Goal: Information Seeking & Learning: Find specific fact

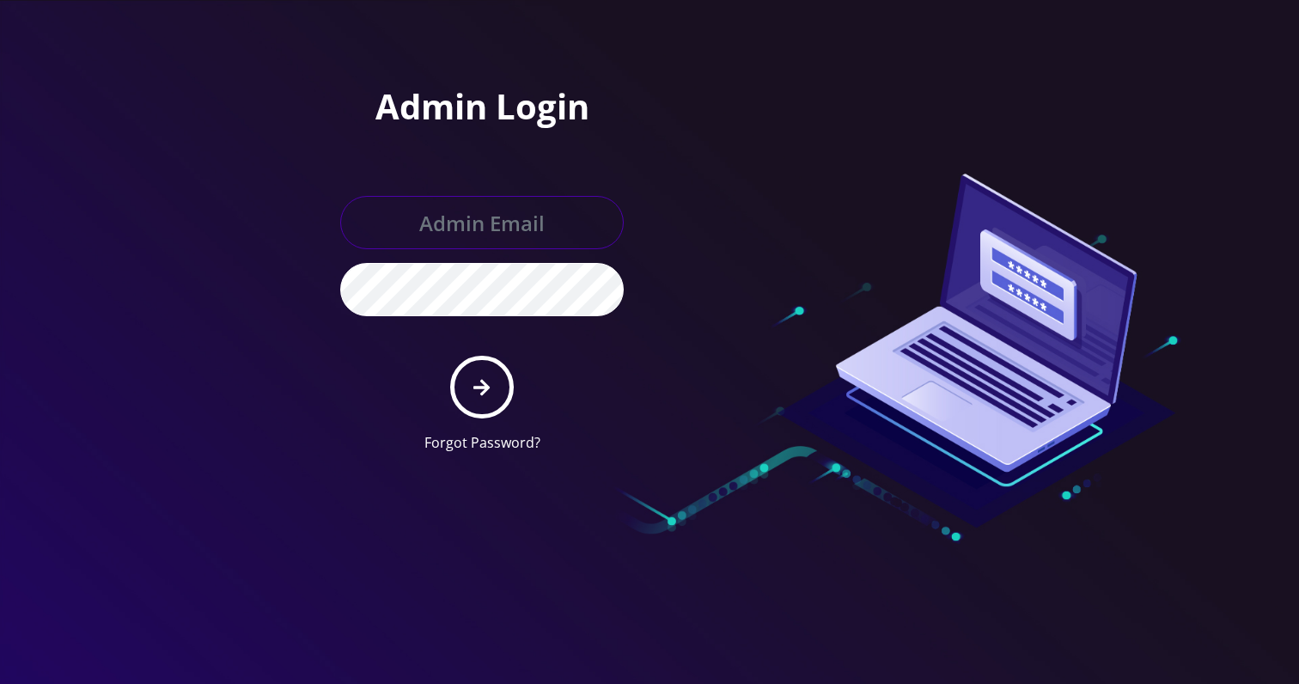
click at [399, 224] on input "text" at bounding box center [482, 222] width 284 height 53
type input "Khushi@teltik.com"
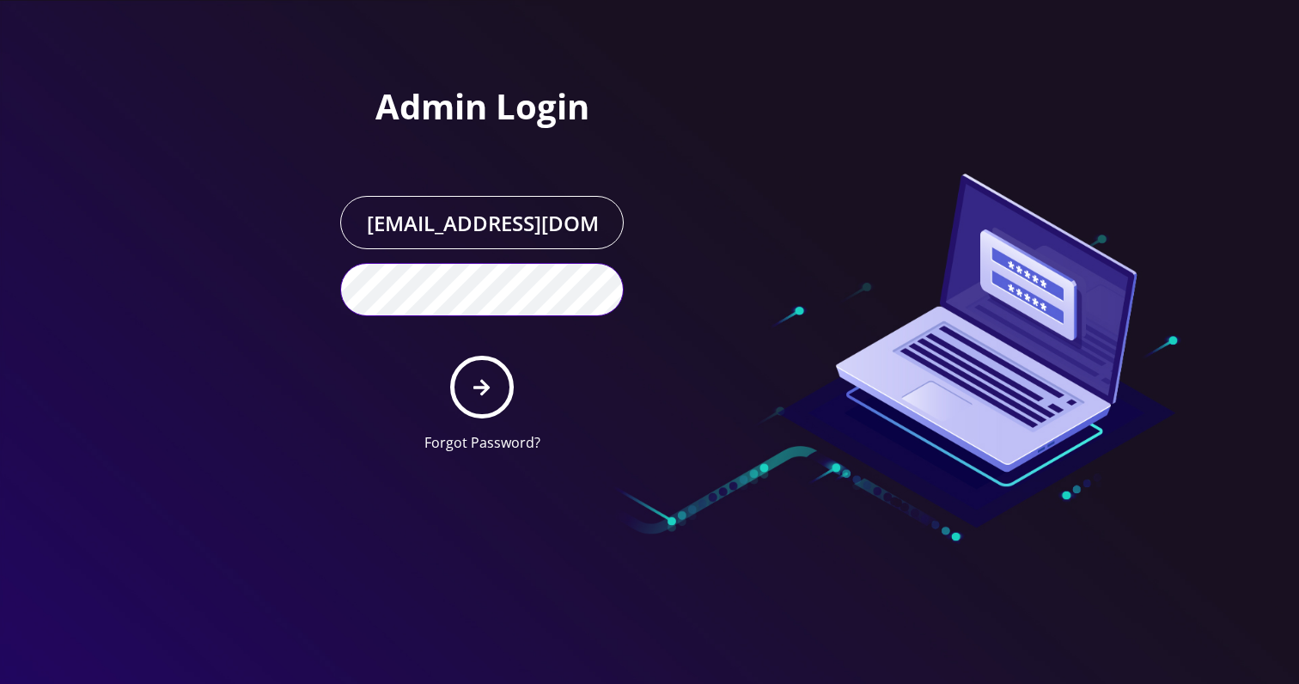
click at [450, 356] on button "submit" at bounding box center [481, 387] width 63 height 63
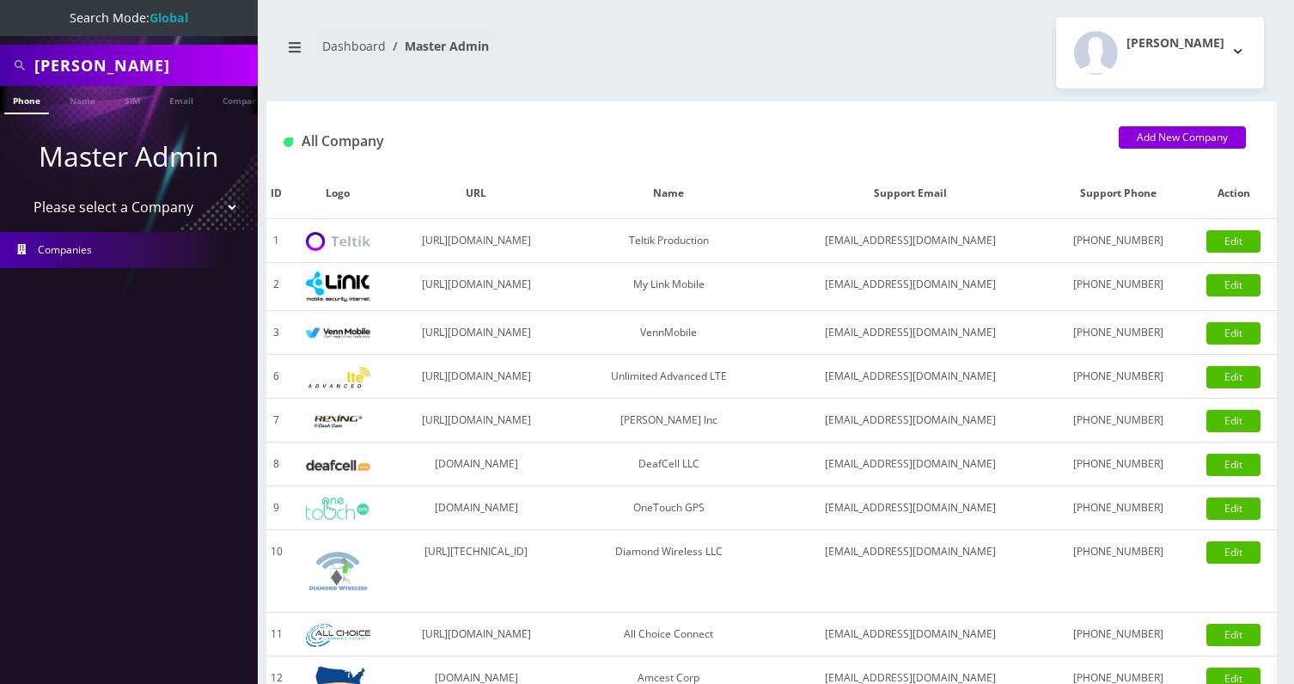
click at [116, 45] on div "Shamilov" at bounding box center [129, 65] width 258 height 41
click at [97, 58] on input "Shamilov" at bounding box center [143, 65] width 219 height 33
type input "bryan"
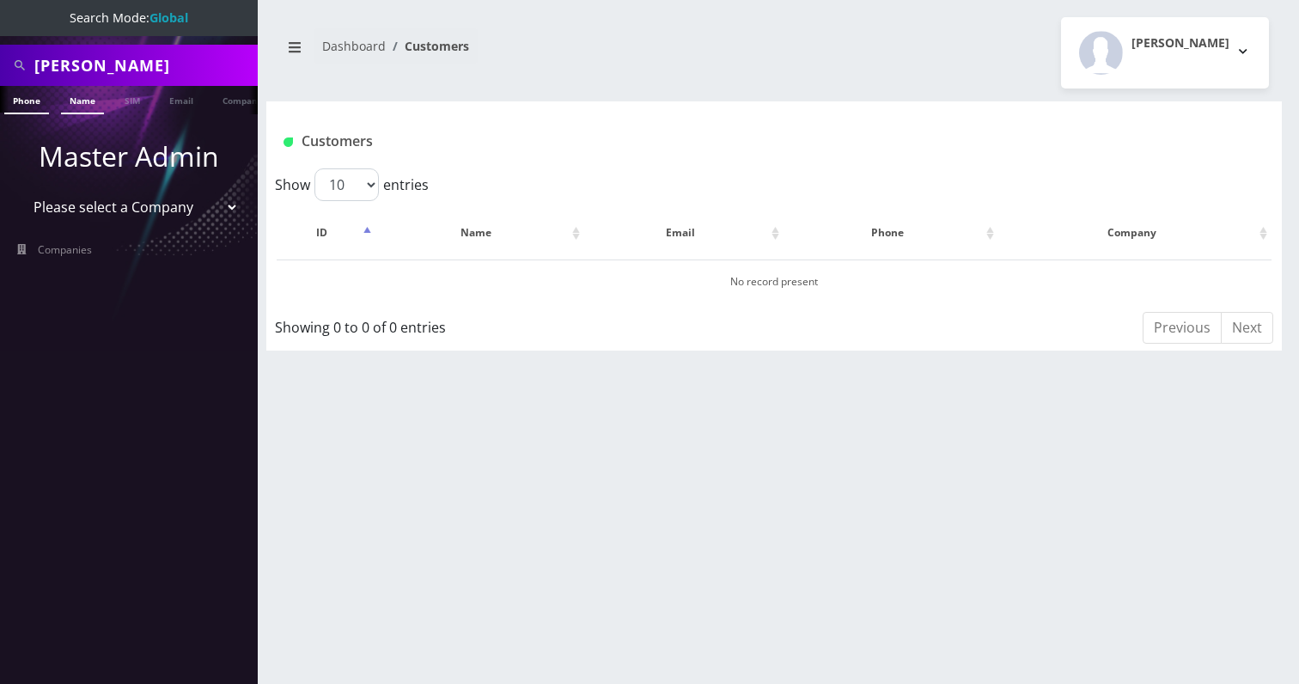
click at [78, 104] on link "Name" at bounding box center [82, 100] width 43 height 28
click at [95, 107] on link "Name" at bounding box center [82, 100] width 43 height 28
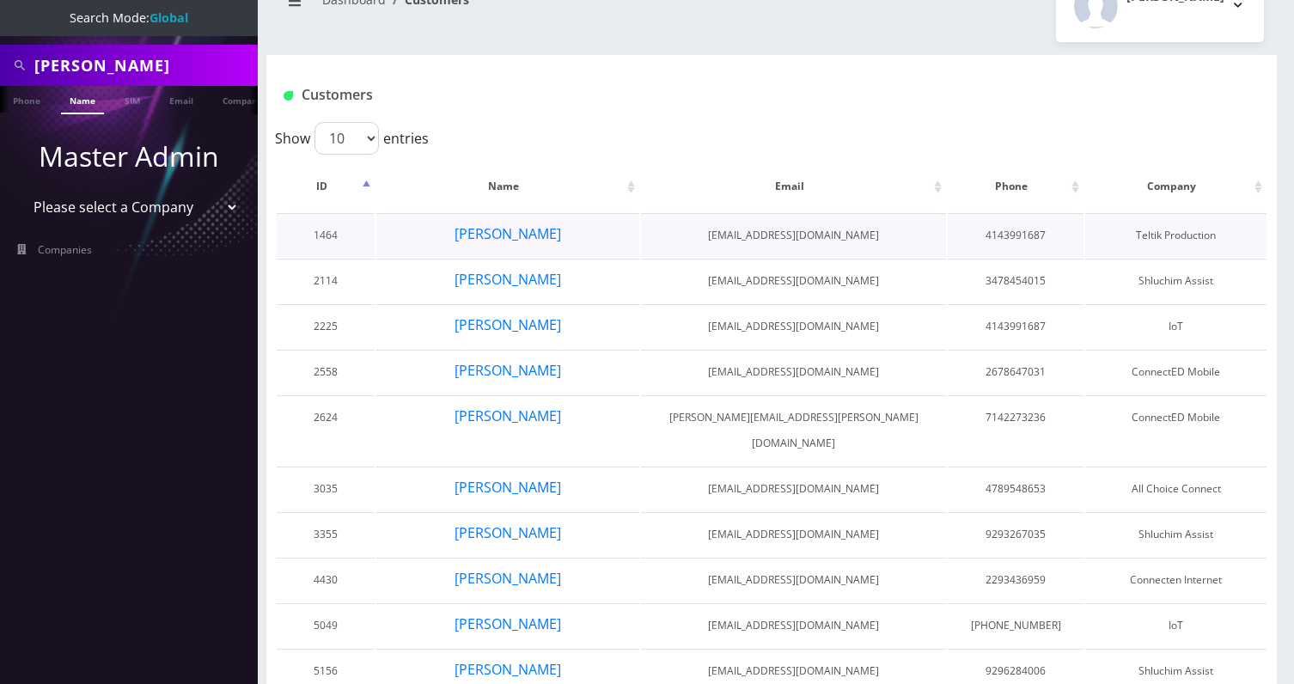
scroll to position [89, 0]
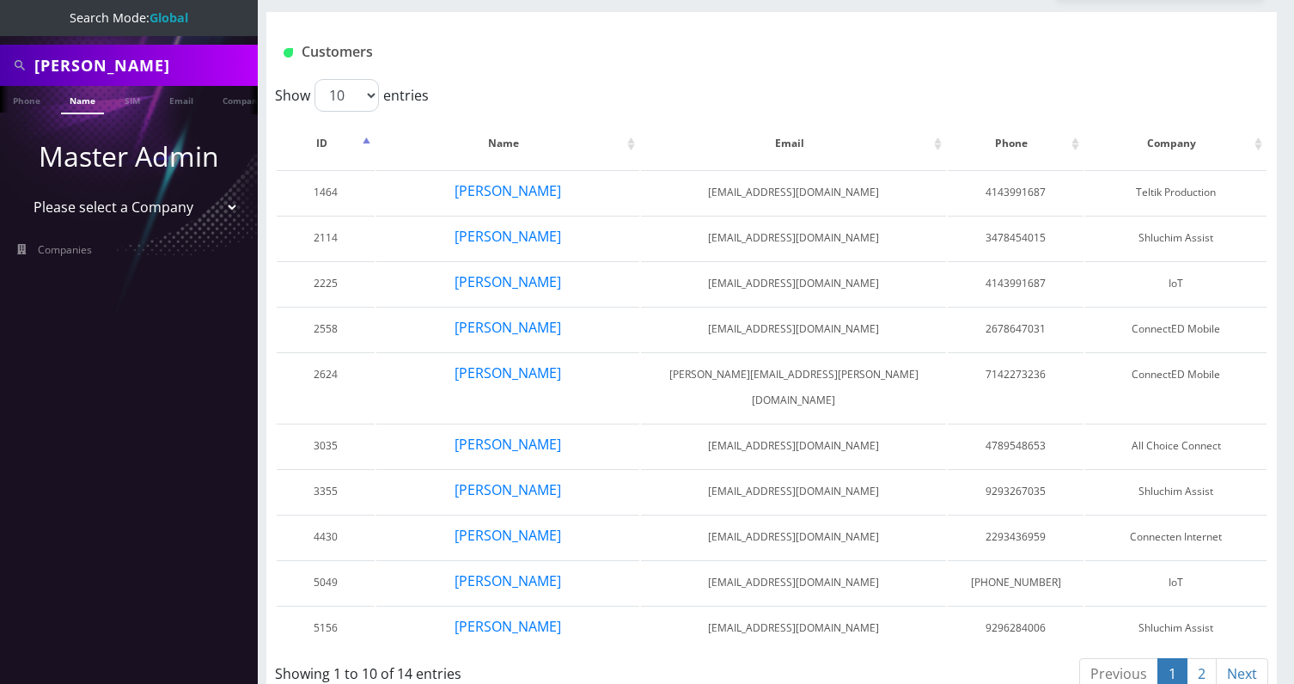
click at [52, 76] on input "[PERSON_NAME]" at bounding box center [143, 65] width 219 height 33
type input "[PERSON_NAME]"
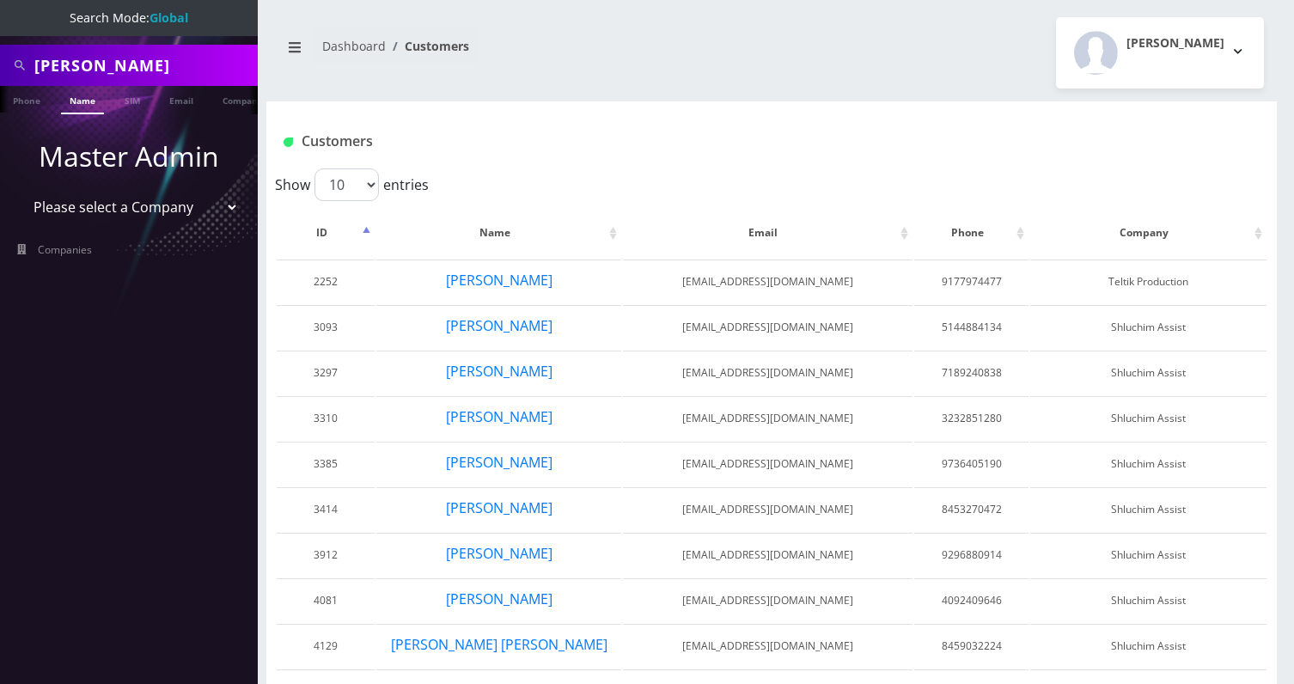
click at [59, 65] on input "cohen" at bounding box center [143, 65] width 219 height 33
type input "[PERSON_NAME]"
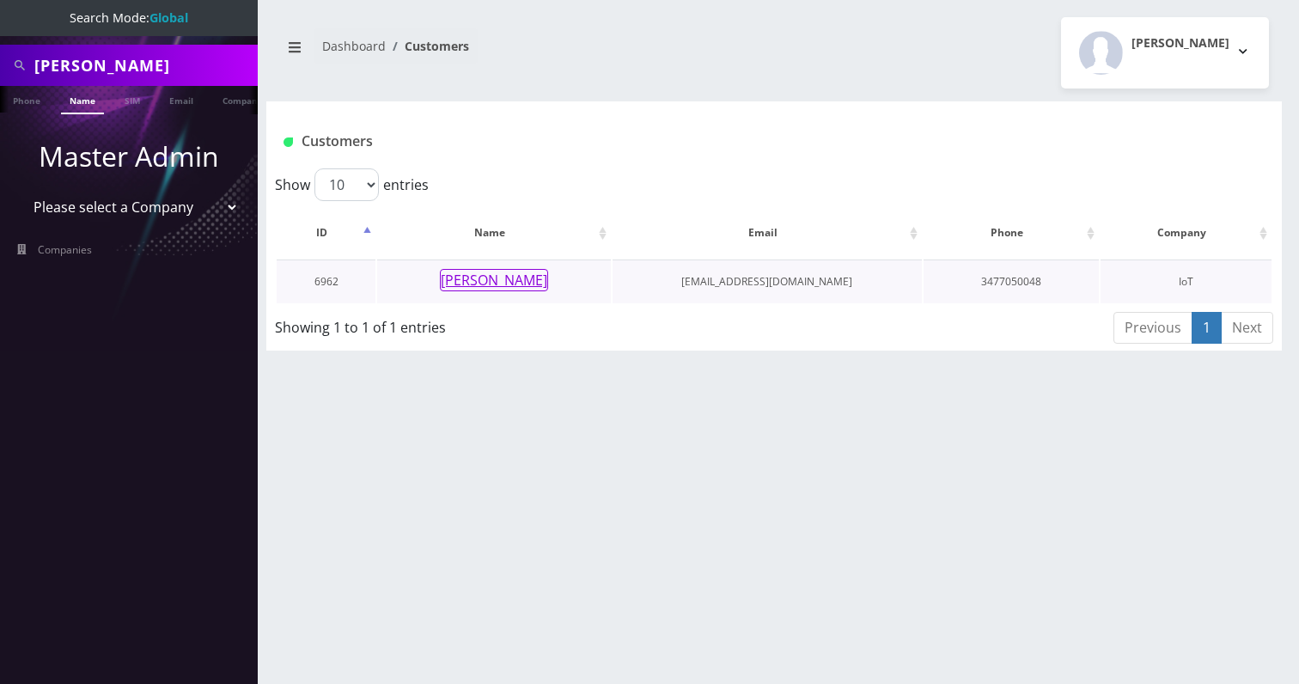
click at [464, 287] on button "[PERSON_NAME]" at bounding box center [494, 280] width 108 height 22
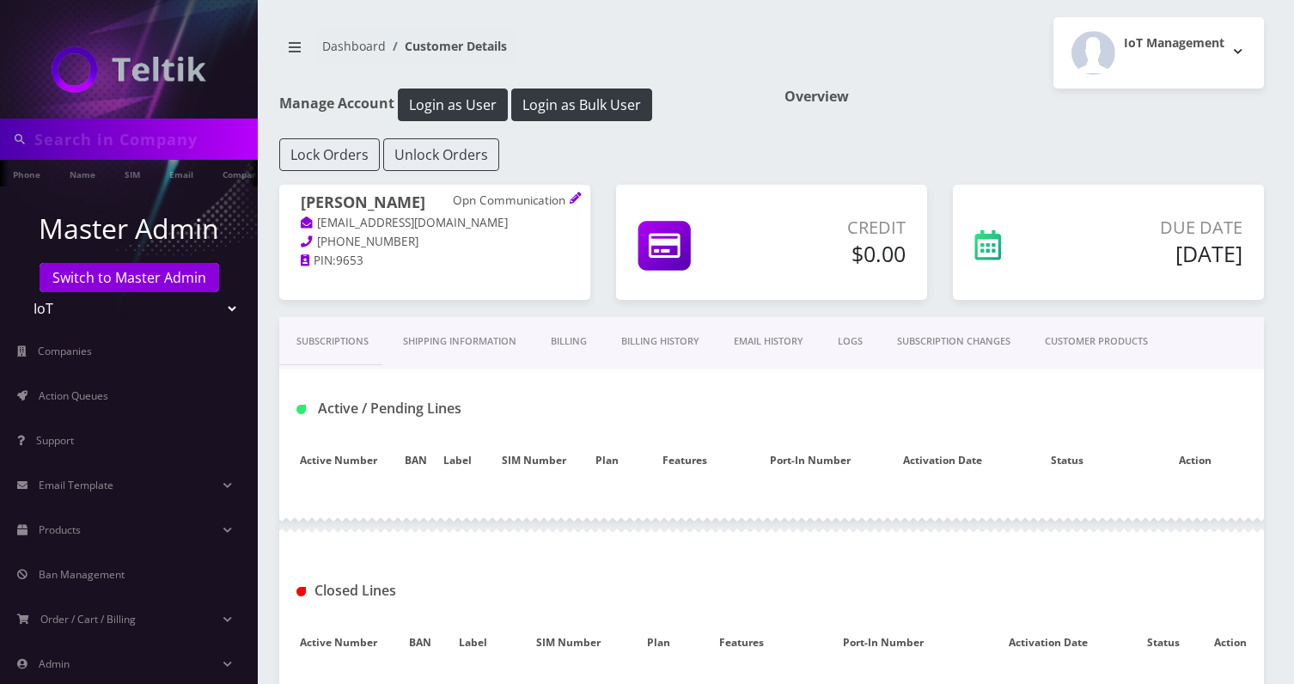
type input "[PERSON_NAME]"
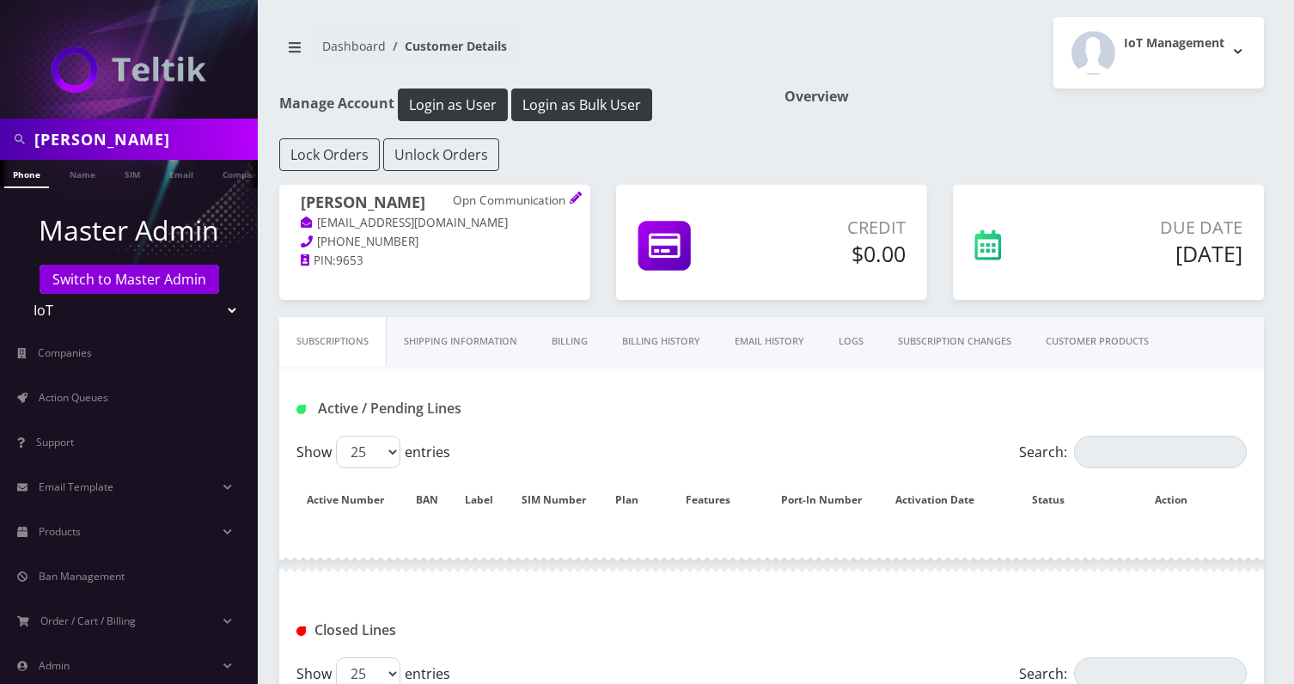
click at [658, 350] on link "Billing History" at bounding box center [661, 341] width 113 height 49
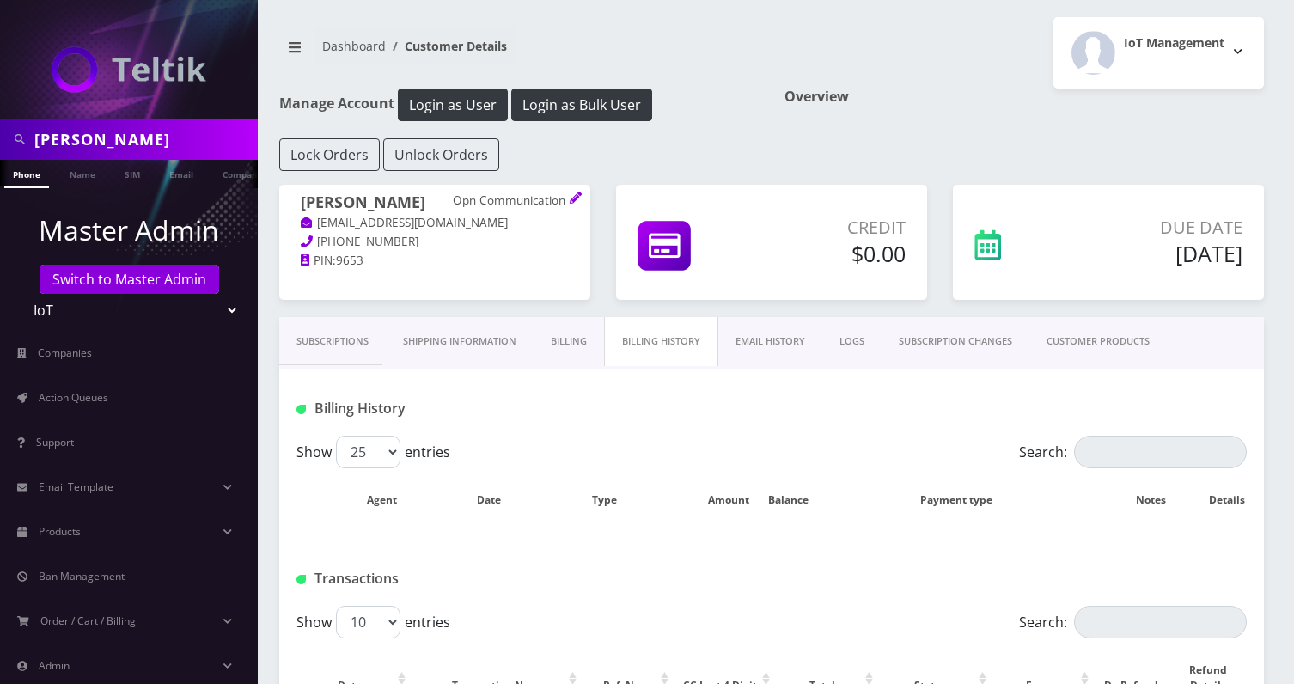
click at [550, 343] on link "Billing" at bounding box center [569, 341] width 70 height 49
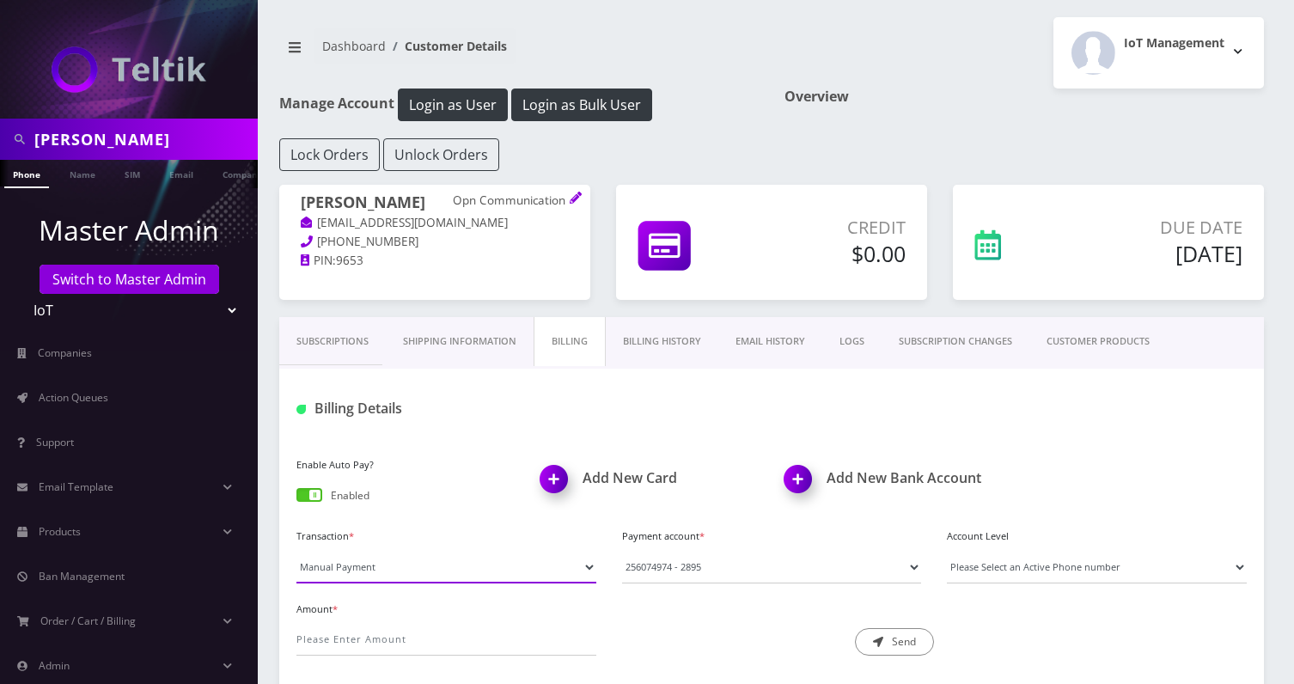
click at [400, 570] on select "Manual Payment Custom Charge Manual Credit Custom Invoice" at bounding box center [446, 567] width 300 height 33
select select "Custom Invoice"
click at [296, 551] on select "Manual Payment Custom Charge Manual Credit Custom Invoice" at bounding box center [446, 567] width 300 height 33
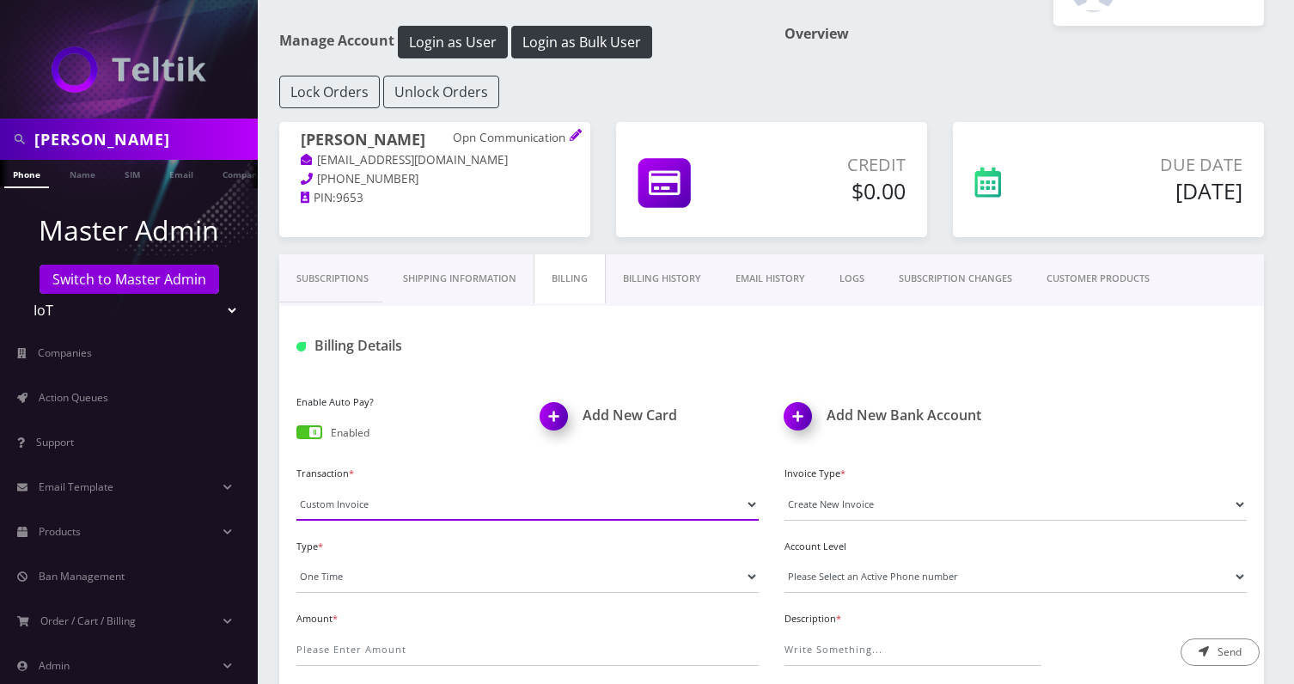
scroll to position [83, 0]
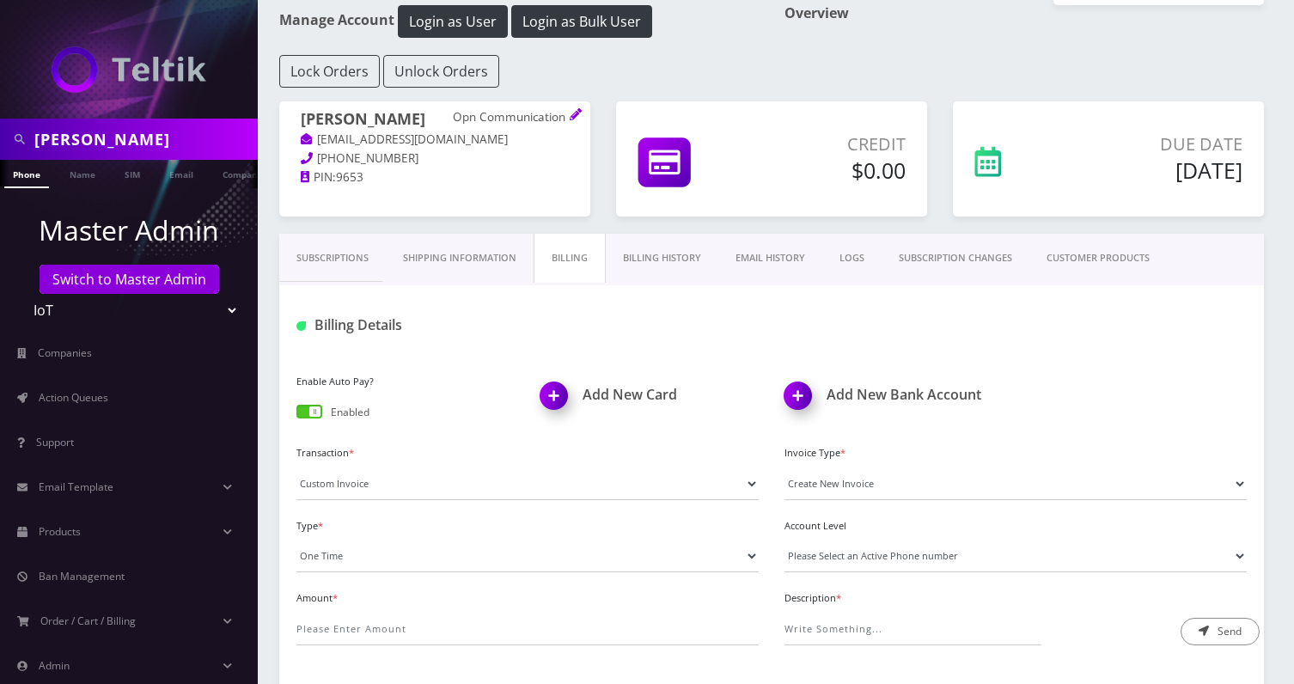
click at [669, 259] on link "Billing History" at bounding box center [662, 258] width 113 height 49
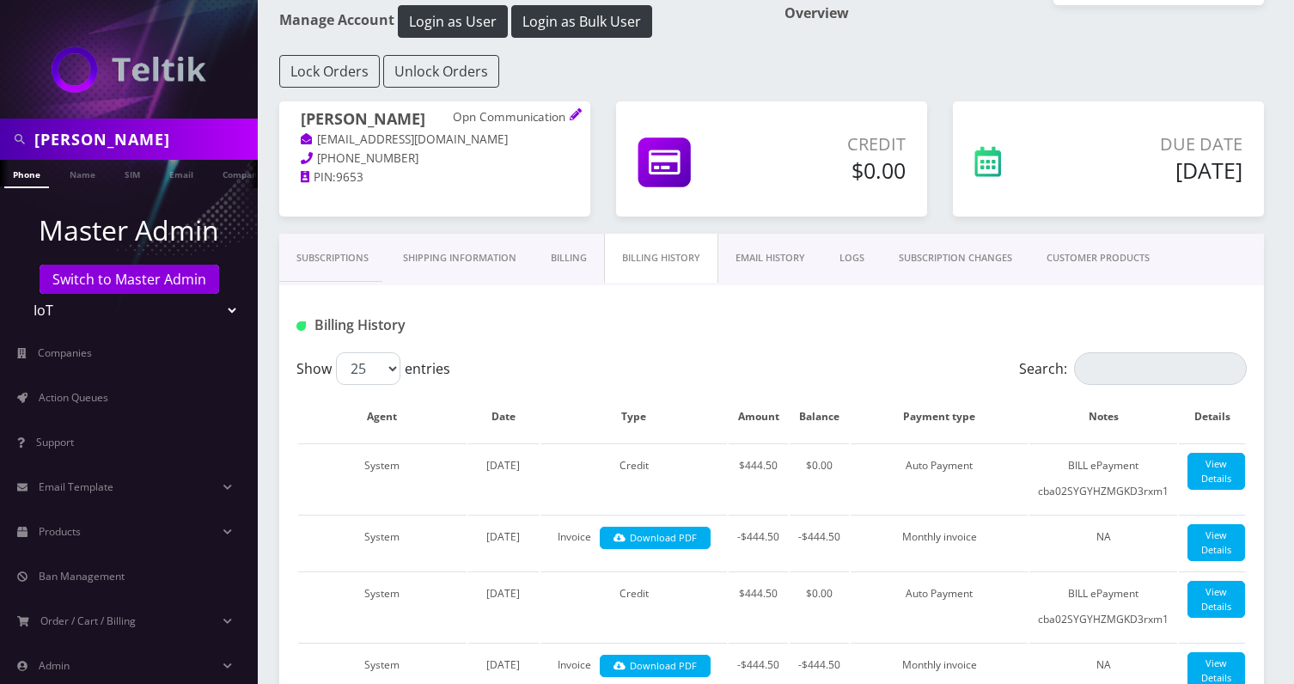
click at [586, 256] on link "Billing" at bounding box center [569, 258] width 70 height 49
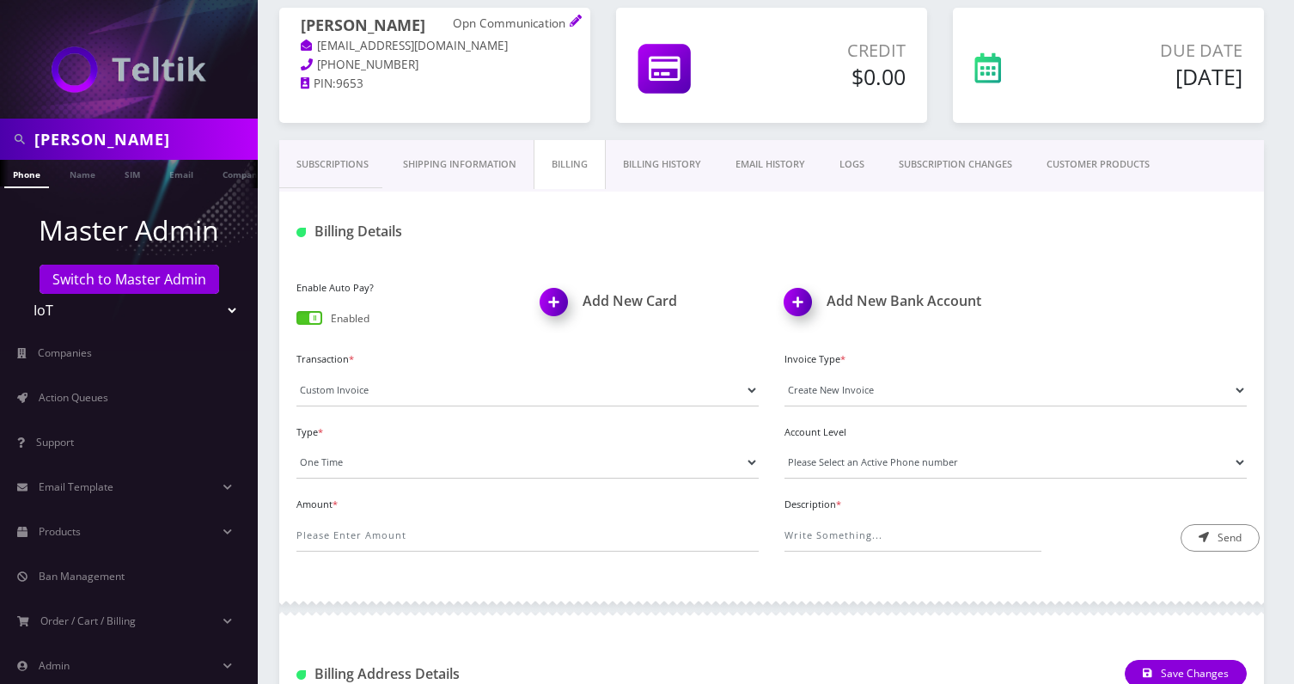
scroll to position [198, 0]
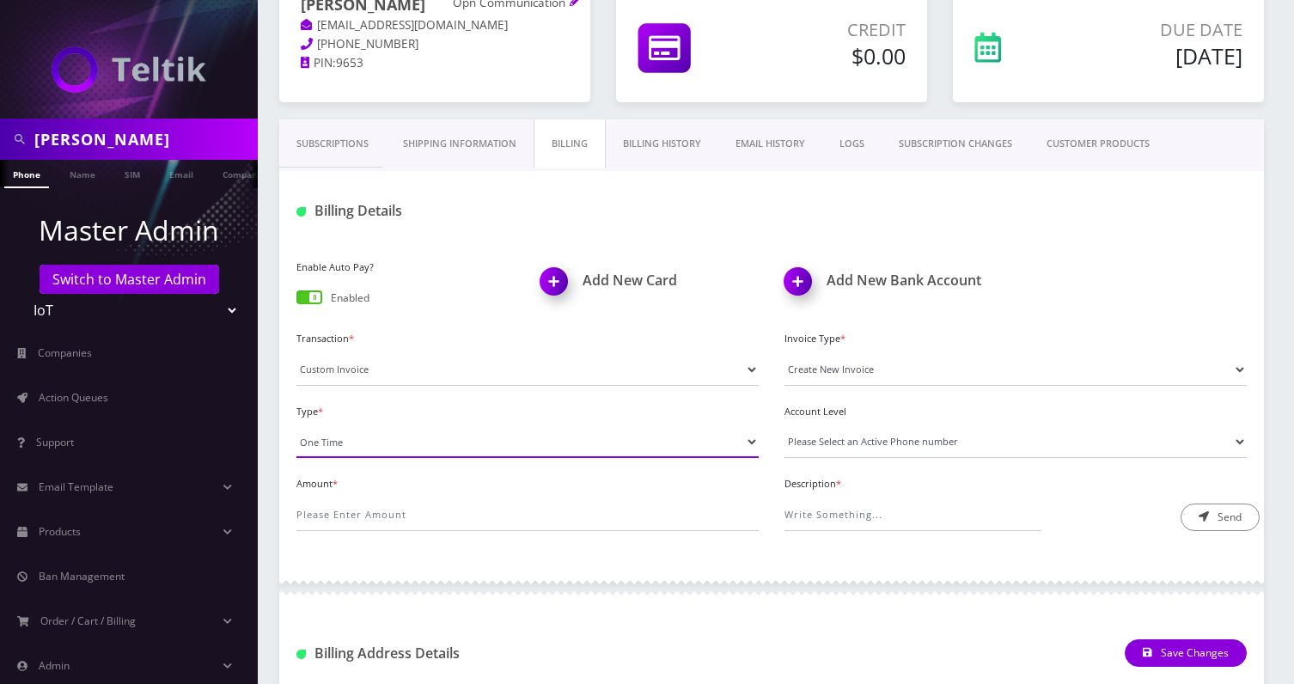
click at [372, 437] on select "One Time Usage Charge" at bounding box center [527, 441] width 462 height 33
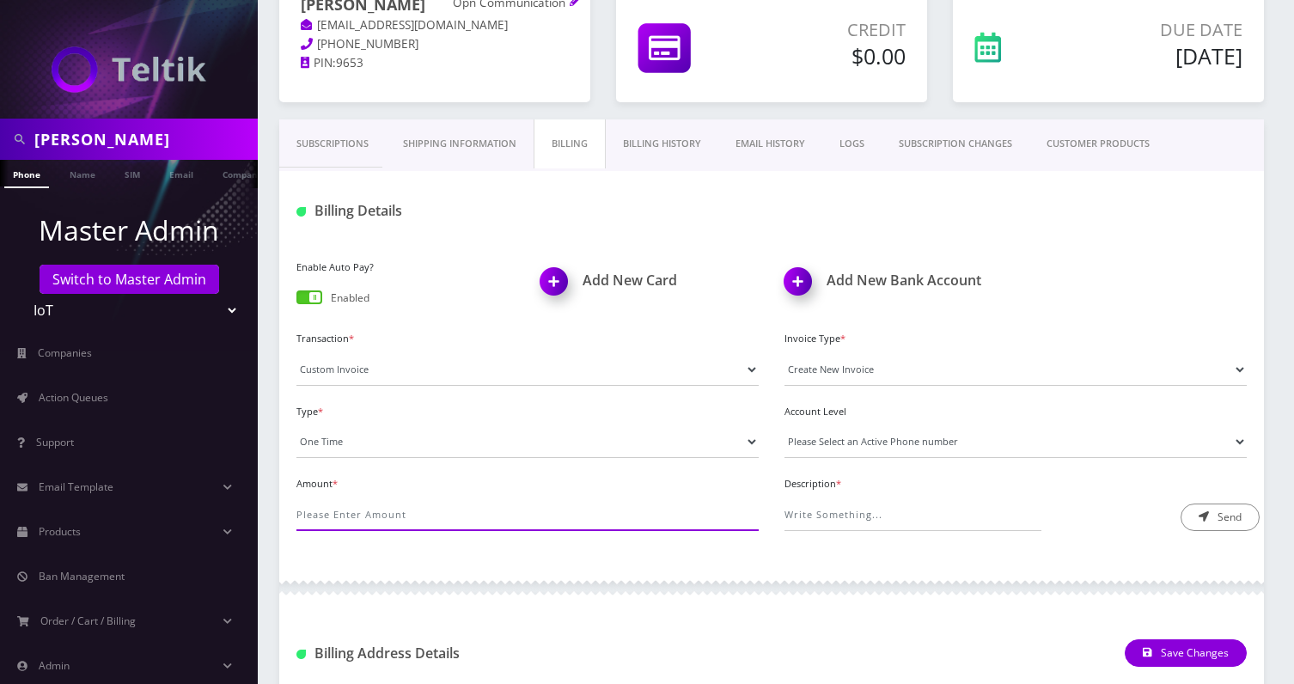
click at [372, 519] on input "Amount *" at bounding box center [527, 514] width 462 height 33
type input "444"
click at [699, 149] on link "Billing History" at bounding box center [662, 143] width 113 height 49
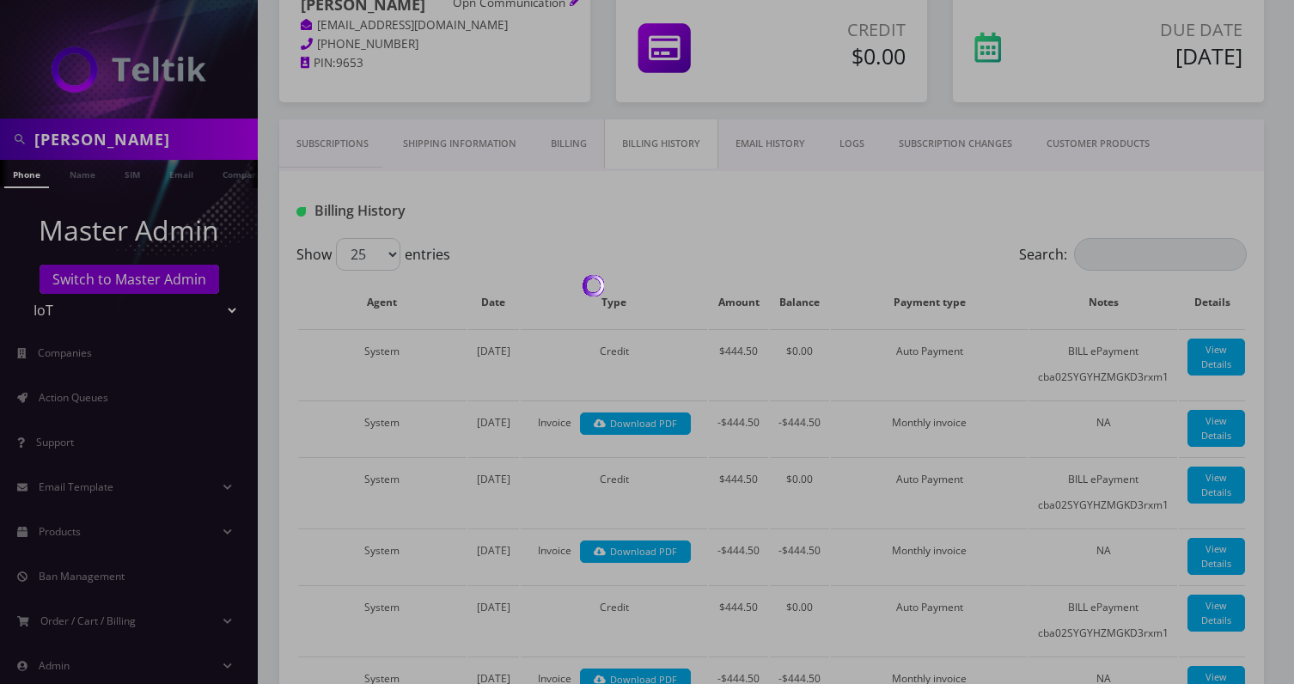
click at [566, 150] on div at bounding box center [647, 342] width 1294 height 684
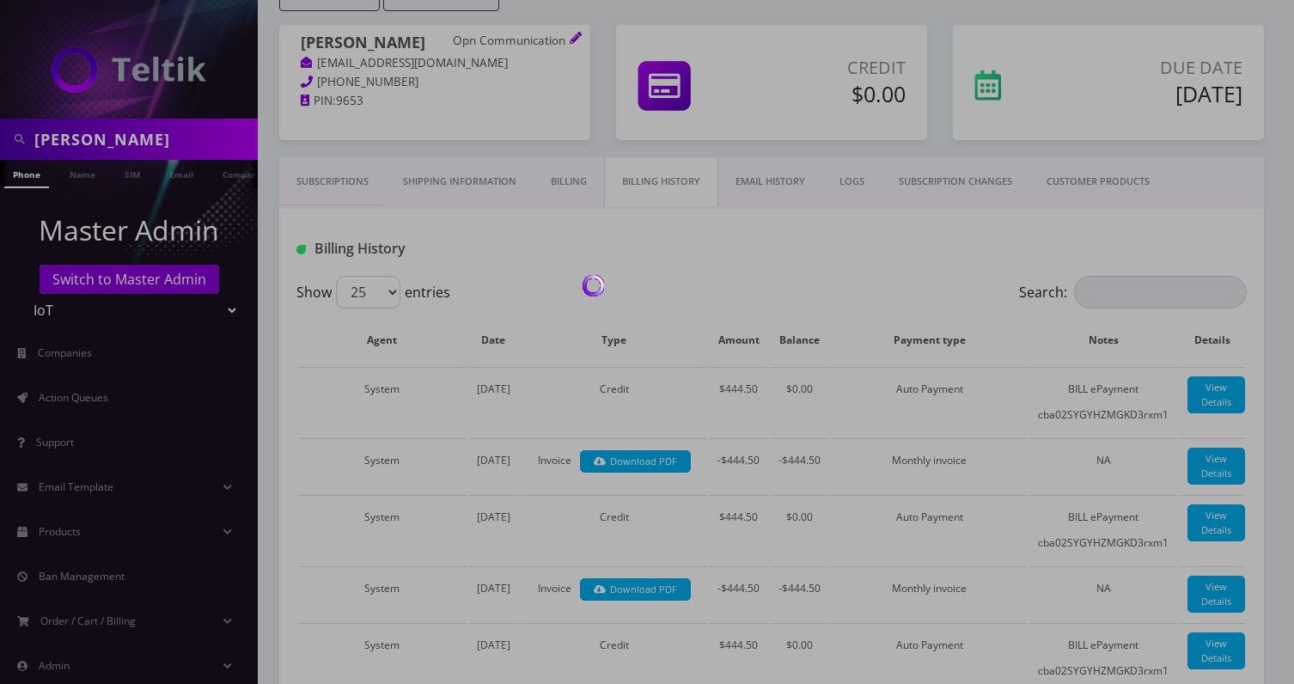
scroll to position [201, 0]
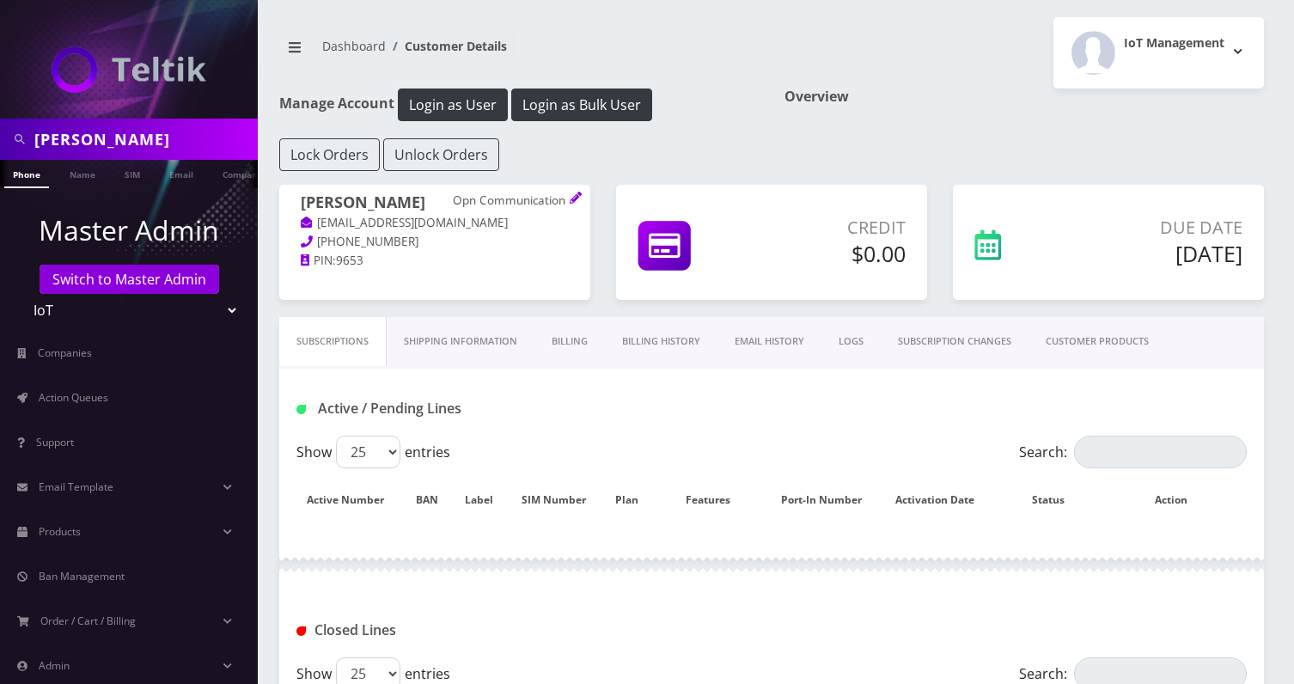
scroll to position [201, 0]
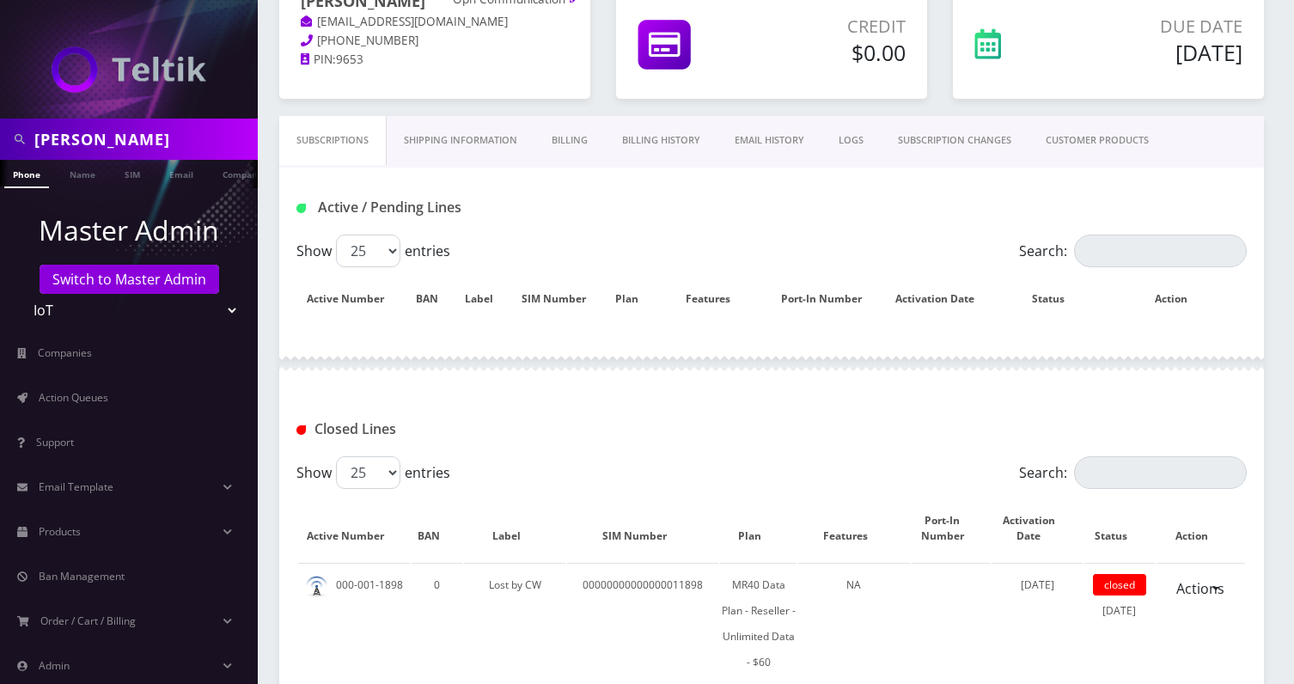
click at [571, 146] on link "Billing" at bounding box center [569, 140] width 70 height 49
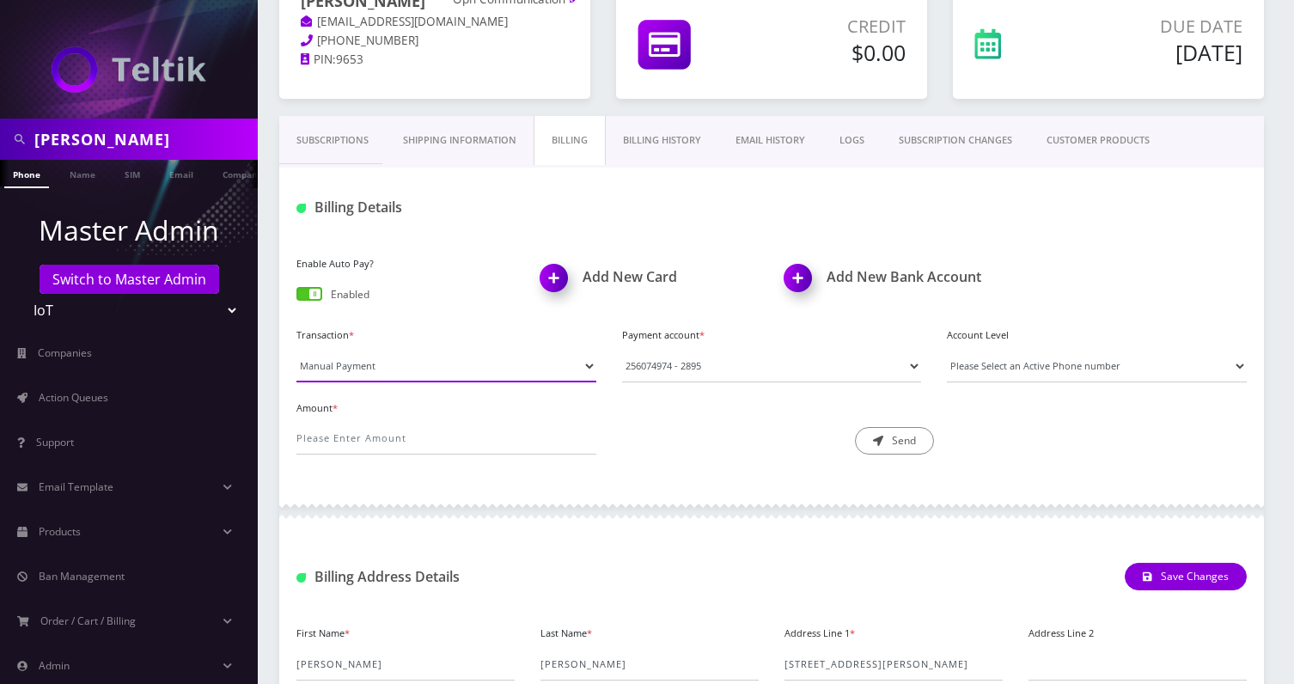
click at [414, 363] on select "Manual Payment Custom Charge Manual Credit Custom Invoice" at bounding box center [446, 366] width 300 height 33
select select "Custom Invoice"
click at [296, 350] on select "Manual Payment Custom Charge Manual Credit Custom Invoice" at bounding box center [446, 366] width 300 height 33
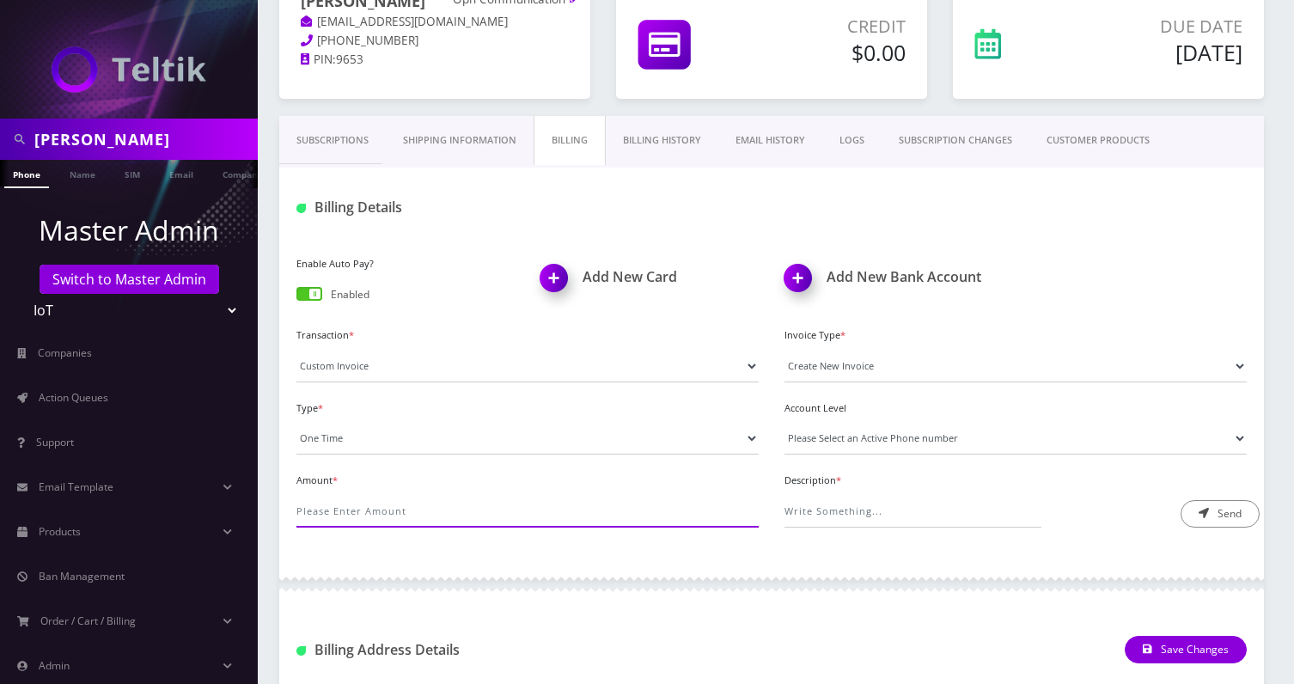
click at [349, 501] on input "Amount *" at bounding box center [527, 511] width 462 height 33
type input "444.5"
type input "C"
click at [798, 512] on input "Payment Voided" at bounding box center [913, 511] width 257 height 33
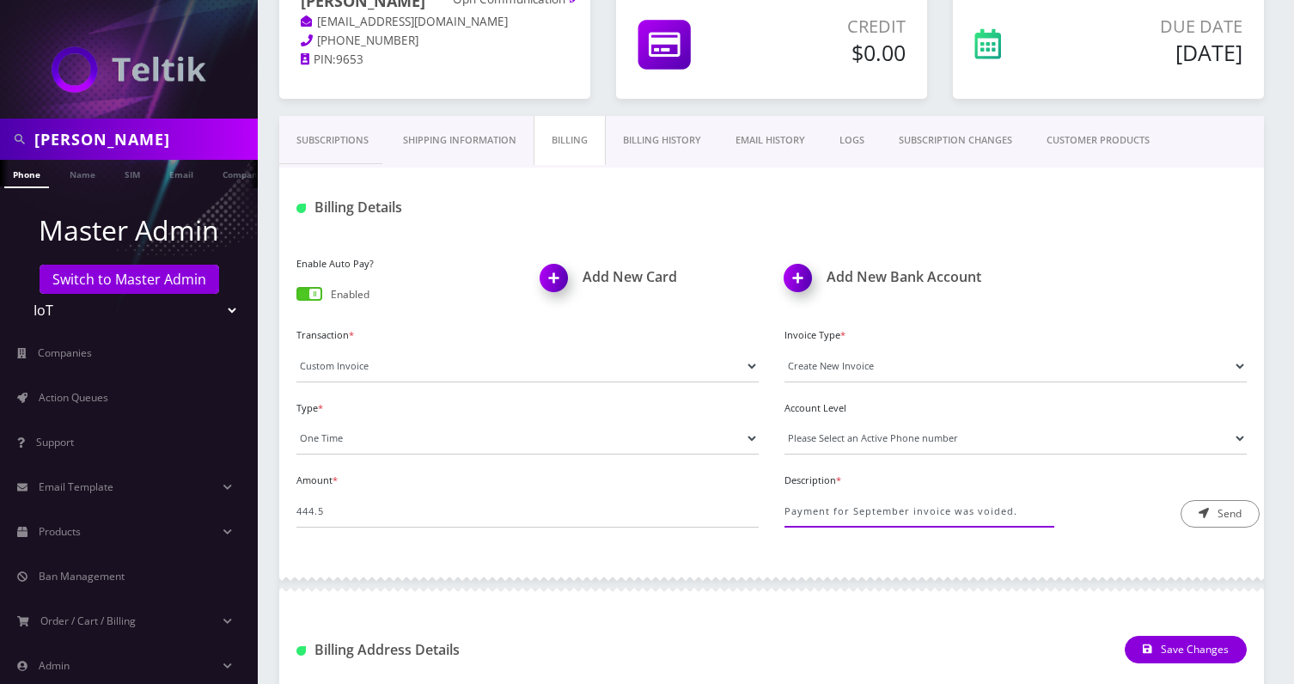
type input "Payment for September invoice was voided."
click at [1181, 500] on button "Send" at bounding box center [1220, 513] width 79 height 27
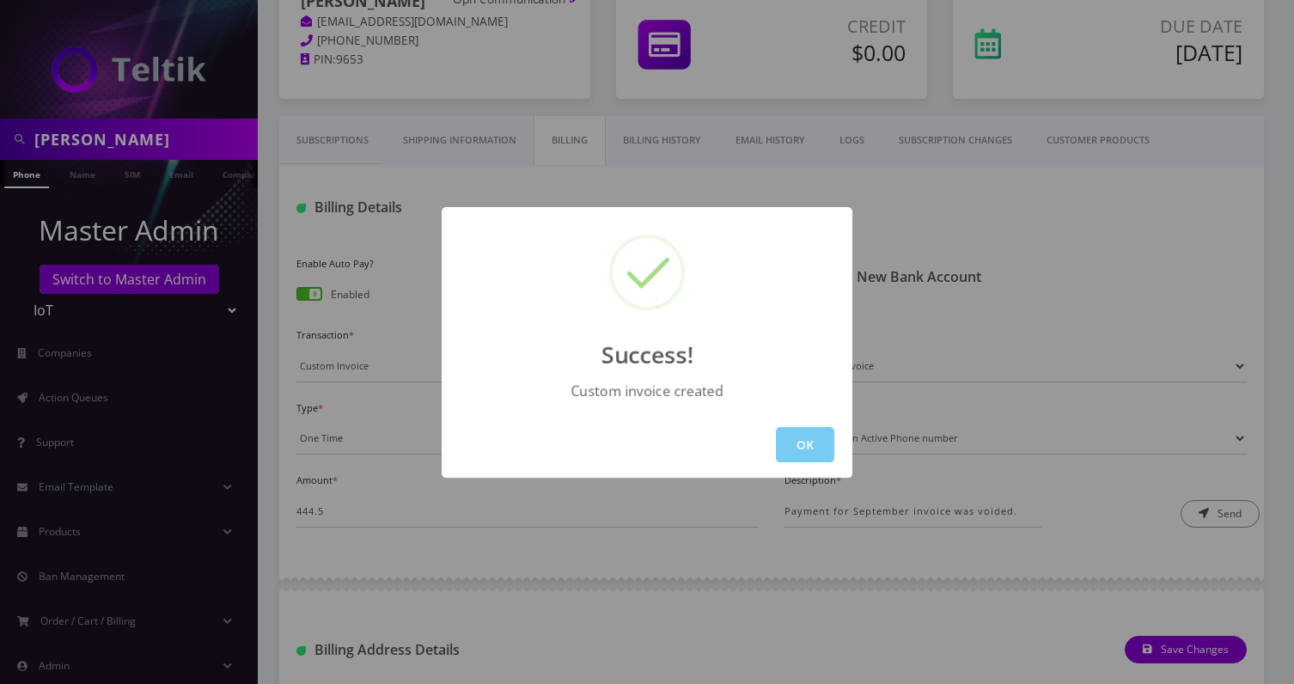
click at [796, 447] on button "OK" at bounding box center [805, 444] width 58 height 35
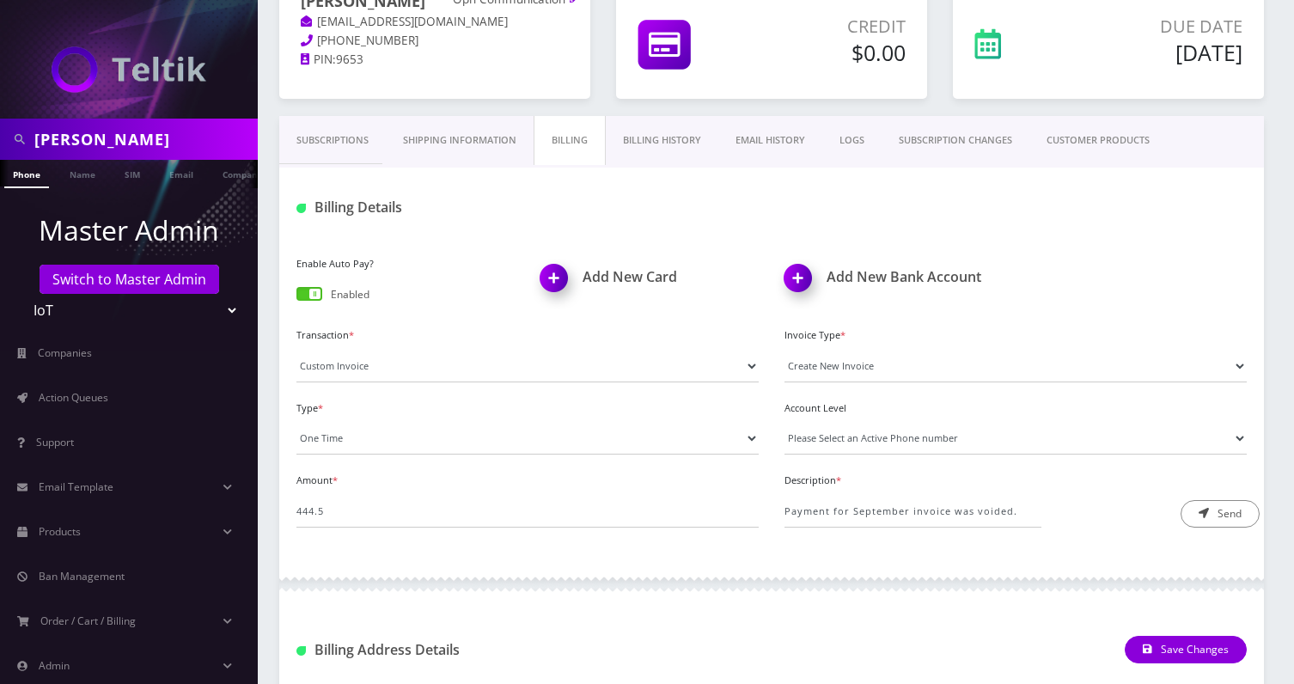
click at [646, 150] on link "Billing History" at bounding box center [662, 140] width 113 height 49
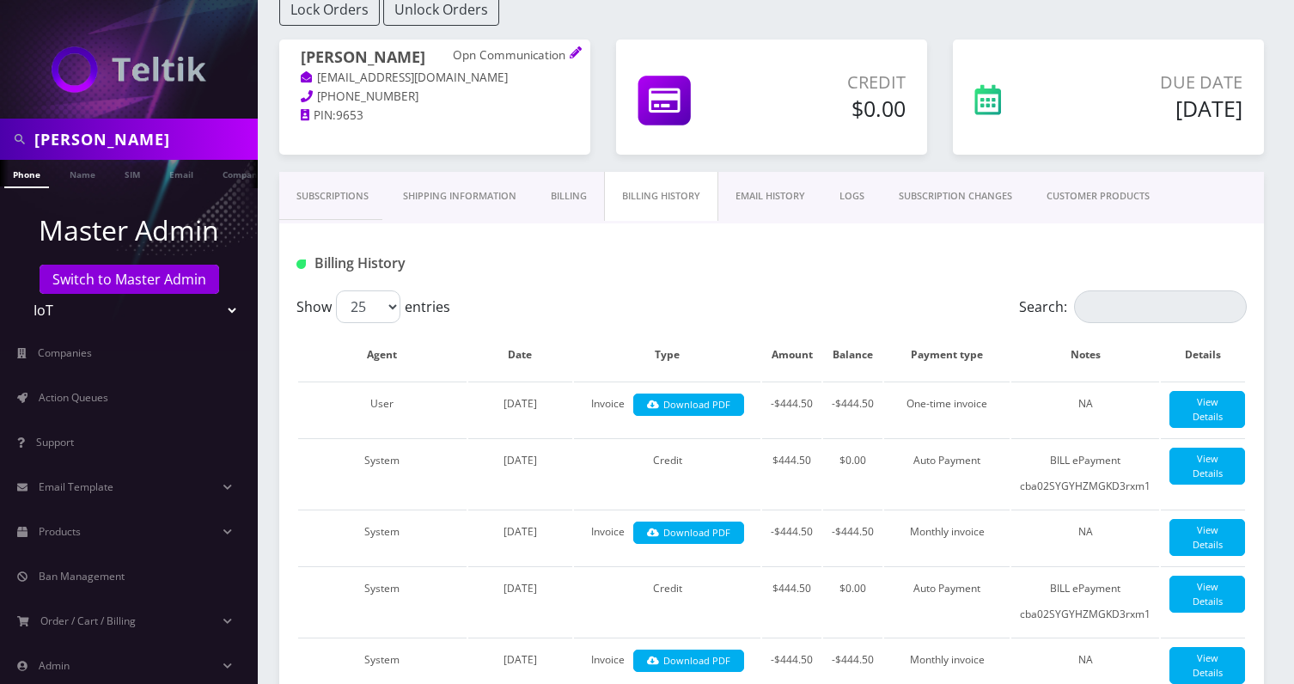
scroll to position [137, 0]
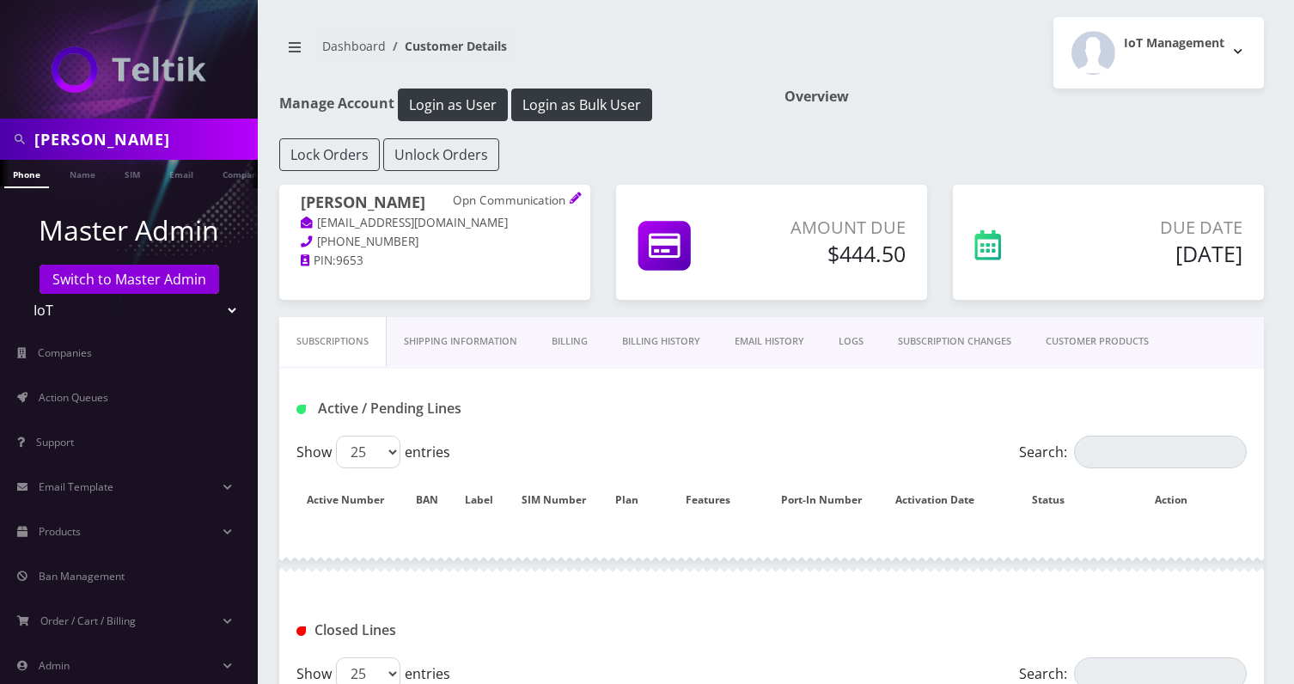
scroll to position [137, 0]
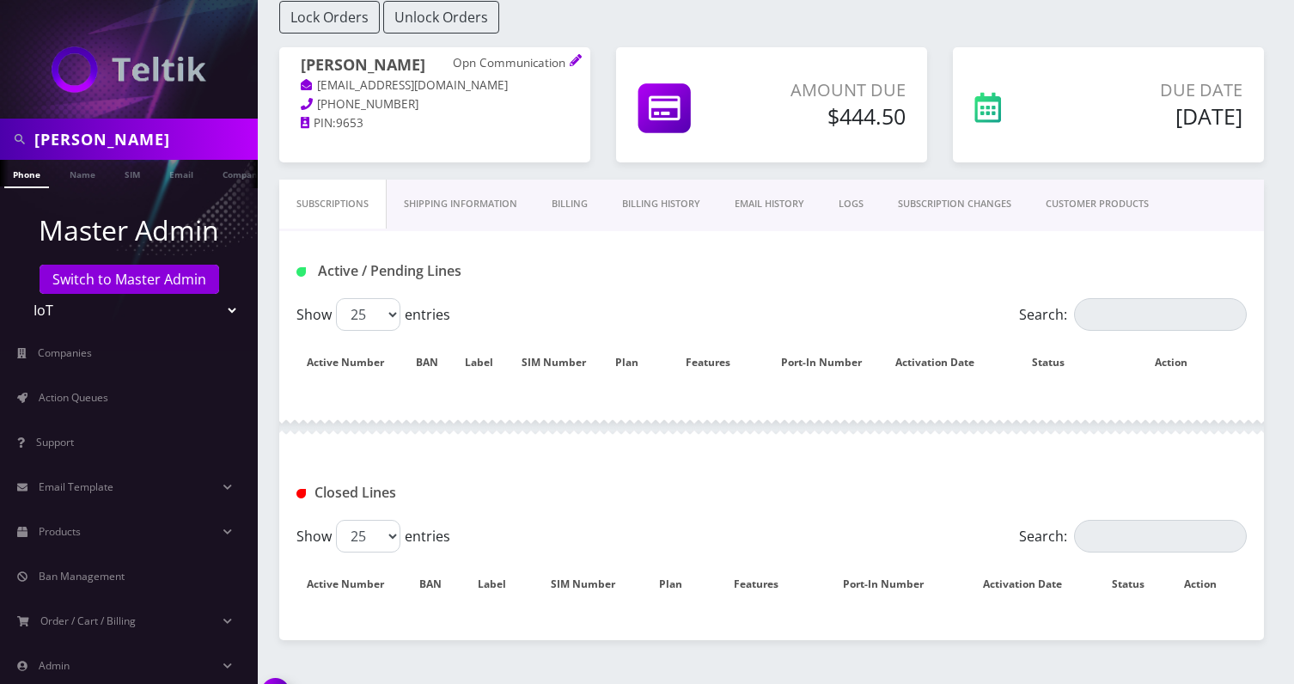
click at [638, 203] on link "Billing History" at bounding box center [661, 204] width 113 height 49
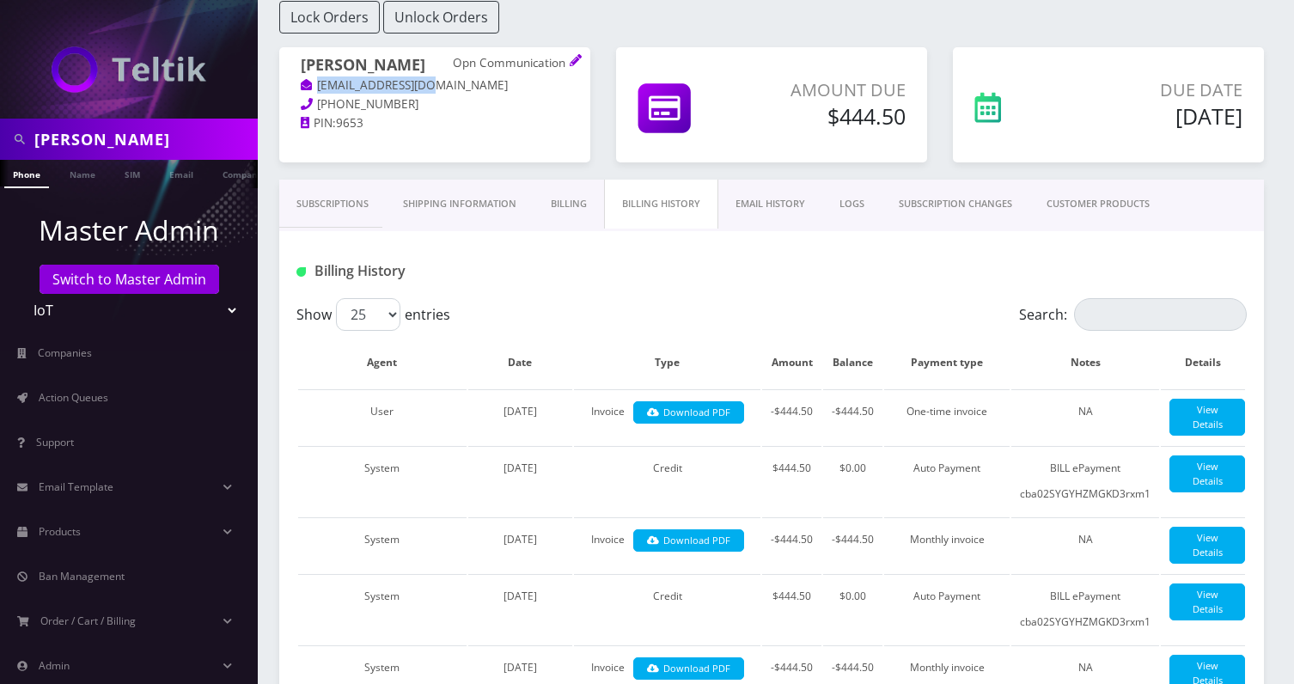
drag, startPoint x: 471, startPoint y: 84, endPoint x: 319, endPoint y: 84, distance: 152.1
click at [319, 84] on p "[EMAIL_ADDRESS][DOMAIN_NAME]" at bounding box center [435, 85] width 268 height 19
copy link "[EMAIL_ADDRESS][DOMAIN_NAME]"
click at [550, 211] on link "Billing" at bounding box center [569, 204] width 70 height 49
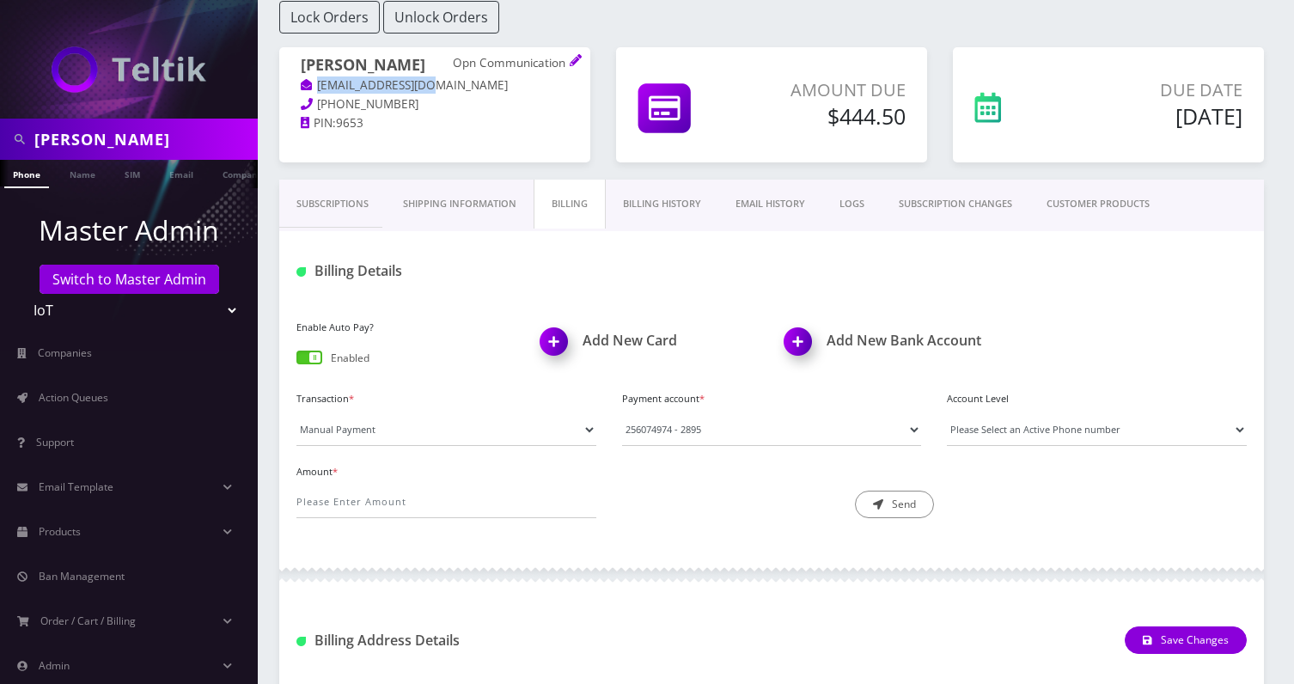
click at [325, 204] on link "Subscriptions" at bounding box center [332, 204] width 107 height 49
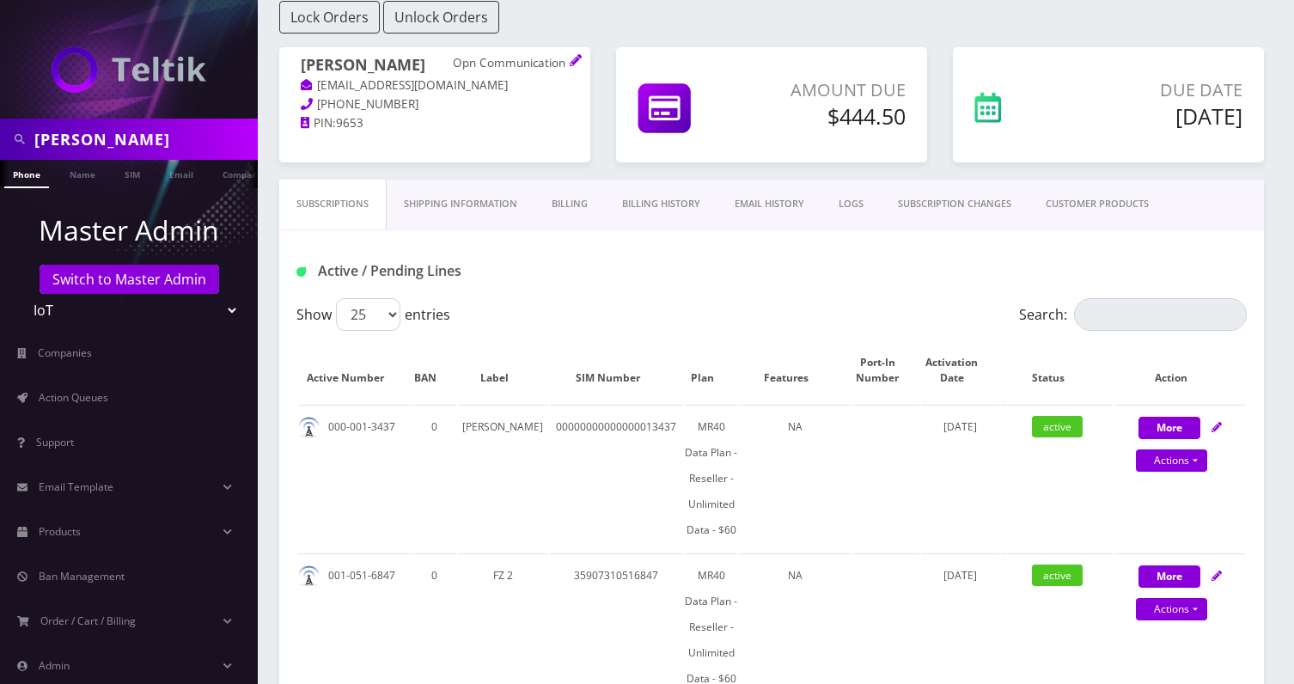
click at [455, 126] on p "PIN: 9653" at bounding box center [435, 123] width 268 height 19
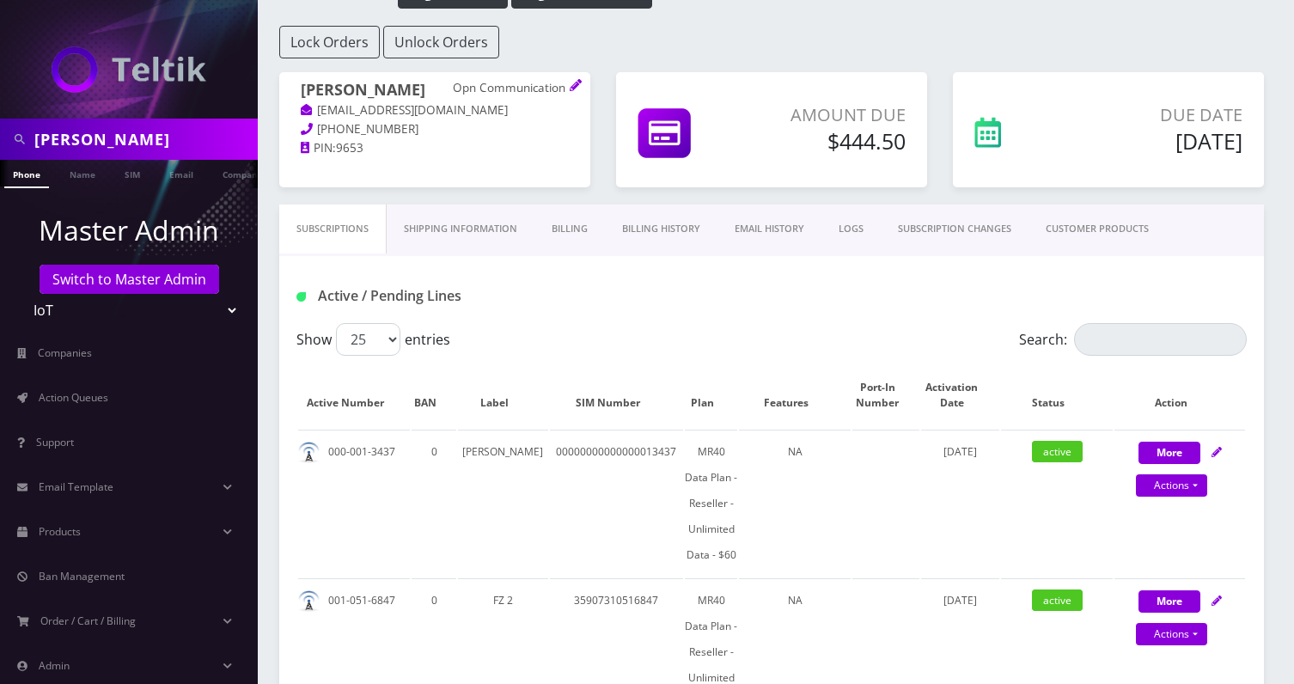
click at [121, 136] on input "bryan cohen" at bounding box center [143, 139] width 219 height 33
paste input "[EMAIL_ADDRESS][DOMAIN_NAME]"
type input "[EMAIL_ADDRESS][DOMAIN_NAME]"
click at [177, 189] on ul "Master Admin Switch to Master Admin Teltik Production My Link Mobile VennMobile…" at bounding box center [129, 469] width 258 height 562
click at [182, 176] on link "Email" at bounding box center [181, 174] width 41 height 28
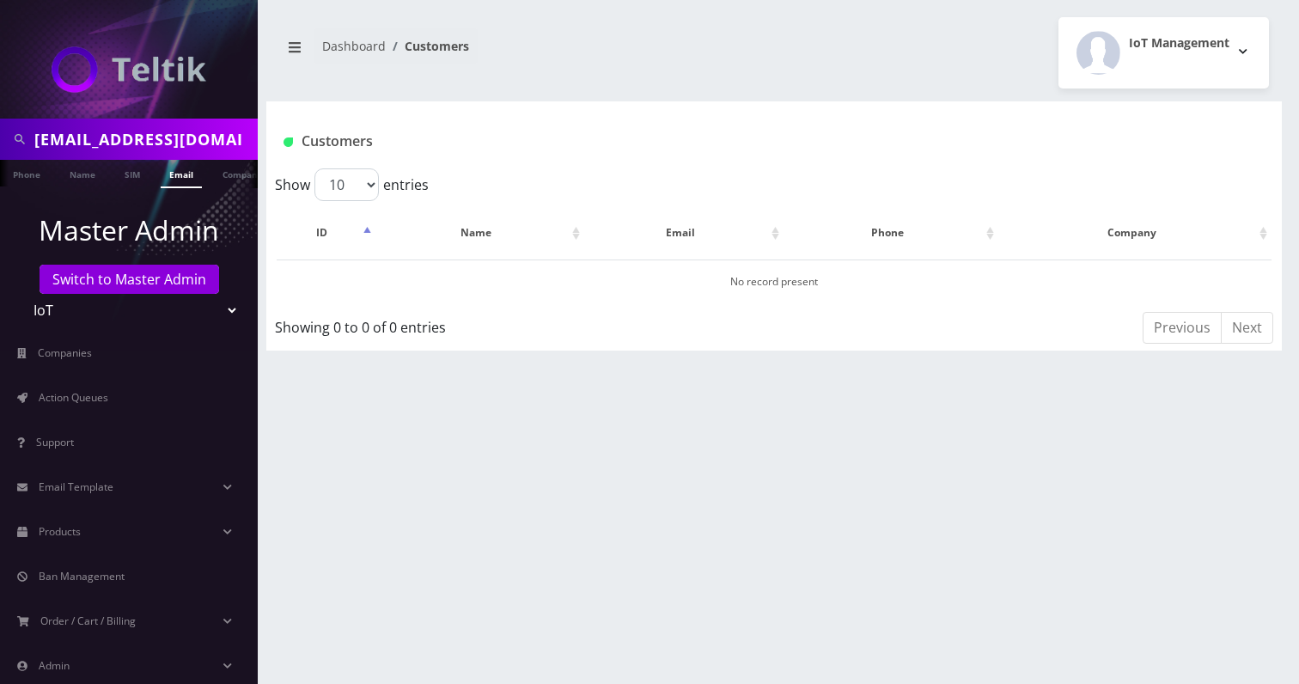
click at [162, 178] on link "Email" at bounding box center [181, 174] width 41 height 28
click at [168, 275] on link "Switch to Master Admin" at bounding box center [130, 279] width 180 height 29
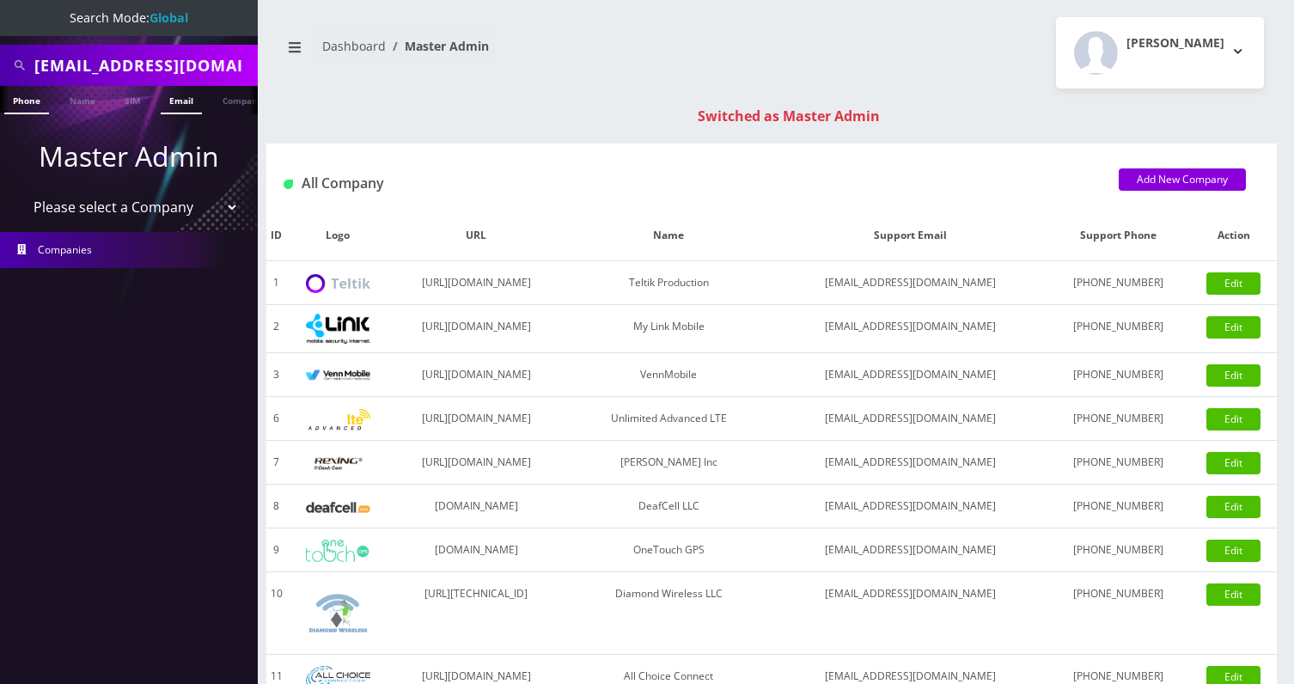
click at [167, 101] on link "Email" at bounding box center [181, 100] width 41 height 28
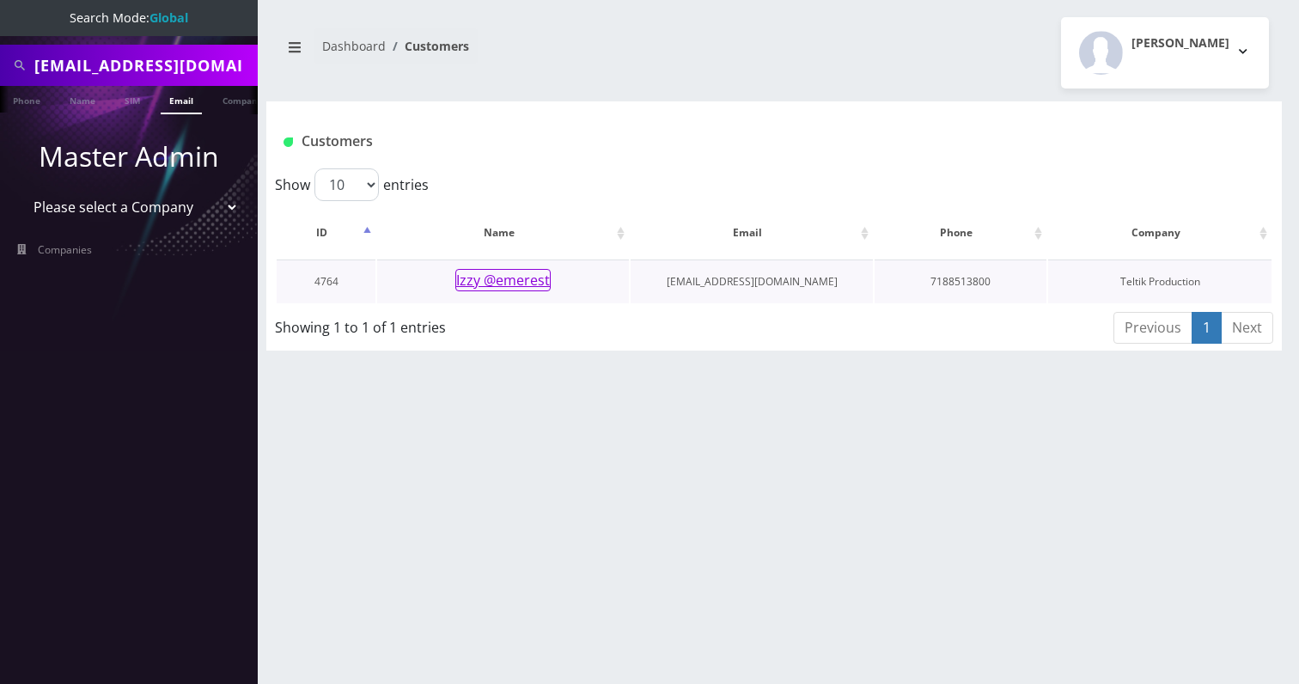
click at [535, 285] on button "Izzy @emerest" at bounding box center [502, 280] width 95 height 22
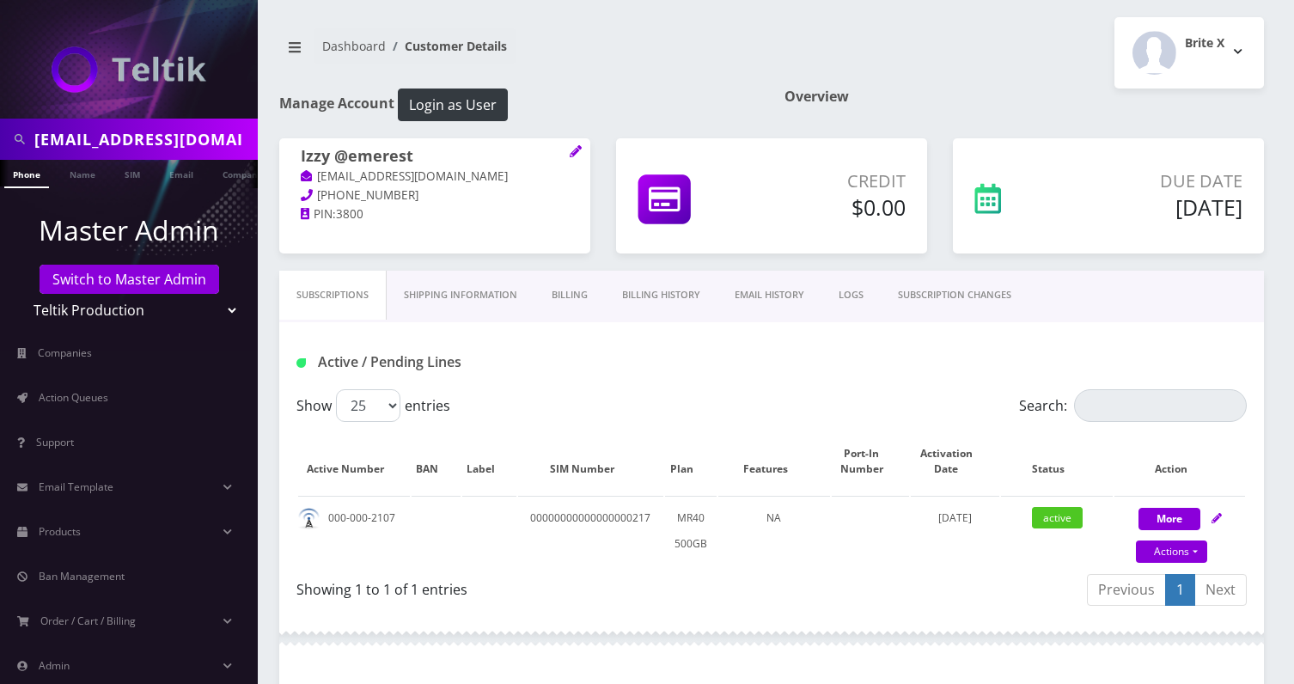
click at [637, 296] on link "Billing History" at bounding box center [661, 295] width 113 height 49
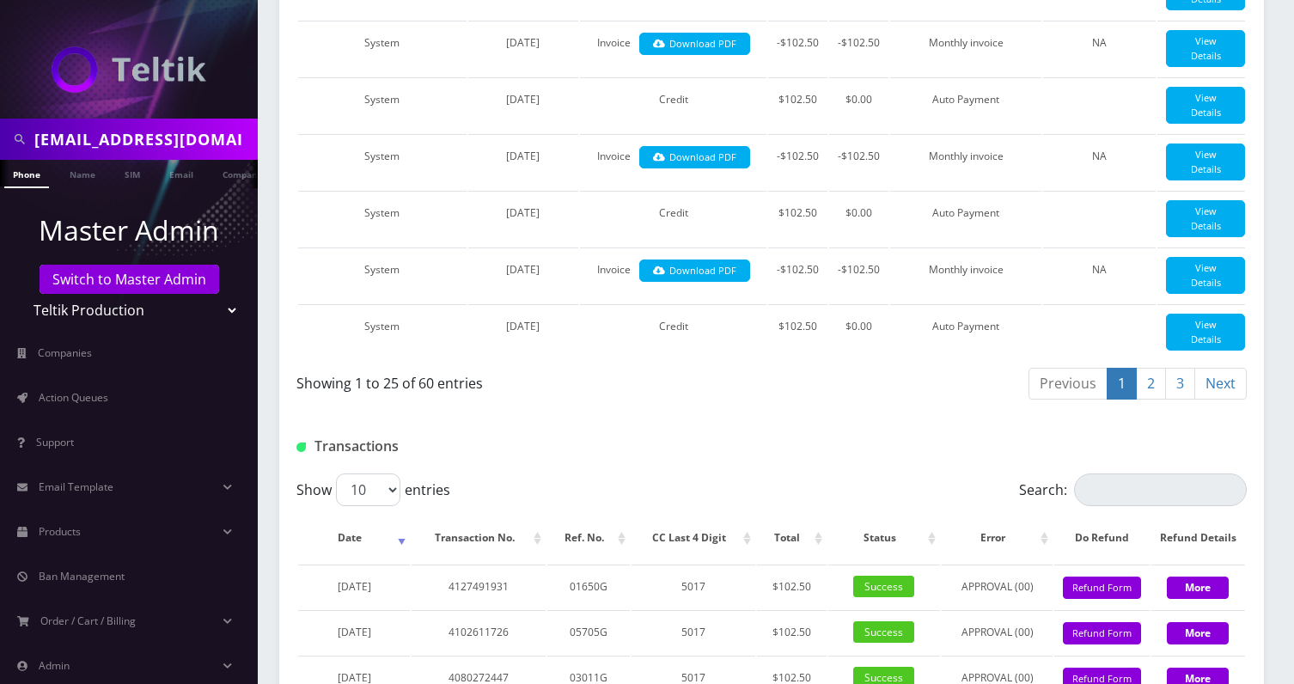
scroll to position [1730, 0]
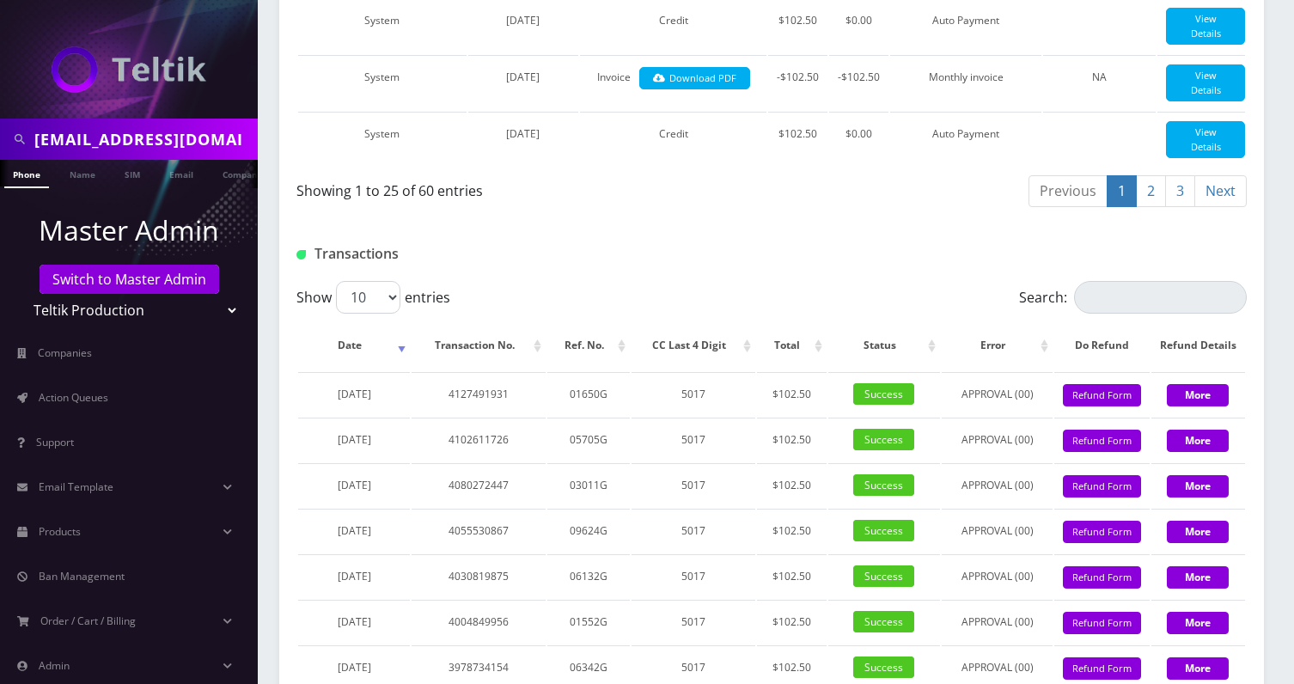
click at [144, 141] on input "izzy@emerest.com" at bounding box center [143, 139] width 219 height 33
paste input "Bestflooringny@gmail"
type input "[EMAIL_ADDRESS][DOMAIN_NAME]"
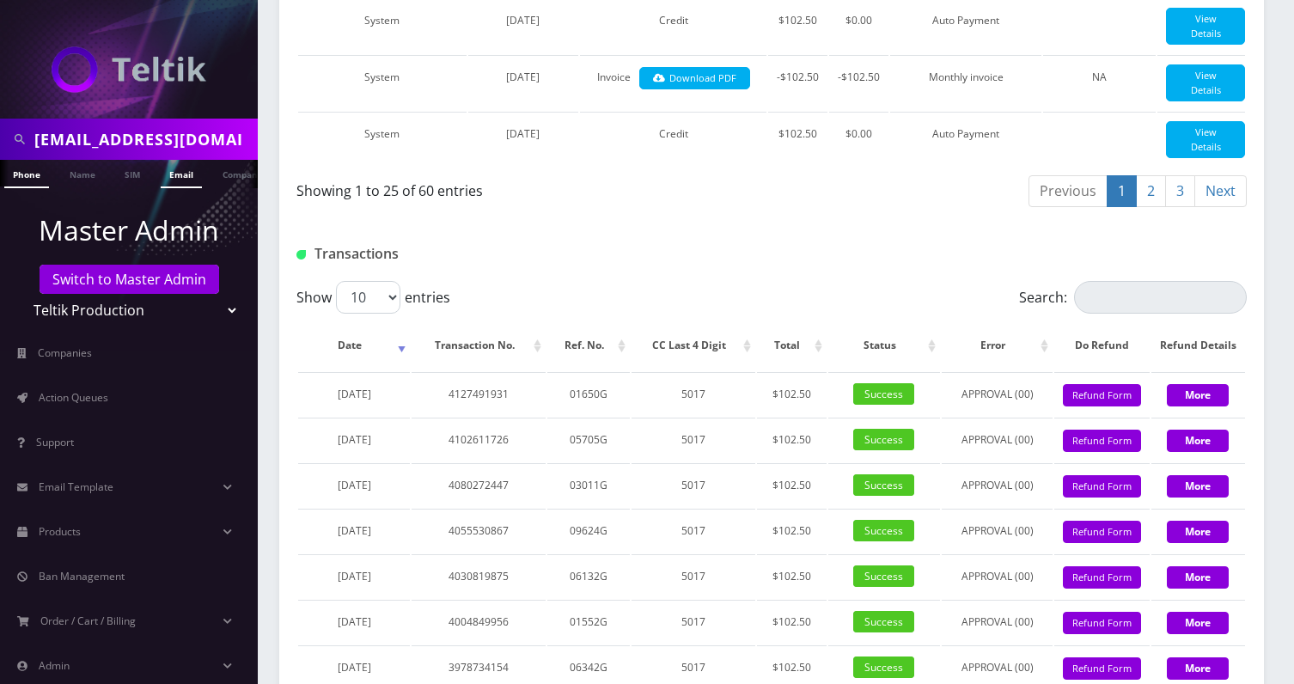
click at [175, 177] on link "Email" at bounding box center [181, 174] width 41 height 28
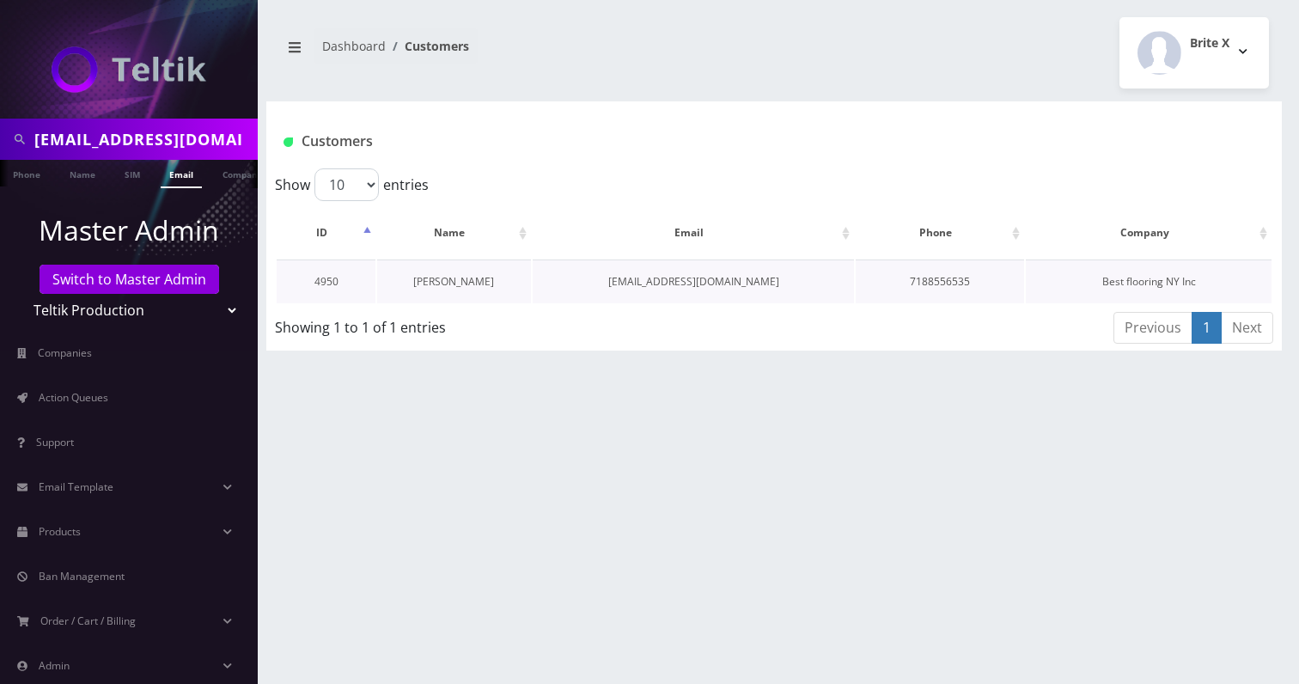
click at [456, 285] on link "[PERSON_NAME]" at bounding box center [453, 281] width 81 height 15
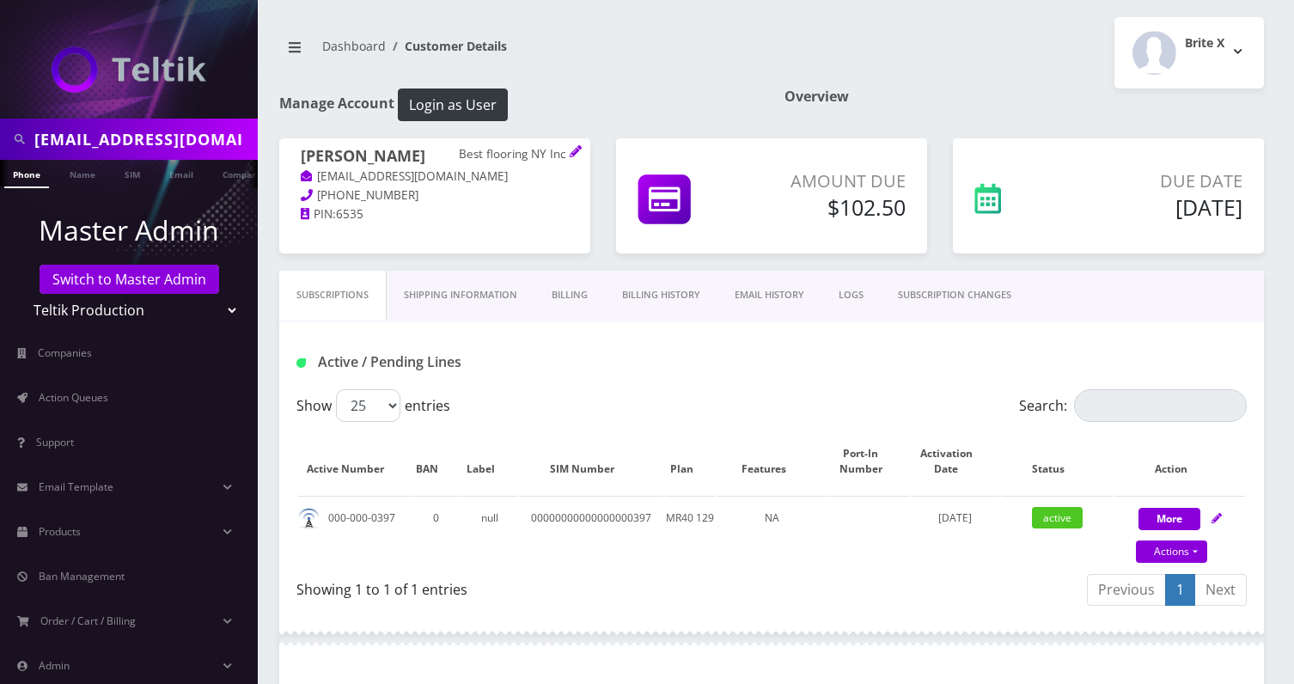
click at [700, 296] on link "Billing History" at bounding box center [661, 295] width 113 height 49
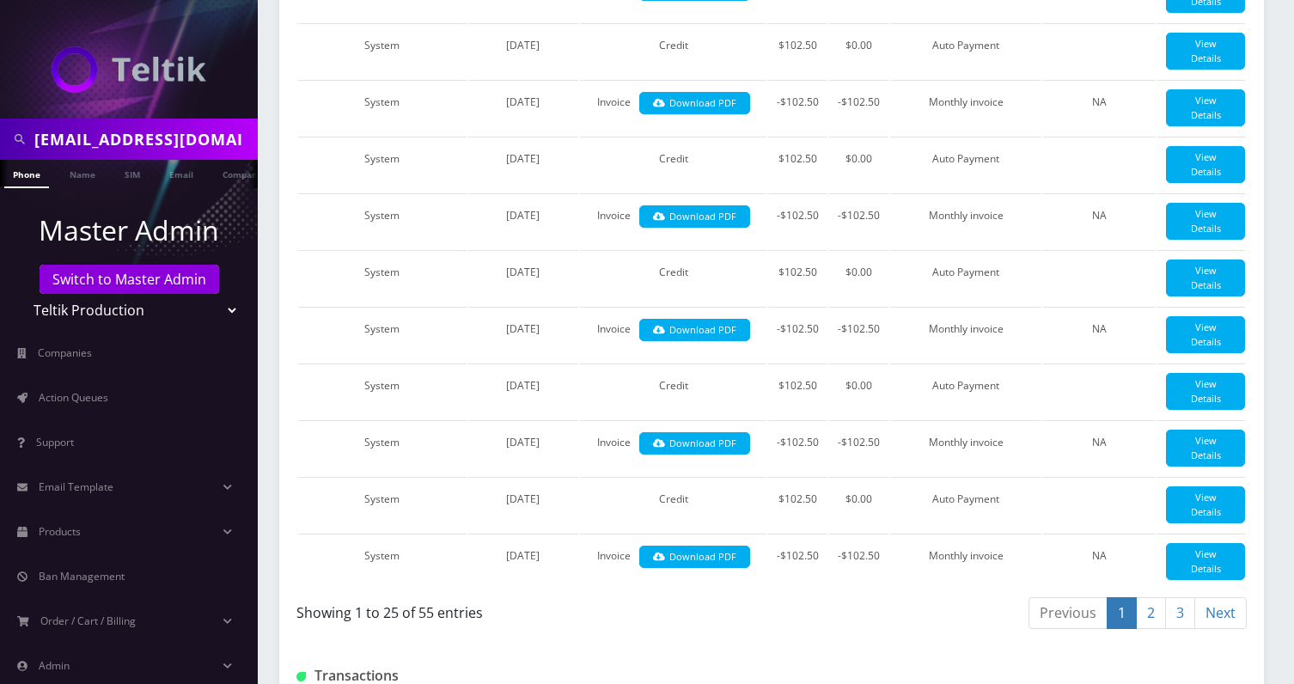
scroll to position [619, 0]
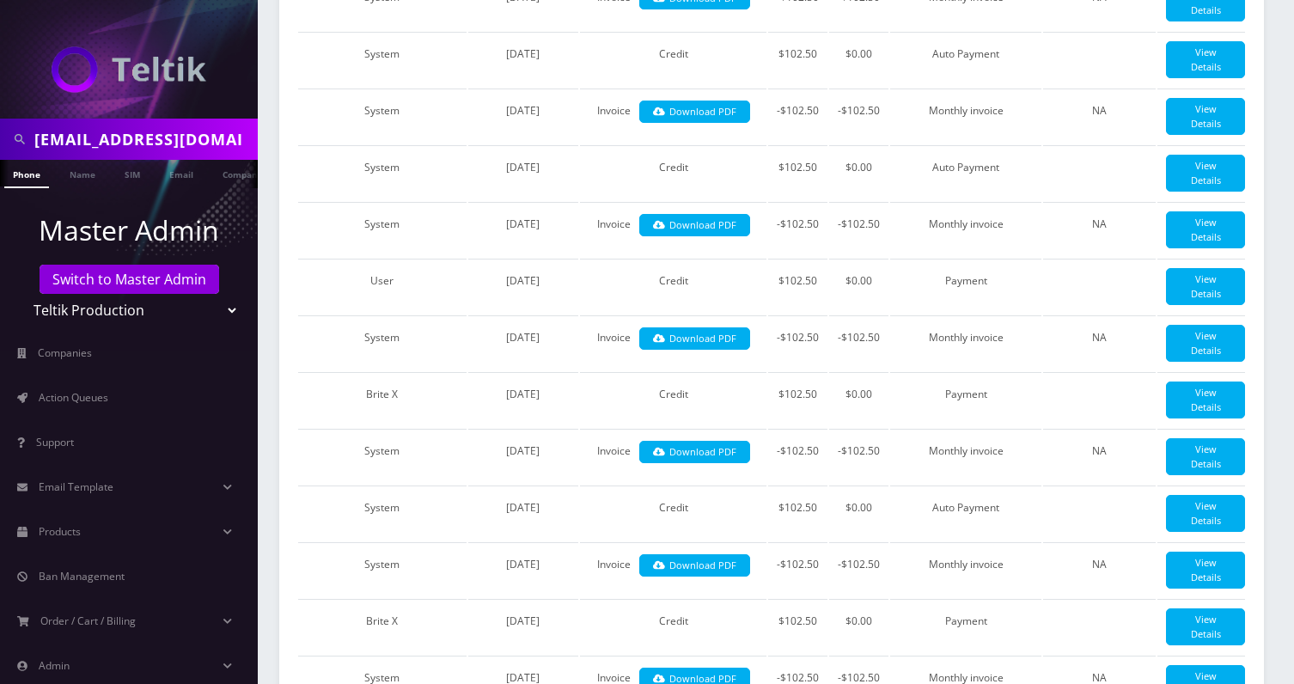
click at [130, 144] on input "Bestflooringny@gmail.com" at bounding box center [143, 139] width 219 height 33
paste input "Hessie@greentwigmgt"
type input "Hessie@greentwigmgt.com"
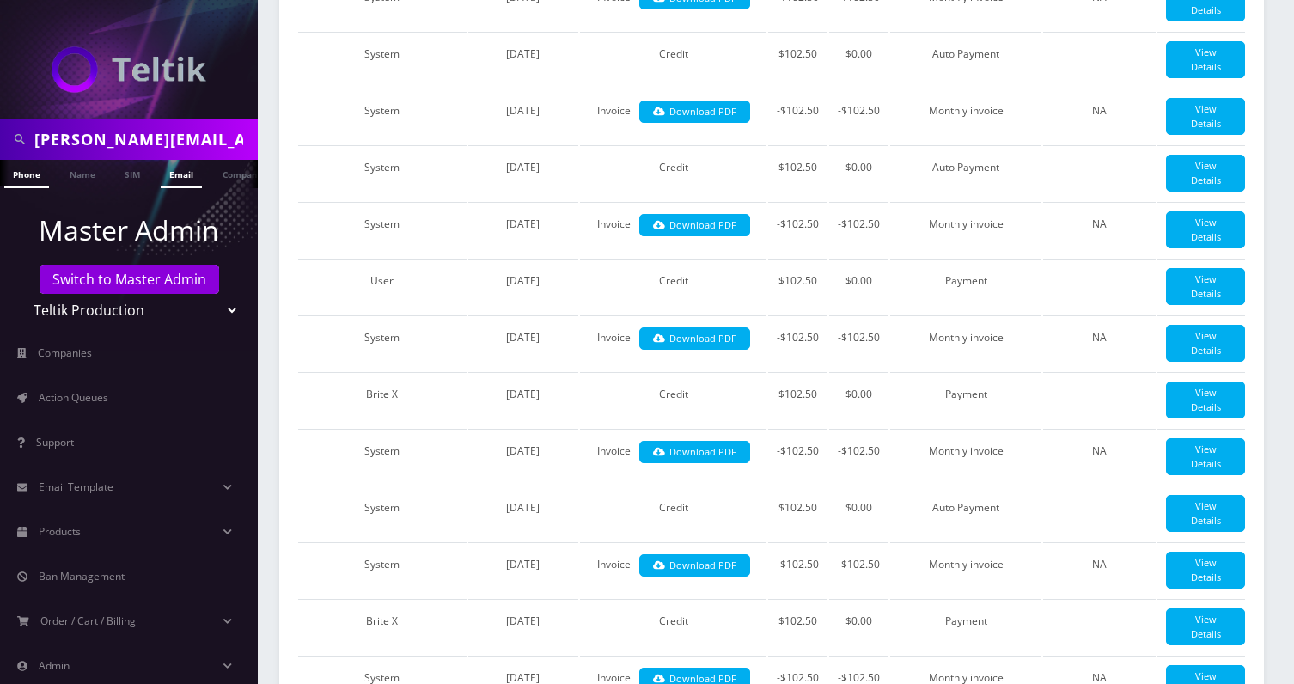
click at [171, 174] on link "Email" at bounding box center [181, 174] width 41 height 28
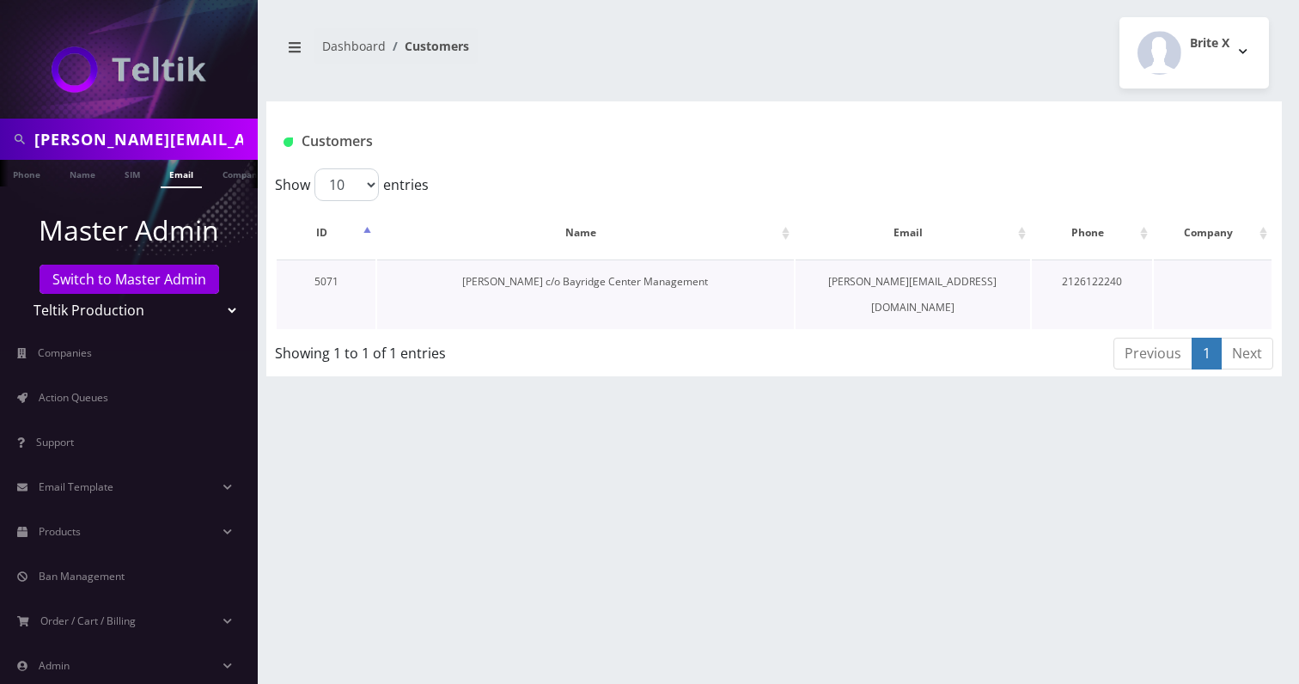
click at [632, 287] on link "Hessie Weisblum c/o Bayridge Center Management" at bounding box center [585, 281] width 246 height 15
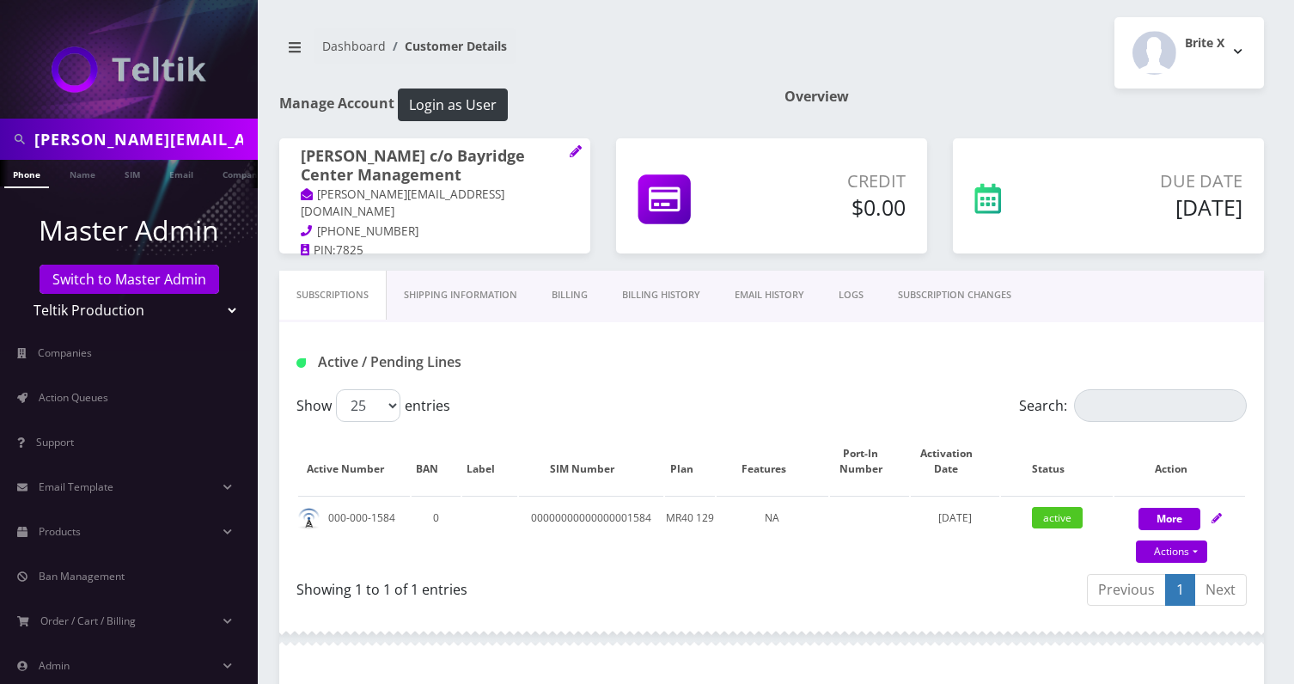
click at [655, 289] on link "Billing History" at bounding box center [661, 295] width 113 height 49
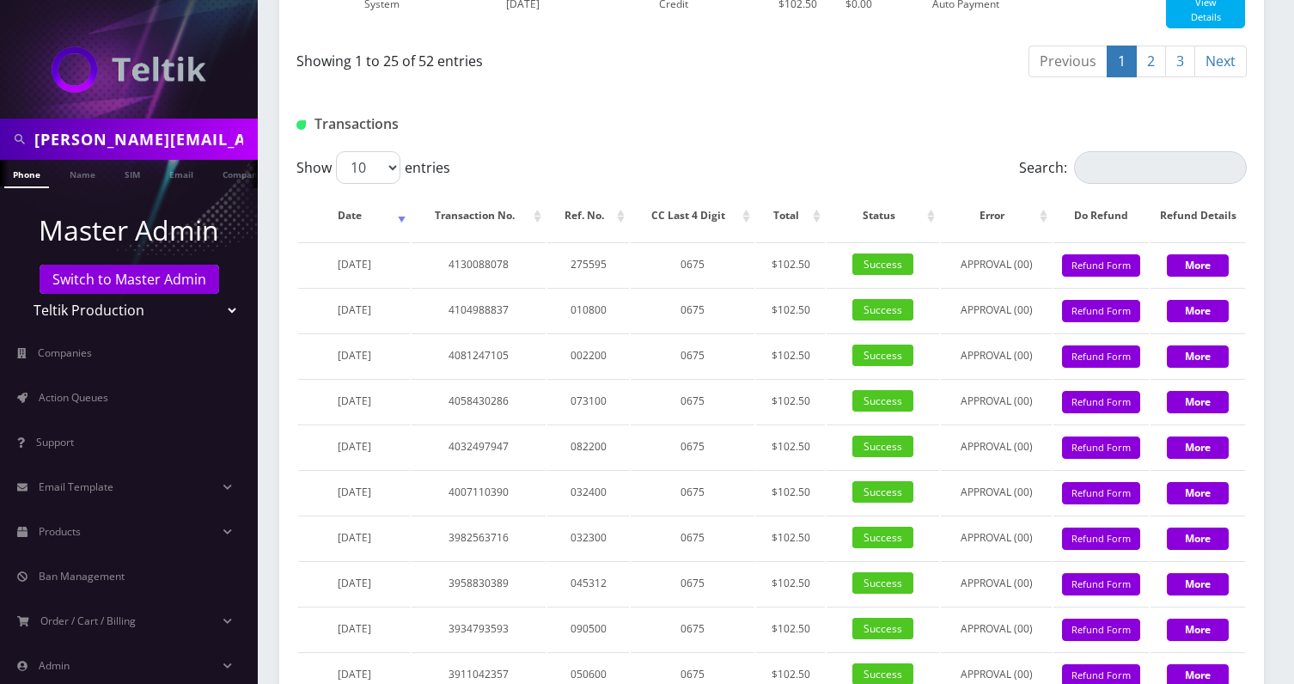
scroll to position [2045, 0]
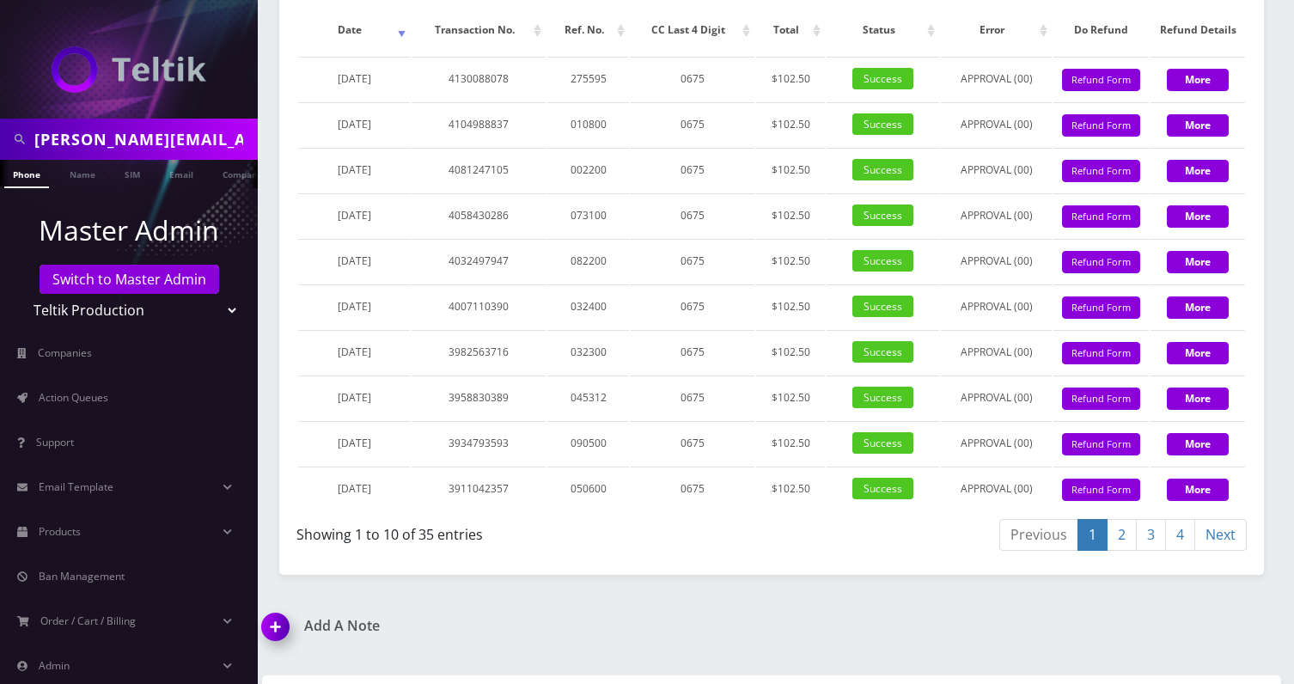
click at [125, 124] on input "[PERSON_NAME][EMAIL_ADDRESS][DOMAIN_NAME]" at bounding box center [143, 139] width 219 height 33
paste input "Ap@ndcdrug"
type input "Ap@ndcdrug.com"
click at [180, 175] on link "Email" at bounding box center [181, 174] width 41 height 28
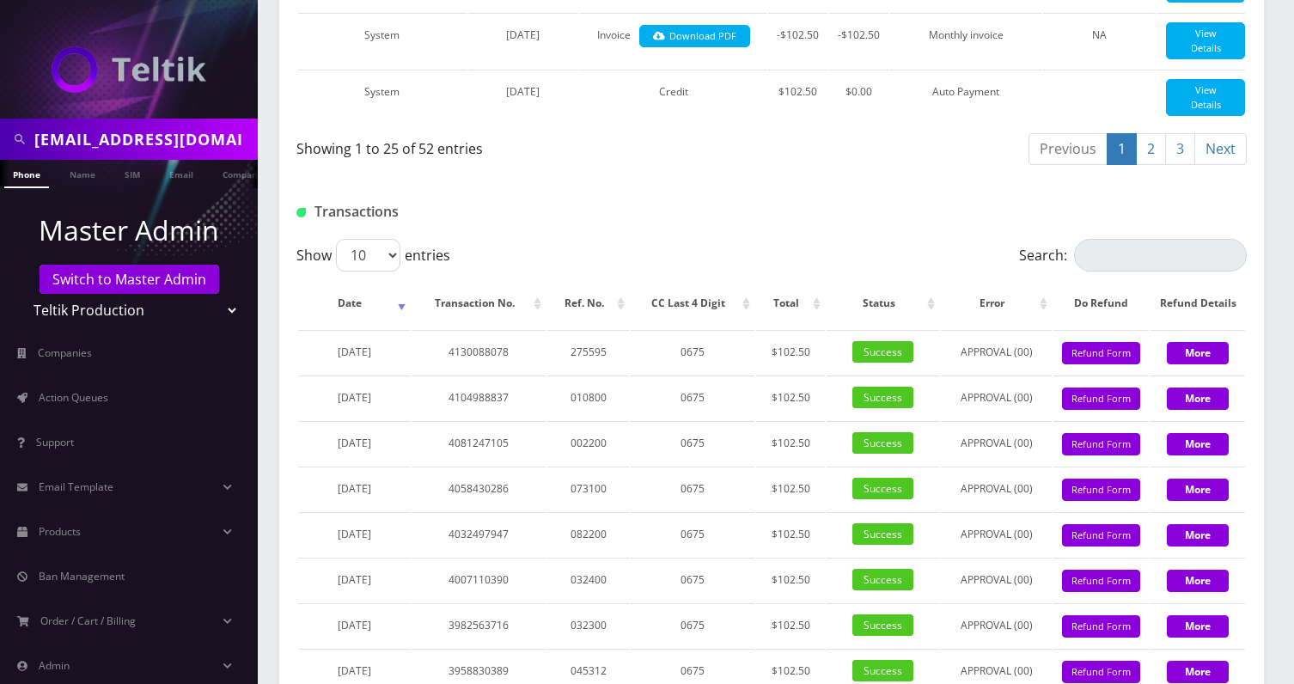
scroll to position [1530, 0]
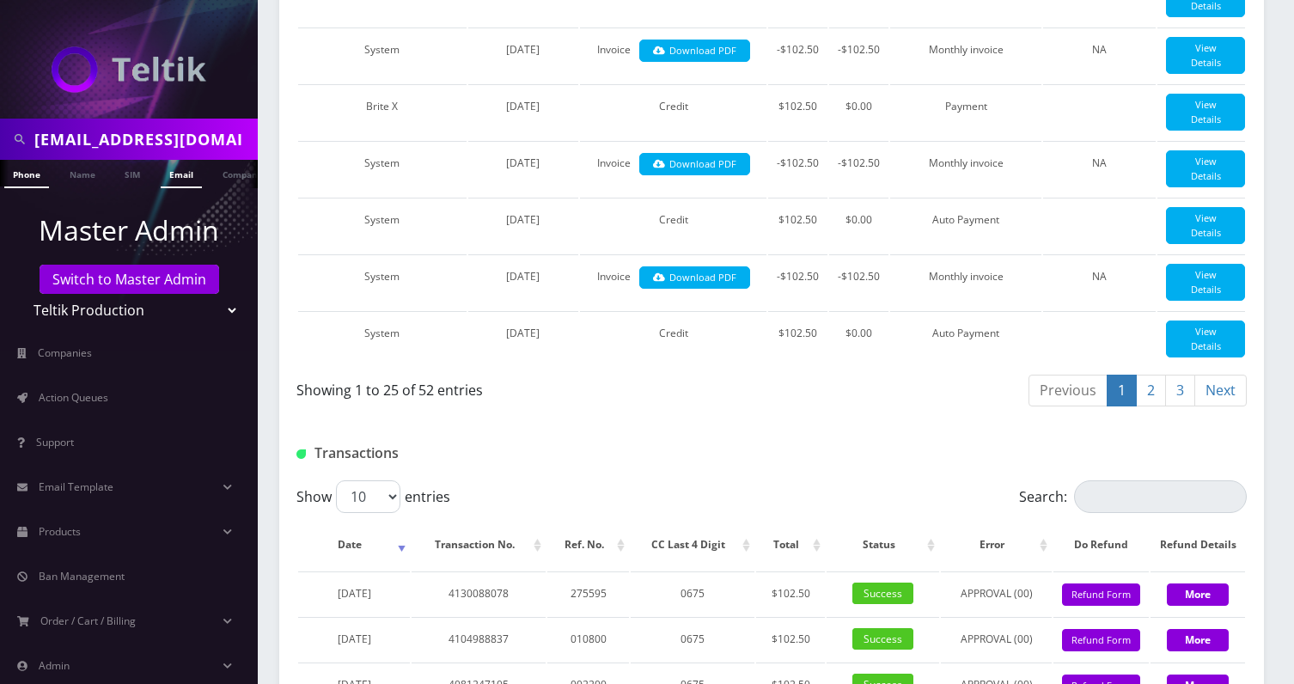
click at [177, 169] on link "Email" at bounding box center [181, 174] width 41 height 28
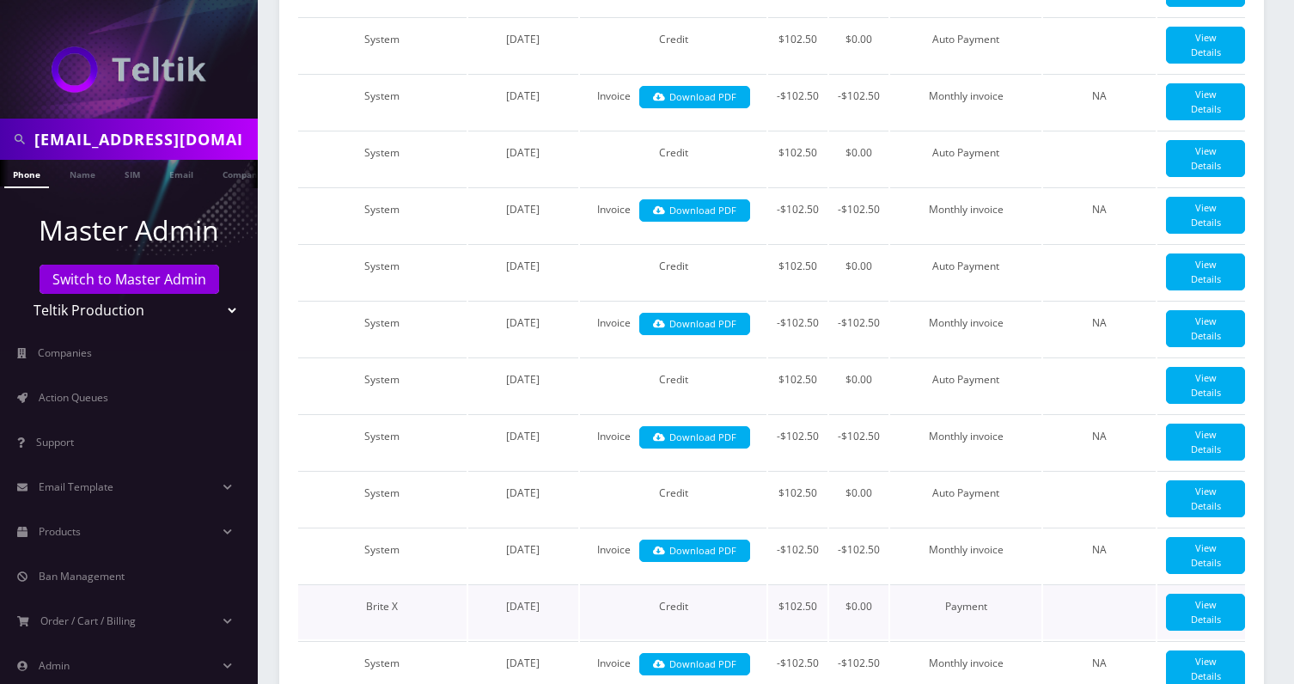
scroll to position [892, 0]
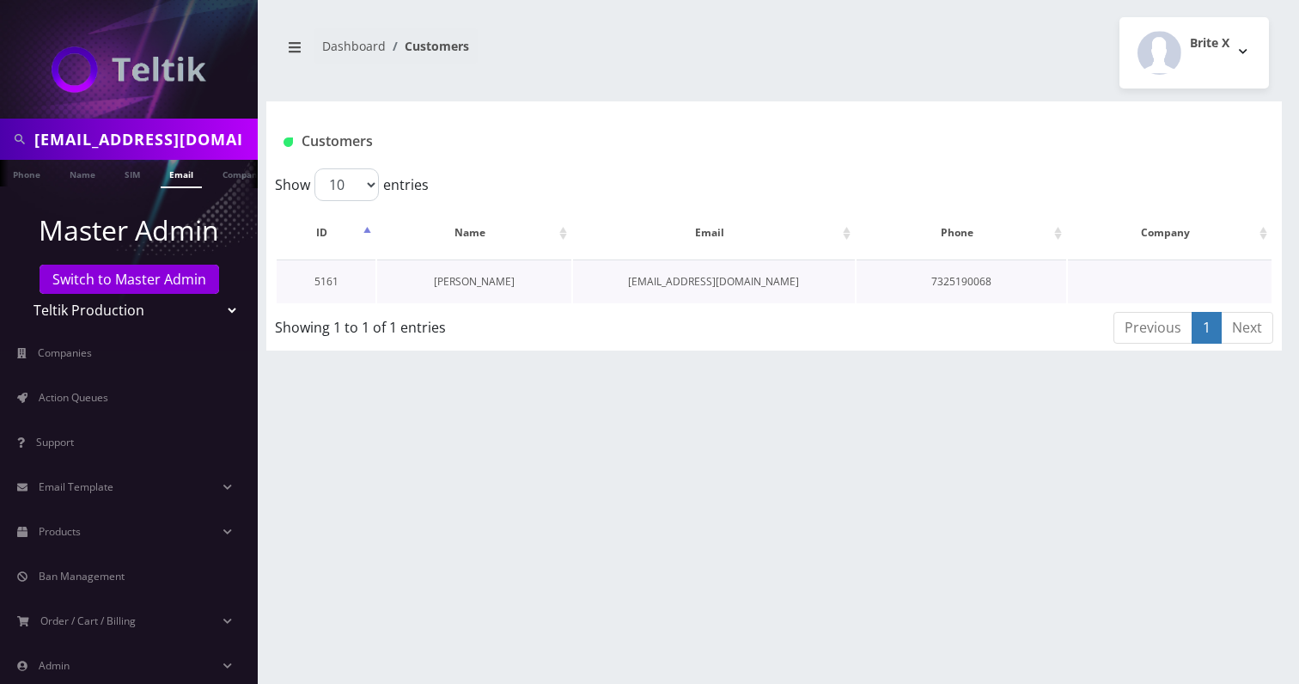
click at [461, 278] on link "[PERSON_NAME]" at bounding box center [474, 281] width 81 height 15
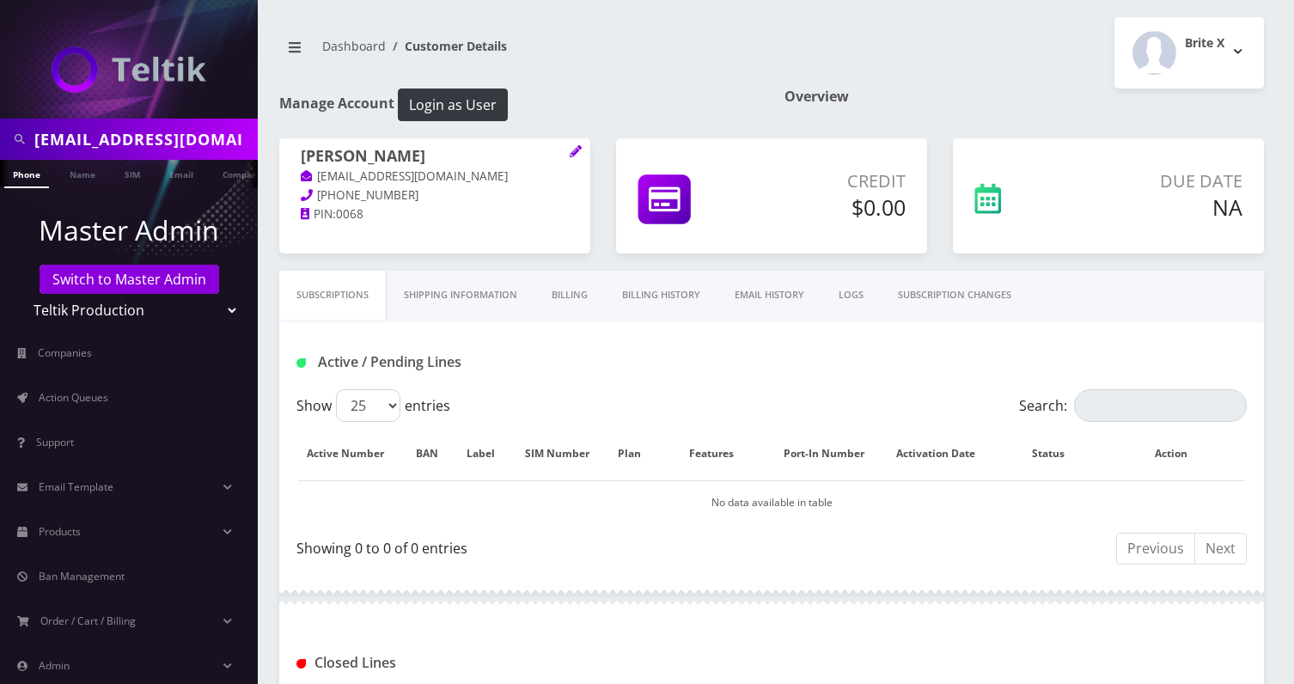
click at [639, 272] on link "Billing History" at bounding box center [661, 295] width 113 height 49
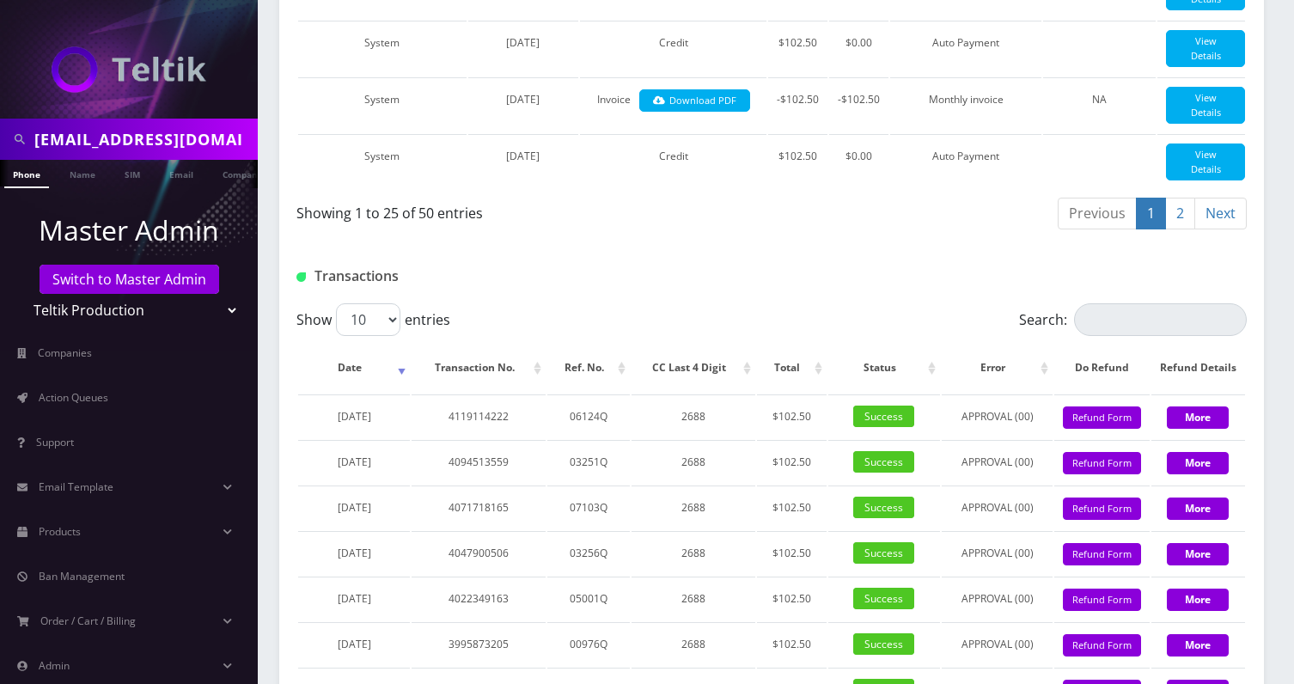
scroll to position [1706, 0]
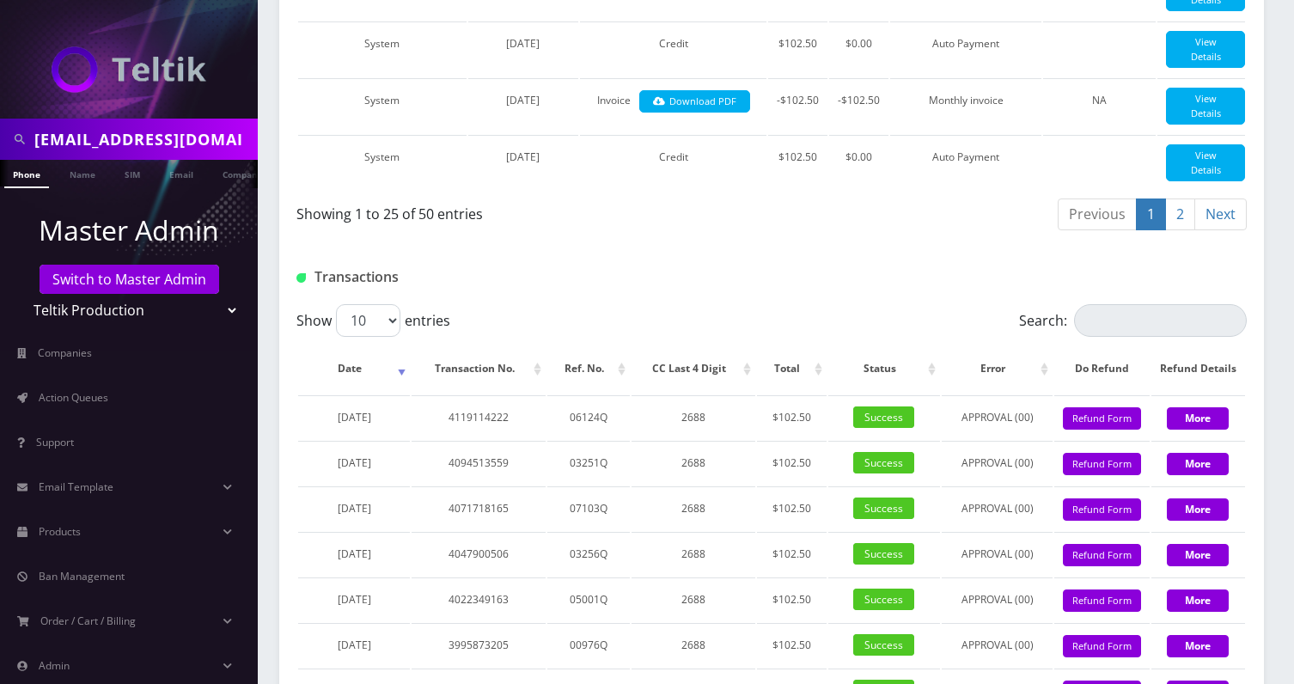
click at [148, 132] on input "[EMAIL_ADDRESS][DOMAIN_NAME]" at bounding box center [143, 139] width 219 height 33
paste input "menachembrecher@gmail"
type input "menachembrecher@gmail.com"
click at [188, 180] on link "Email" at bounding box center [181, 174] width 41 height 28
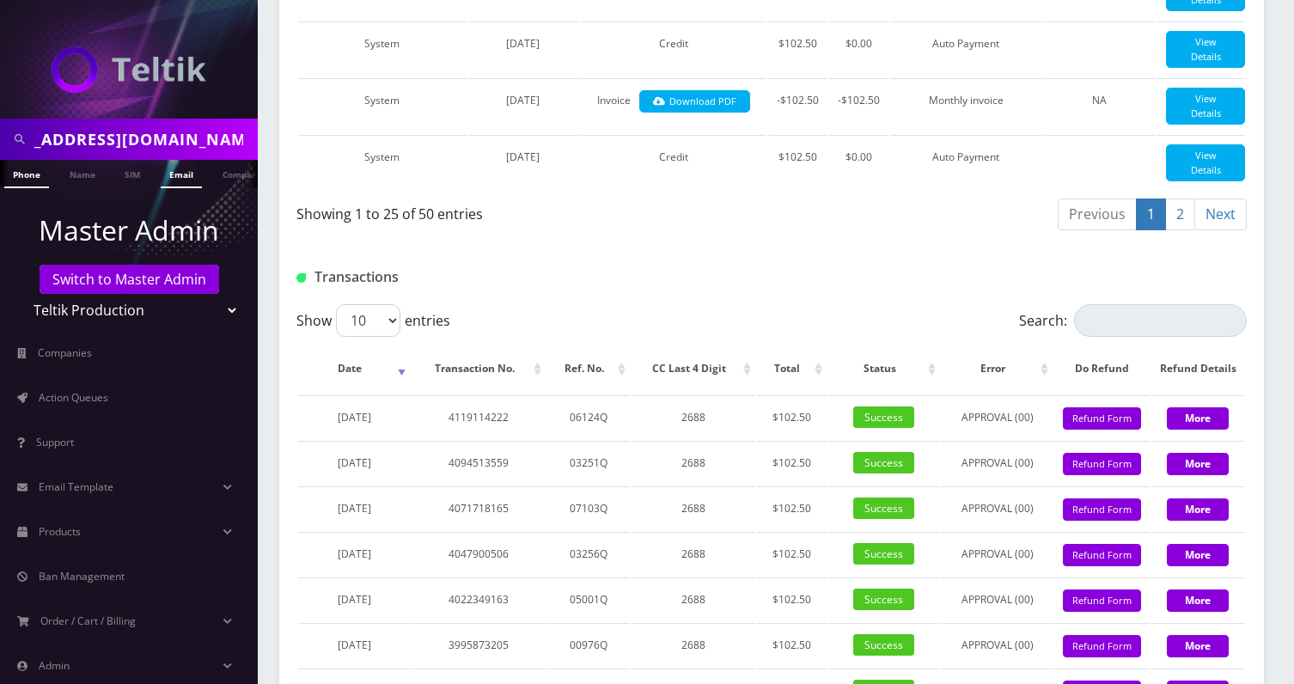
scroll to position [0, 0]
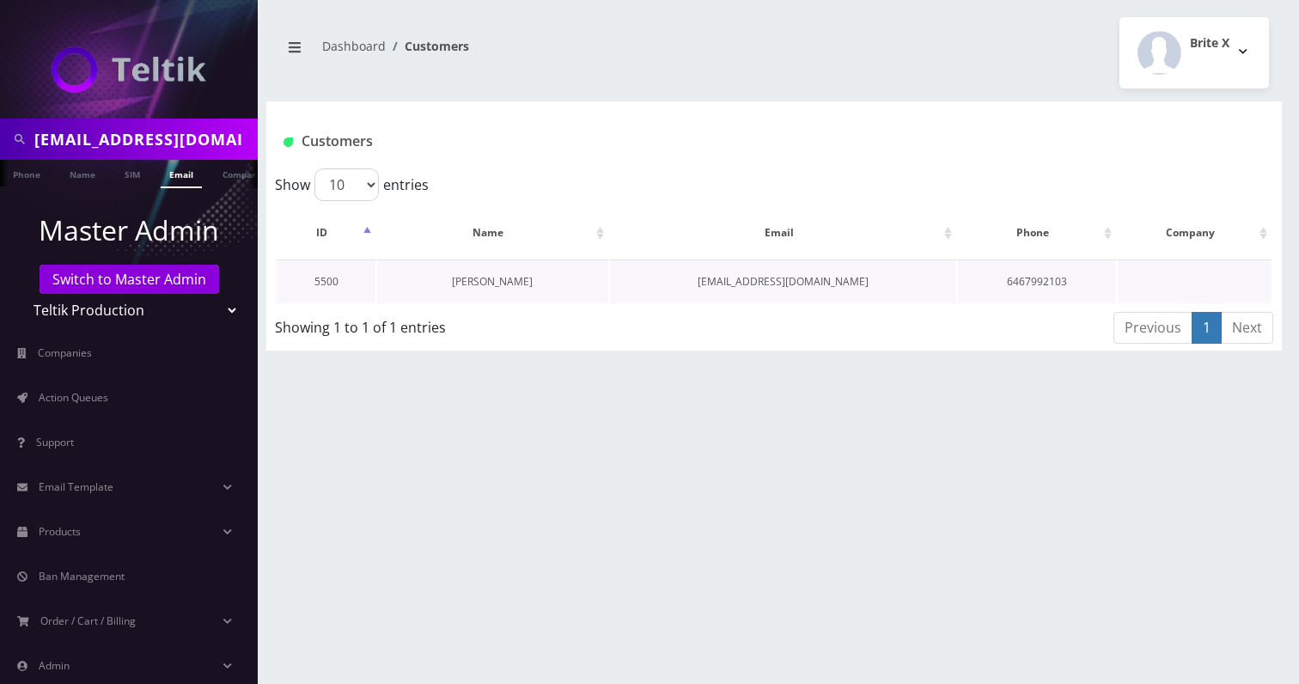
click at [484, 285] on link "[PERSON_NAME]" at bounding box center [492, 281] width 81 height 15
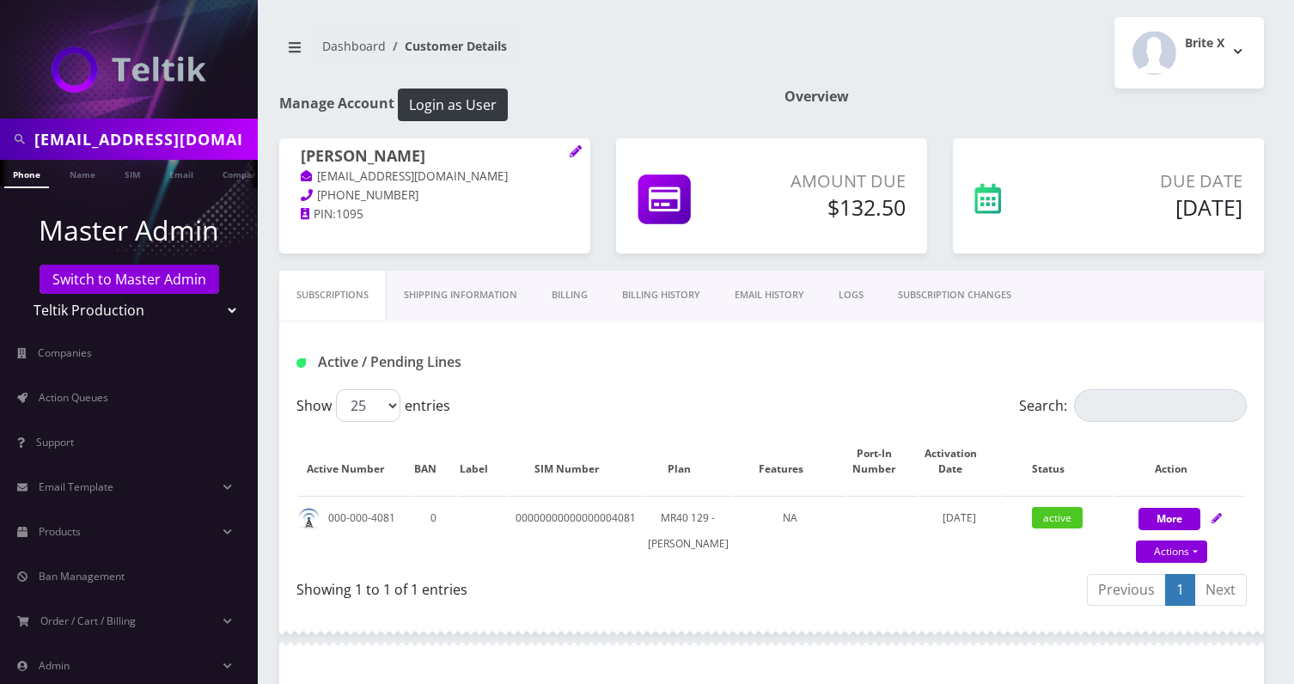
click at [650, 304] on link "Billing History" at bounding box center [661, 295] width 113 height 49
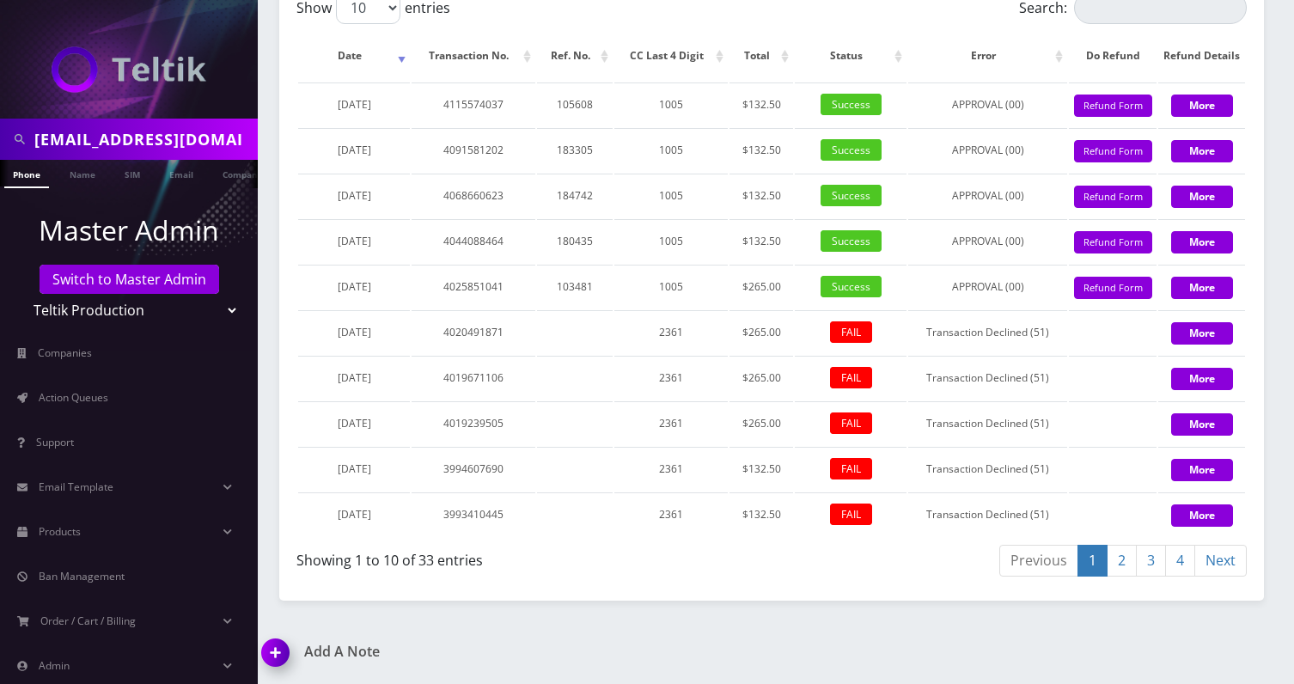
scroll to position [2006, 0]
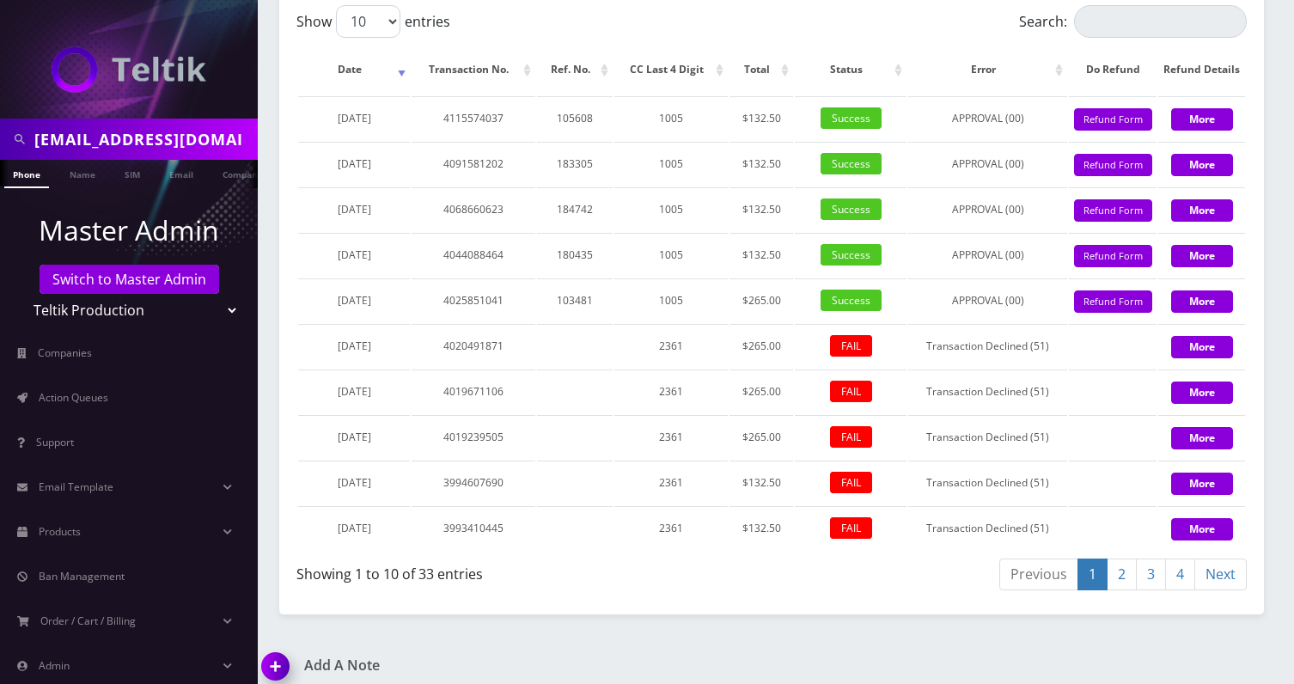
click at [156, 142] on input "menachembrecher@gmail.com" at bounding box center [143, 139] width 219 height 33
paste input "office@eagleeyeny"
type input "office@eagleeyeny.com"
click at [175, 172] on link "Email" at bounding box center [181, 174] width 41 height 28
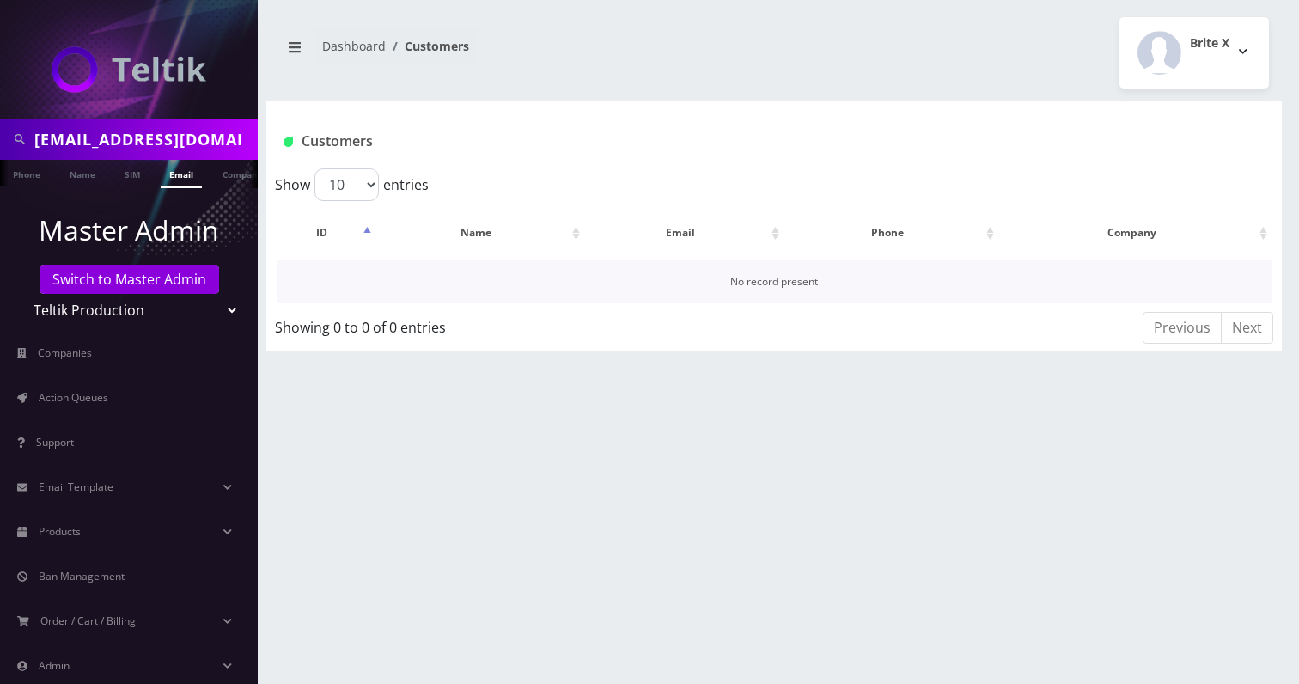
scroll to position [0, 9]
click at [169, 180] on link "Email" at bounding box center [172, 174] width 41 height 28
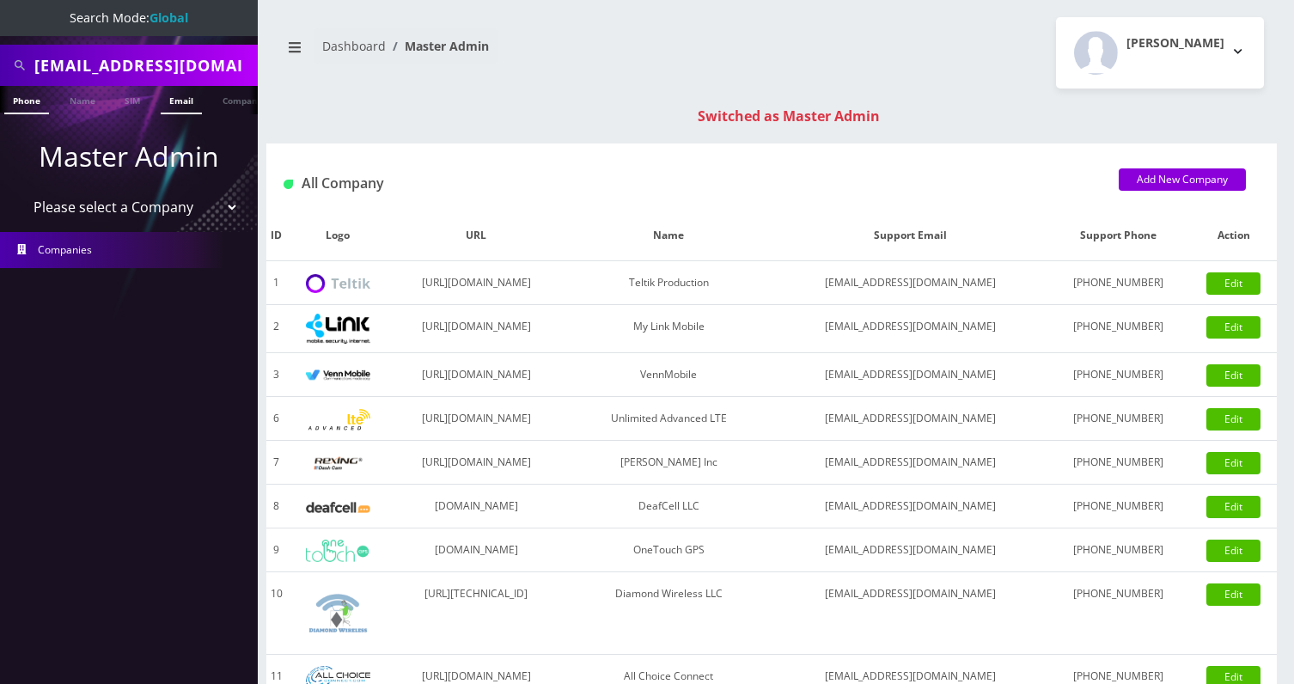
click at [186, 95] on link "Email" at bounding box center [181, 100] width 41 height 28
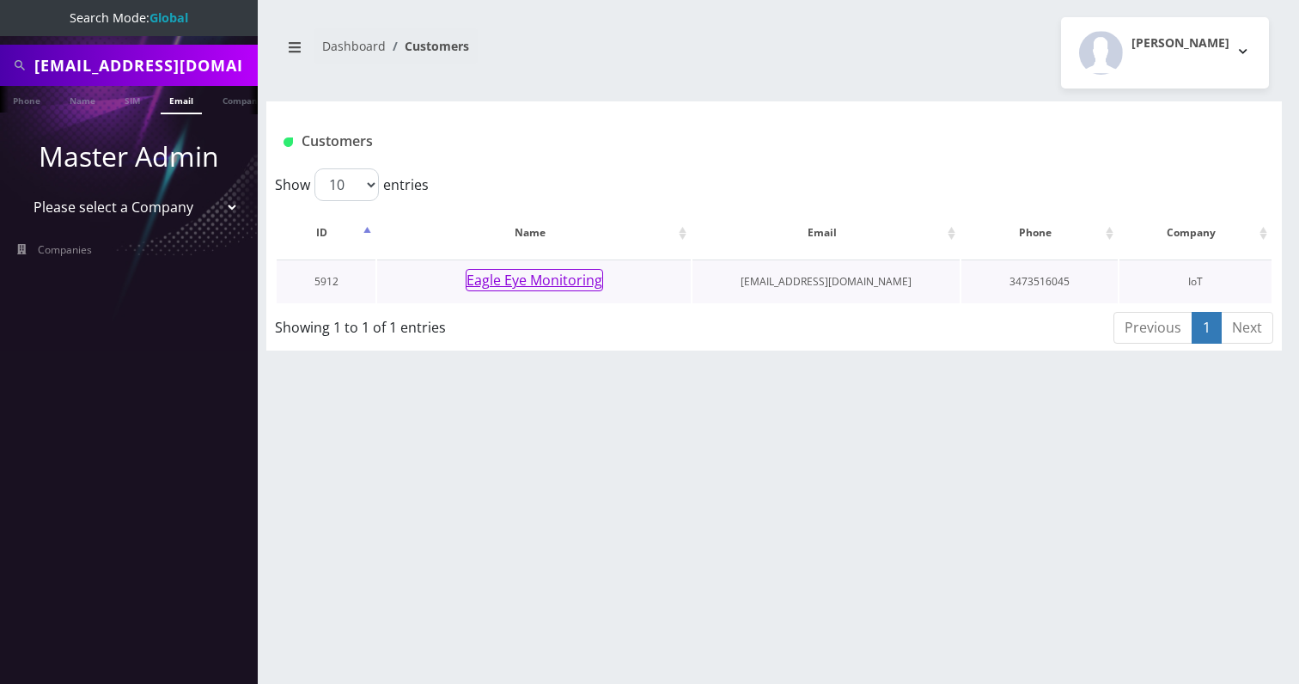
click at [501, 276] on button "Eagle Eye Monitoring" at bounding box center [534, 280] width 137 height 22
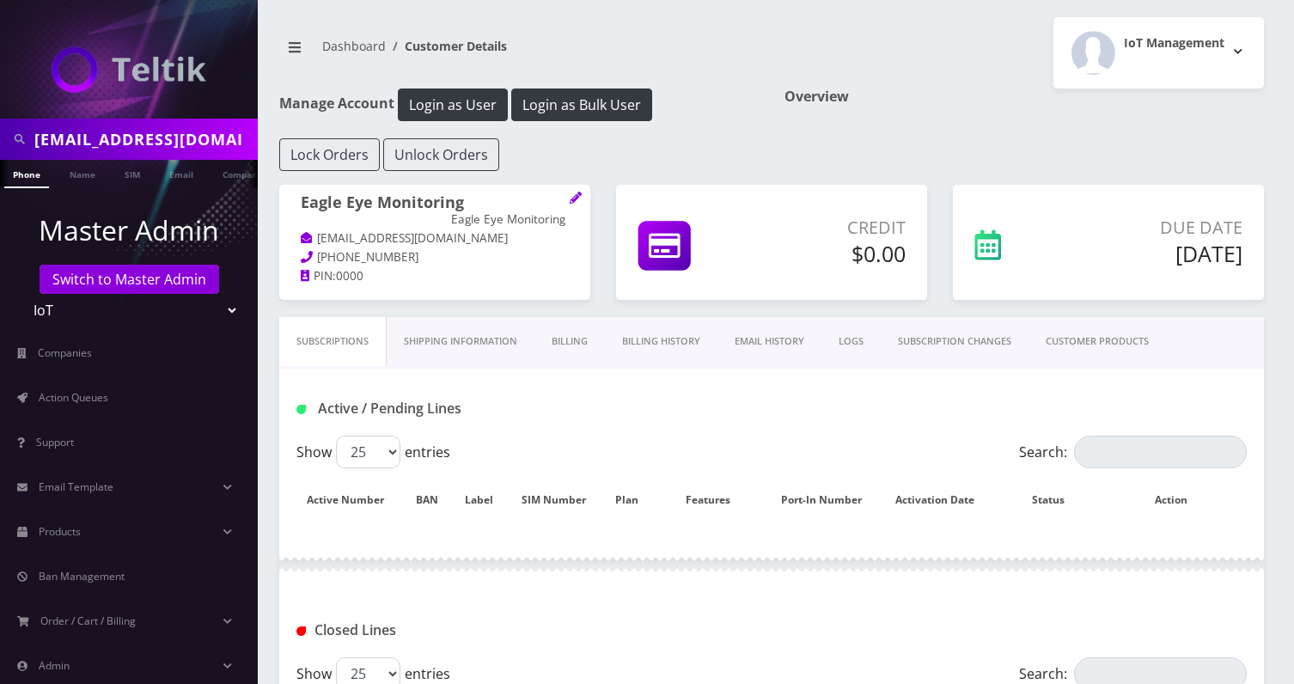
click at [686, 338] on link "Billing History" at bounding box center [661, 341] width 113 height 49
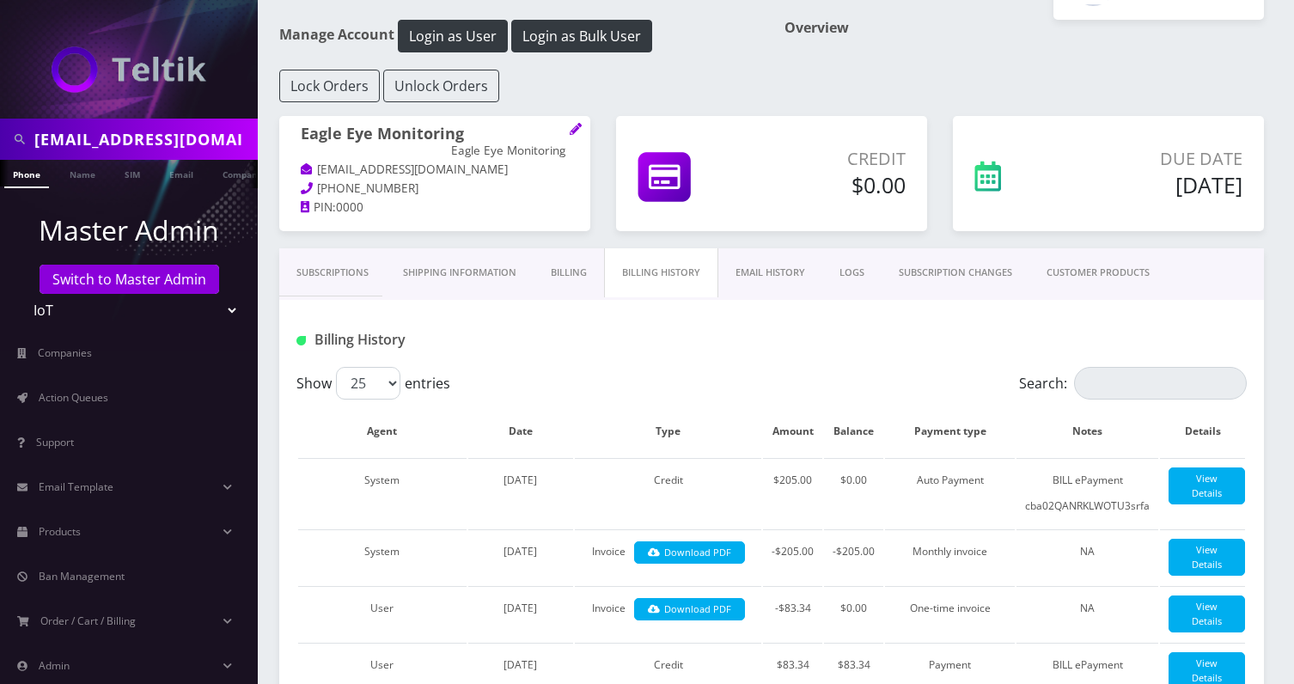
scroll to position [110, 0]
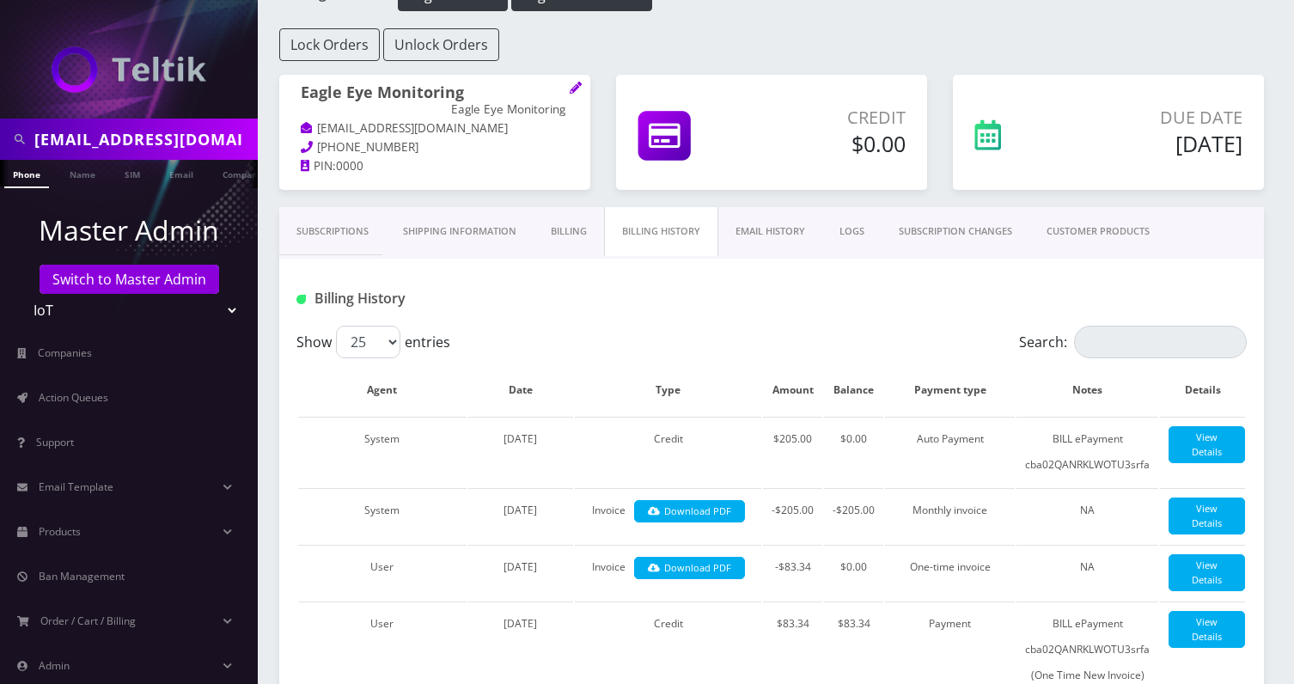
click at [183, 130] on input "office@eagleeyeny.com" at bounding box center [143, 139] width 219 height 33
paste input "Gabby.kohn@vitalhomecare"
type input "Gabby.kohn@vitalhomecare.com"
click at [181, 171] on link "Email" at bounding box center [181, 174] width 41 height 28
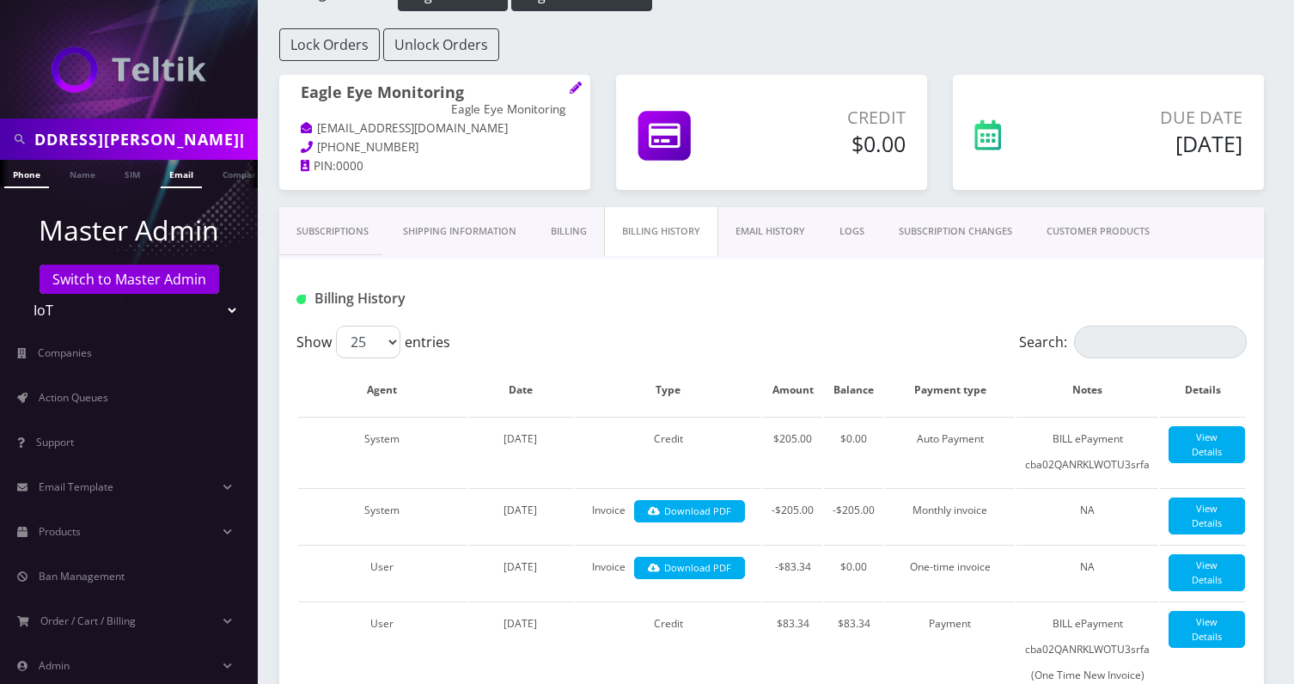
scroll to position [0, 0]
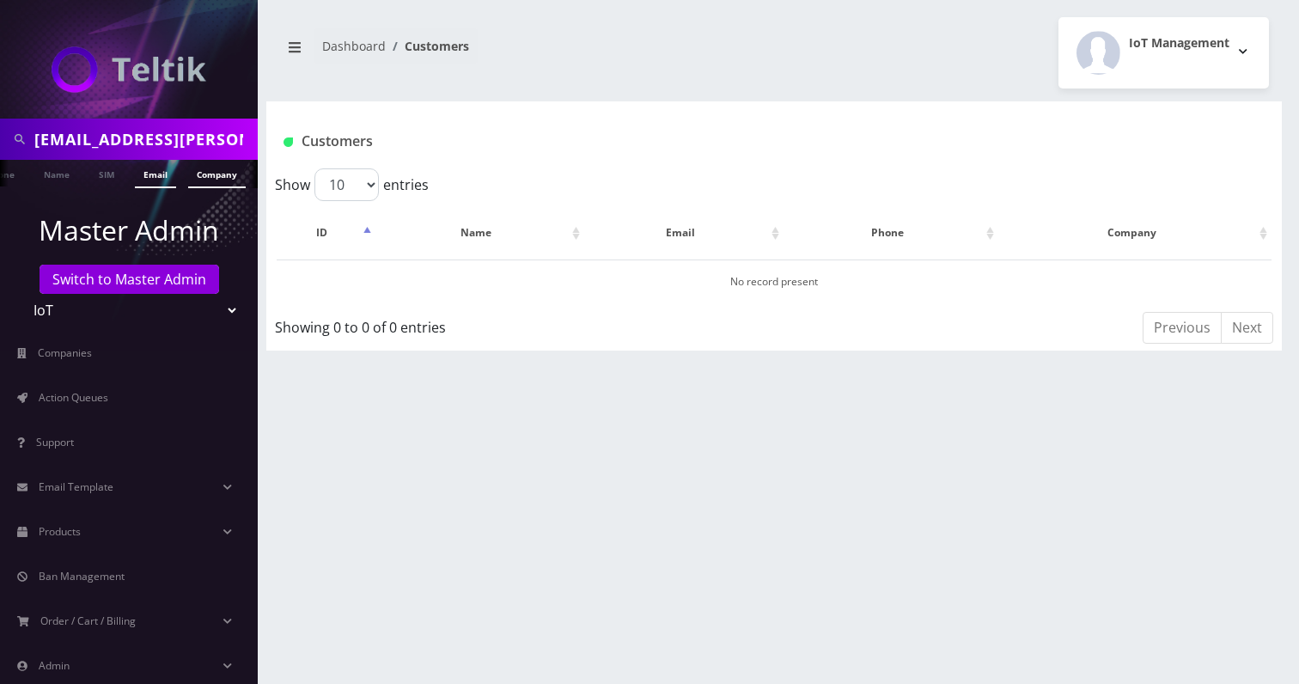
scroll to position [0, 26]
click at [120, 292] on link "Switch to Master Admin" at bounding box center [130, 279] width 180 height 29
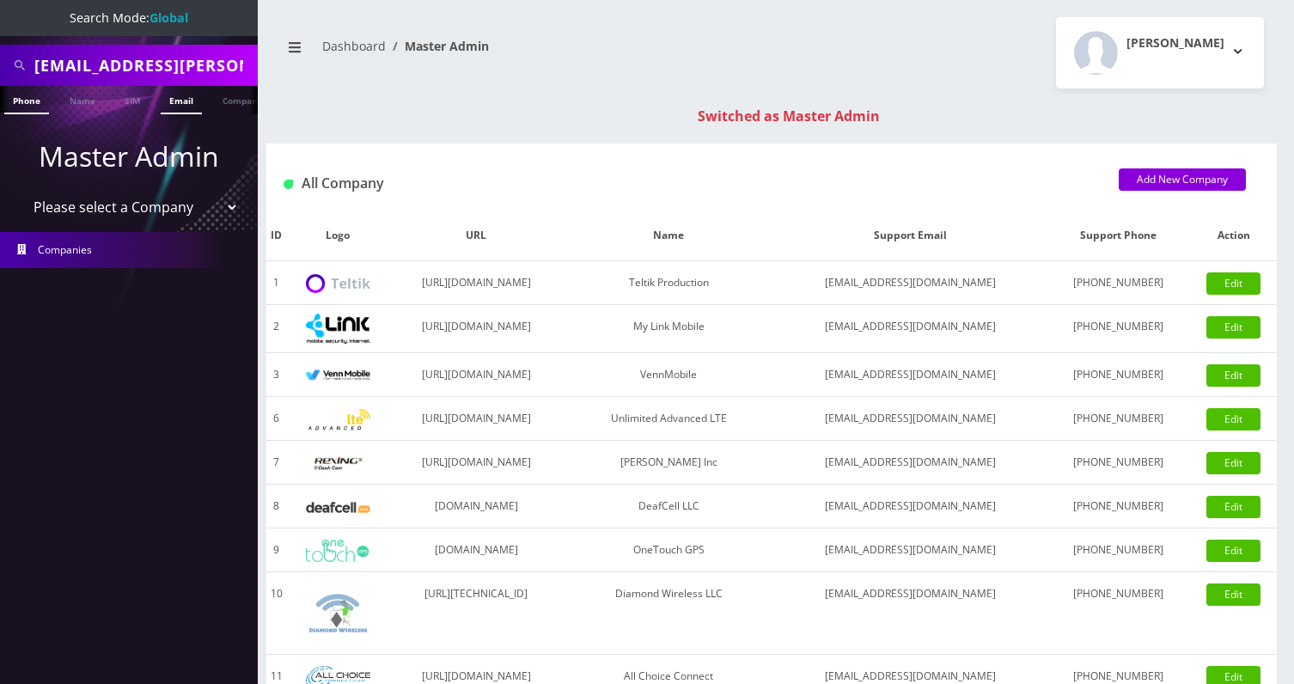
click at [171, 107] on link "Email" at bounding box center [181, 100] width 41 height 28
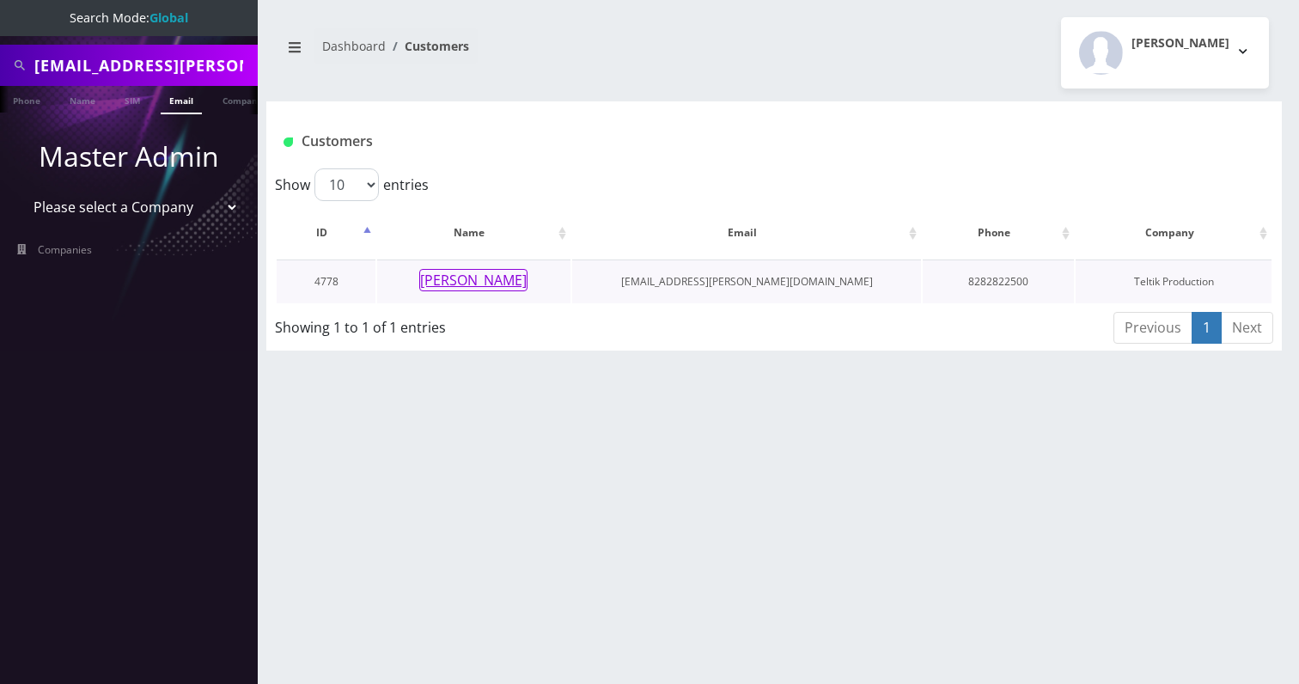
click at [475, 281] on button "[PERSON_NAME]" at bounding box center [473, 280] width 108 height 22
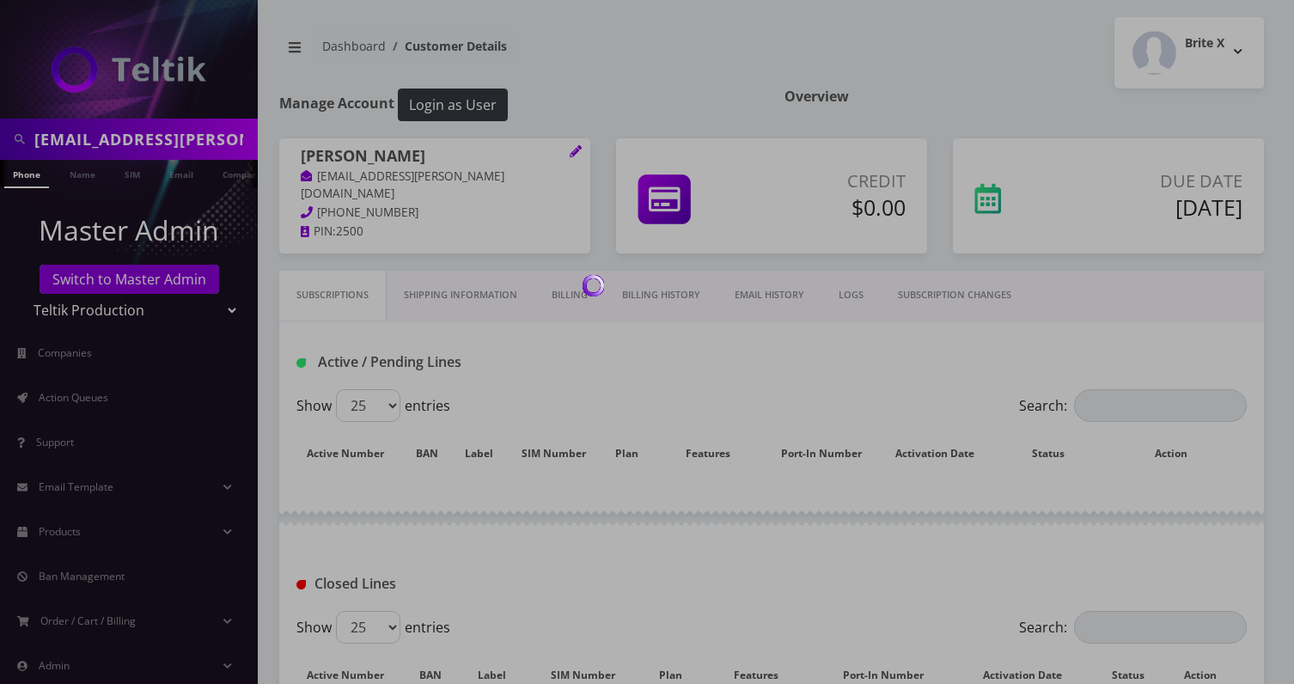
click at [659, 295] on body "[EMAIL_ADDRESS][PERSON_NAME][DOMAIN_NAME] Phone Name SIM Email Company Customer…" at bounding box center [647, 407] width 1294 height 815
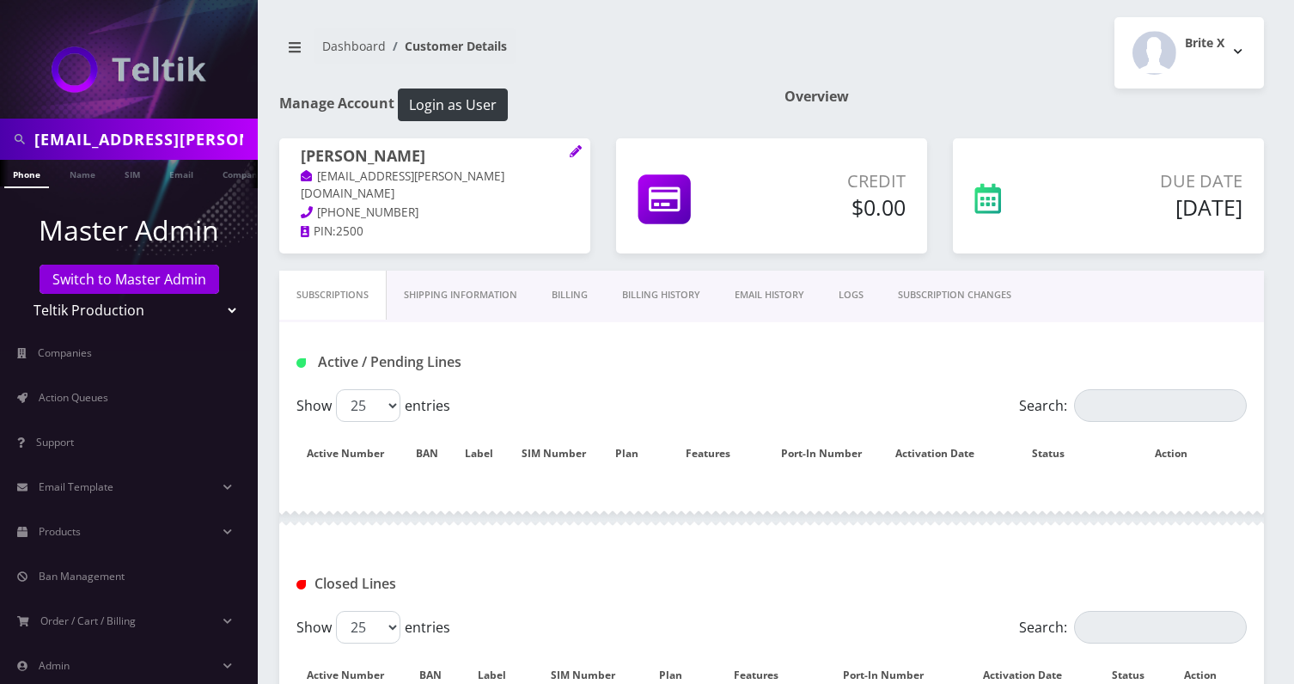
click at [659, 295] on link "Billing History" at bounding box center [661, 295] width 113 height 49
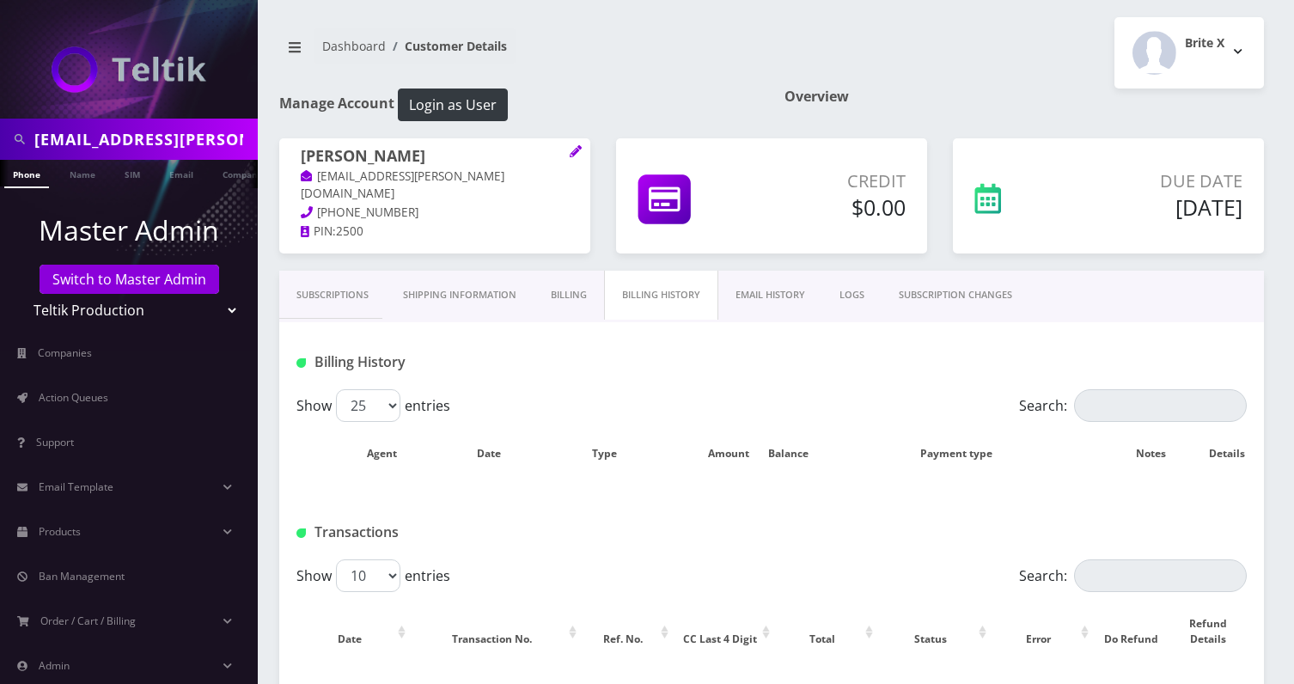
scroll to position [95, 0]
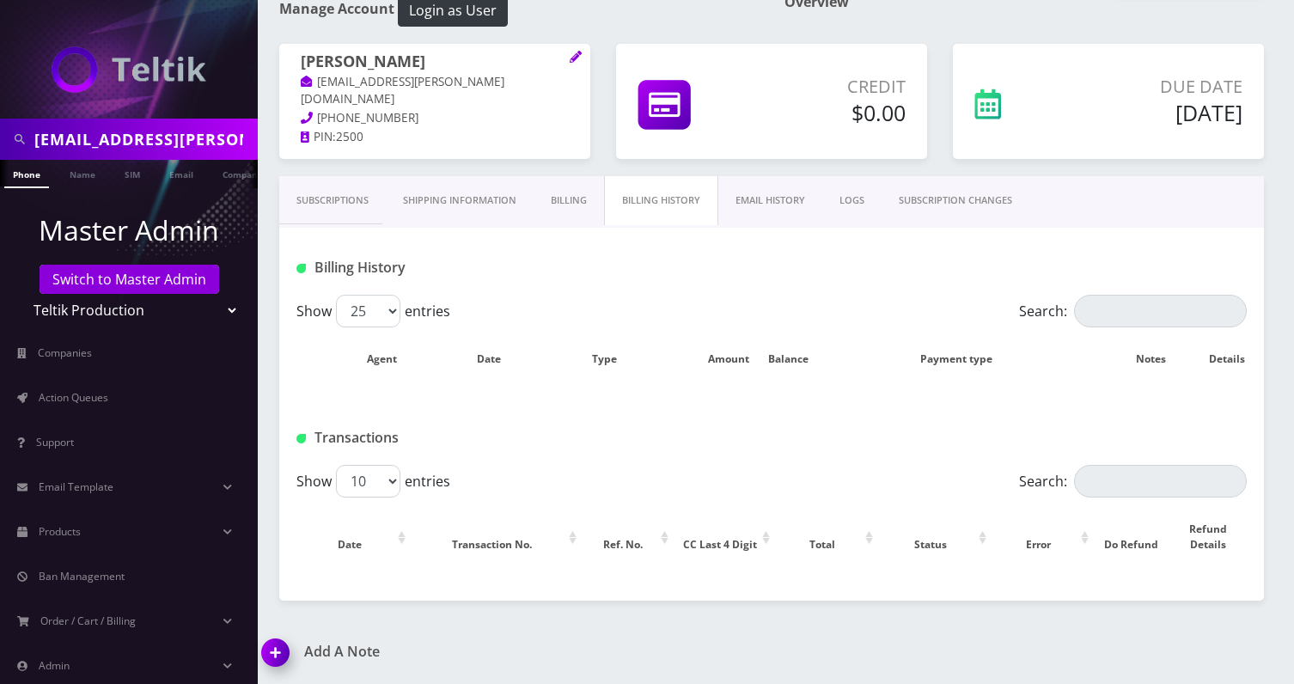
click at [666, 211] on link "Billing History" at bounding box center [661, 200] width 114 height 49
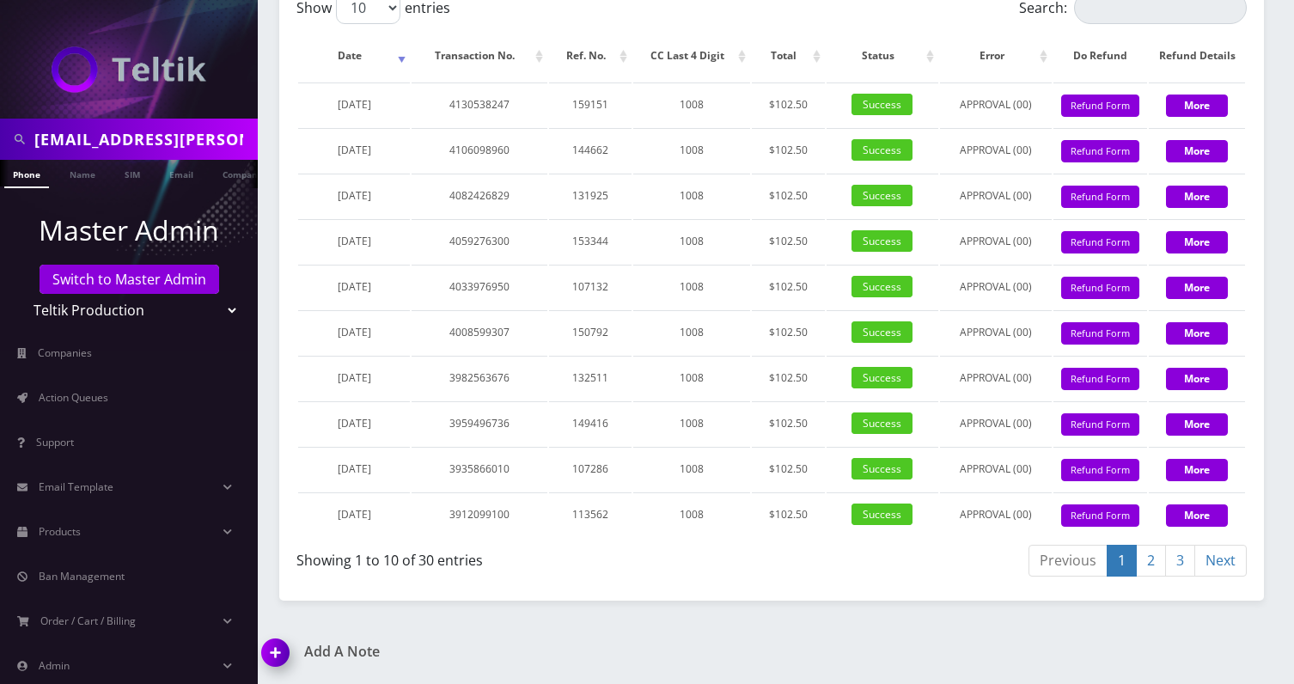
scroll to position [2153, 0]
click at [165, 137] on input "Gabby.kohn@vitalhomecare.com" at bounding box center [143, 139] width 219 height 33
paste input "1.Accounting@bestdrayus"
type input "[EMAIL_ADDRESS][DOMAIN_NAME]"
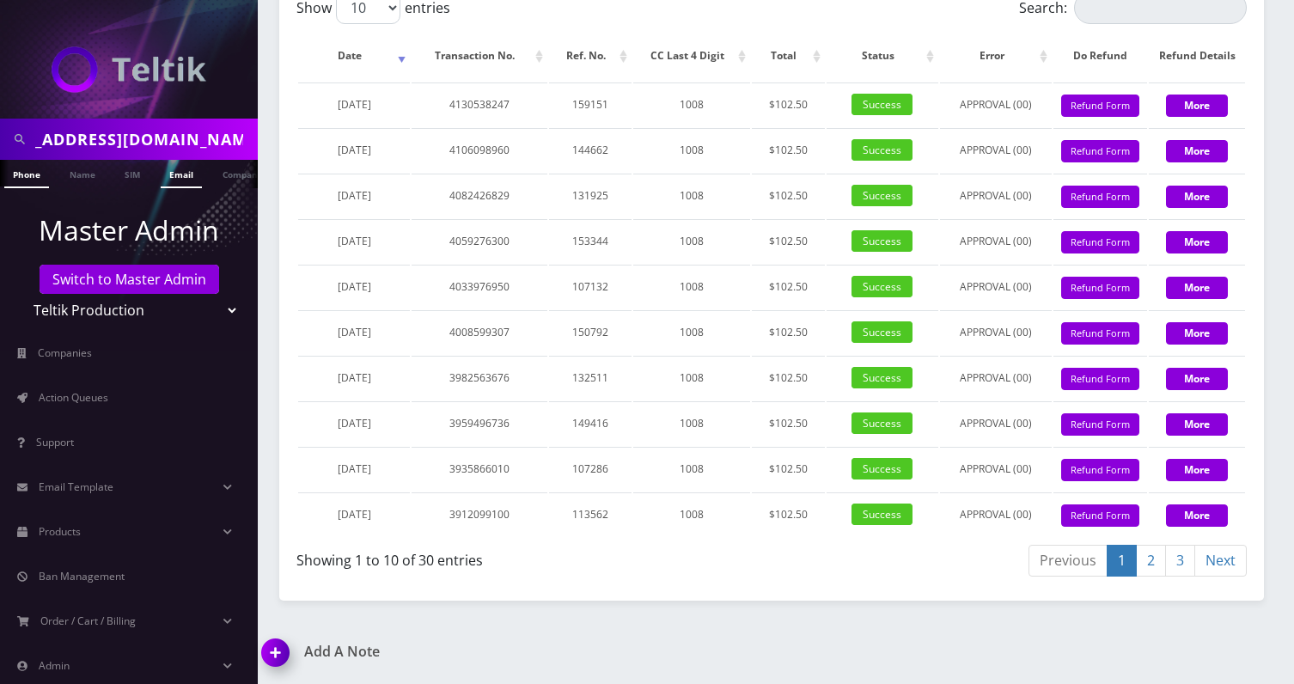
click at [180, 176] on link "Email" at bounding box center [181, 174] width 41 height 28
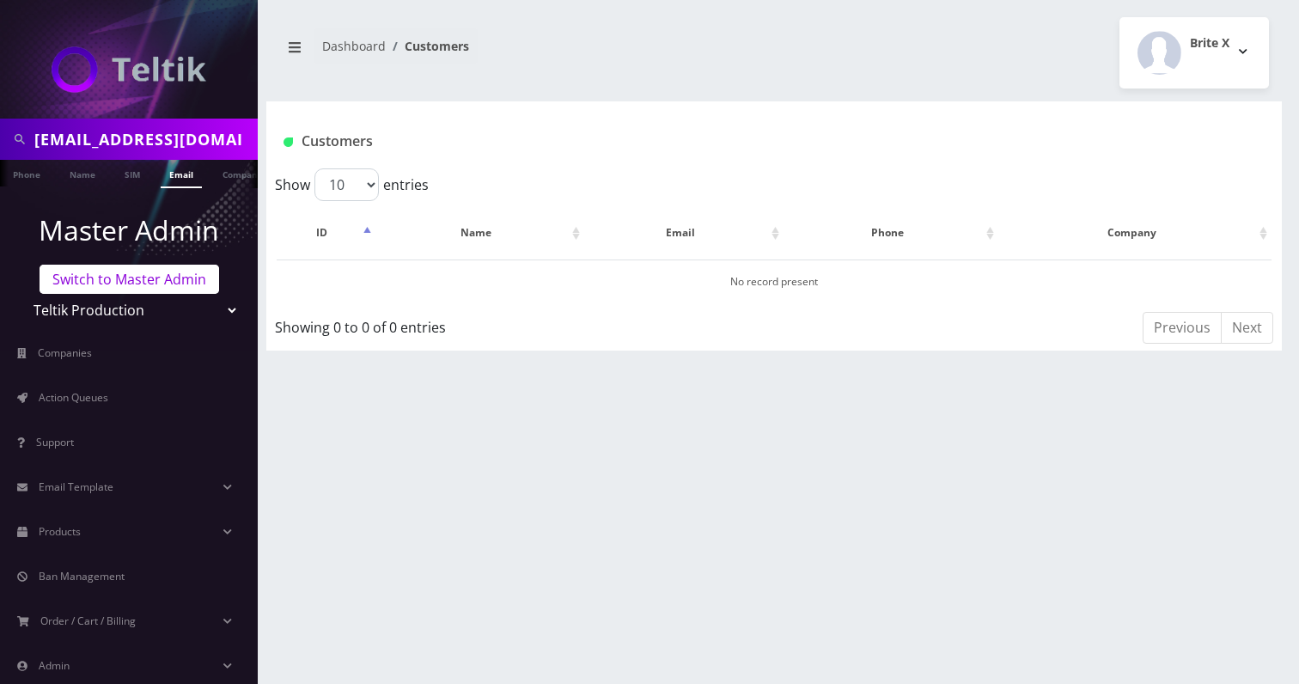
click at [102, 279] on link "Switch to Master Admin" at bounding box center [130, 279] width 180 height 29
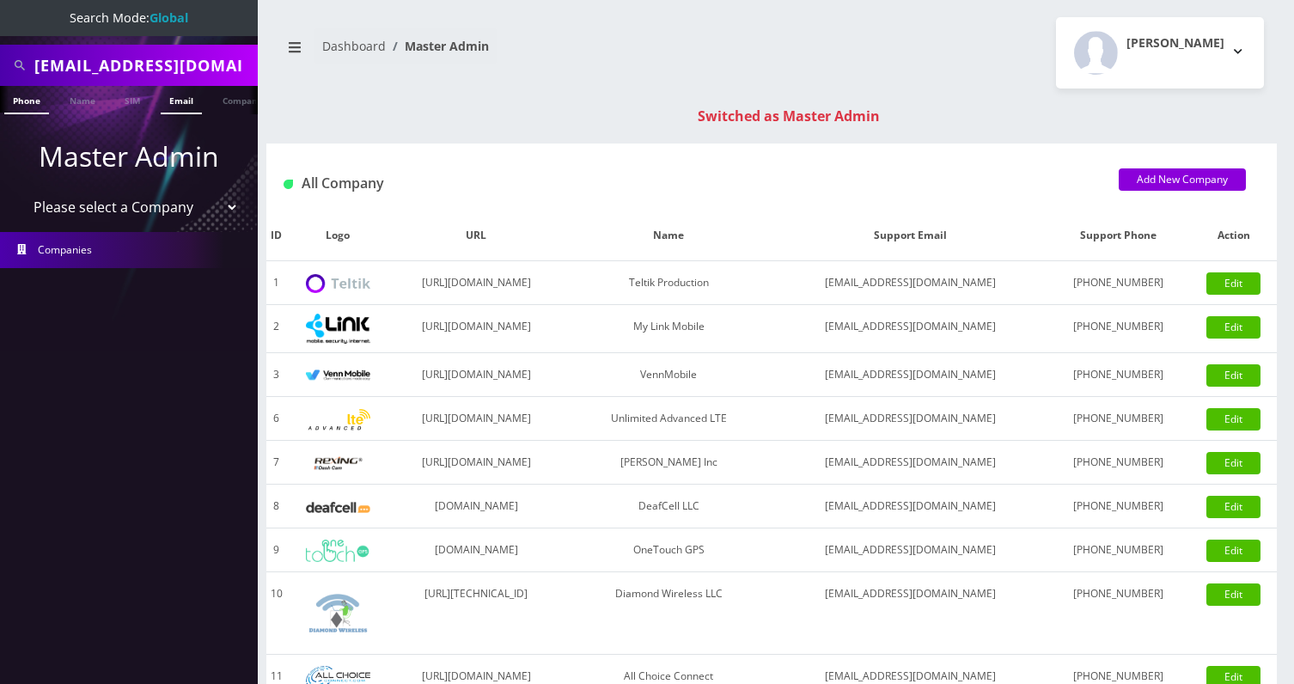
click at [180, 105] on link "Email" at bounding box center [181, 100] width 41 height 28
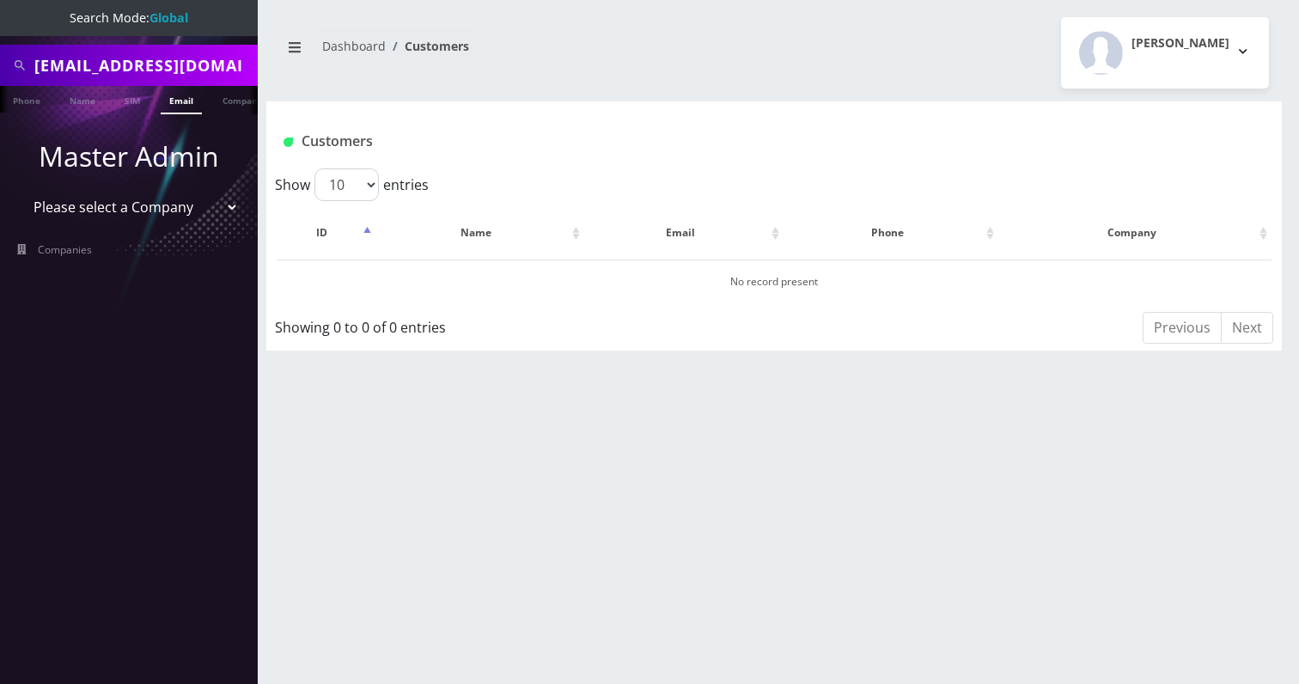
click at [198, 86] on link "Email" at bounding box center [181, 100] width 41 height 28
click at [134, 68] on input "1.Accounting@bestdrayus.com" at bounding box center [143, 65] width 219 height 33
paste input "Best [PERSON_NAME] Inc"
type input "Best [PERSON_NAME] Inc"
click at [230, 101] on link "Company" at bounding box center [243, 100] width 58 height 28
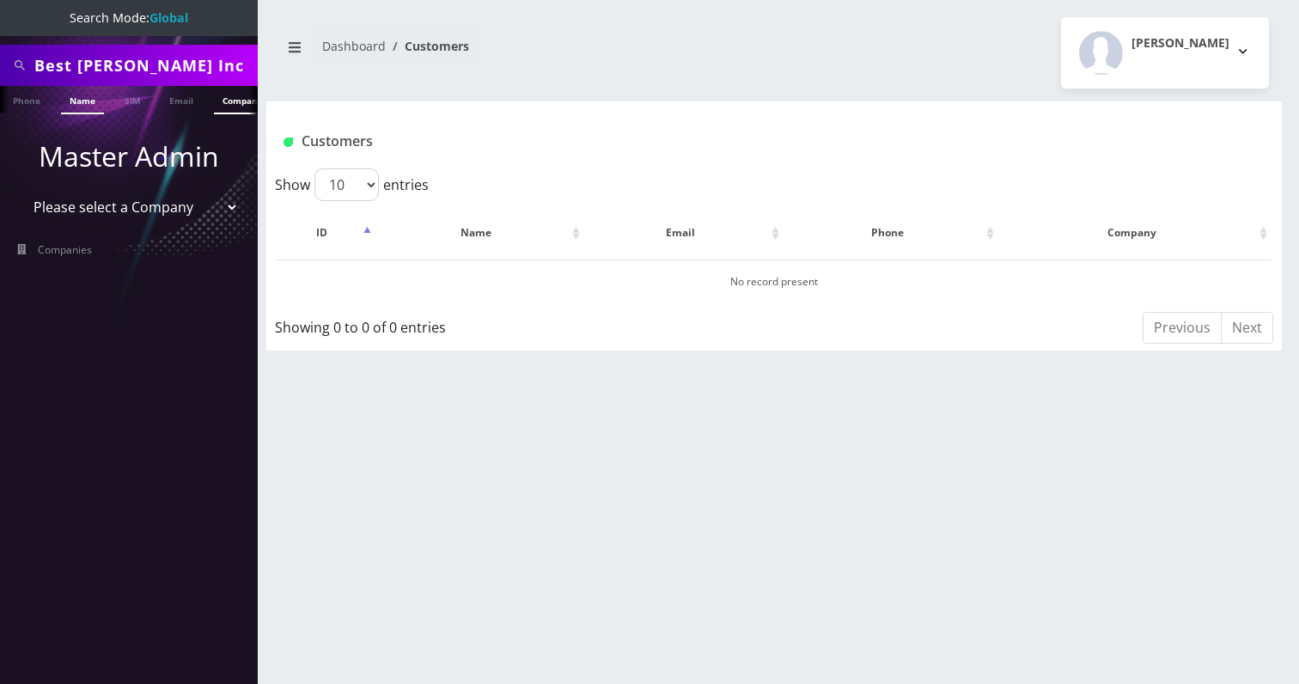
click at [87, 98] on link "Name" at bounding box center [82, 100] width 43 height 28
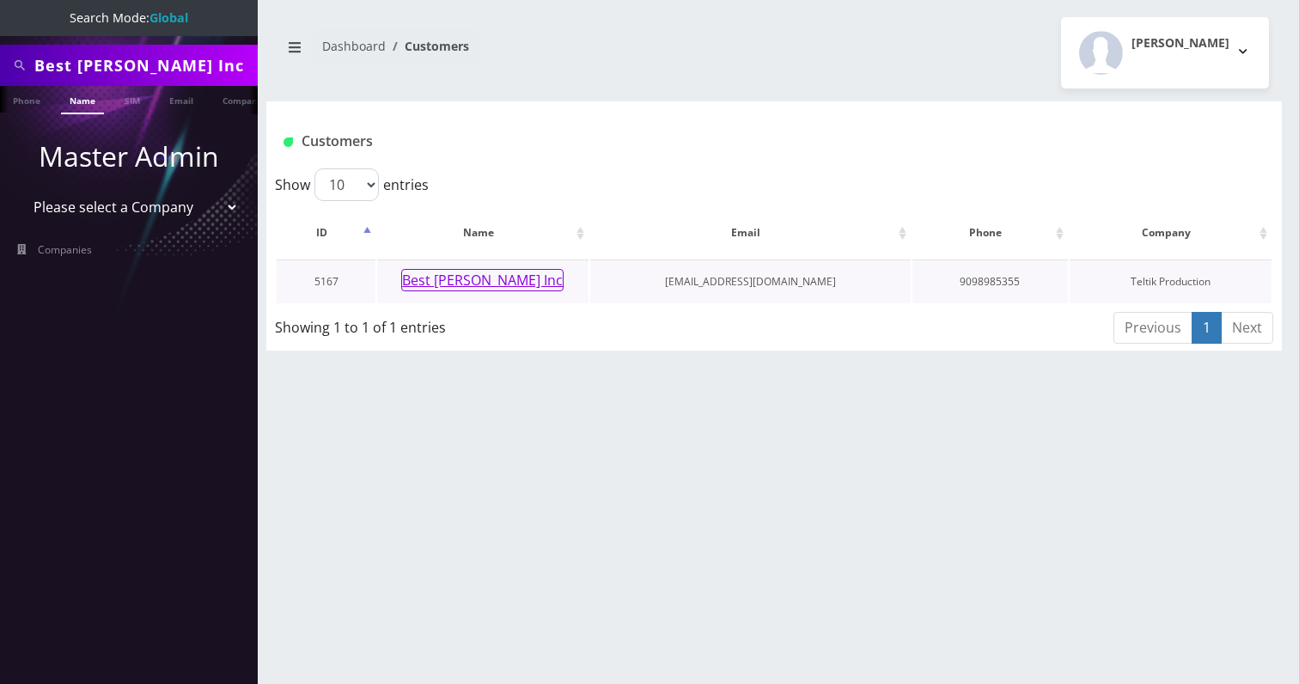
click at [513, 275] on button "Best [PERSON_NAME] Inc" at bounding box center [482, 280] width 162 height 22
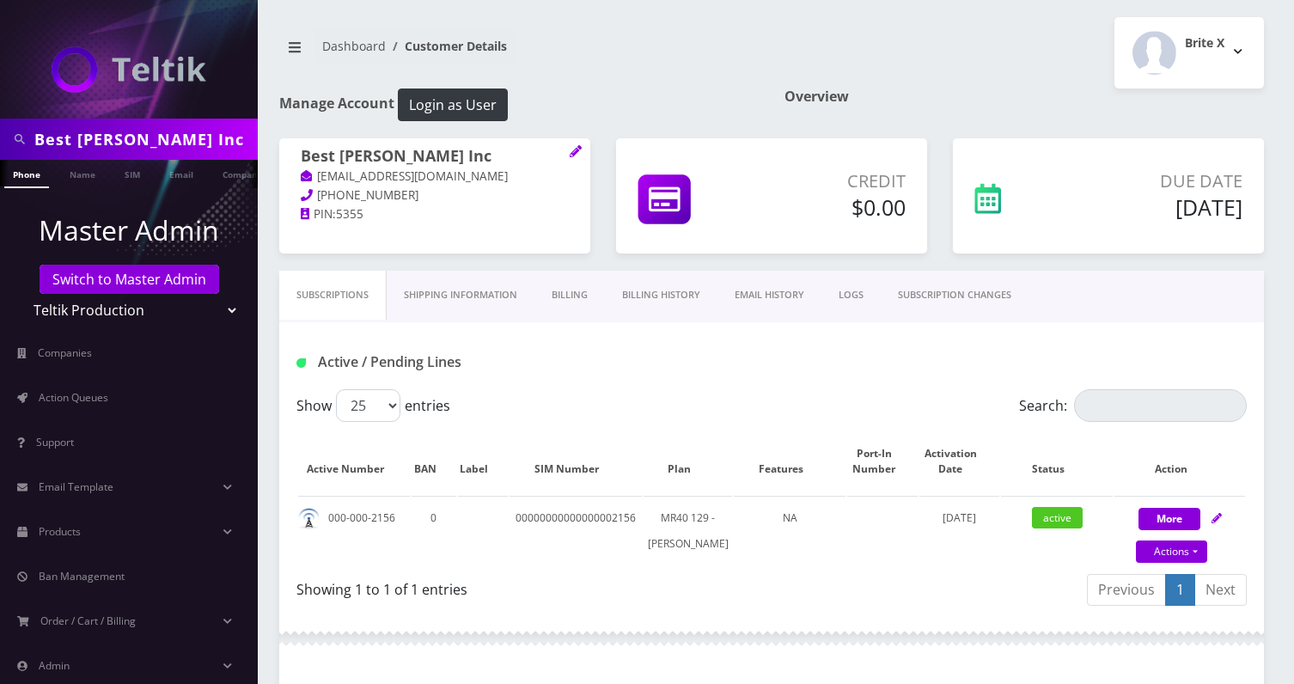
click at [664, 290] on link "Billing History" at bounding box center [661, 295] width 113 height 49
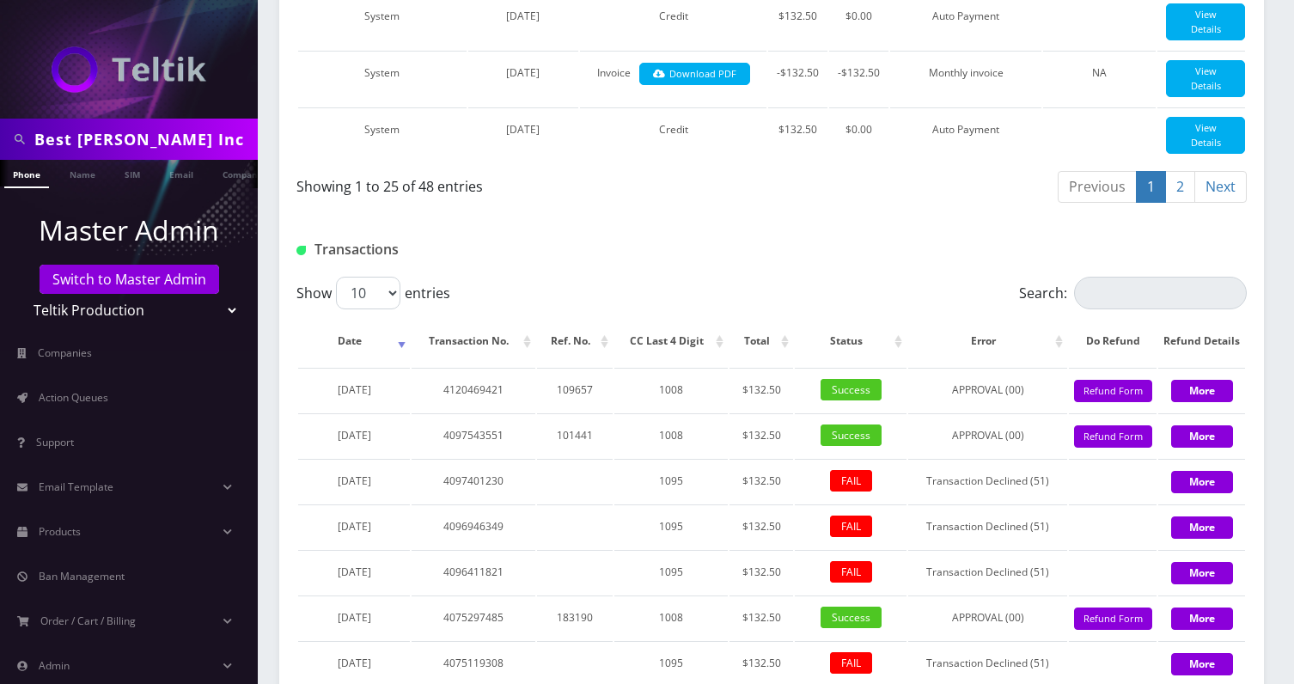
scroll to position [1737, 0]
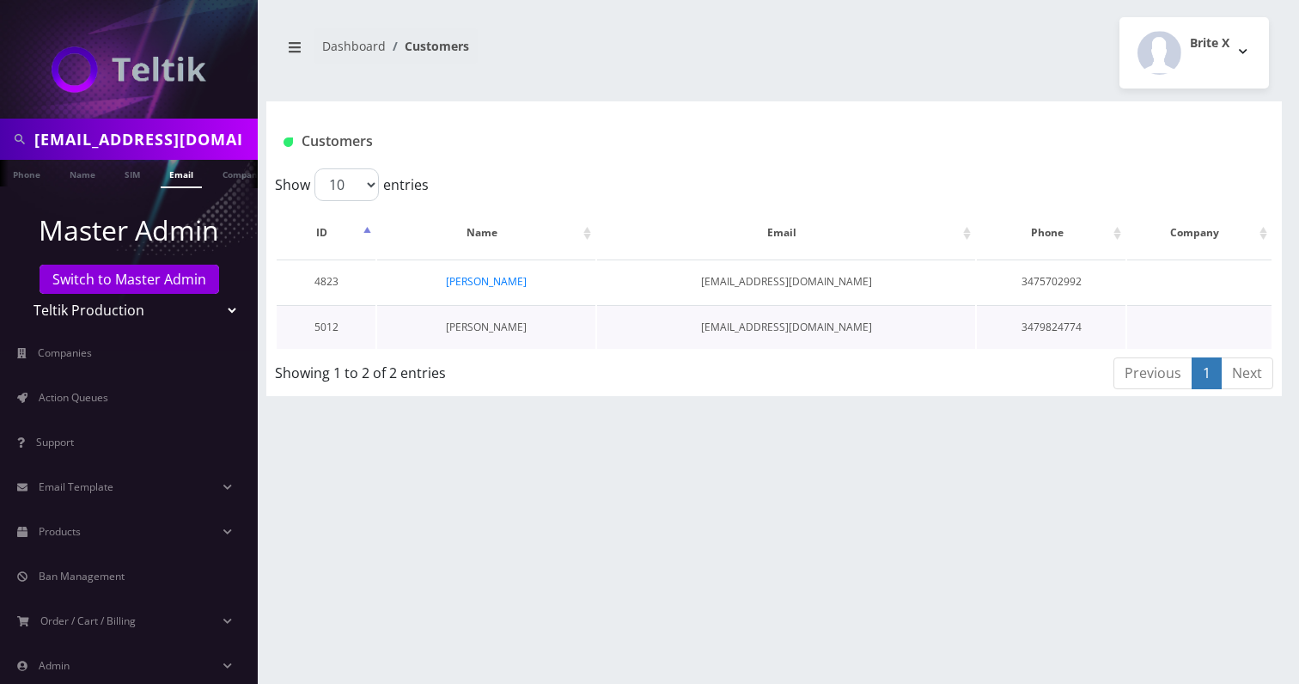
click at [499, 325] on link "[PERSON_NAME]" at bounding box center [486, 327] width 81 height 15
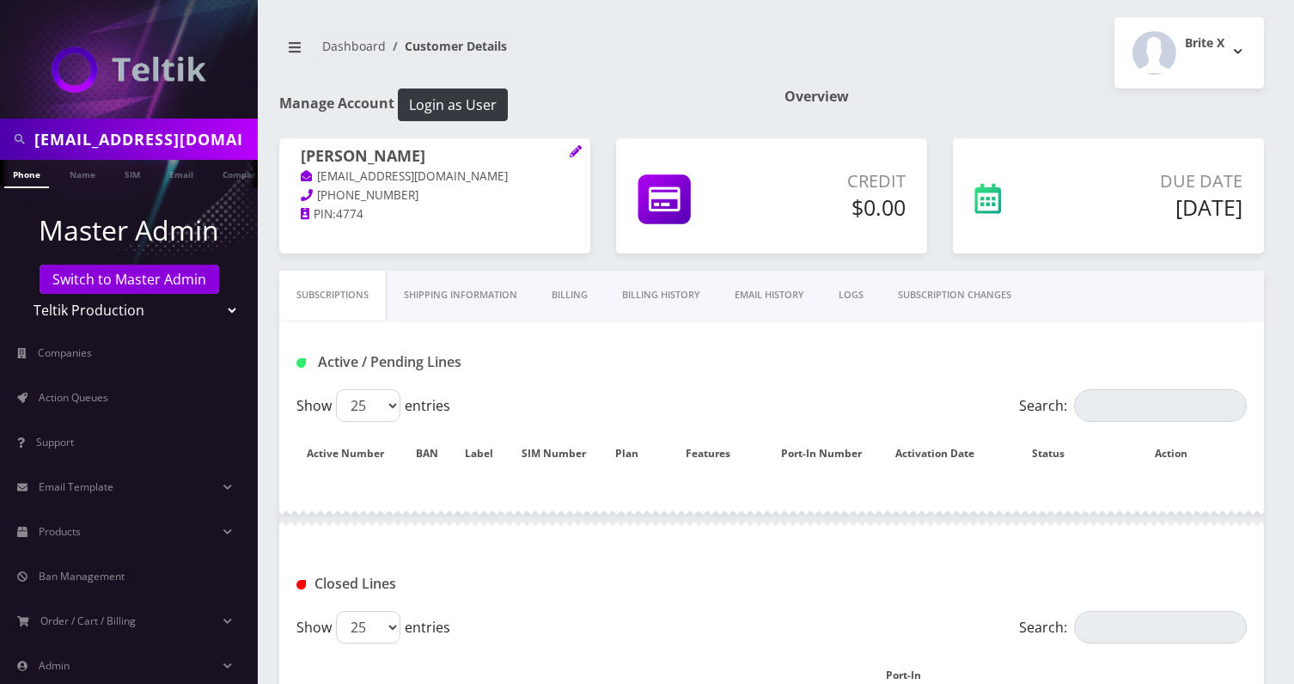
click at [678, 291] on link "Billing History" at bounding box center [661, 295] width 113 height 49
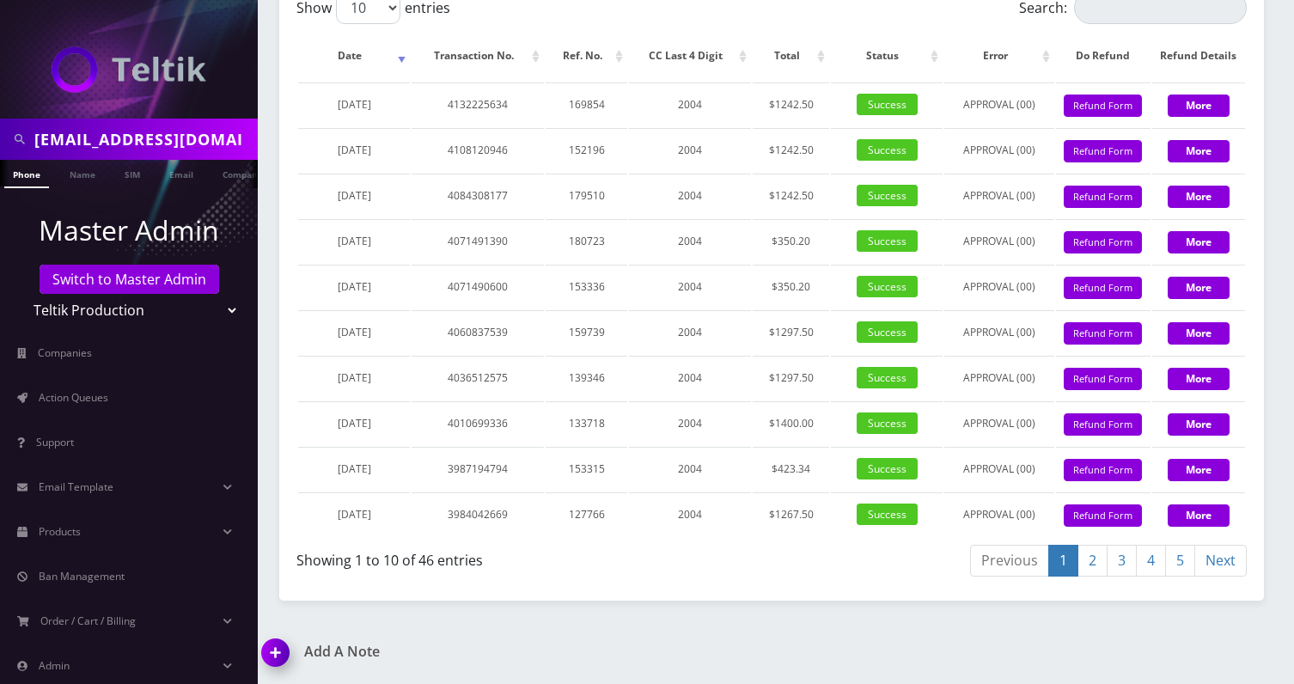
scroll to position [2090, 0]
click at [143, 141] on input "[EMAIL_ADDRESS][DOMAIN_NAME]" at bounding box center [143, 139] width 219 height 33
paste input "8901240357127245301F"
type input "8901240357127245301"
click at [127, 169] on link "SIM" at bounding box center [132, 174] width 33 height 28
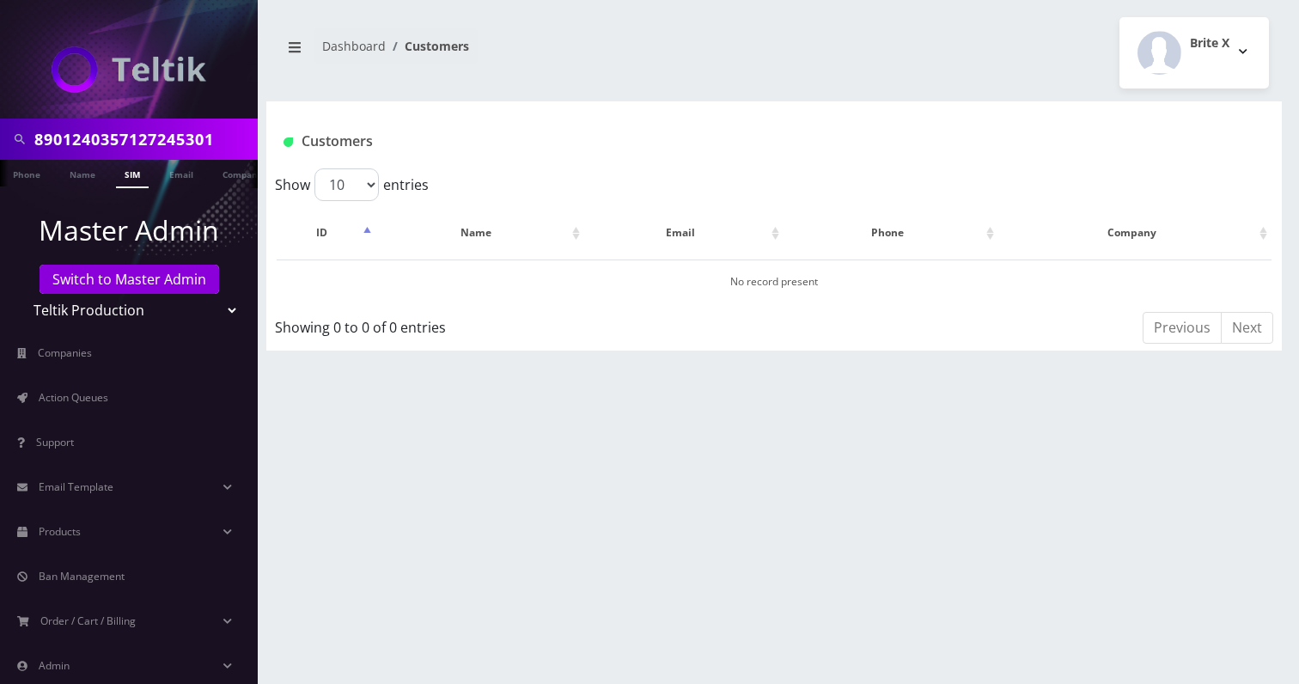
click at [150, 125] on input "8901240357127245301" at bounding box center [143, 139] width 219 height 33
type input "Boston Lux Travel"
click at [228, 164] on link "Company" at bounding box center [243, 174] width 58 height 28
click at [228, 167] on link "Company" at bounding box center [243, 174] width 58 height 28
click at [90, 179] on link "Name" at bounding box center [82, 174] width 43 height 28
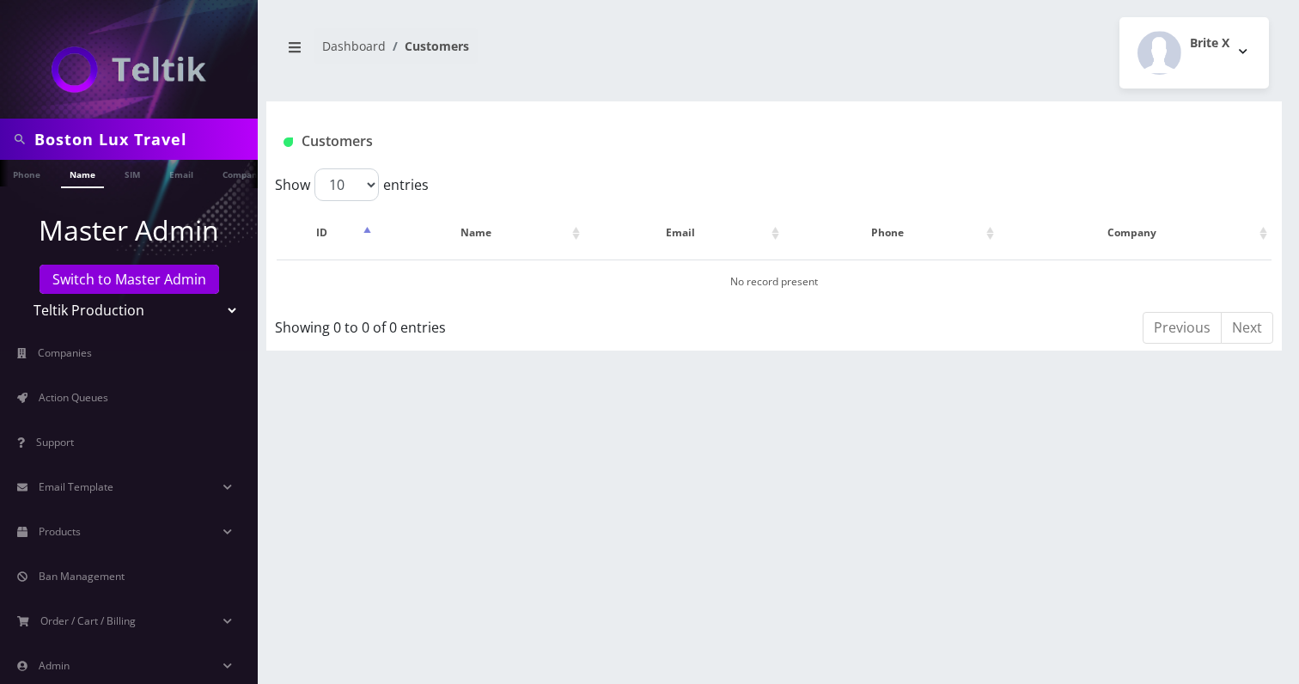
click at [106, 137] on input "Boston Lux Travel" at bounding box center [143, 139] width 219 height 33
type input "Boston"
click at [241, 179] on ul at bounding box center [249, 175] width 17 height 30
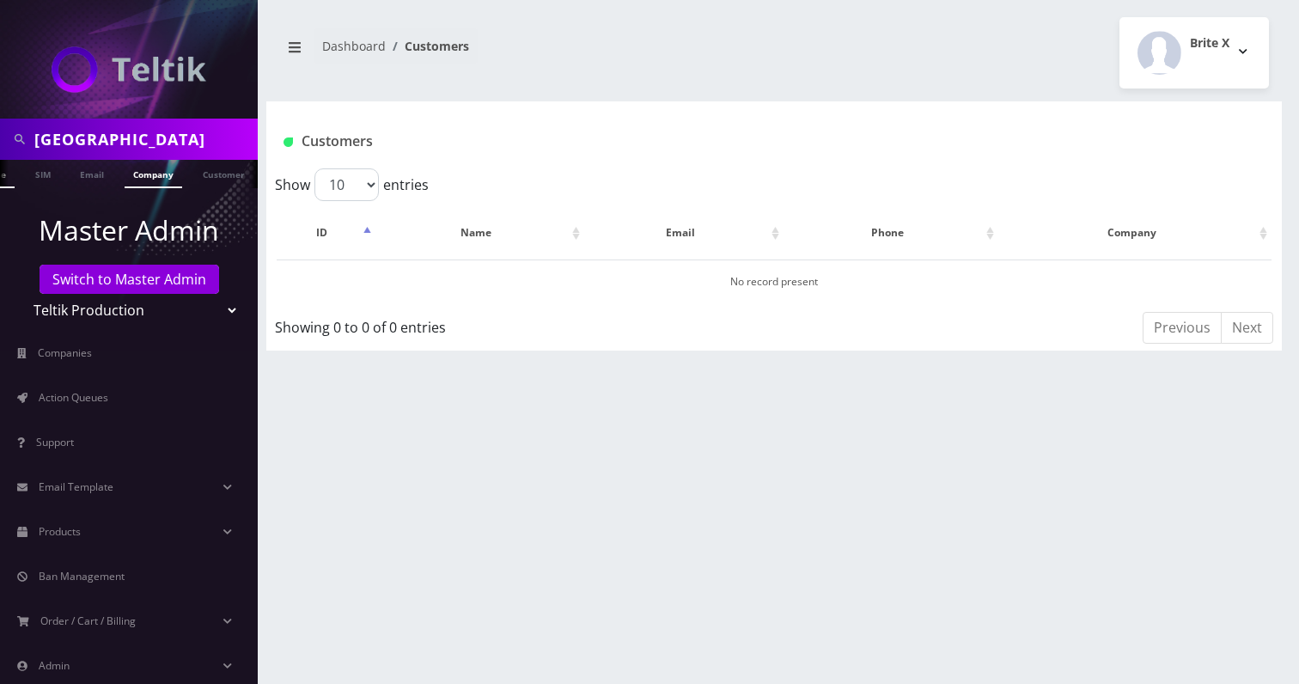
click at [158, 180] on link "Company" at bounding box center [154, 174] width 58 height 28
click at [52, 136] on input "[GEOGRAPHIC_DATA]" at bounding box center [143, 139] width 219 height 33
type input "lux"
click at [216, 171] on link "Company" at bounding box center [243, 174] width 58 height 28
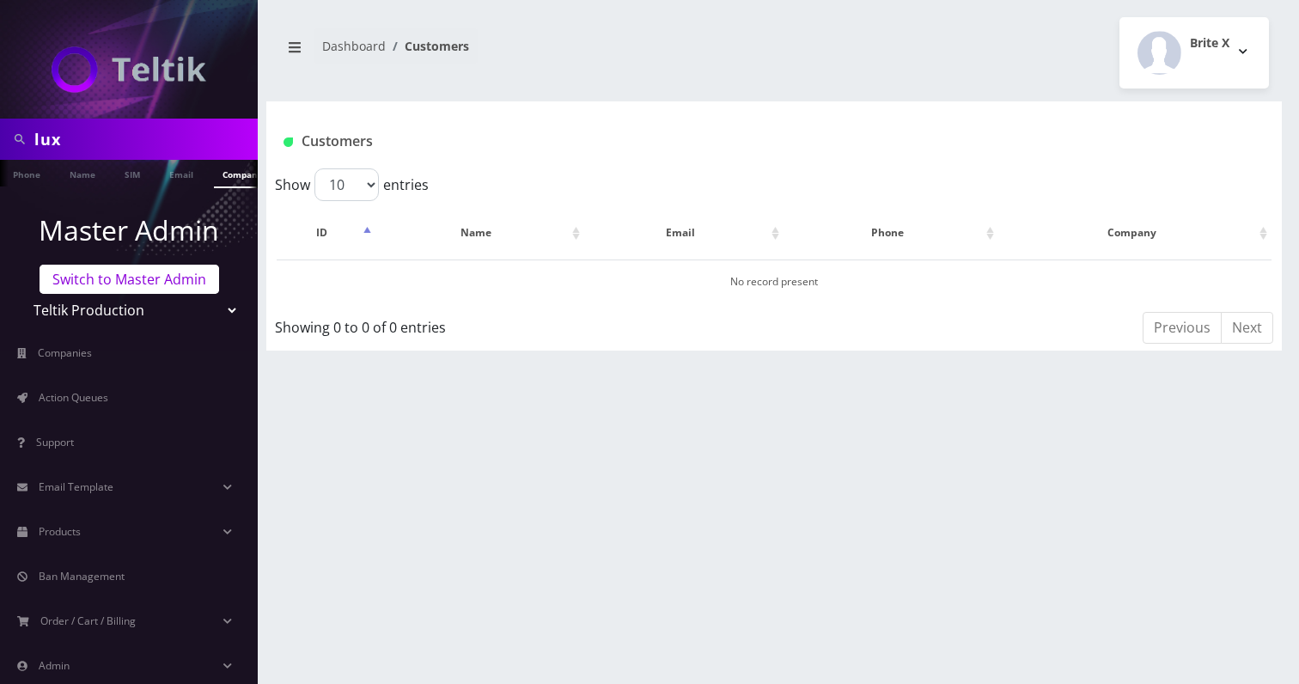
click at [130, 282] on link "Switch to Master Admin" at bounding box center [130, 279] width 180 height 29
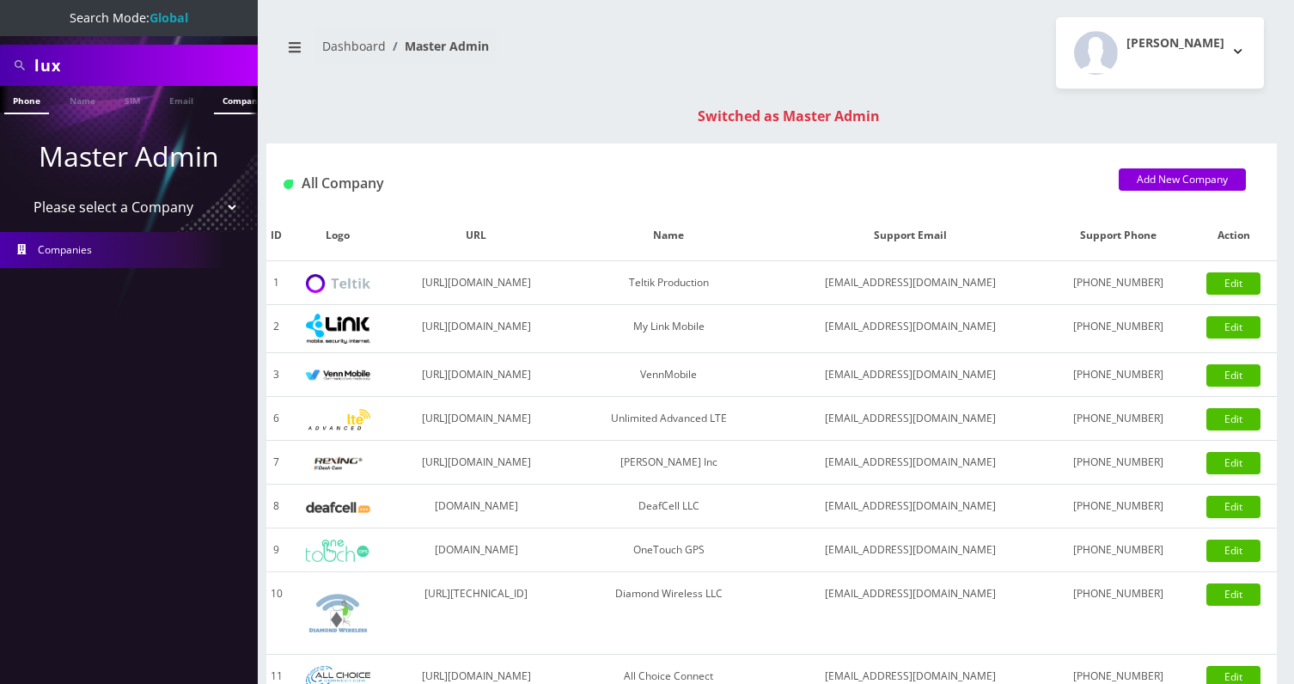
scroll to position [0, 9]
click at [226, 101] on link "Company" at bounding box center [234, 100] width 58 height 28
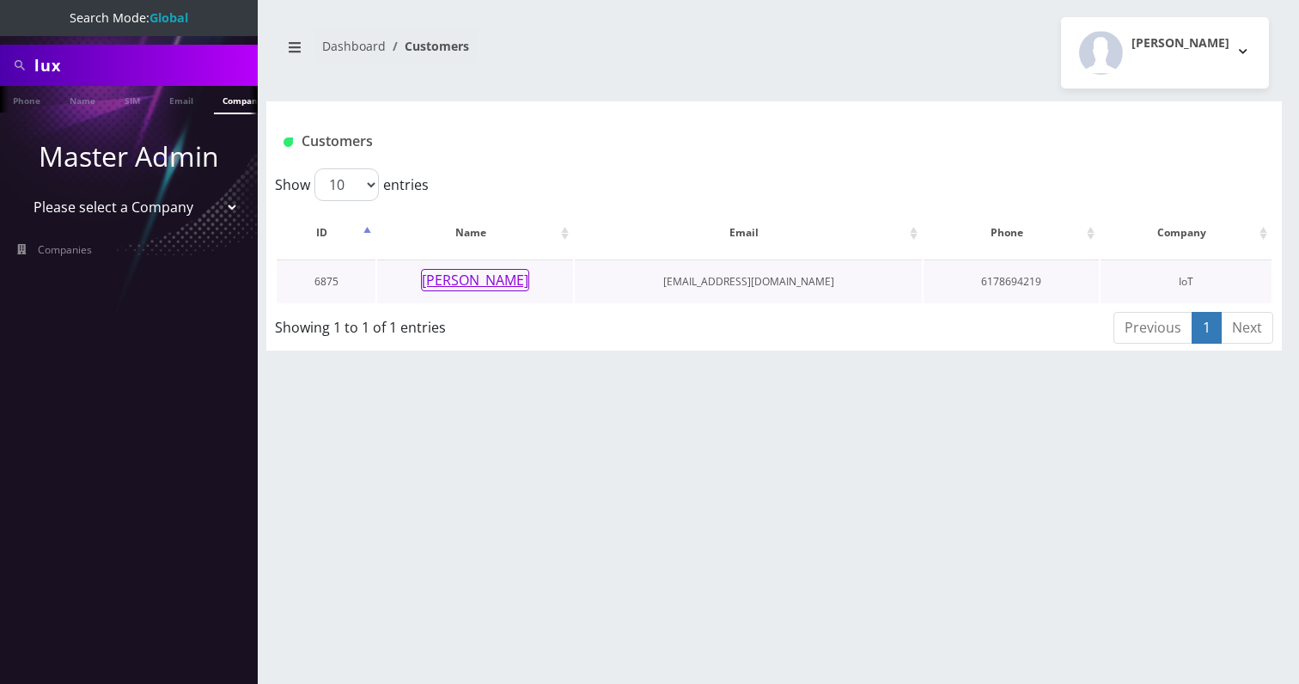
click at [472, 285] on button "[PERSON_NAME]" at bounding box center [475, 280] width 108 height 22
click at [486, 280] on button "[PERSON_NAME]" at bounding box center [475, 280] width 108 height 22
click at [470, 284] on button "Abe Zerou" at bounding box center [475, 280] width 108 height 22
click at [473, 278] on button "Abe Zerou" at bounding box center [475, 280] width 108 height 22
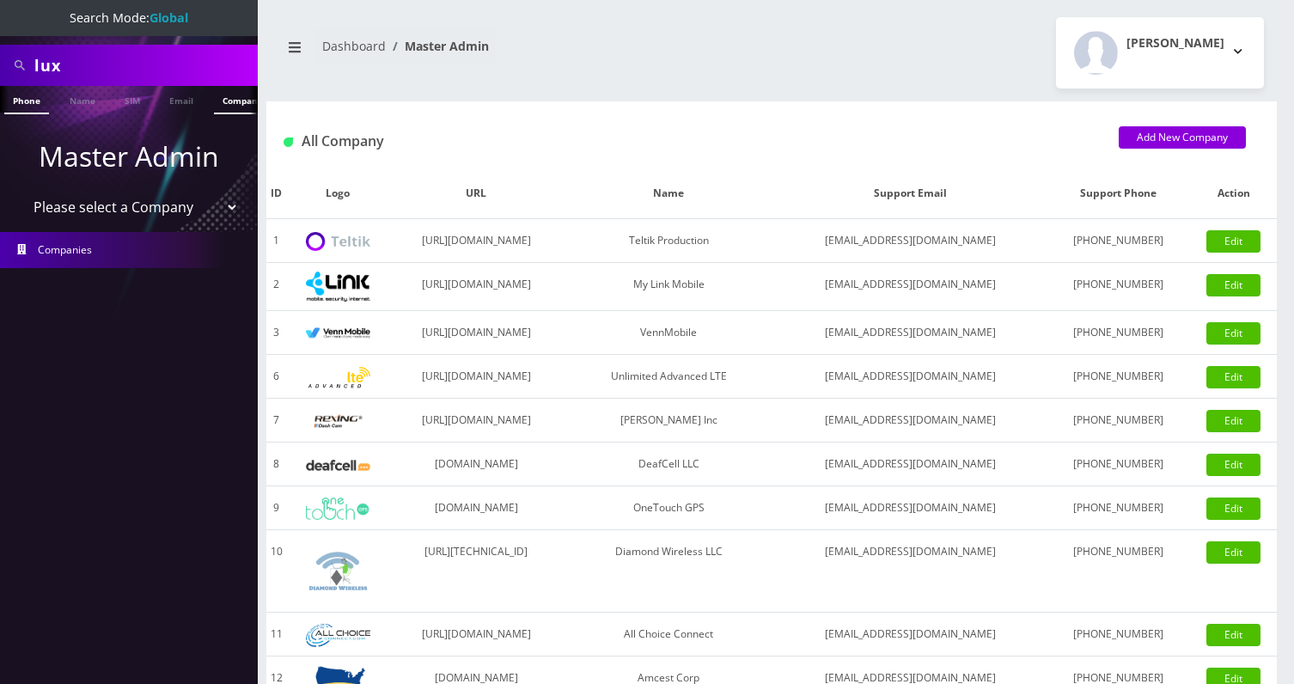
click at [219, 102] on link "Company" at bounding box center [243, 100] width 58 height 28
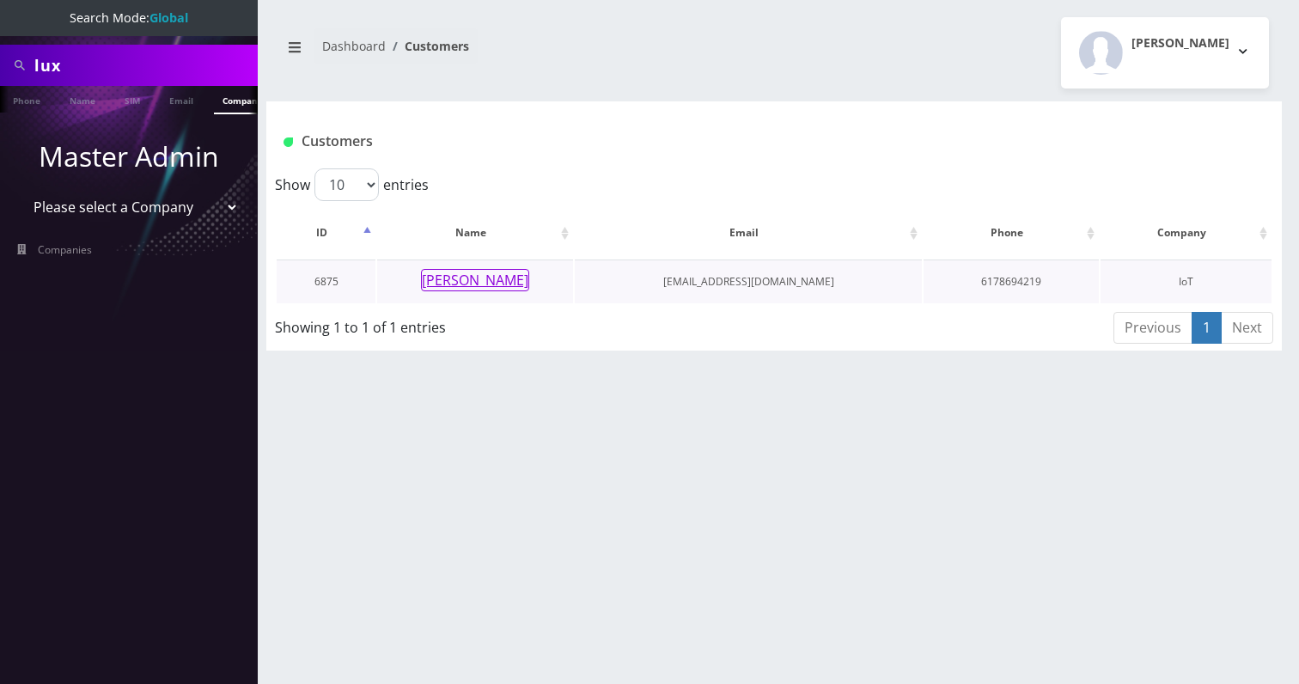
click at [458, 278] on button "[PERSON_NAME]" at bounding box center [475, 280] width 108 height 22
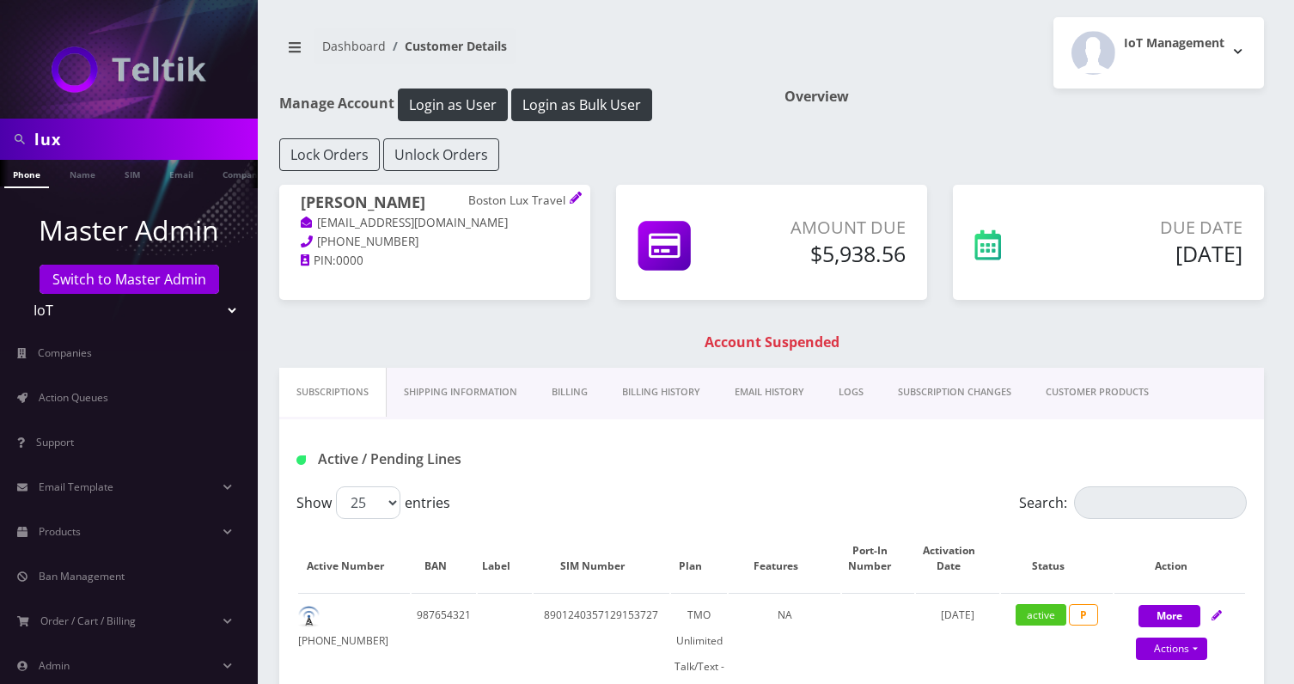
click at [656, 385] on link "Billing History" at bounding box center [661, 392] width 113 height 49
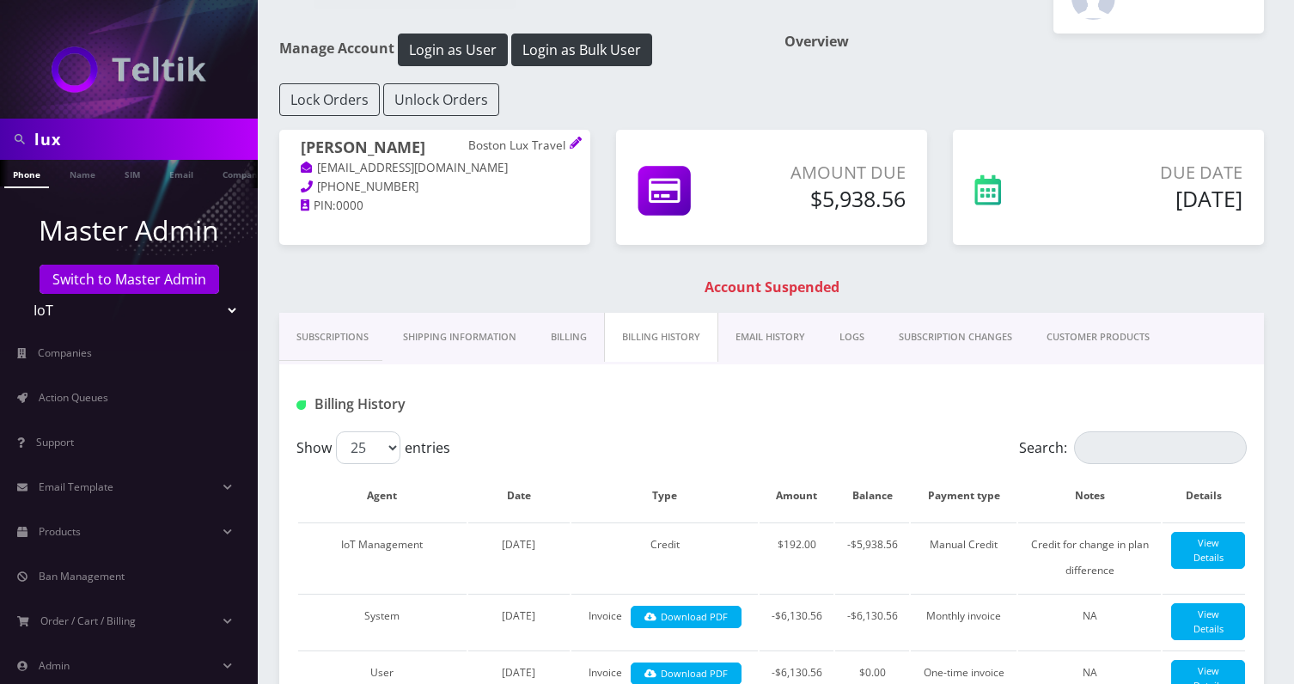
scroll to position [137, 0]
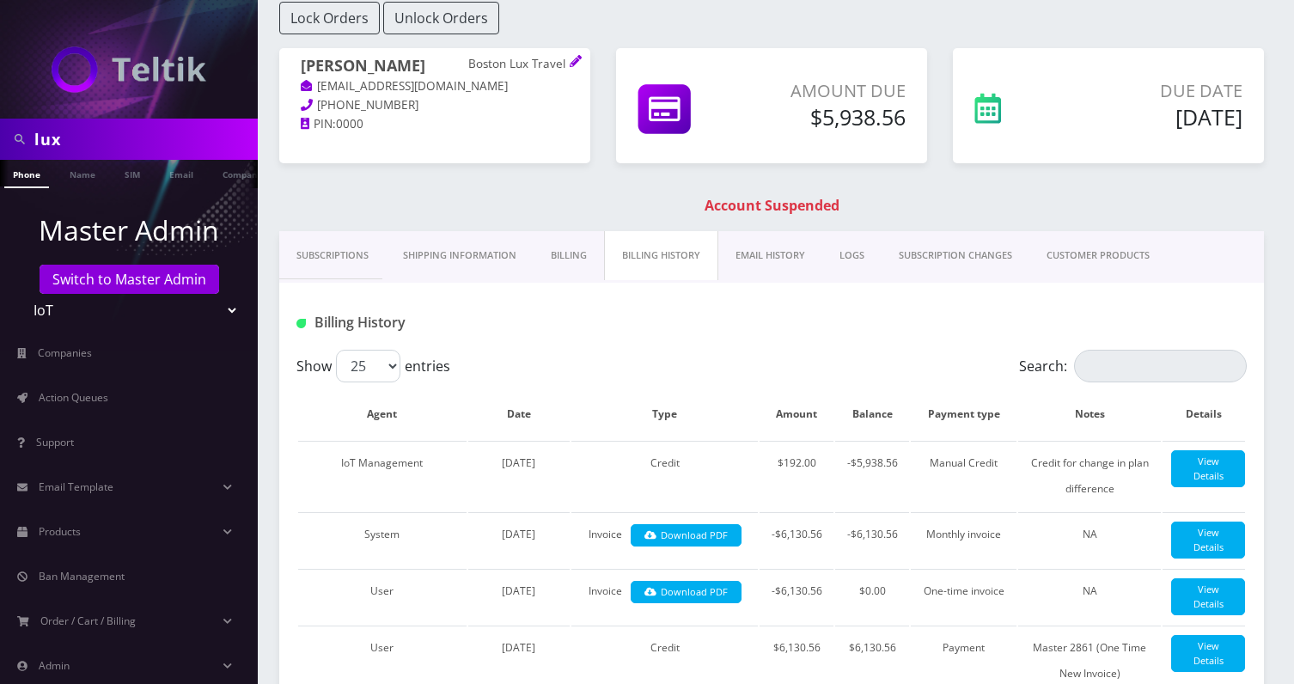
click at [358, 254] on link "Subscriptions" at bounding box center [332, 255] width 107 height 49
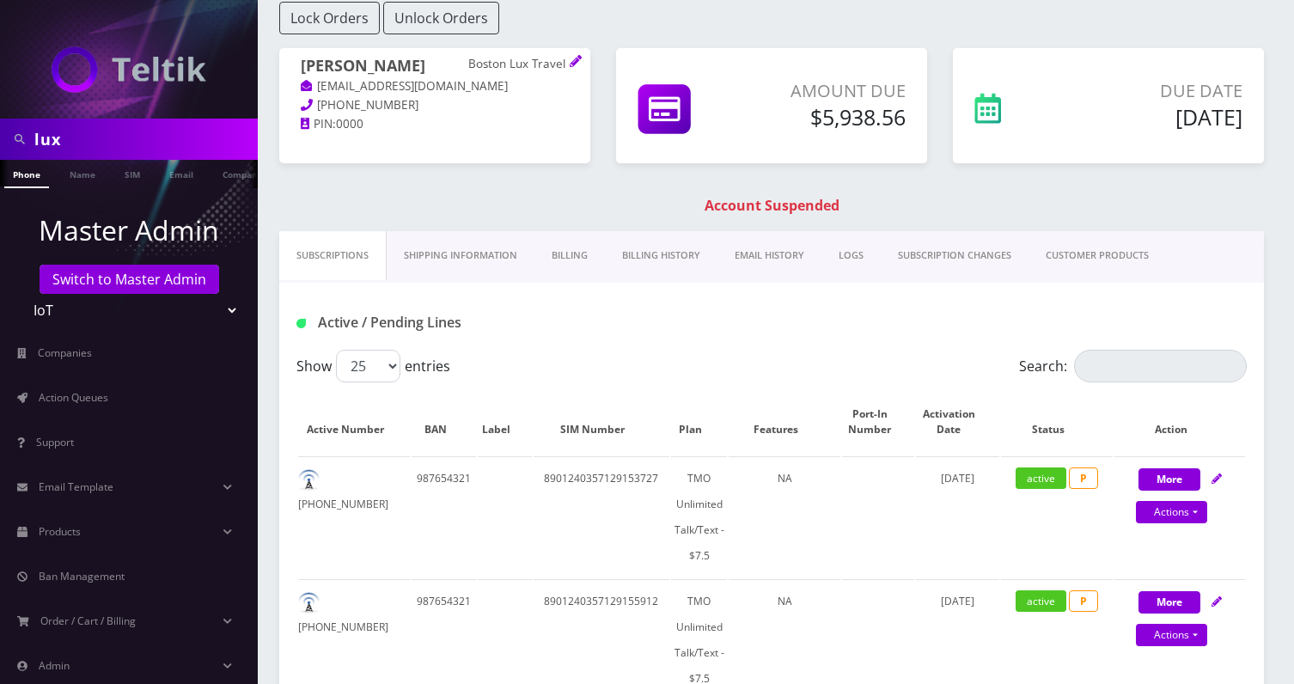
click at [583, 261] on link "Billing" at bounding box center [569, 255] width 70 height 49
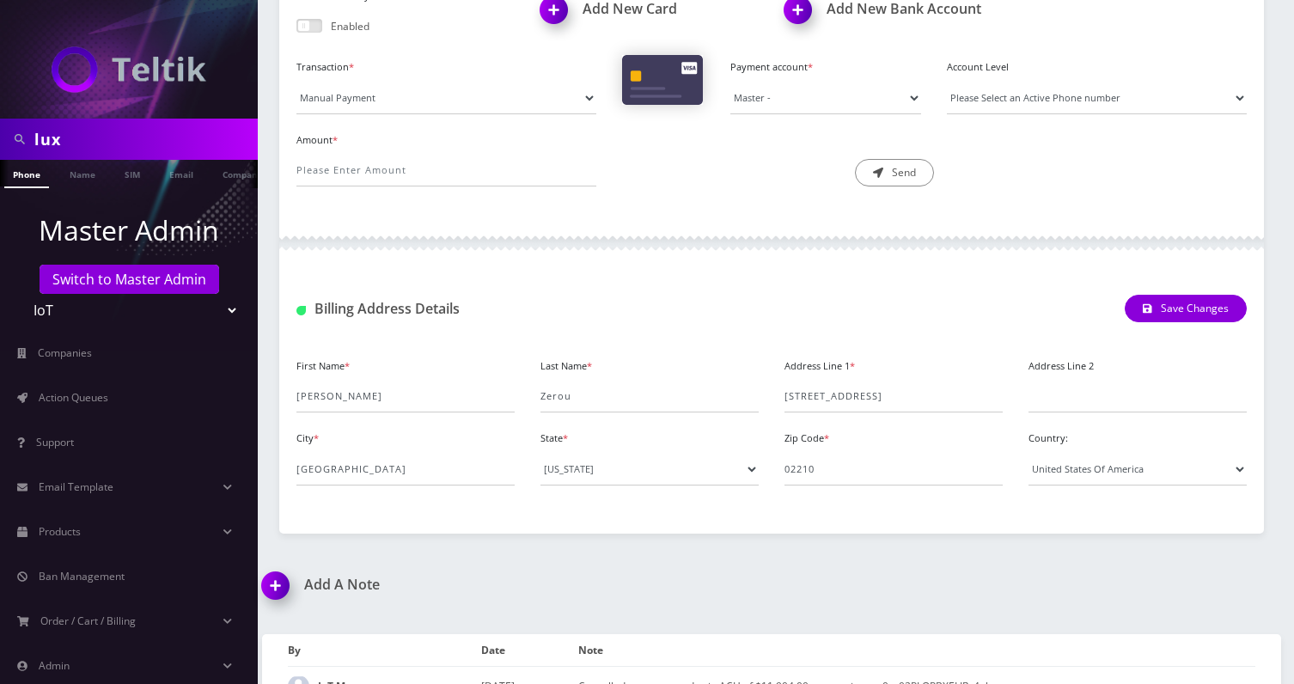
scroll to position [198, 0]
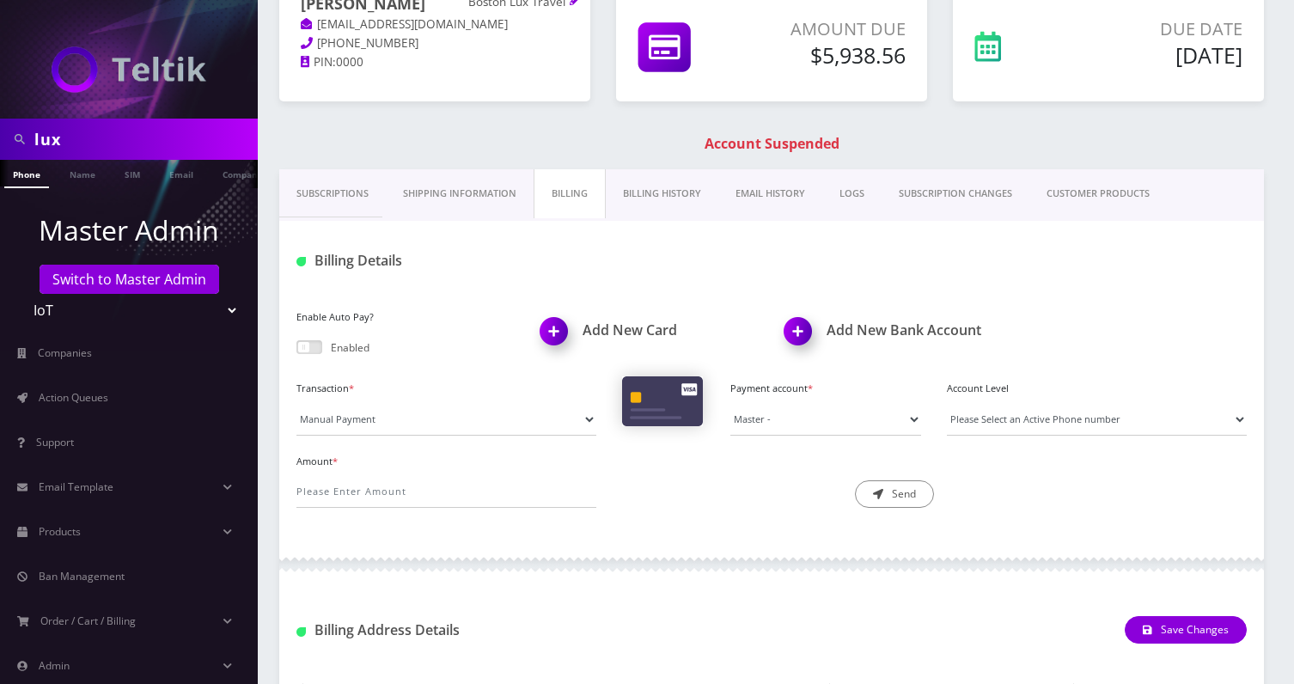
click at [336, 175] on link "Subscriptions" at bounding box center [332, 193] width 107 height 49
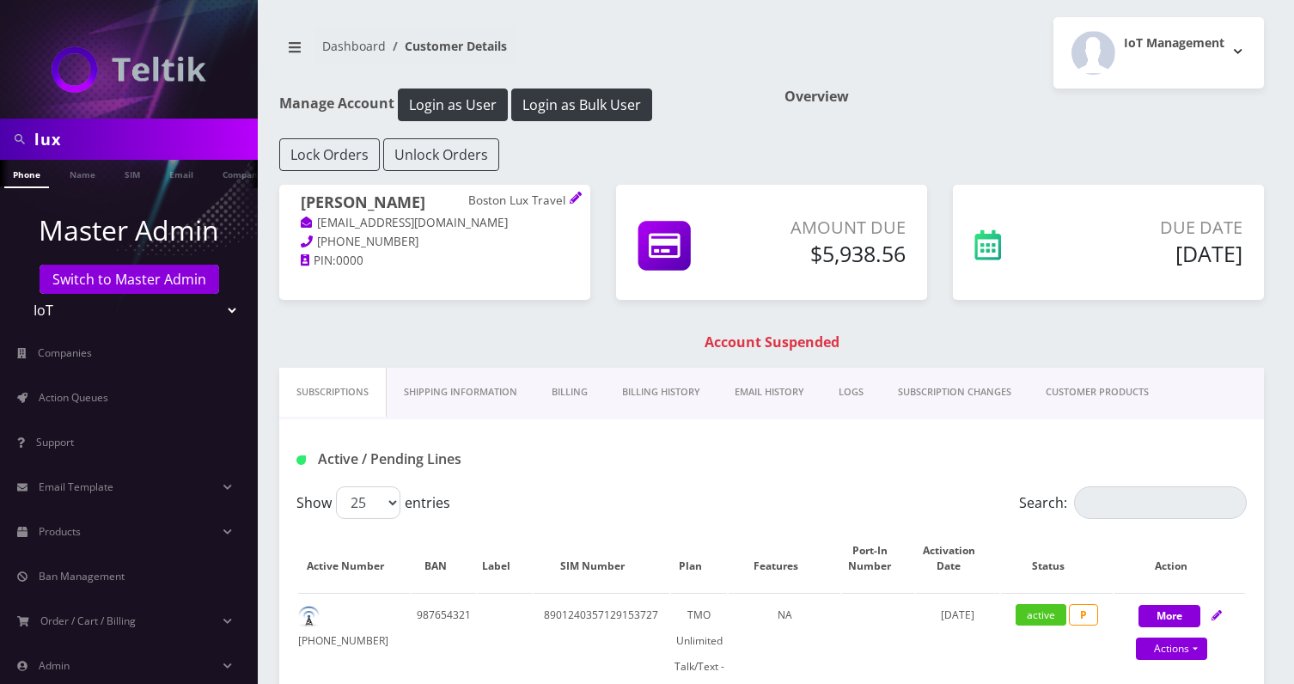
click at [1062, 399] on link "CUSTOMER PRODUCTS" at bounding box center [1097, 392] width 137 height 49
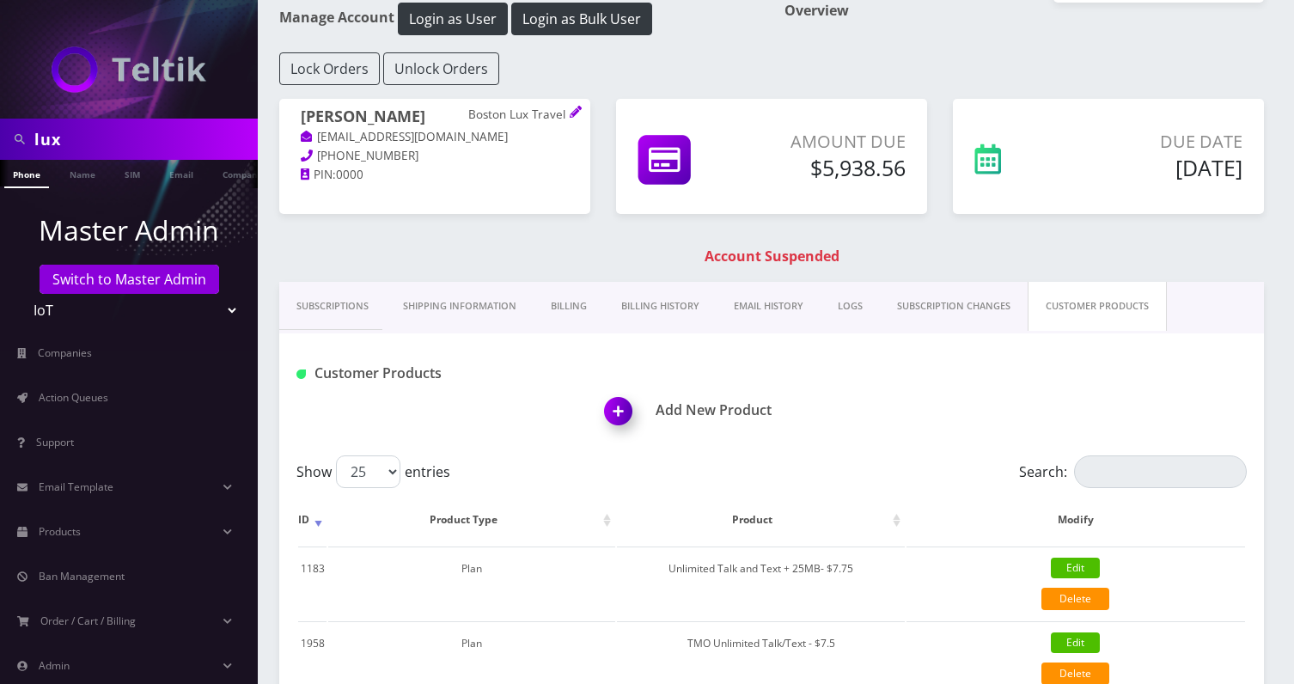
scroll to position [271, 0]
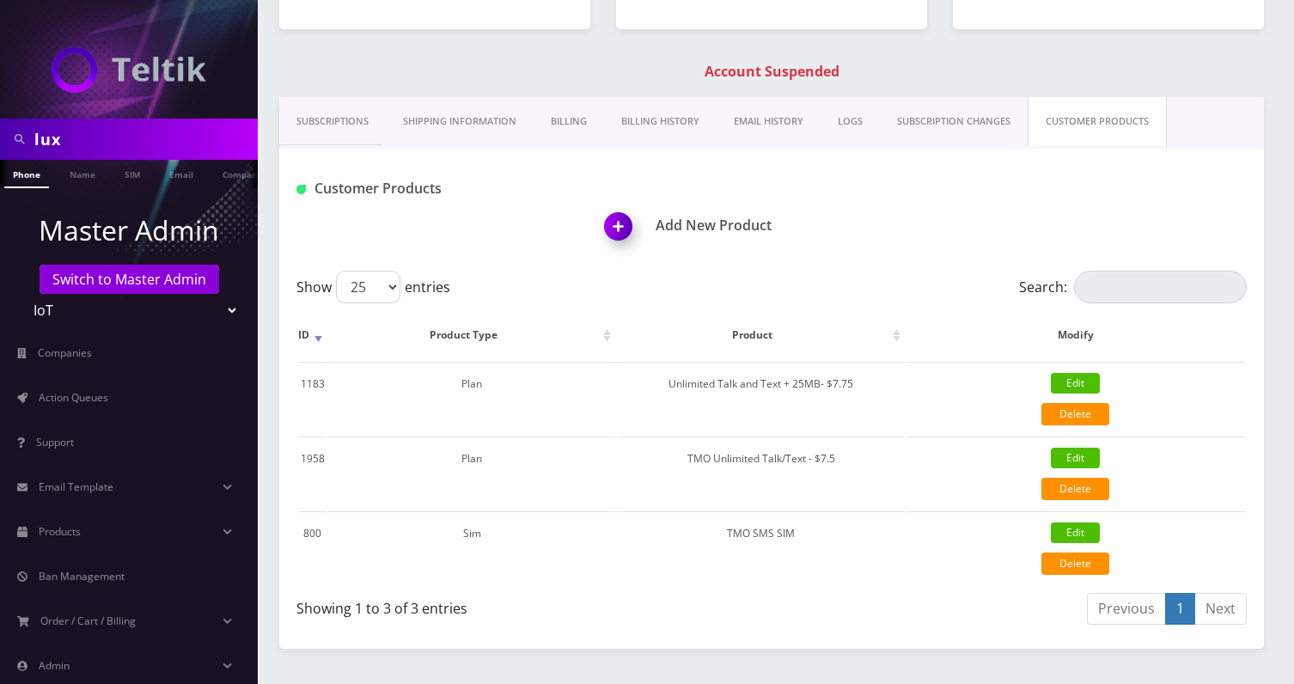
click at [188, 144] on input "lux" at bounding box center [143, 139] width 219 height 33
paste input "8901240497128438768F"
type input "8901240497128438768"
click at [131, 173] on link "SIM" at bounding box center [132, 174] width 33 height 28
click at [130, 180] on link "SIM" at bounding box center [132, 174] width 33 height 28
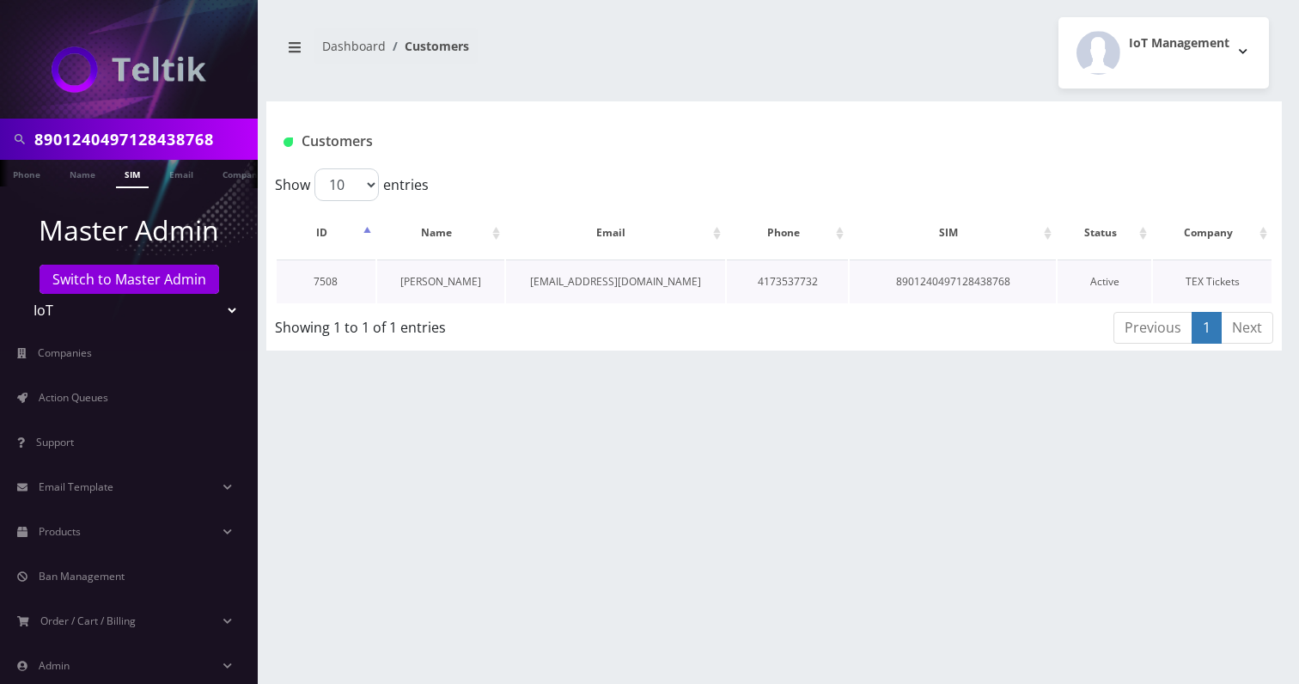
click at [433, 284] on link "Jason Welsch" at bounding box center [440, 281] width 81 height 15
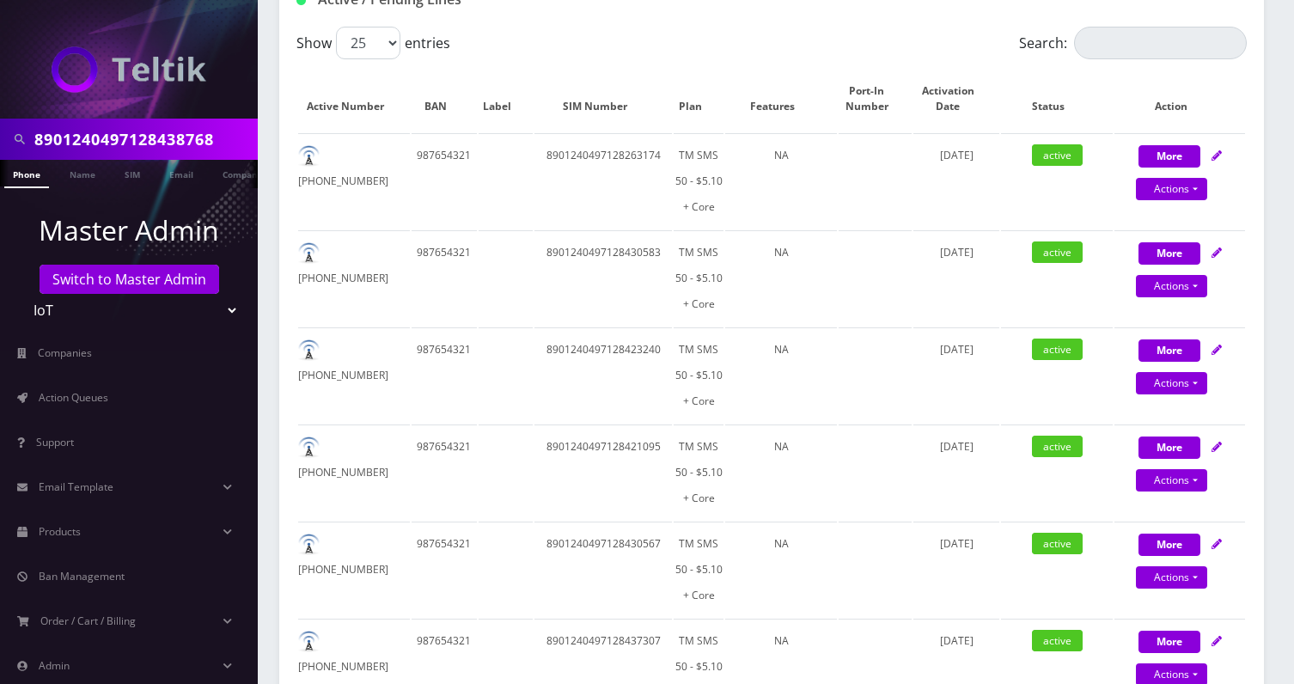
scroll to position [29, 0]
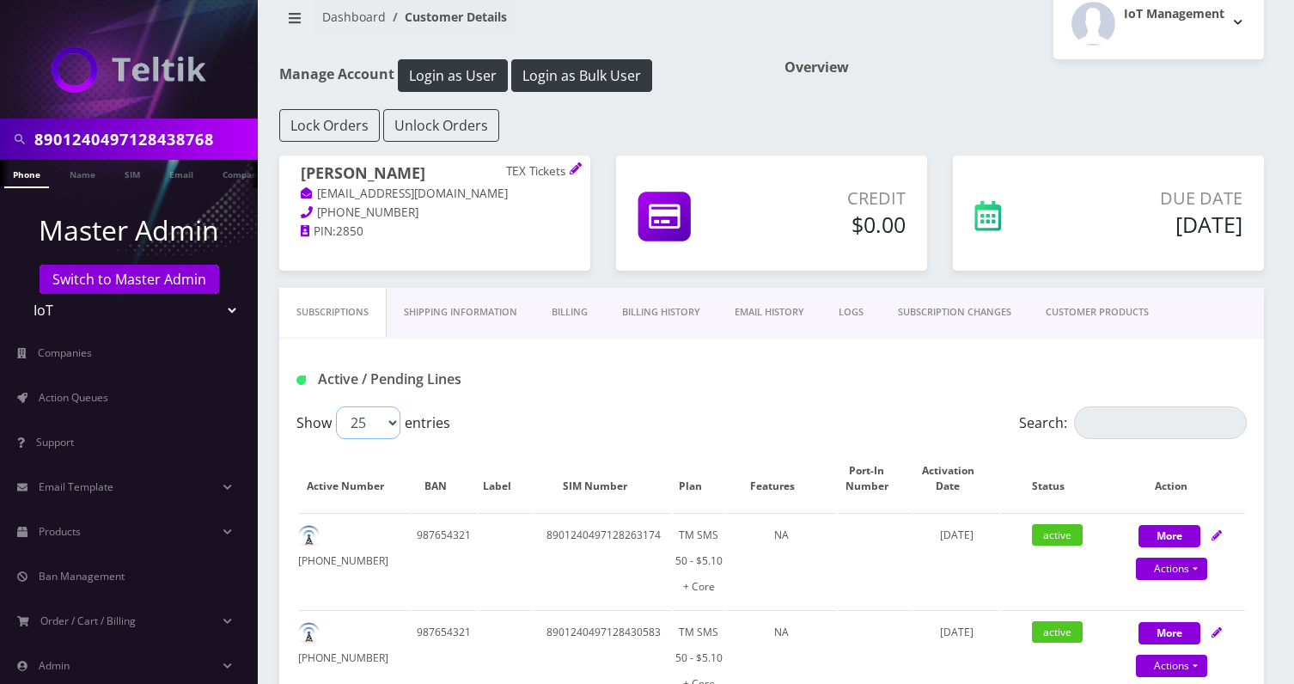
click at [392, 419] on select "25 50 100 250 500" at bounding box center [368, 422] width 64 height 33
select select "500"
click at [336, 406] on select "25 50 100 250 500" at bounding box center [368, 422] width 64 height 33
click at [541, 375] on h1 "Active / Pending Lines" at bounding box center [446, 379] width 300 height 16
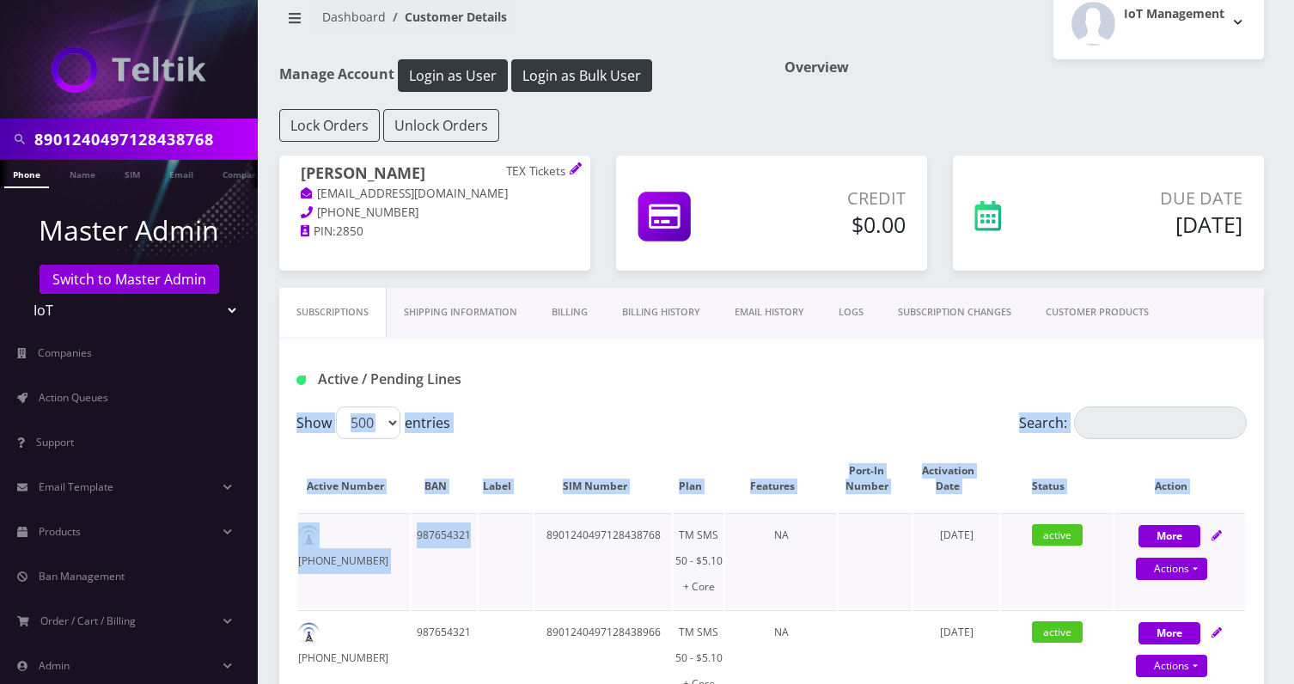
drag, startPoint x: 271, startPoint y: 443, endPoint x: 454, endPoint y: 559, distance: 216.7
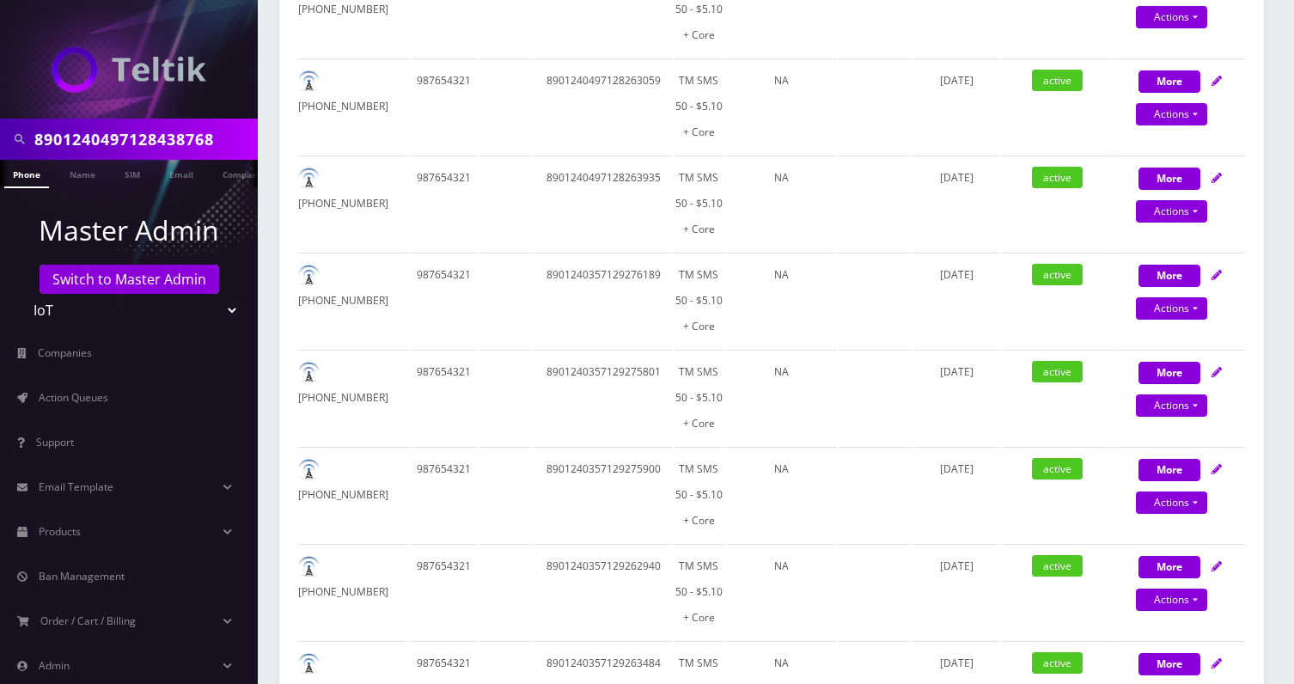
scroll to position [19560, 0]
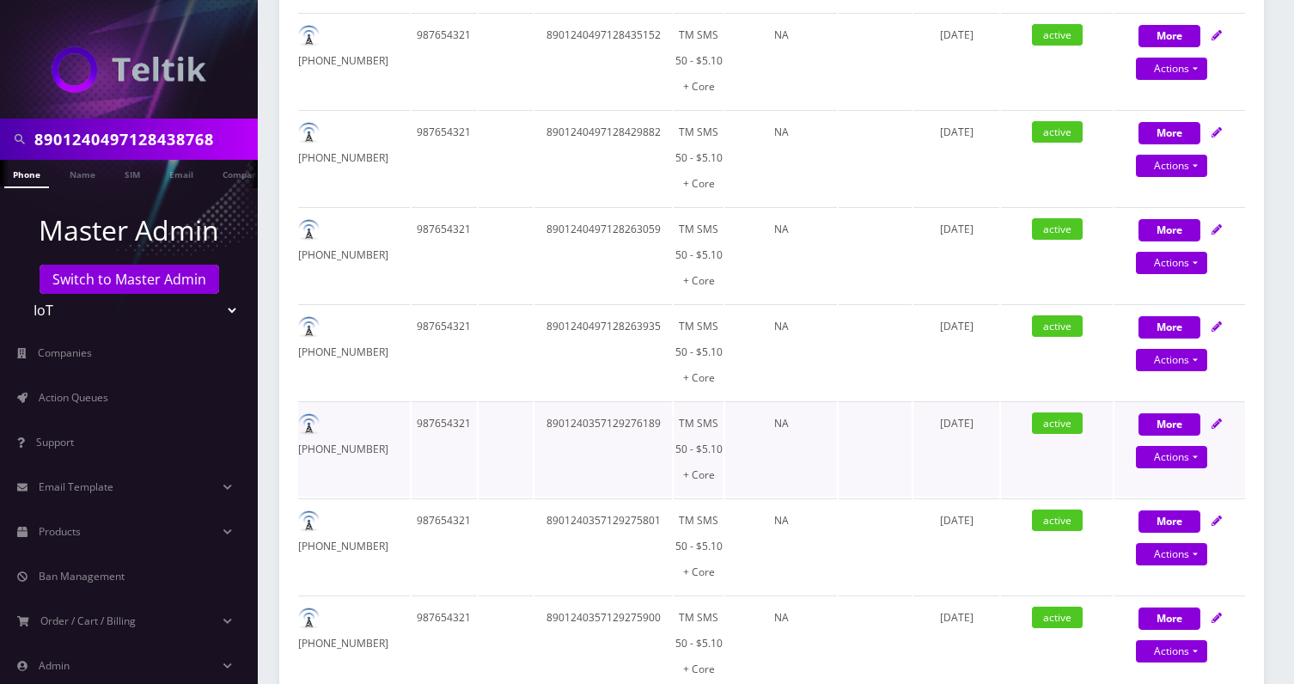
click at [921, 490] on td "June 04, 2025" at bounding box center [956, 448] width 86 height 95
copy div "Show 25 50 100 250 500 entries Search: Active Number BAN Label SIM Number Plan …"
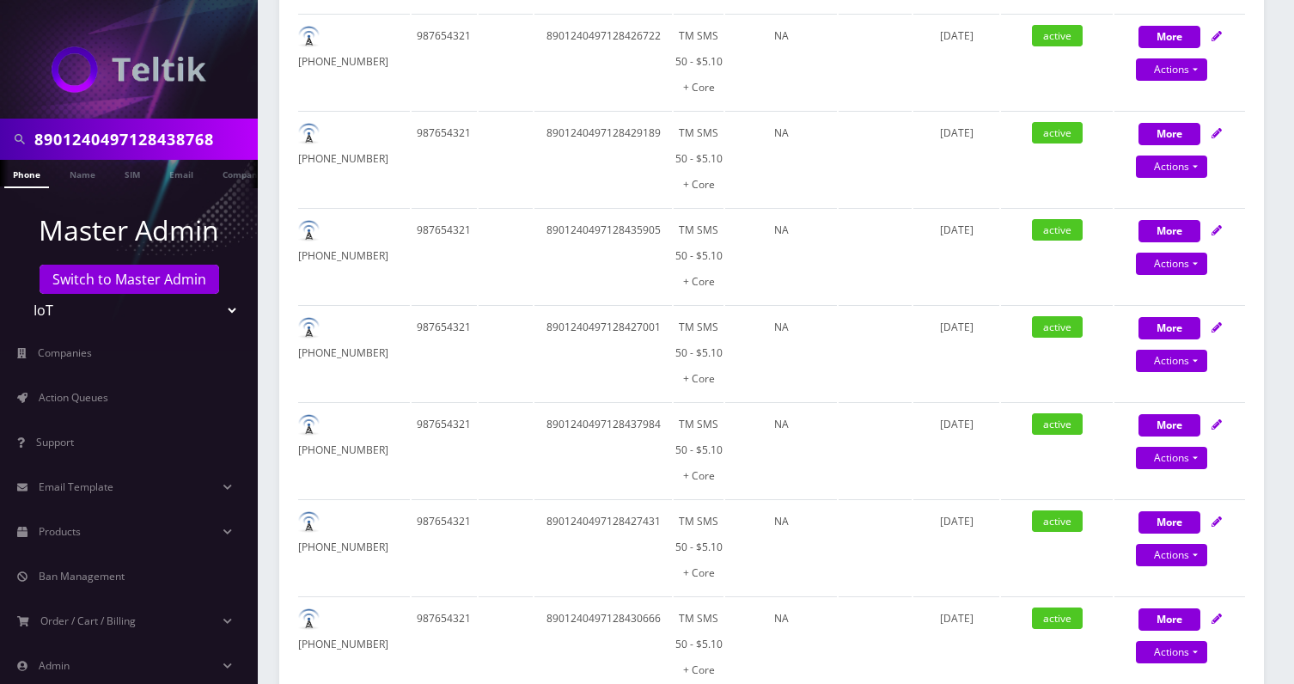
scroll to position [0, 0]
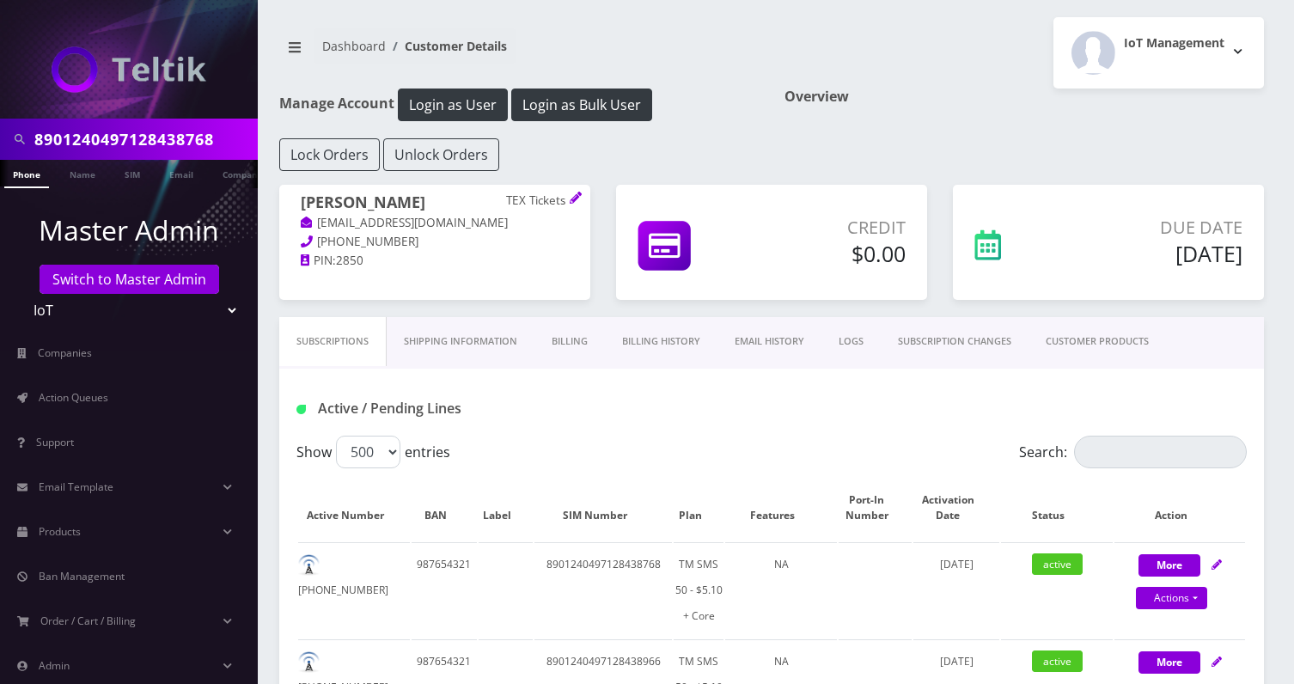
click at [505, 235] on p "515-478-5376" at bounding box center [435, 242] width 268 height 19
click at [301, 205] on h1 "Jason Welsch TEX Tickets" at bounding box center [435, 203] width 268 height 21
copy h1 "Jason"
click at [185, 135] on input "8901240497128438768" at bounding box center [143, 139] width 219 height 33
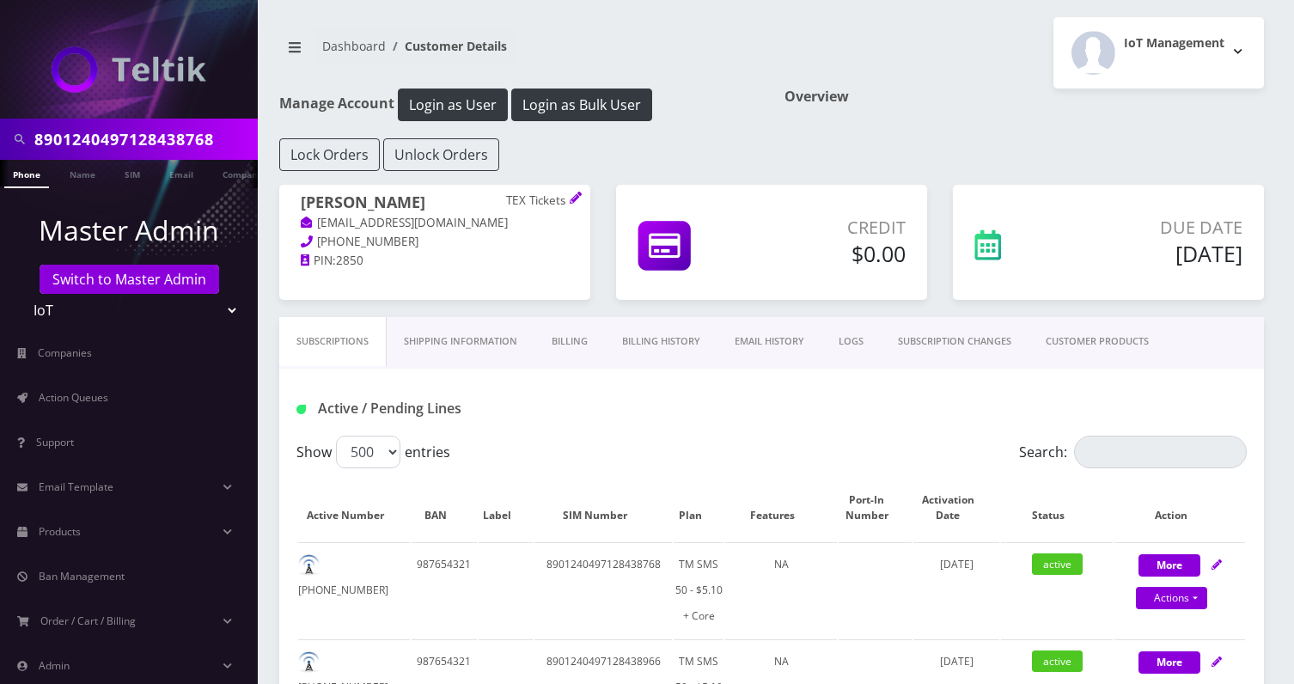
paste input "264990F"
type input "8901240497128264990"
click at [140, 169] on link "SIM" at bounding box center [132, 174] width 33 height 28
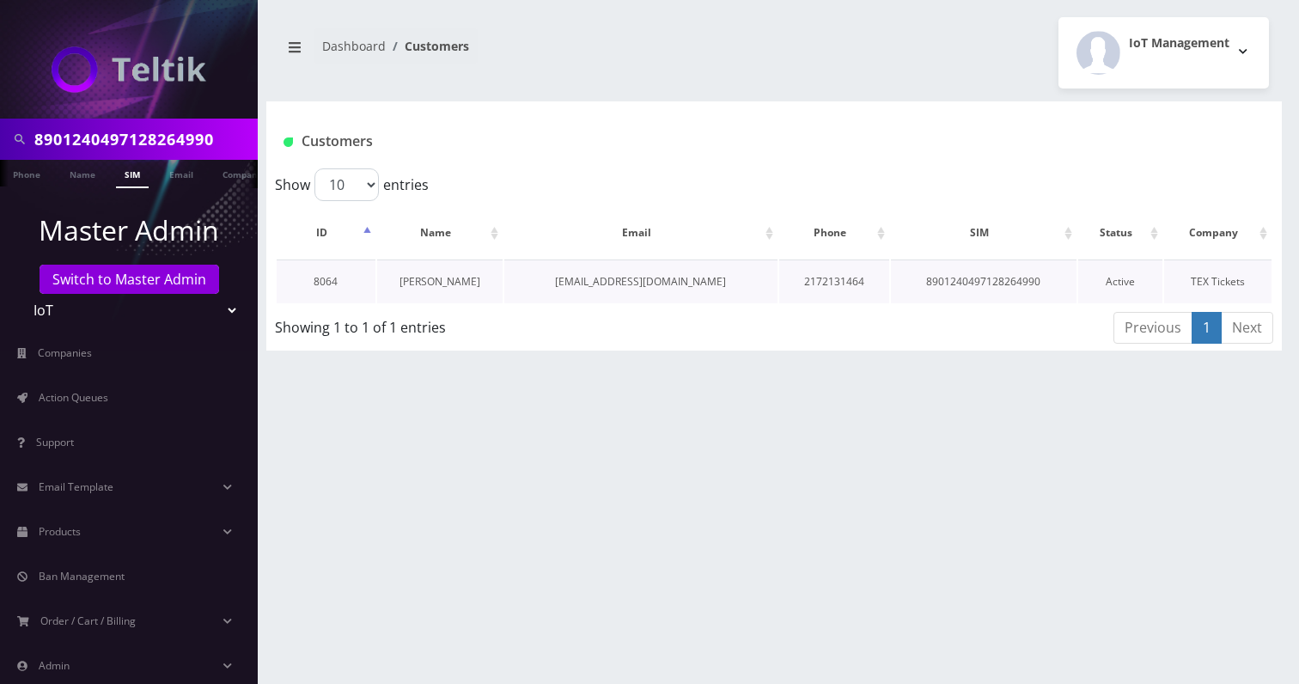
click at [438, 280] on link "[PERSON_NAME]" at bounding box center [440, 281] width 81 height 15
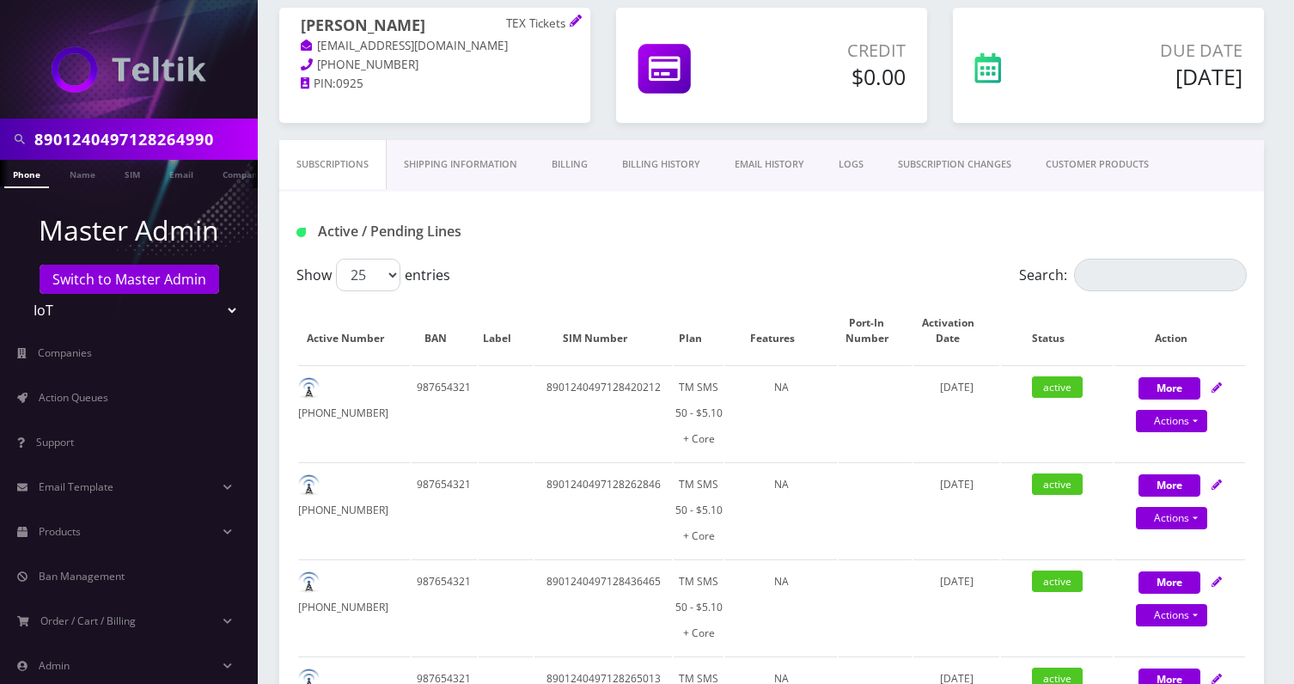
scroll to position [143, 0]
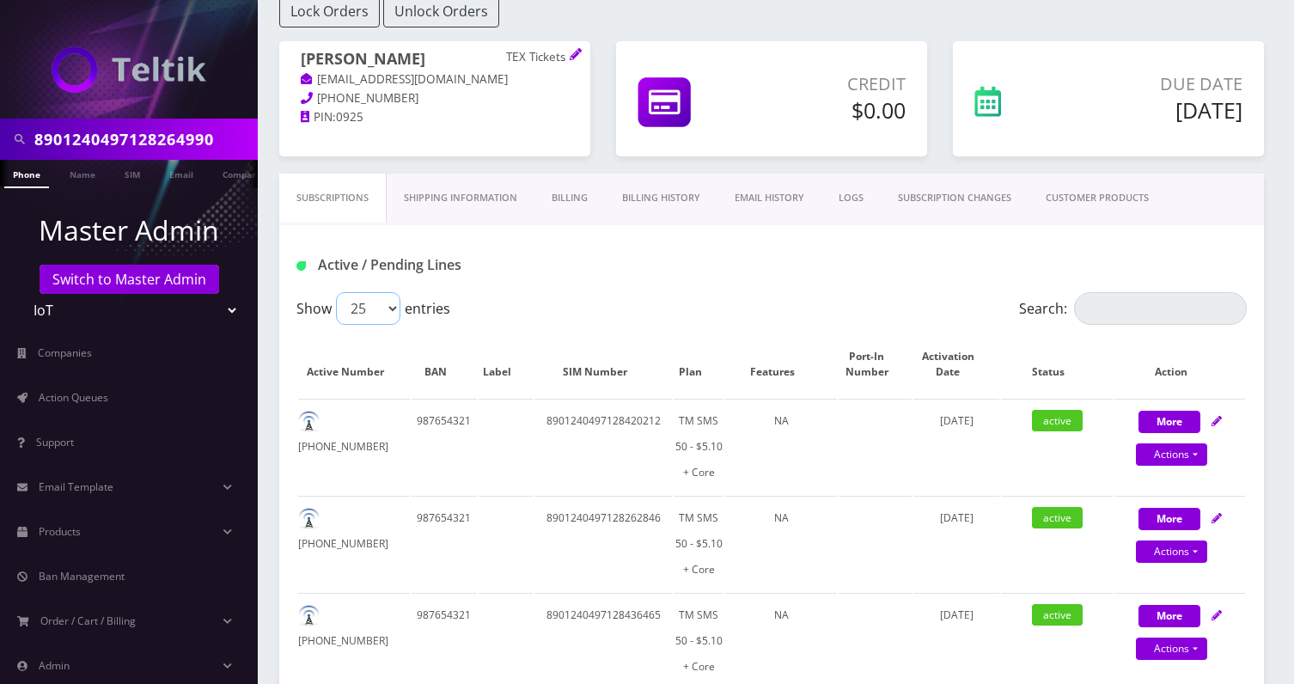
click at [381, 304] on select "25 50 100 250 500" at bounding box center [368, 308] width 64 height 33
select select "50"
click at [336, 292] on select "25 50 100 250 500" at bounding box center [368, 308] width 64 height 33
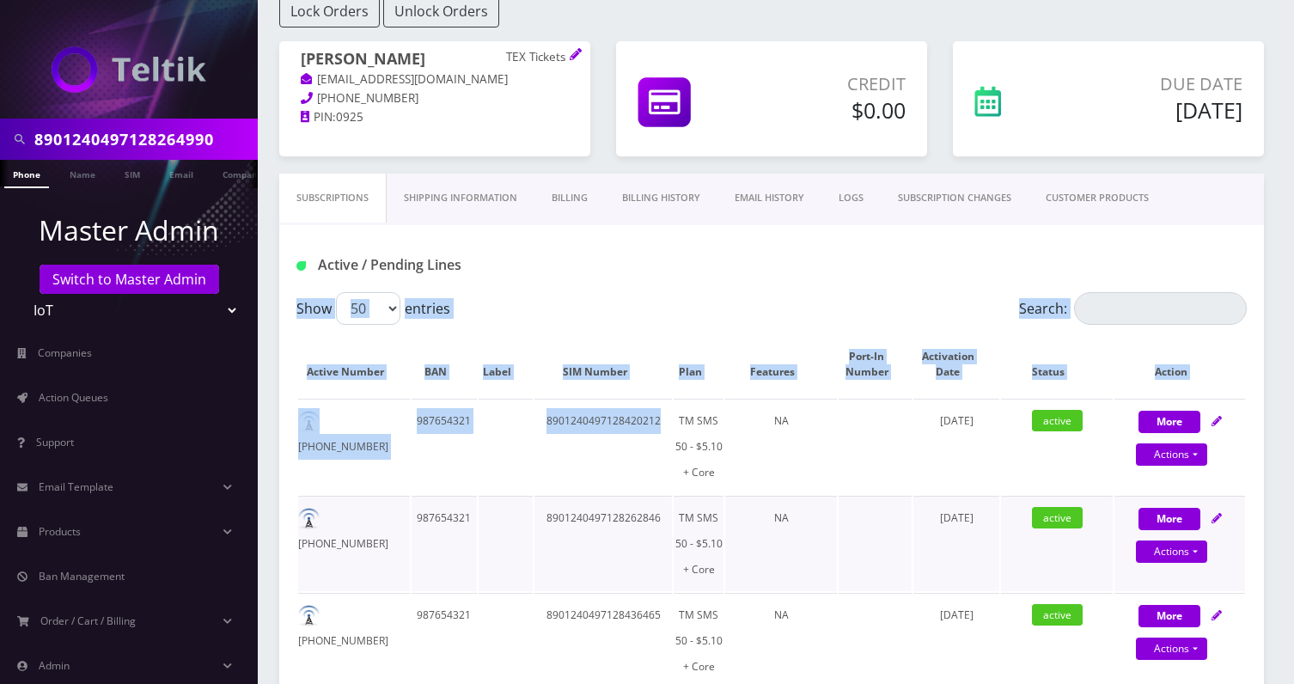
drag, startPoint x: 279, startPoint y: 324, endPoint x: 607, endPoint y: 503, distance: 373.0
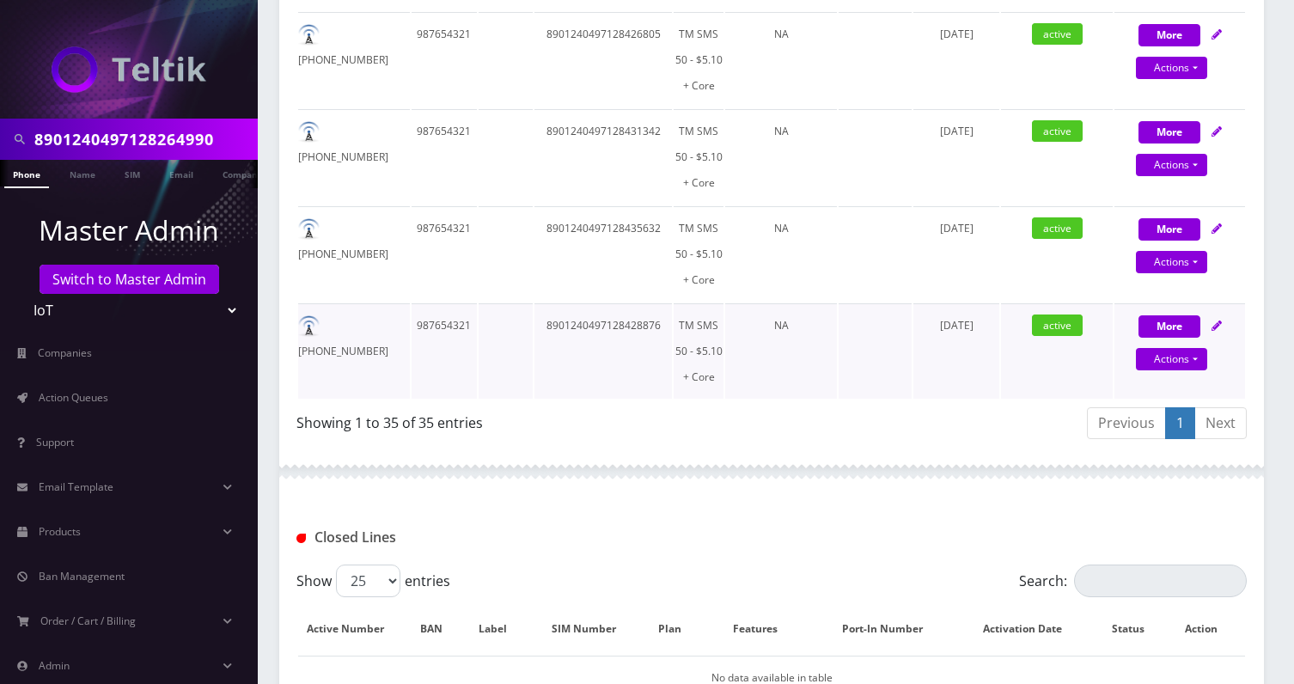
scroll to position [3445, 0]
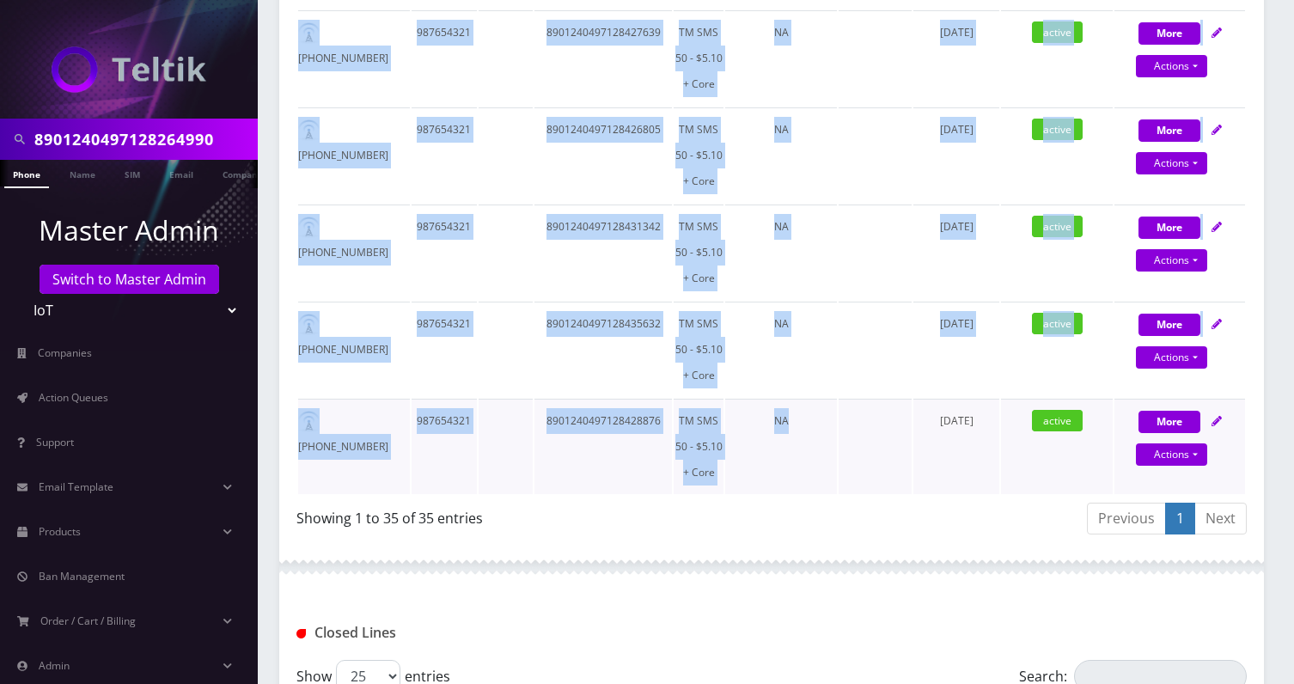
click at [785, 487] on td "NA" at bounding box center [781, 446] width 112 height 95
copy div "Show 25 50 100 250 500 entries Search: Active Number BAN Label SIM Number Plan …"
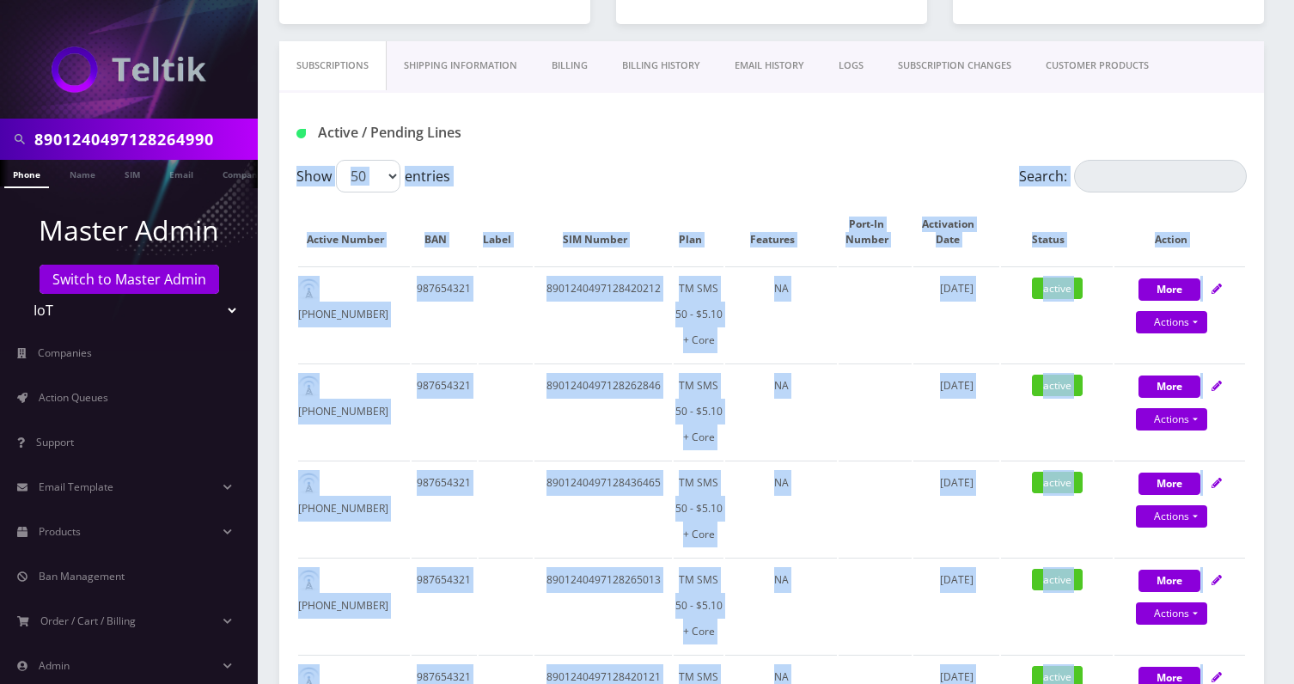
scroll to position [0, 0]
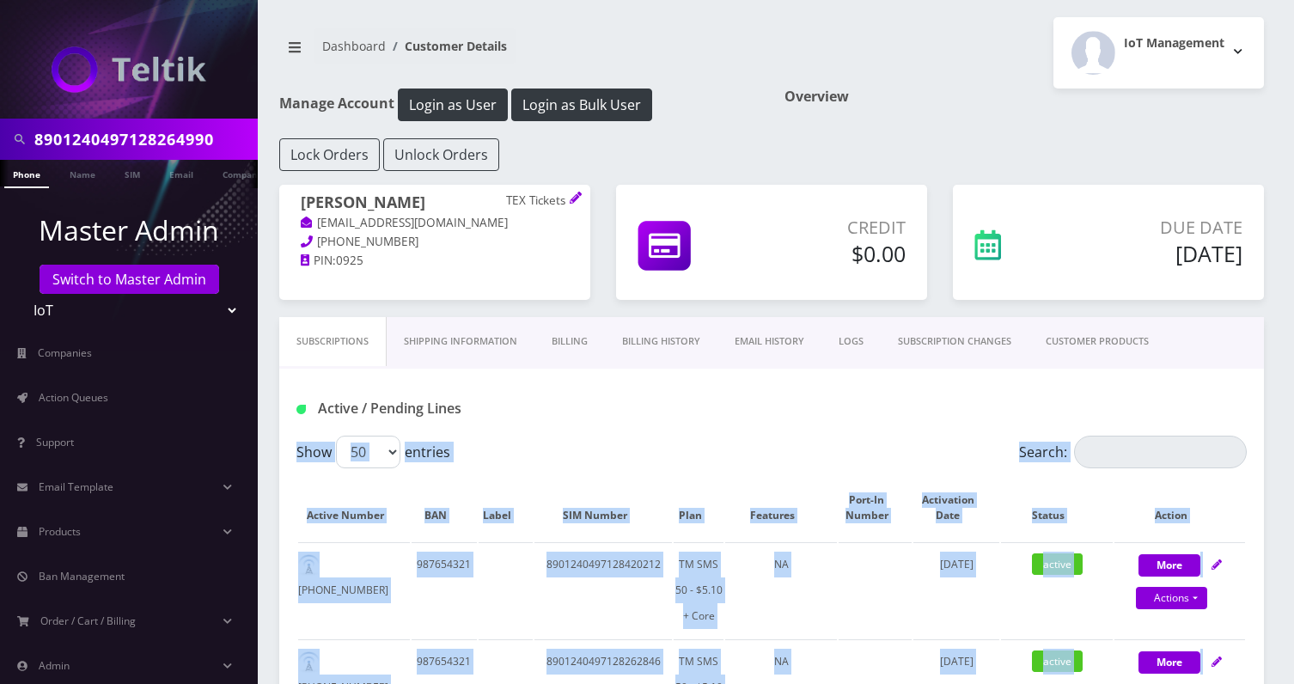
click at [467, 222] on link "pulleranthonybyers@textickets.com" at bounding box center [404, 223] width 207 height 17
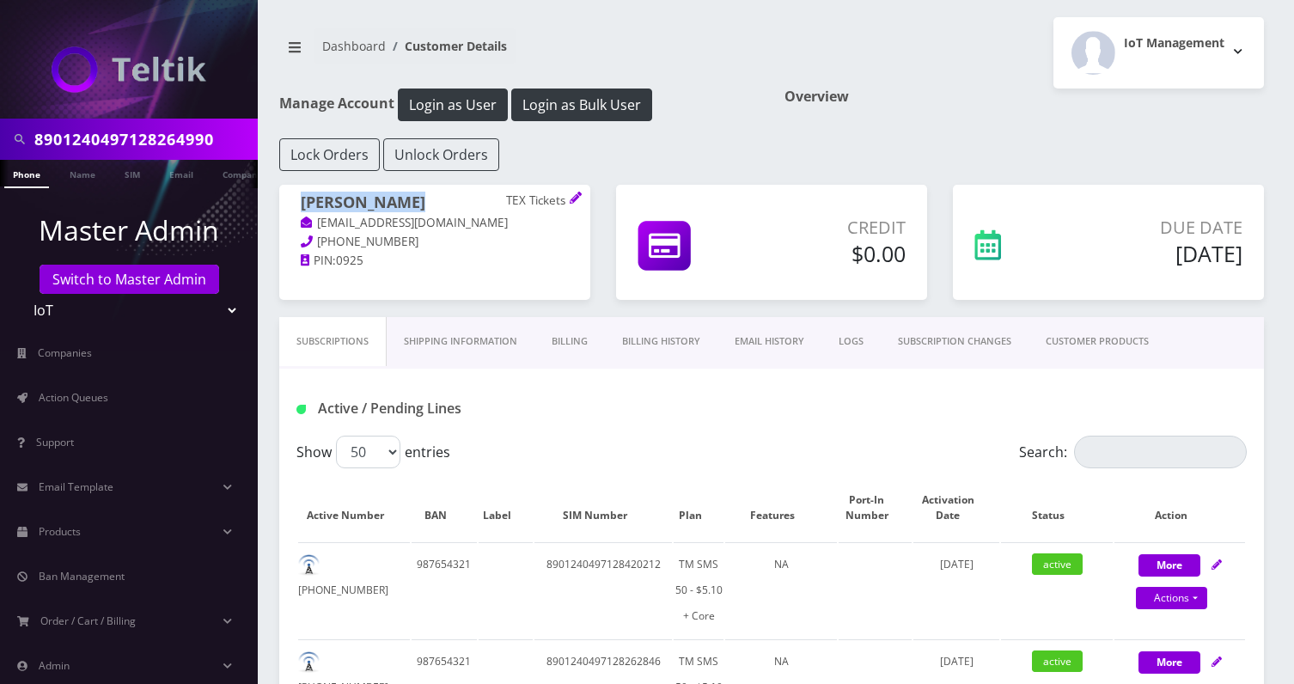
drag, startPoint x: 369, startPoint y: 201, endPoint x: 280, endPoint y: 201, distance: 89.4
click at [280, 201] on div "Anthony Byers TEX Tickets pulleranthonybyers@textickets.com 408-655-0731 PIN: 0…" at bounding box center [434, 232] width 311 height 95
copy h1 "Anthony Byers"
click at [167, 141] on input "8901240497128264990" at bounding box center [143, 139] width 219 height 33
paste input "31699042F"
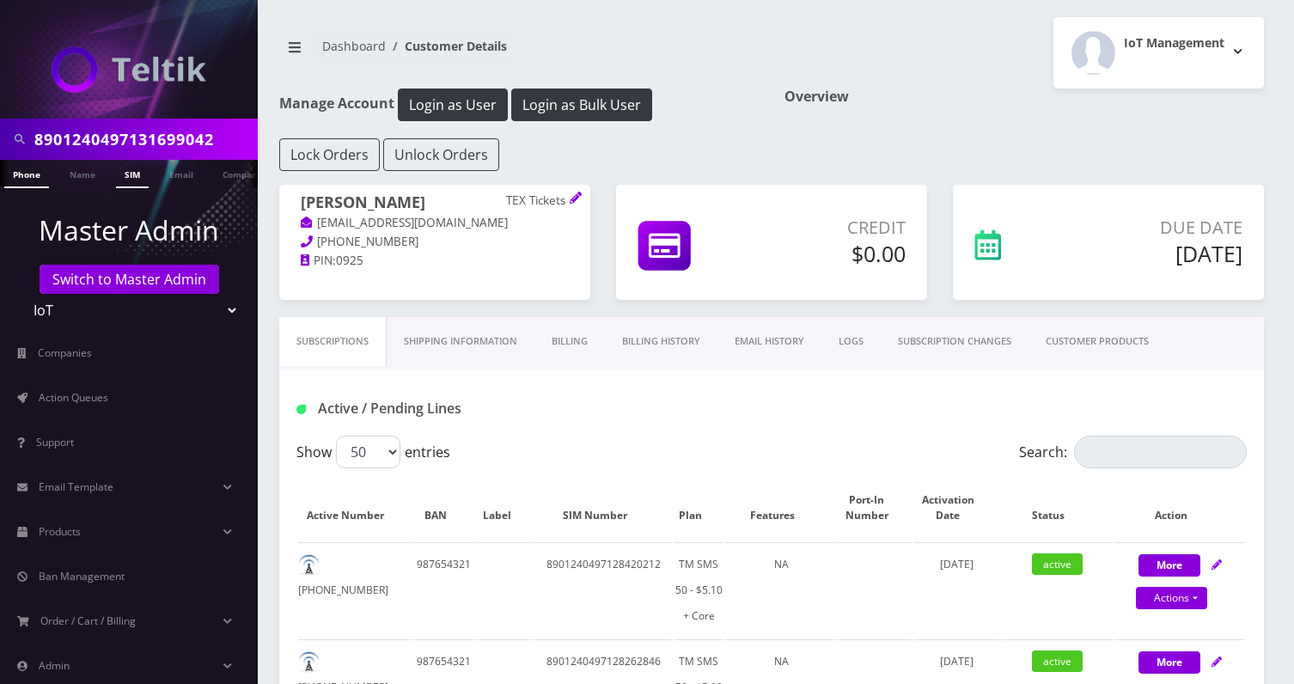
type input "8901240497131699042"
click at [127, 176] on link "SIM" at bounding box center [132, 174] width 33 height 28
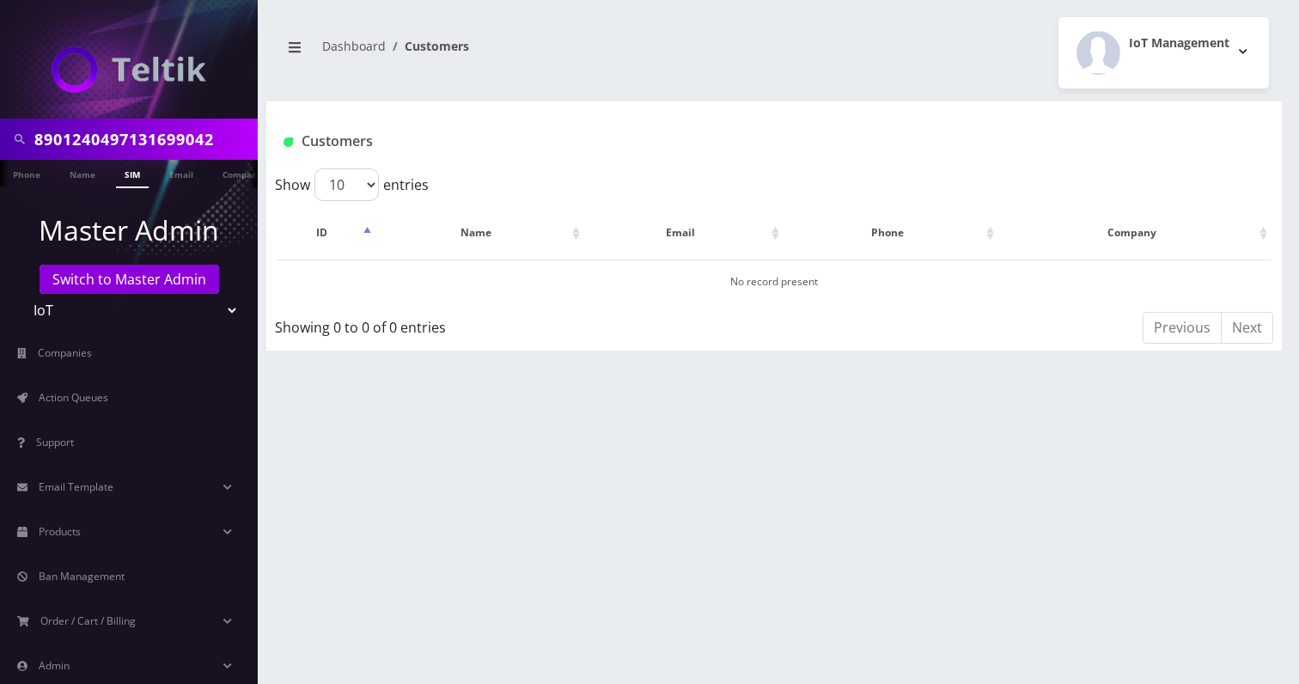
click at [168, 150] on input "8901240497131699042" at bounding box center [143, 139] width 219 height 33
paste input "28420931F"
type input "8901240497128420931"
click at [132, 174] on link "SIM" at bounding box center [132, 174] width 33 height 28
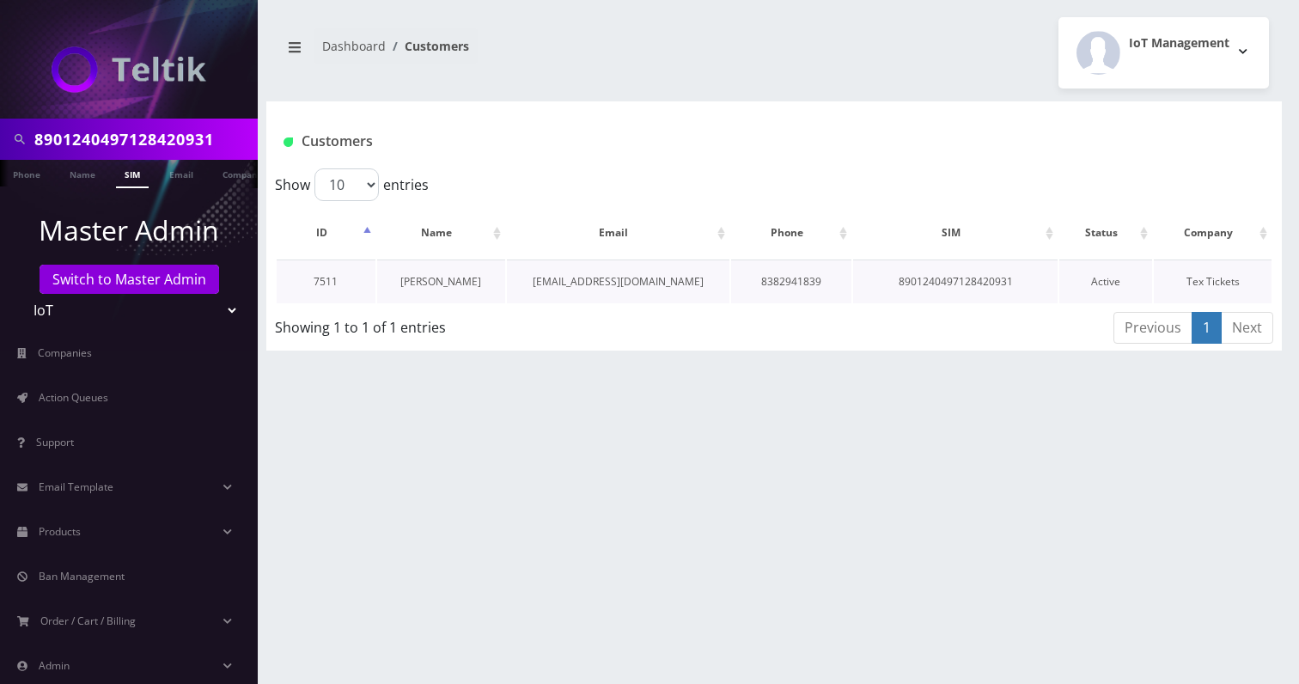
click at [444, 274] on link "[PERSON_NAME]" at bounding box center [440, 281] width 81 height 15
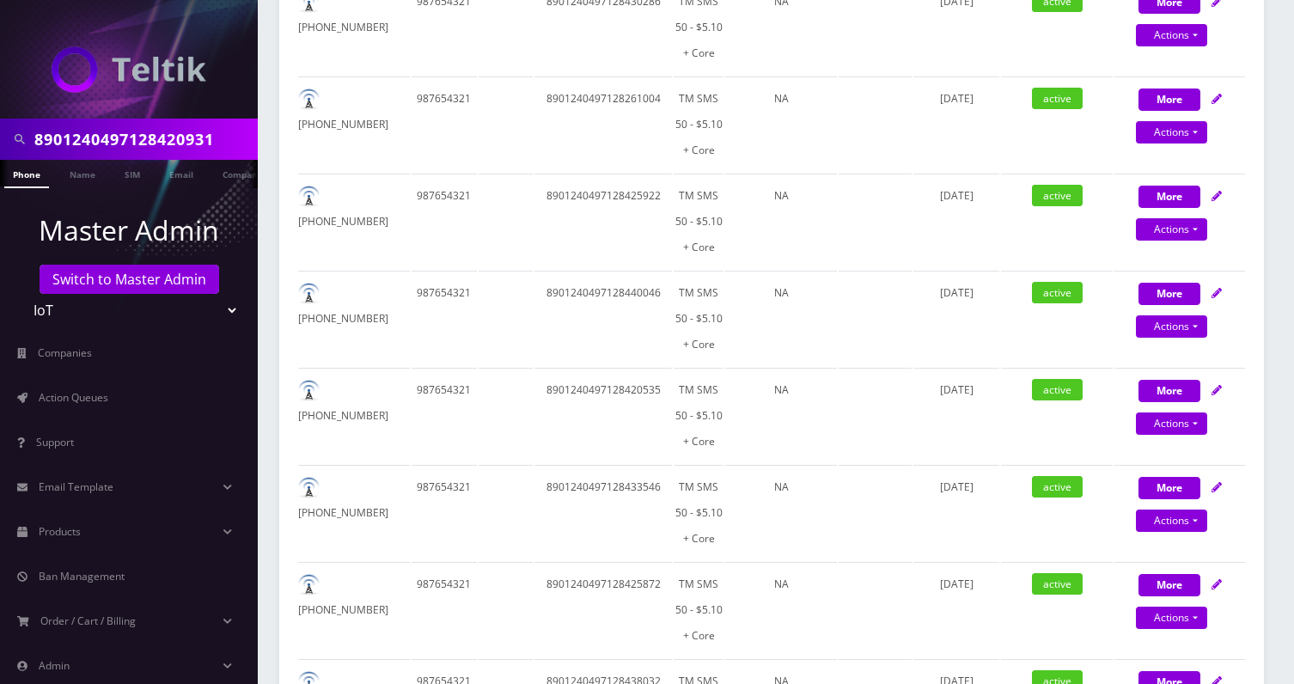
scroll to position [222, 0]
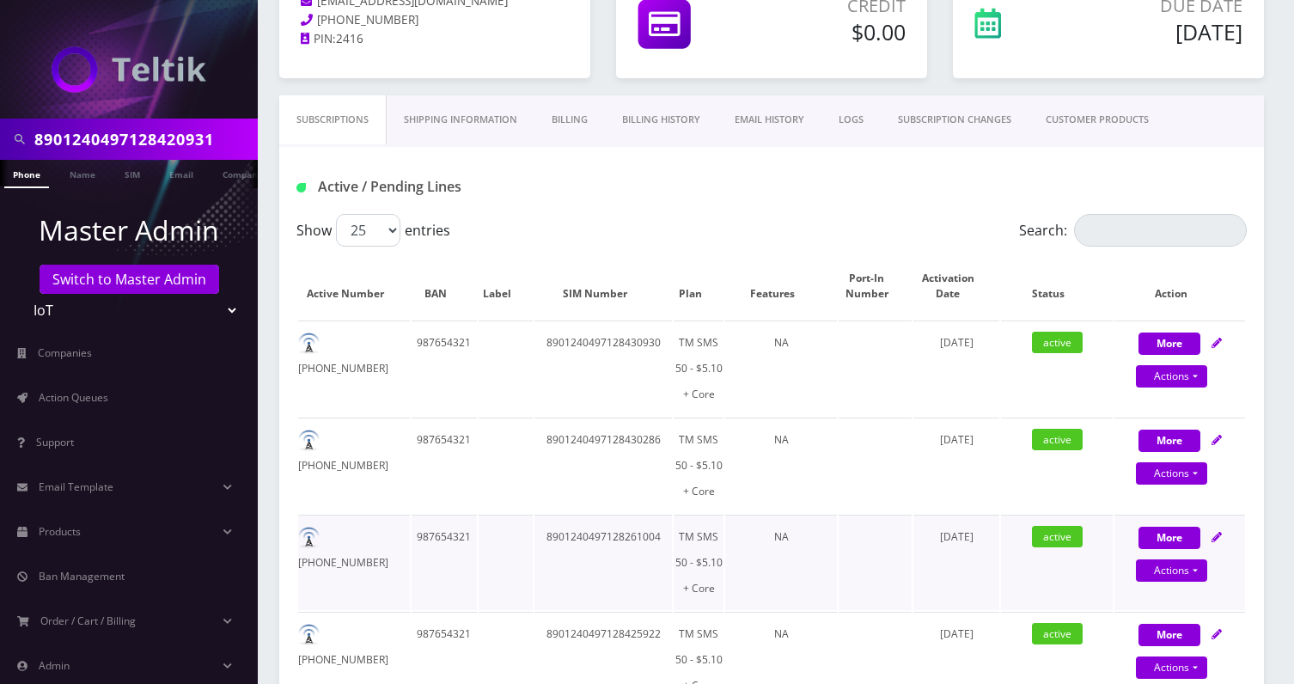
drag, startPoint x: 301, startPoint y: 254, endPoint x: 657, endPoint y: 515, distance: 441.5
drag, startPoint x: 296, startPoint y: 243, endPoint x: 644, endPoint y: 509, distance: 437.0
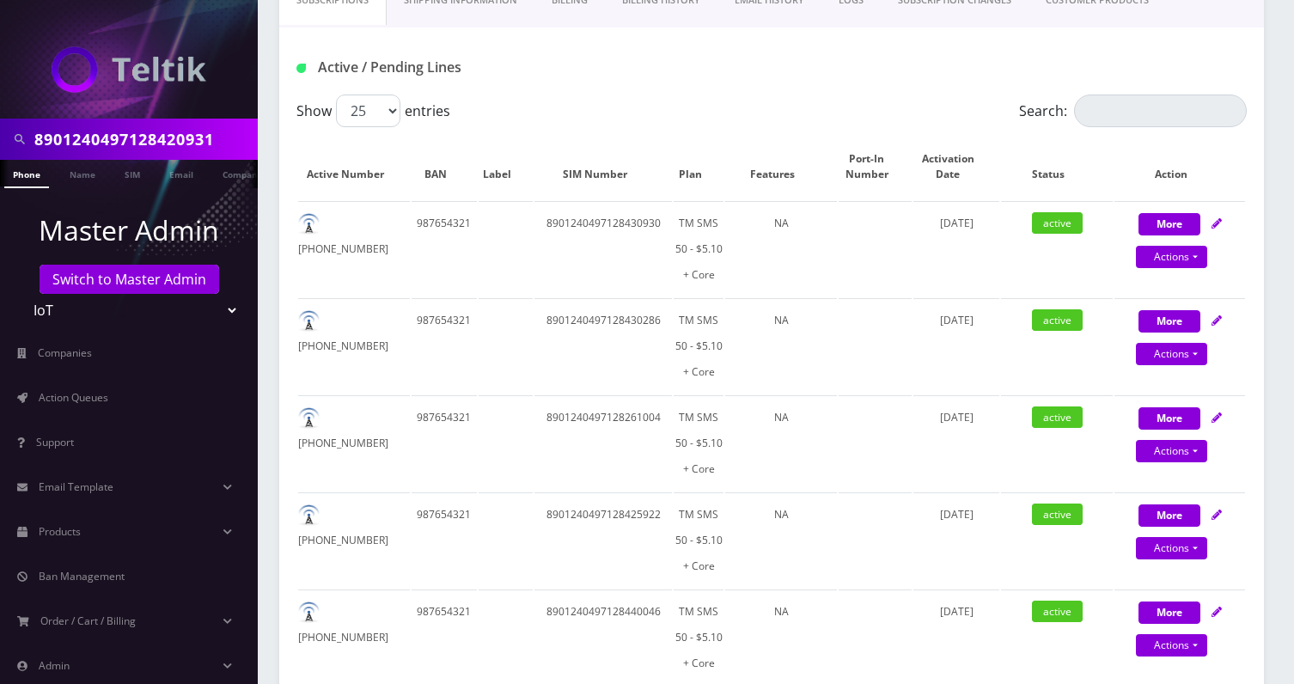
scroll to position [68, 0]
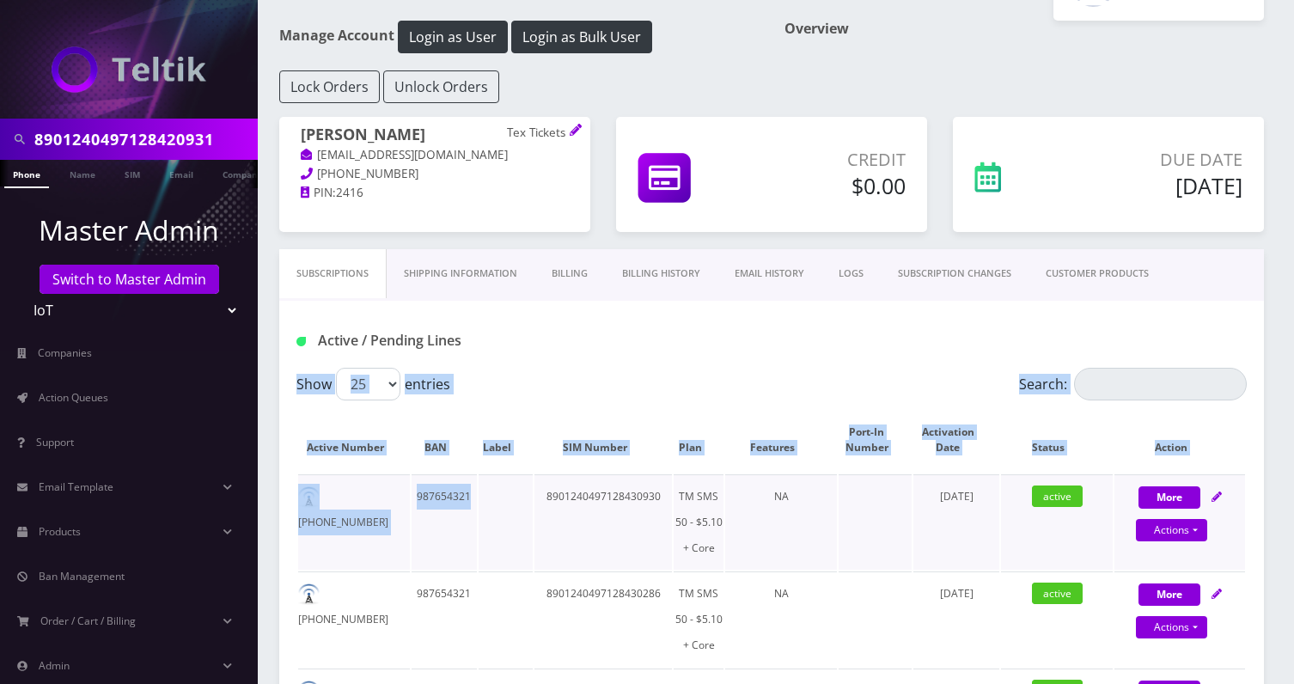
drag, startPoint x: 285, startPoint y: 440, endPoint x: 462, endPoint y: 547, distance: 207.0
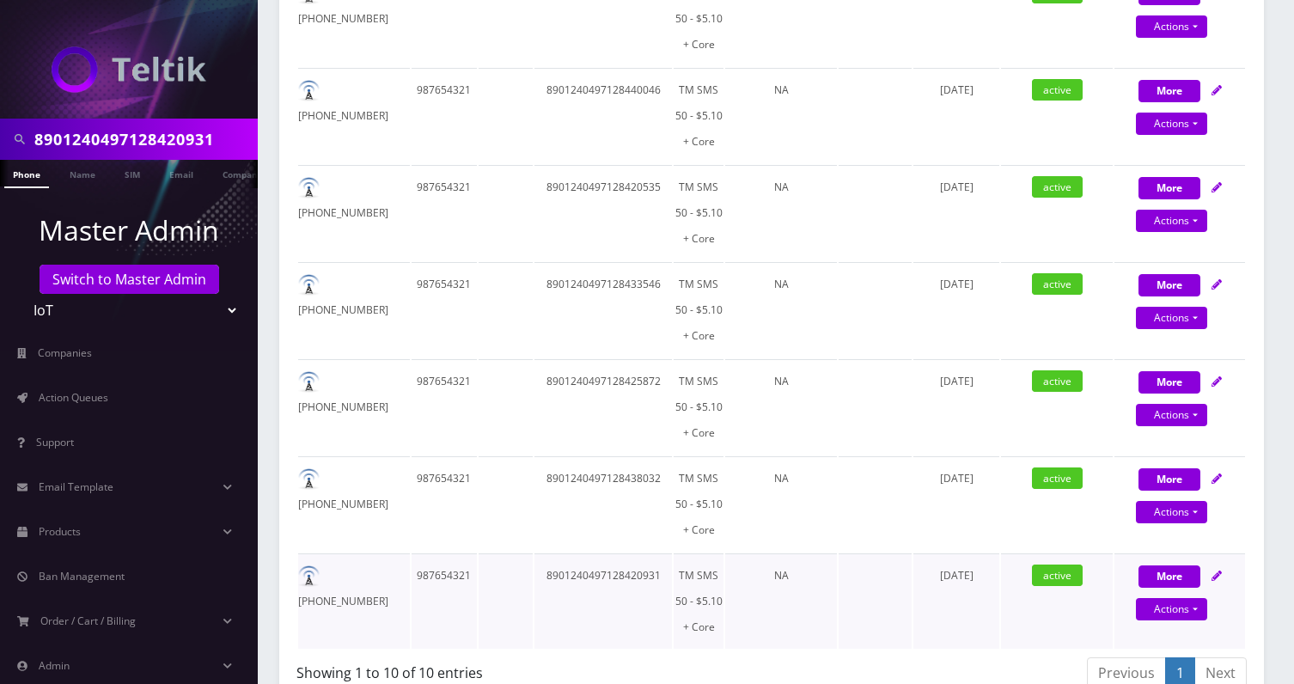
scroll to position [865, 0]
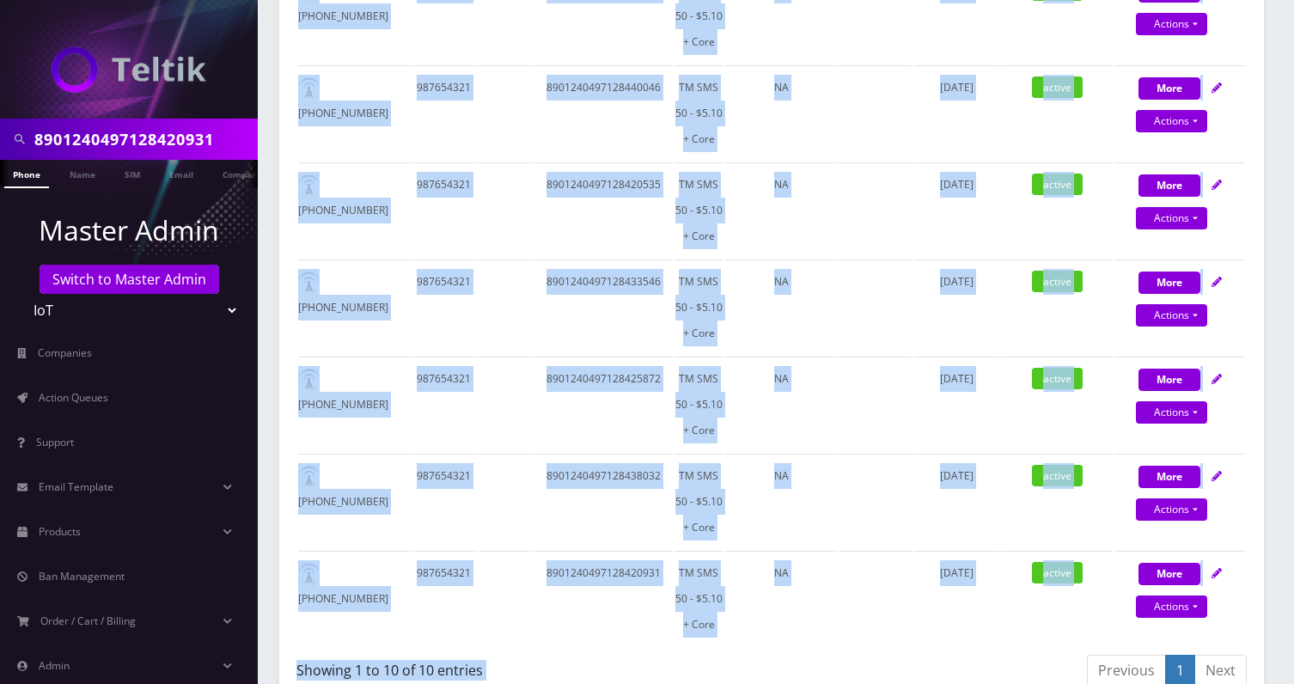
click at [901, 662] on div "Previous 1 Next" at bounding box center [1016, 673] width 462 height 40
copy div "Show 25 50 100 250 500 entries Search: Active Number BAN Label SIM Number Plan …"
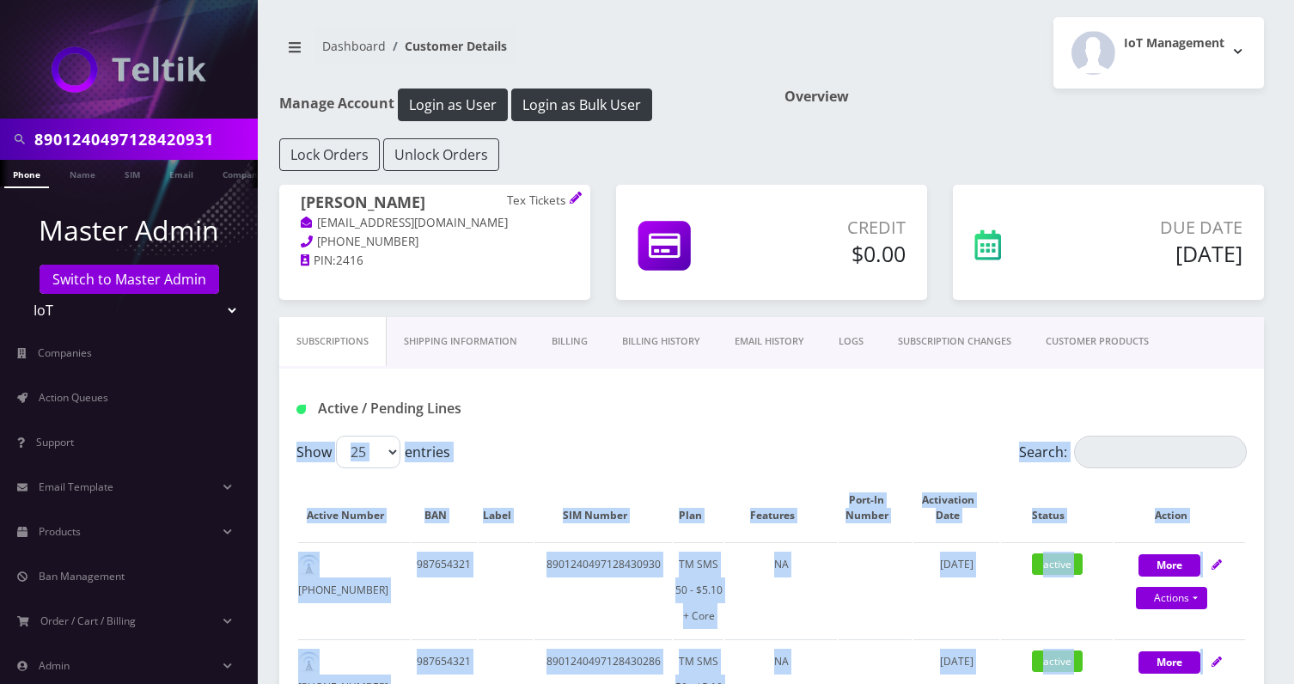
click at [490, 234] on p "[PHONE_NUMBER]" at bounding box center [435, 242] width 268 height 19
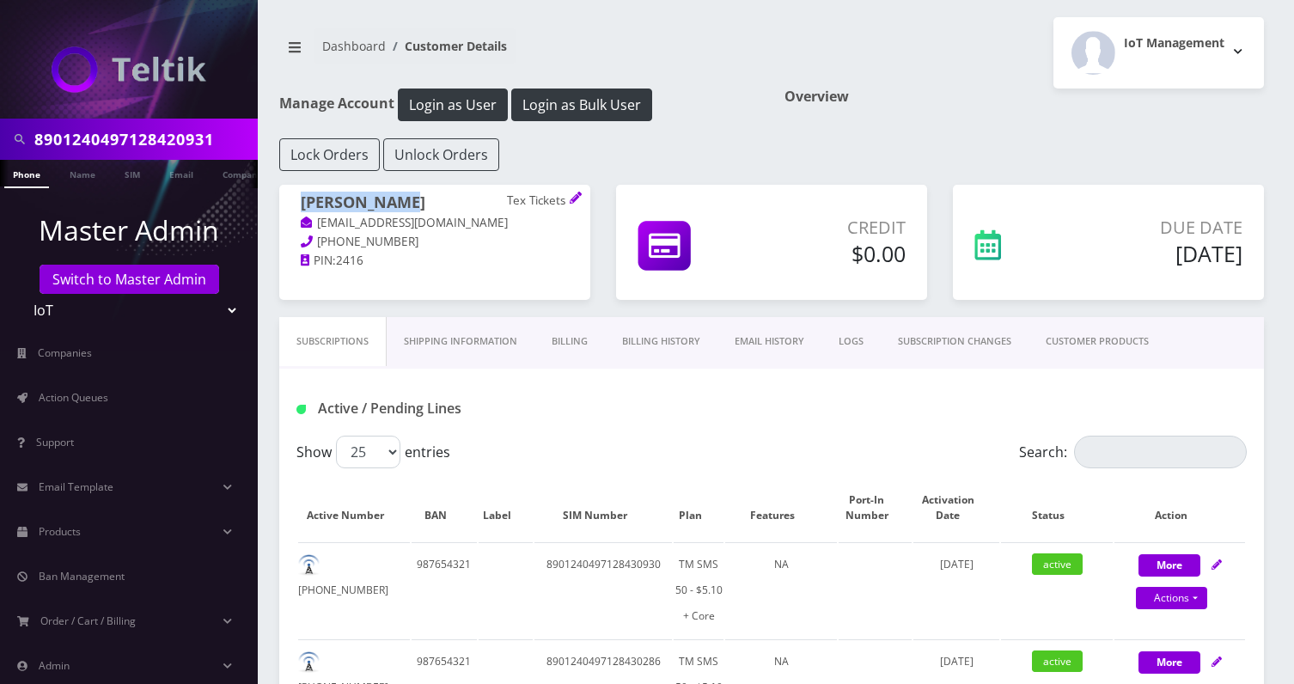
drag, startPoint x: 411, startPoint y: 199, endPoint x: 292, endPoint y: 199, distance: 118.6
click at [292, 199] on div "Jeremy Espey Tex Tickets jeremyespey@yahoo.com (660) 528-1847 PIN: 2416" at bounding box center [434, 232] width 311 height 95
copy h1 "Jeremy Espey"
click at [188, 137] on input "8901240497128420931" at bounding box center [143, 139] width 219 height 33
paste input "357127087752F"
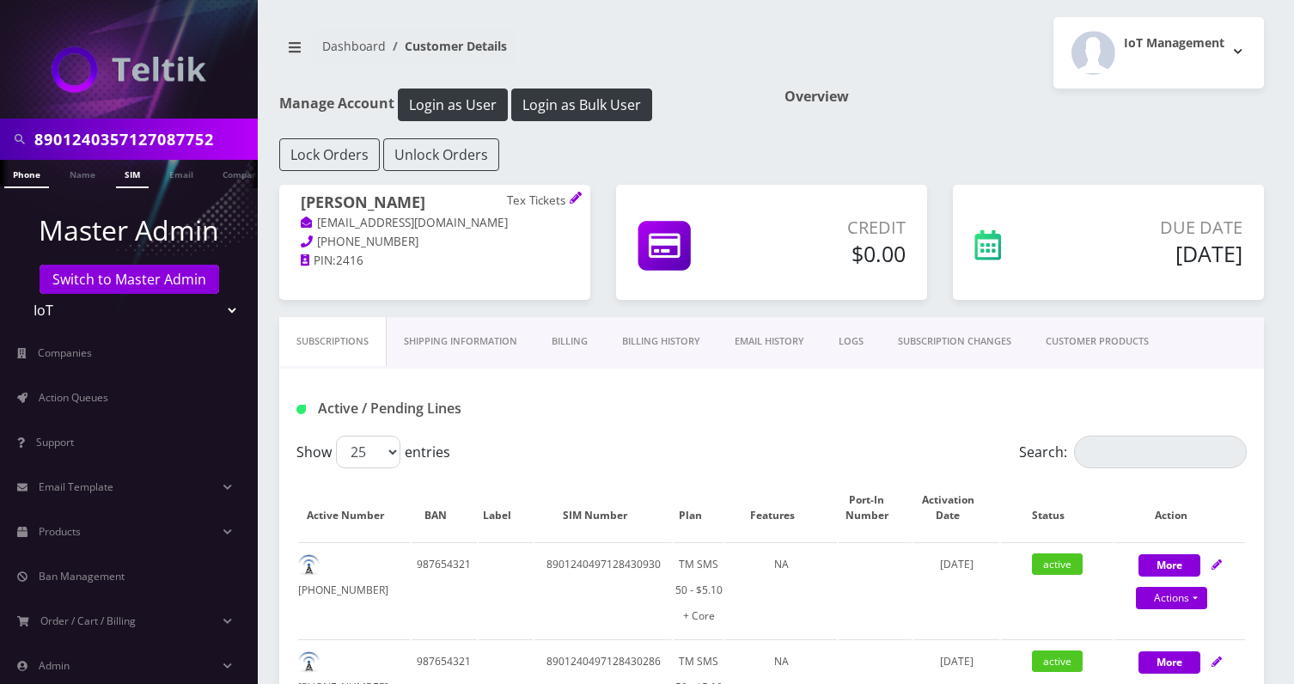
type input "8901240357127087752"
click at [130, 175] on link "SIM" at bounding box center [132, 174] width 33 height 28
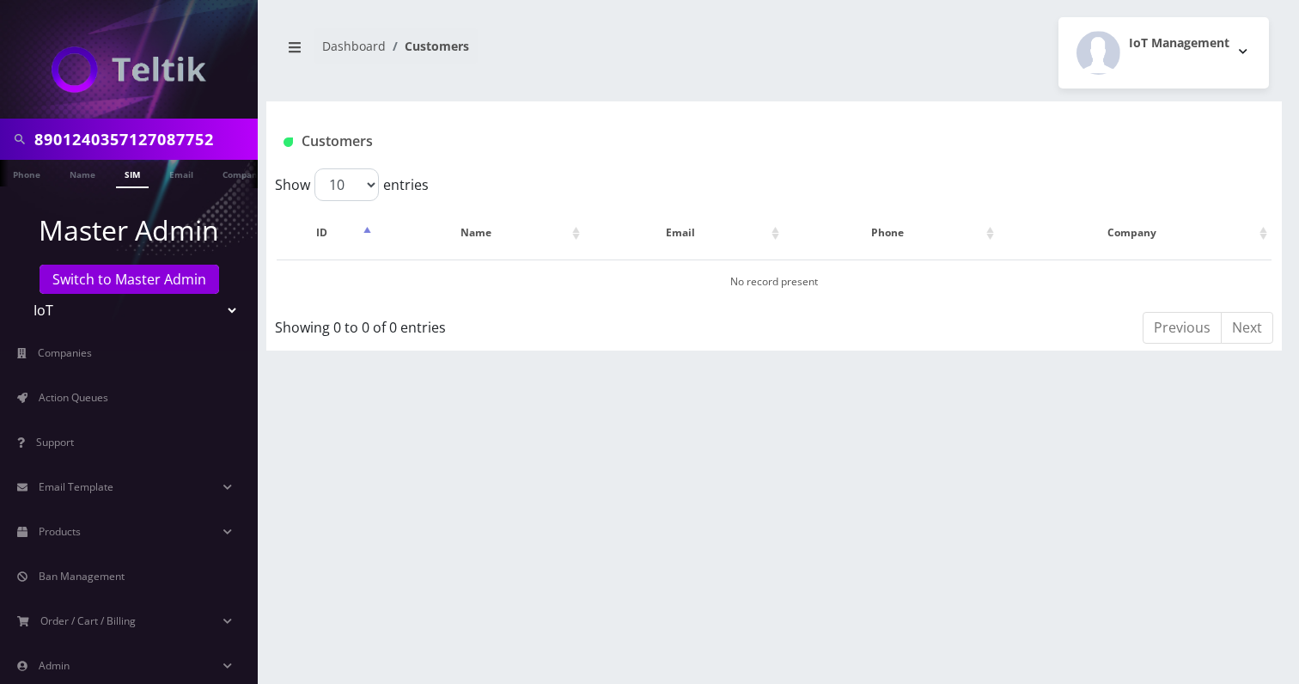
click at [140, 132] on input "8901240357127087752" at bounding box center [143, 139] width 219 height 33
paste input "497131350000F"
type input "8901240497131350000"
click at [125, 183] on link "SIM" at bounding box center [132, 174] width 33 height 28
click at [131, 179] on link "SIM" at bounding box center [132, 174] width 33 height 28
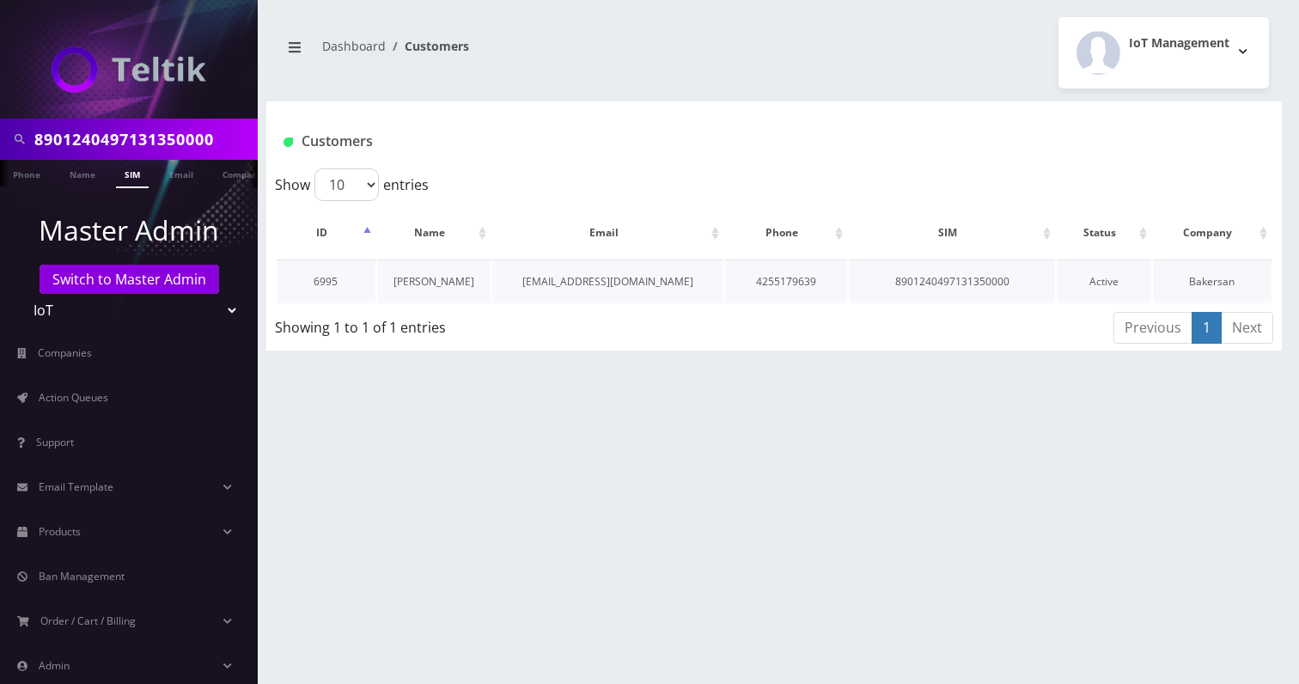
click at [451, 283] on link "[PERSON_NAME]" at bounding box center [434, 281] width 81 height 15
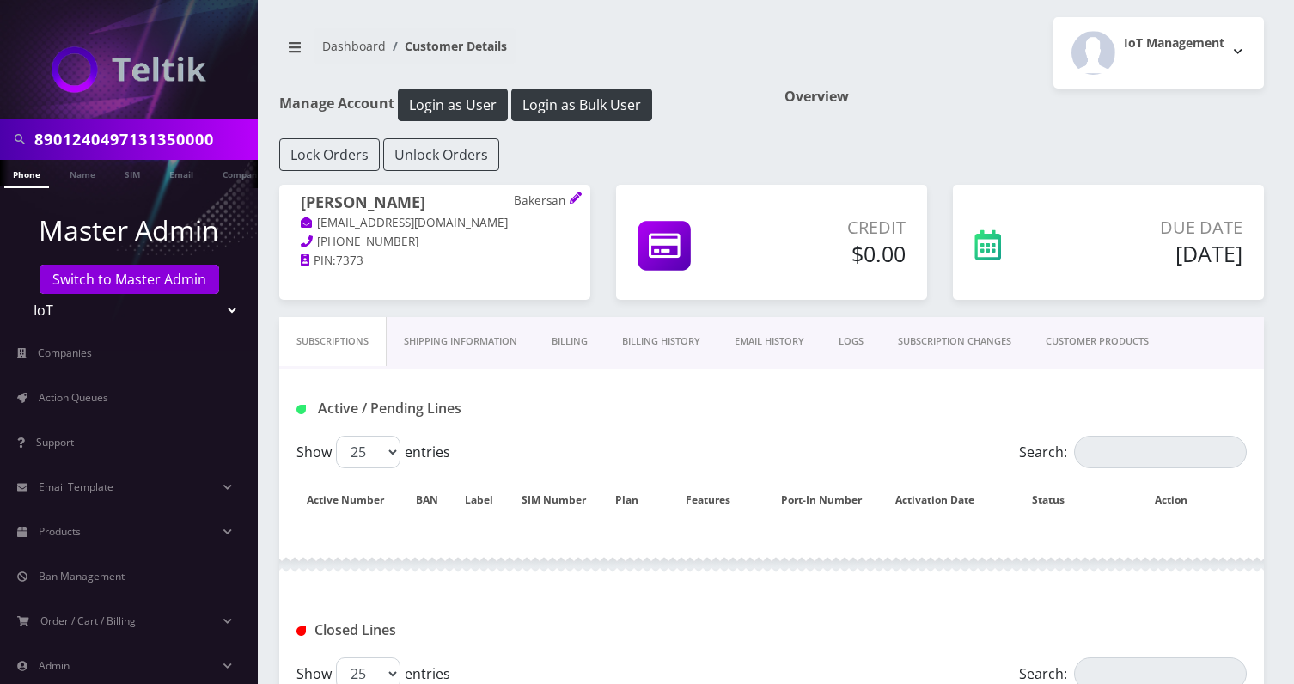
scroll to position [177, 0]
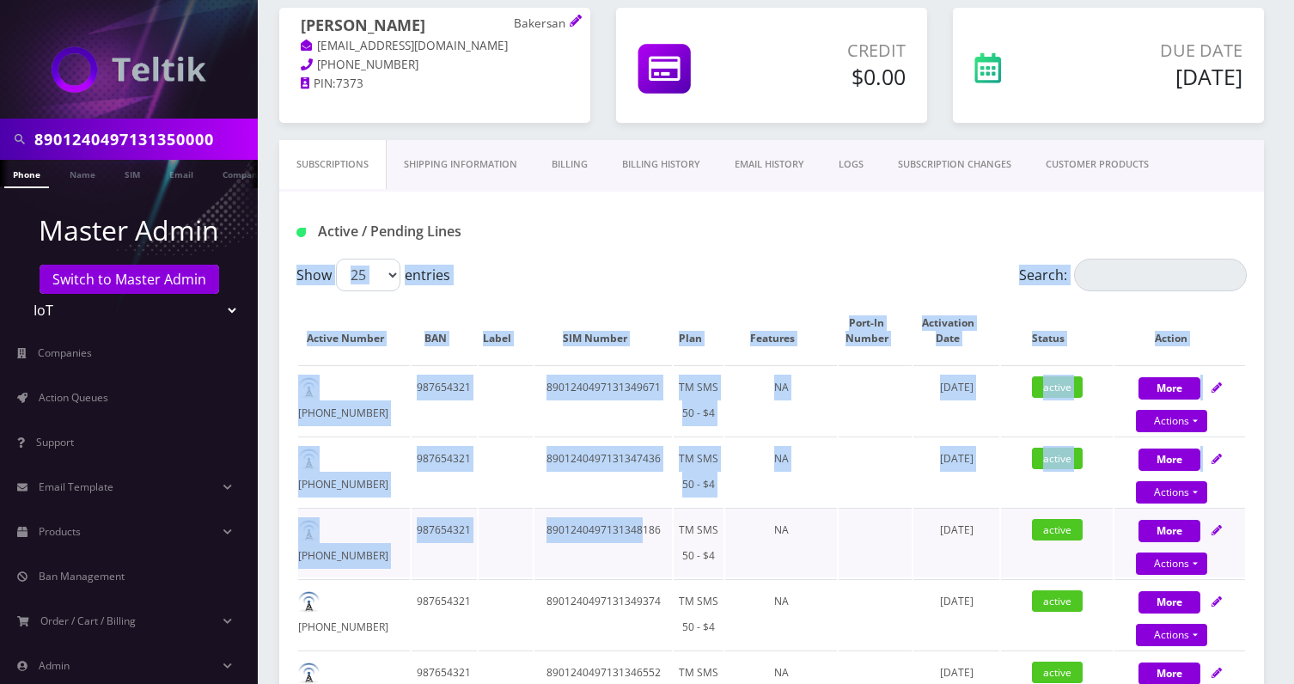
drag, startPoint x: 274, startPoint y: 299, endPoint x: 656, endPoint y: 548, distance: 456.4
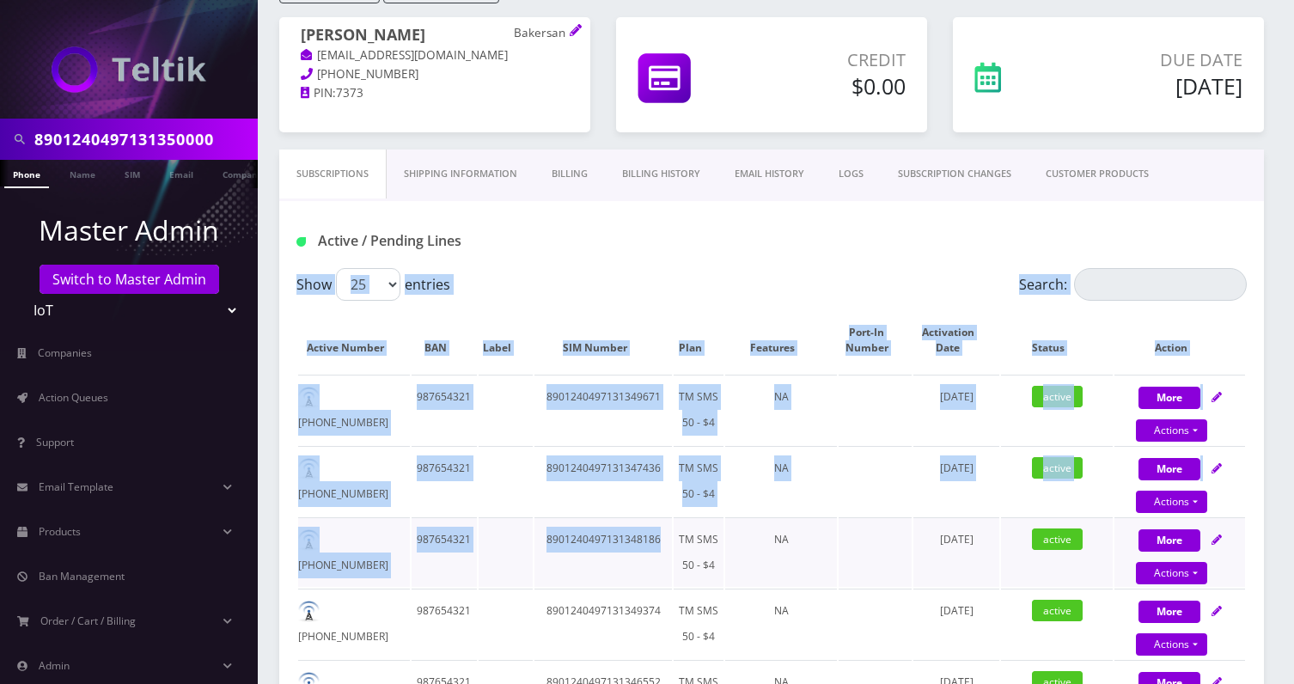
scroll to position [108, 0]
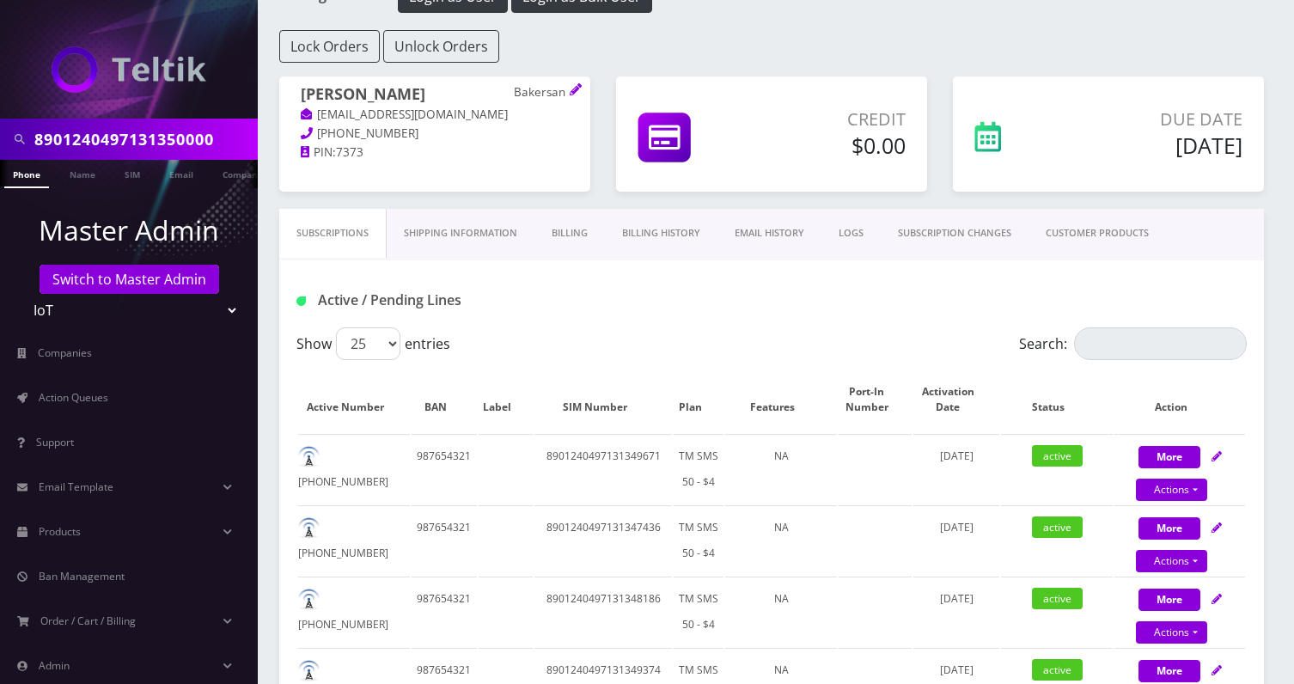
click at [664, 320] on div "Active / Pending Lines" at bounding box center [771, 293] width 985 height 67
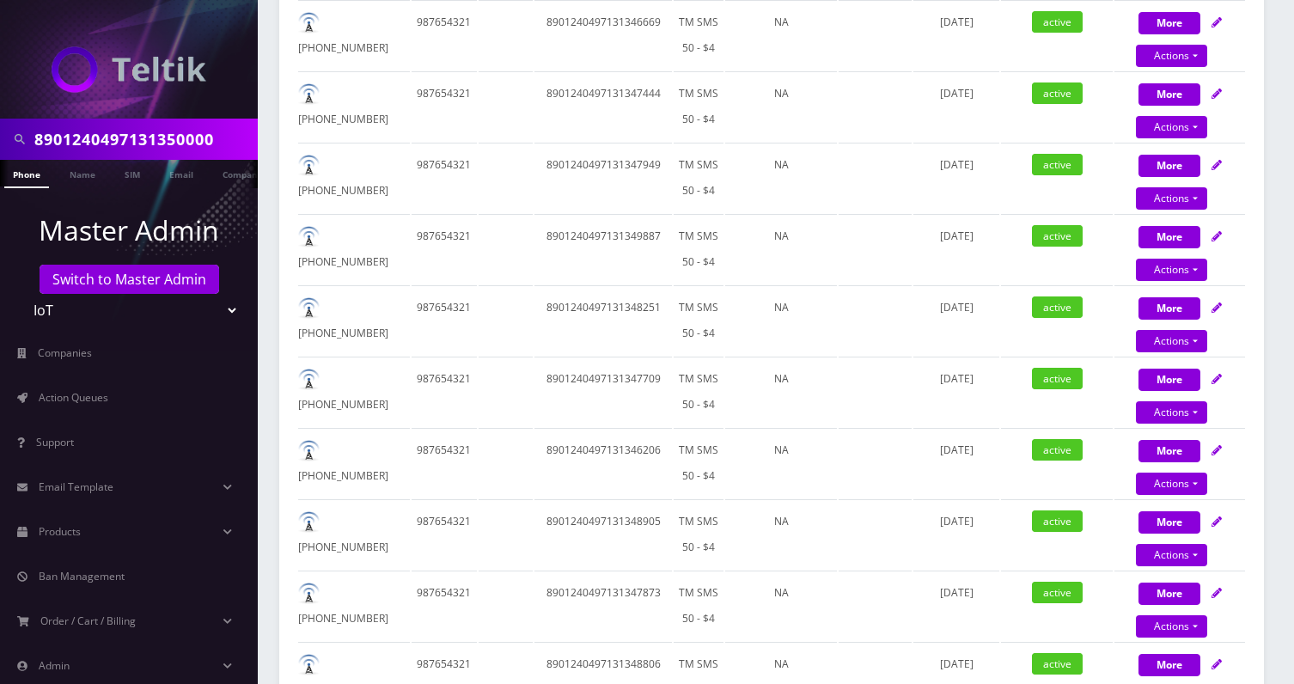
scroll to position [0, 0]
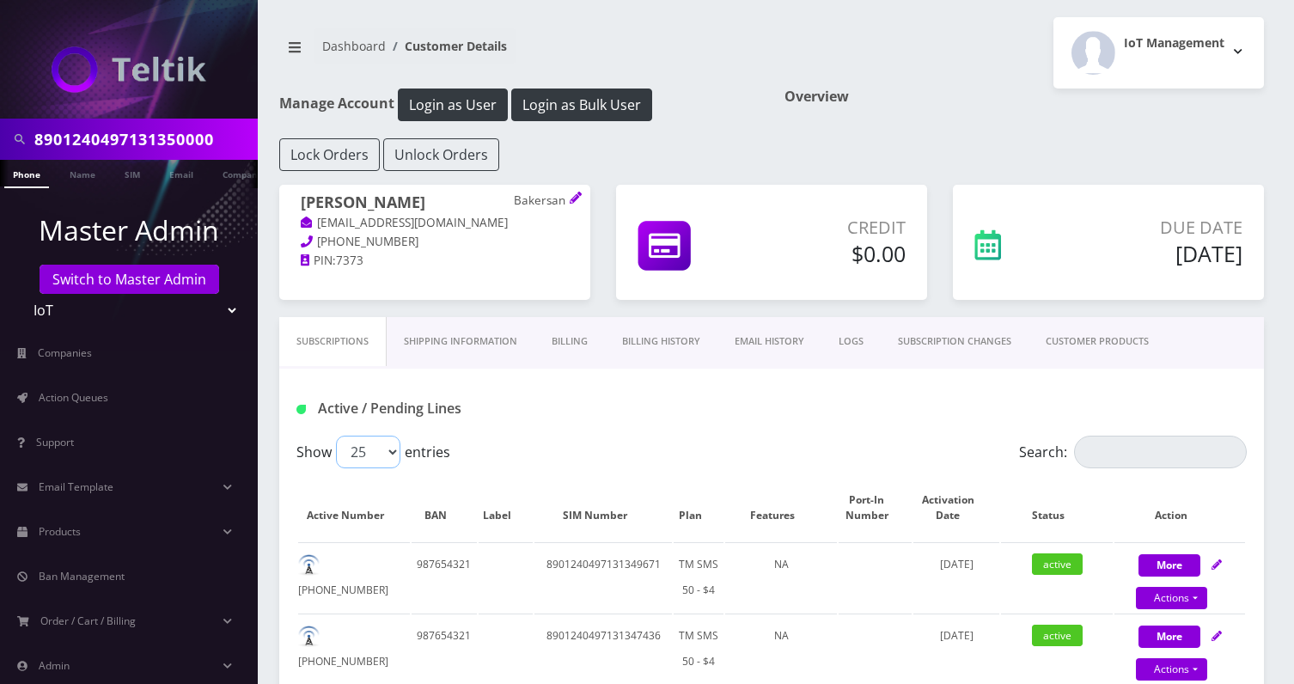
click at [396, 442] on select "25 50 100 250 500" at bounding box center [368, 452] width 64 height 33
select select "250"
click at [336, 436] on select "25 50 100 250 500" at bounding box center [368, 452] width 64 height 33
click at [607, 425] on div "Active / Pending Lines" at bounding box center [771, 402] width 985 height 67
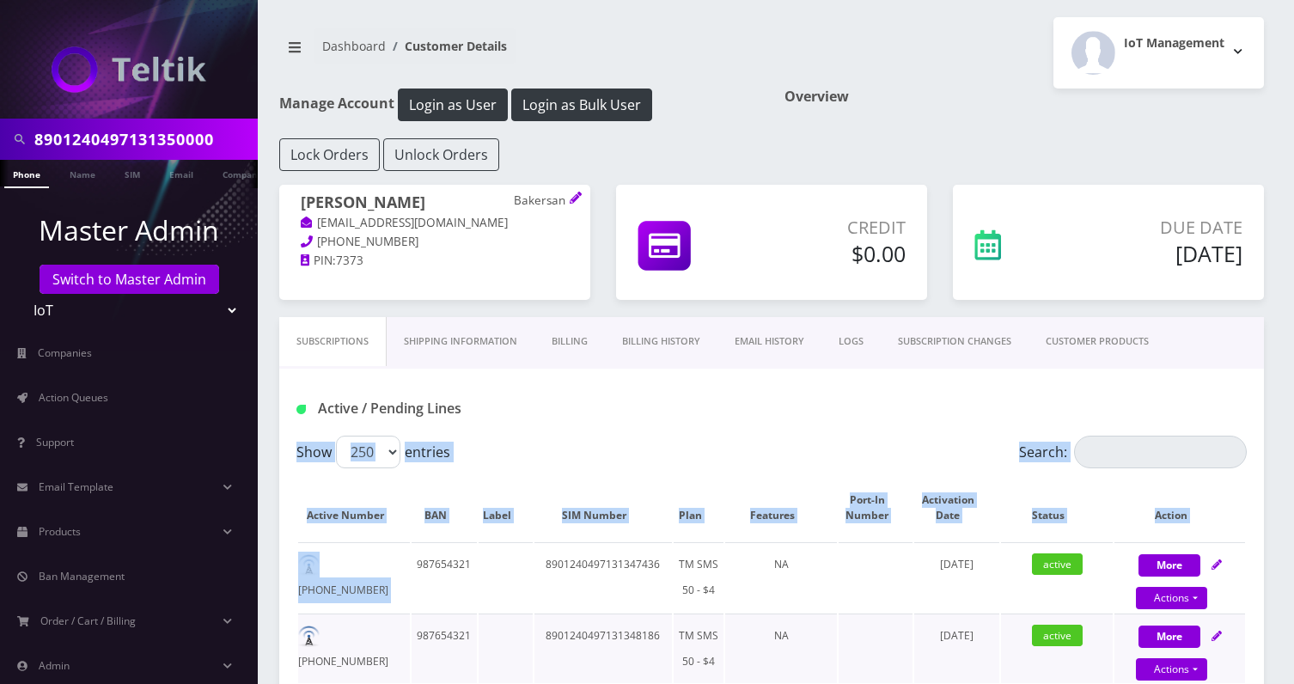
drag, startPoint x: 283, startPoint y: 473, endPoint x: 632, endPoint y: 668, distance: 400.0
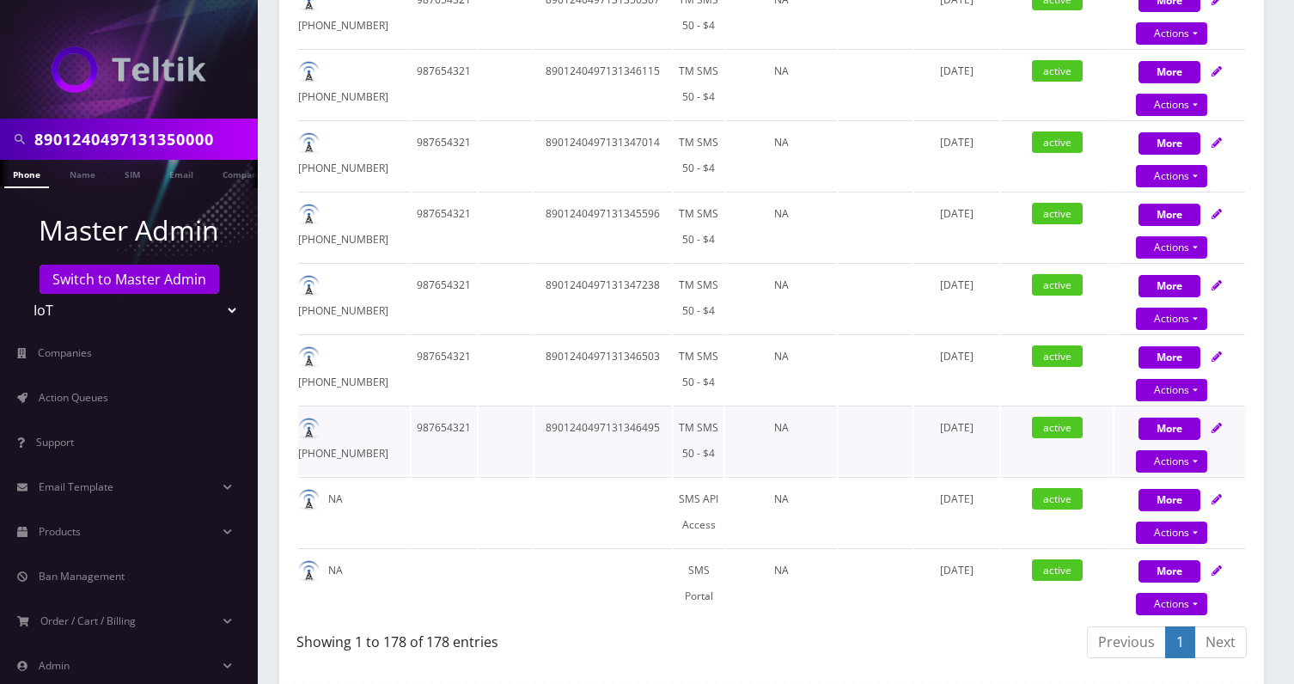
scroll to position [12753, 0]
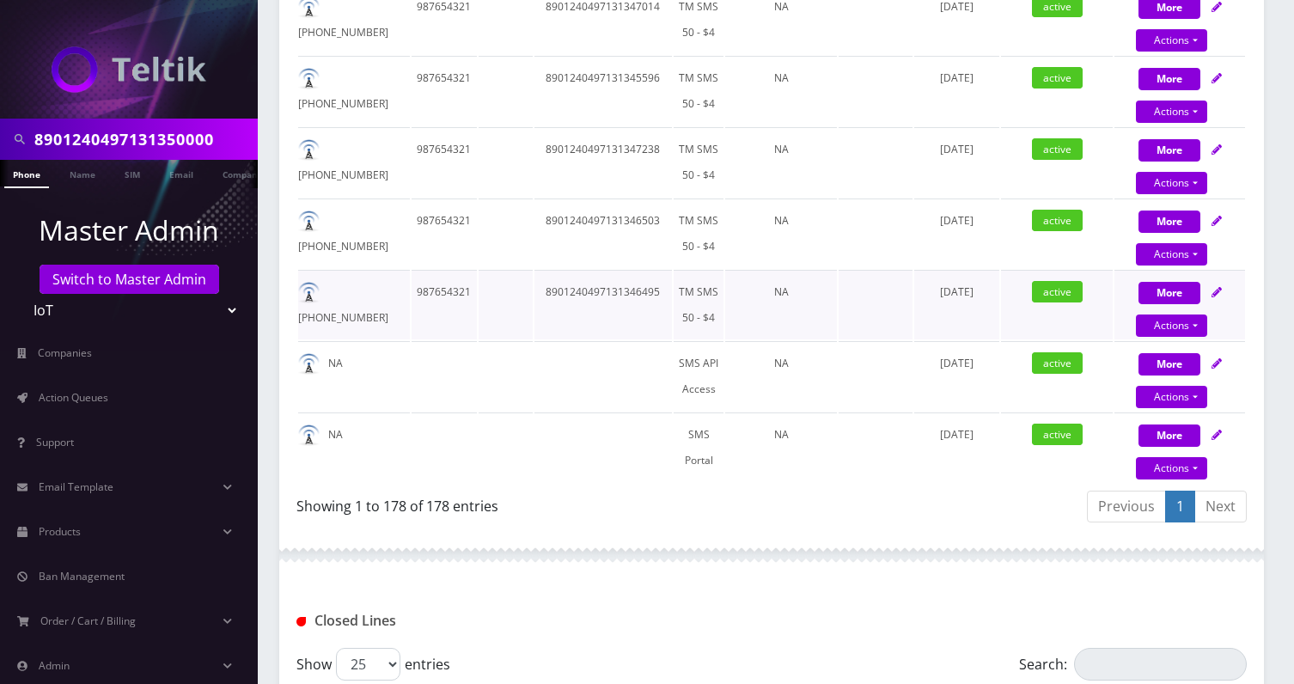
click at [978, 312] on td "January 29, 2025" at bounding box center [957, 305] width 86 height 70
copy div "Show 25 50 100 250 500 entries Search: Active Number BAN Label SIM Number Plan …"
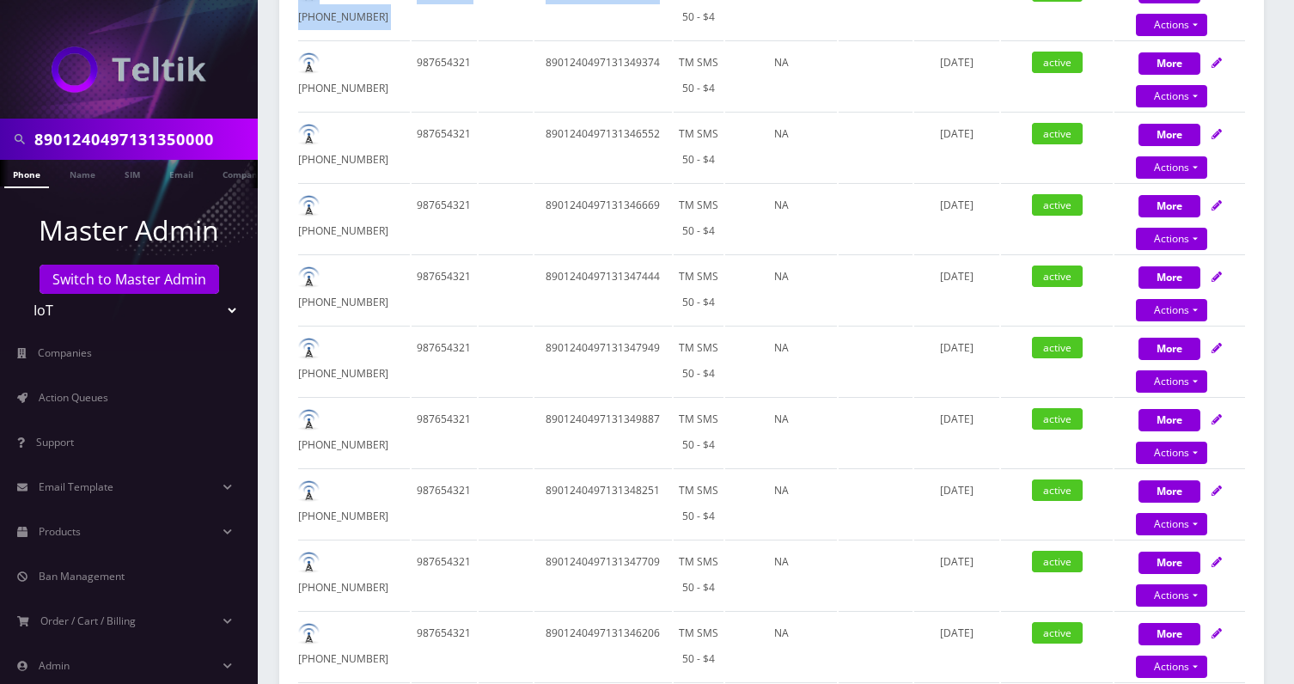
scroll to position [0, 0]
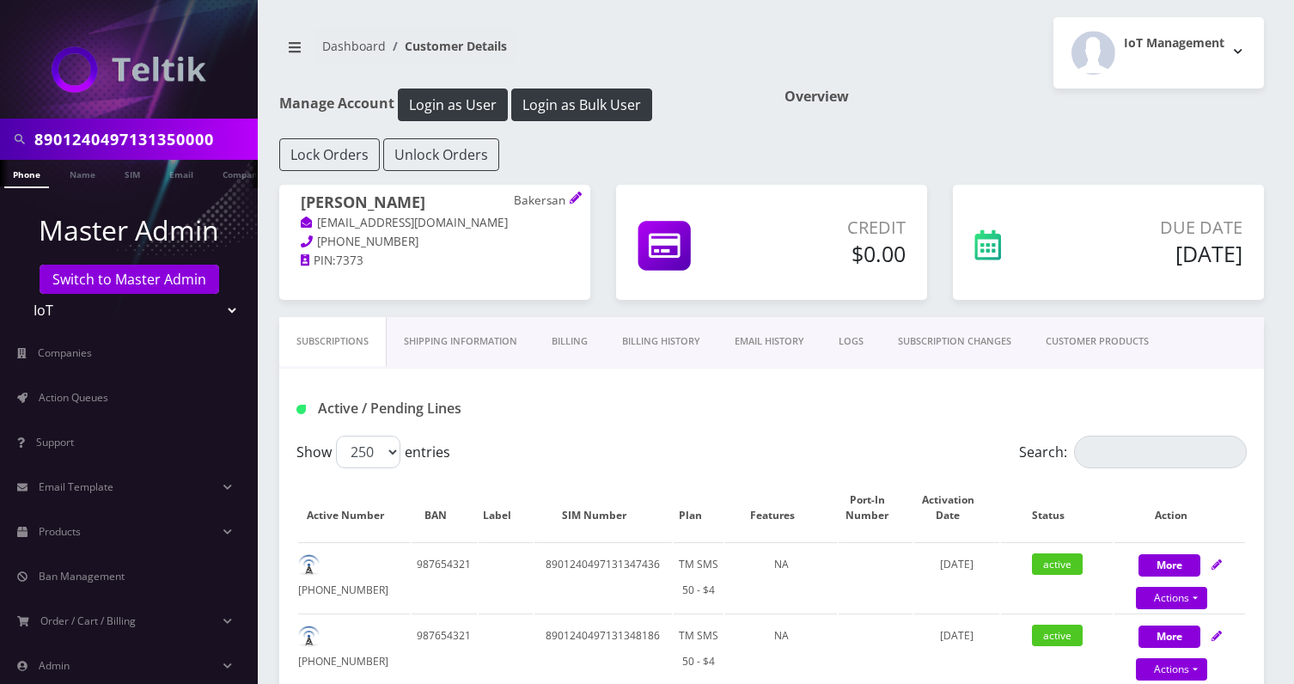
click at [372, 201] on h1 "Ryan Baker Bakersan" at bounding box center [435, 203] width 268 height 21
click at [326, 203] on h1 "Ryan Baker Bakersan" at bounding box center [435, 203] width 268 height 21
click at [354, 203] on h1 "Ryan Baker Bakersan" at bounding box center [435, 203] width 268 height 21
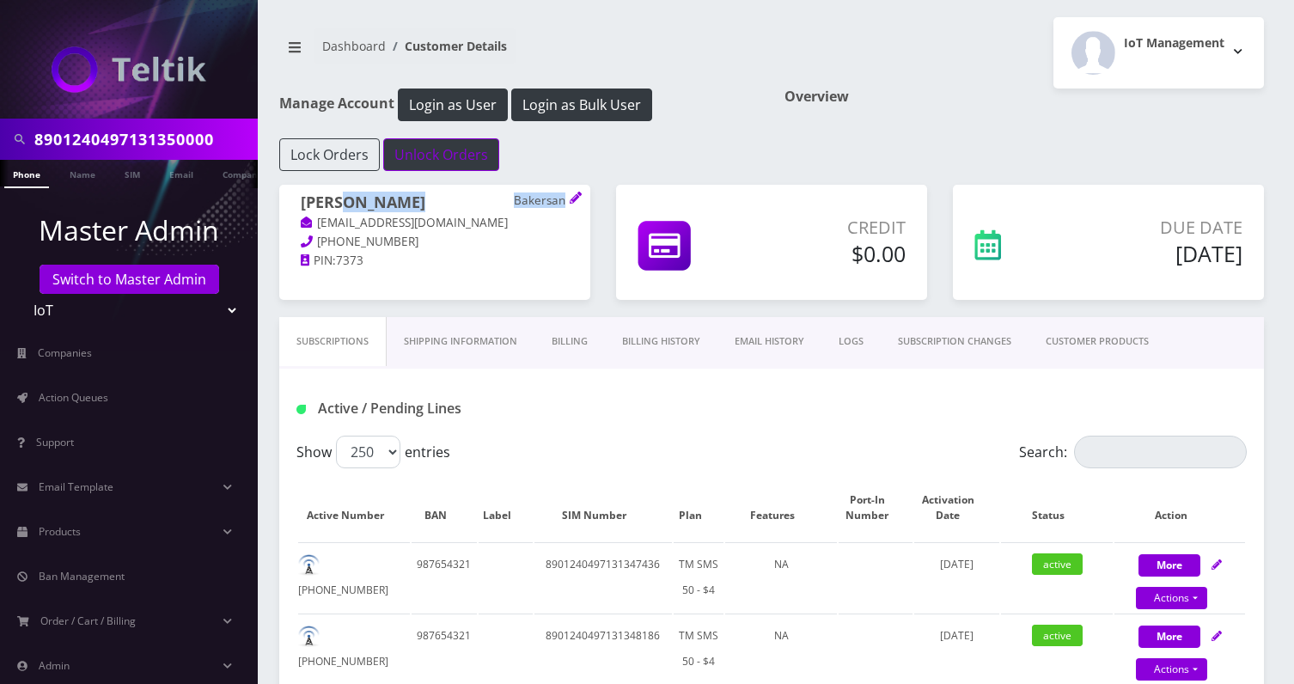
copy h1 "Baker Bakersan"
click at [188, 146] on input "8901240497131350000" at bounding box center [143, 139] width 219 height 33
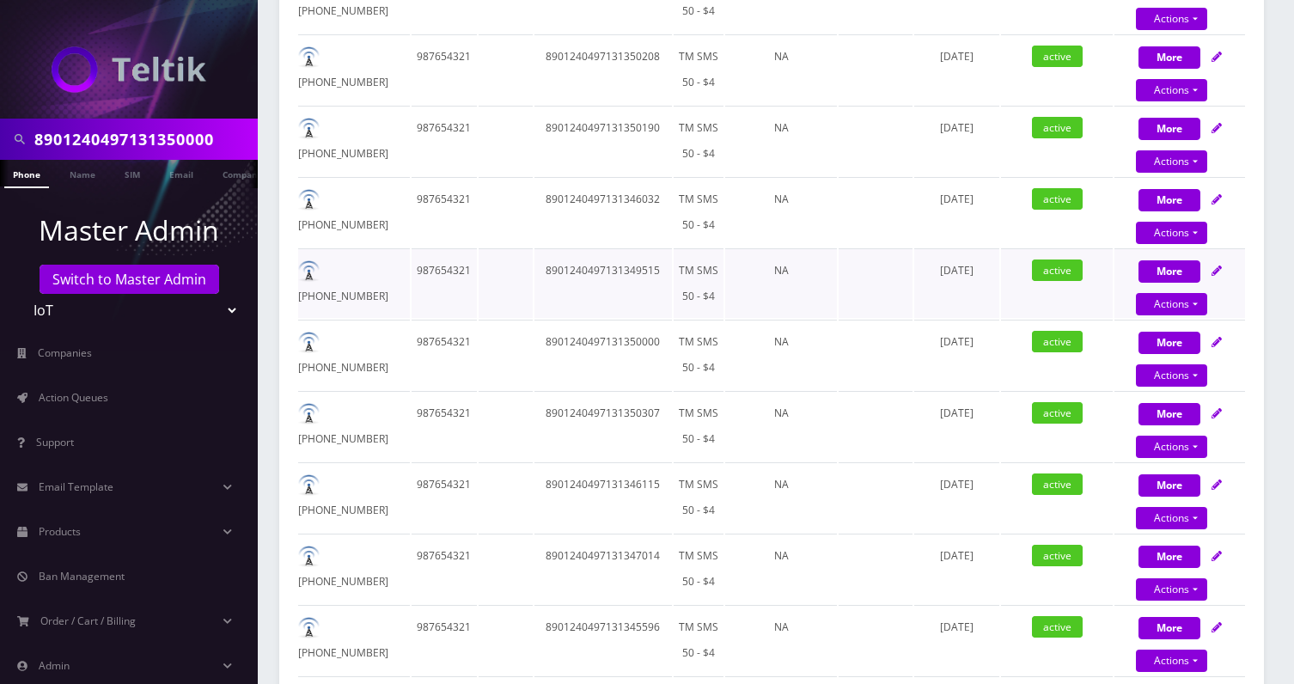
click at [641, 272] on td "8901240497131349515" at bounding box center [602, 283] width 137 height 70
copy td "8901240497131349515"
click at [131, 146] on input "8901240497131350000" at bounding box center [143, 139] width 219 height 33
paste input "235987F"
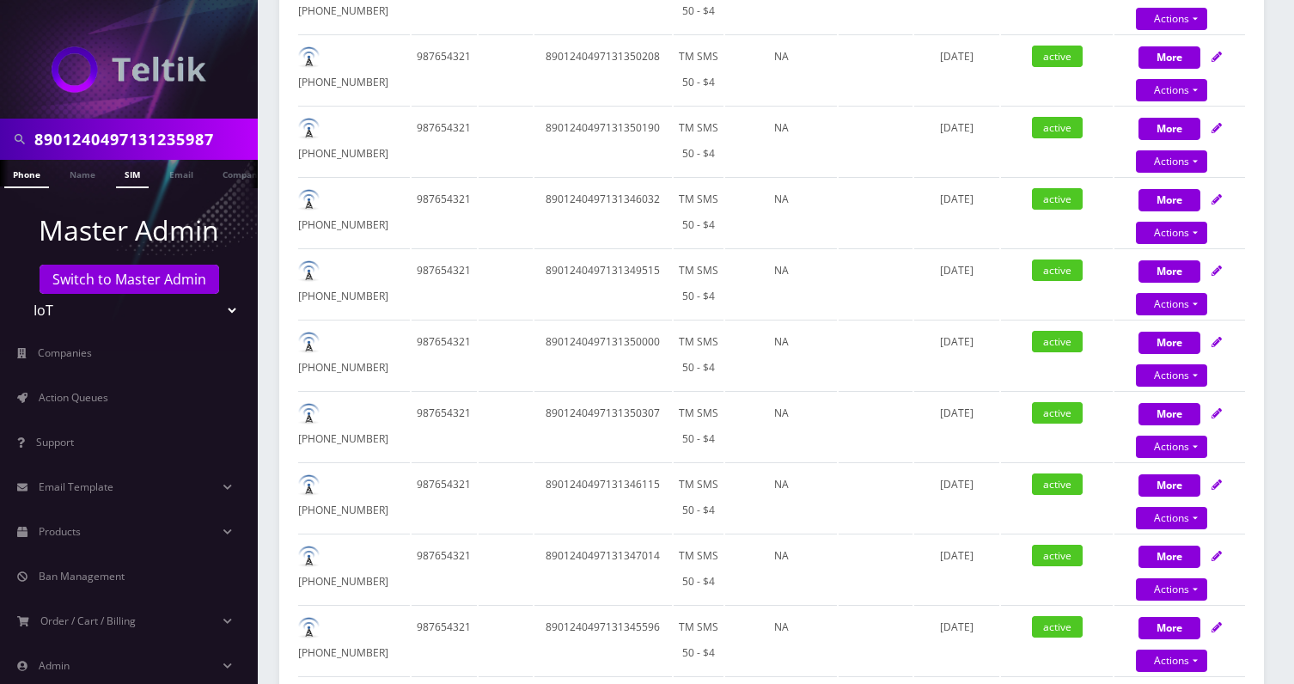
type input "8901240497131235987"
click at [121, 166] on link "SIM" at bounding box center [132, 174] width 33 height 28
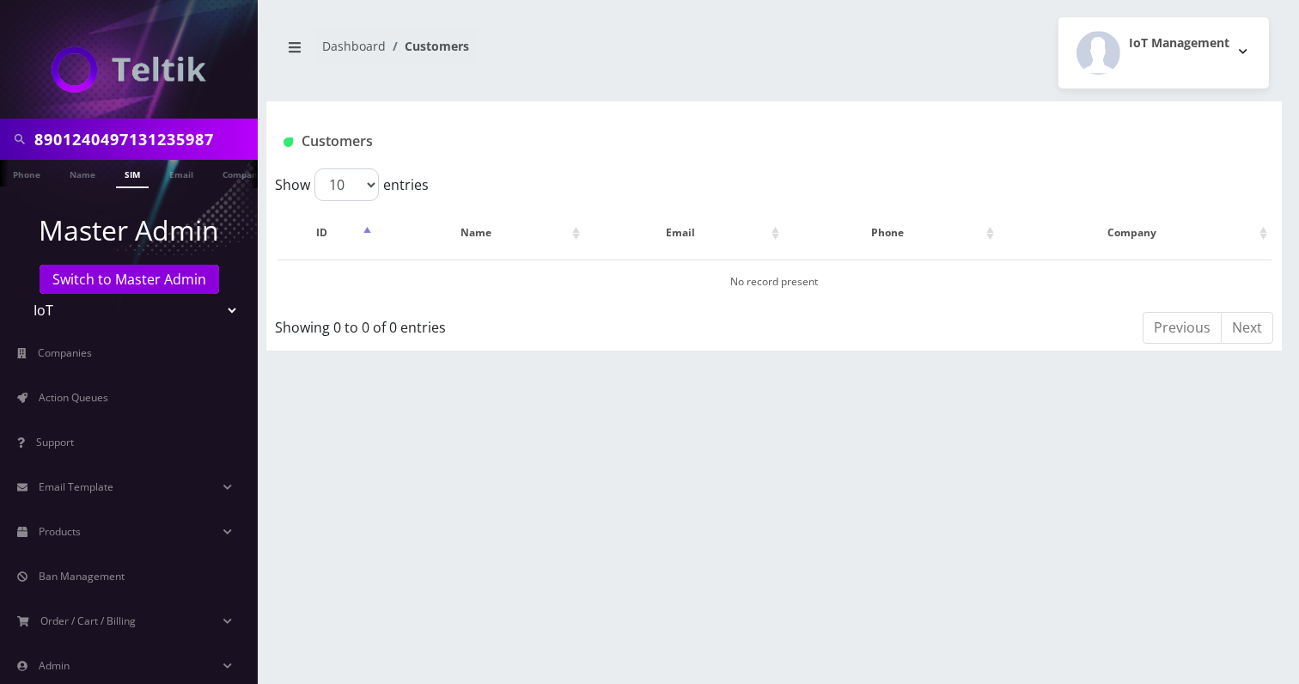
click at [226, 139] on input "8901240497131235987" at bounding box center [143, 139] width 219 height 33
click at [118, 289] on link "Switch to Master Admin" at bounding box center [130, 279] width 180 height 29
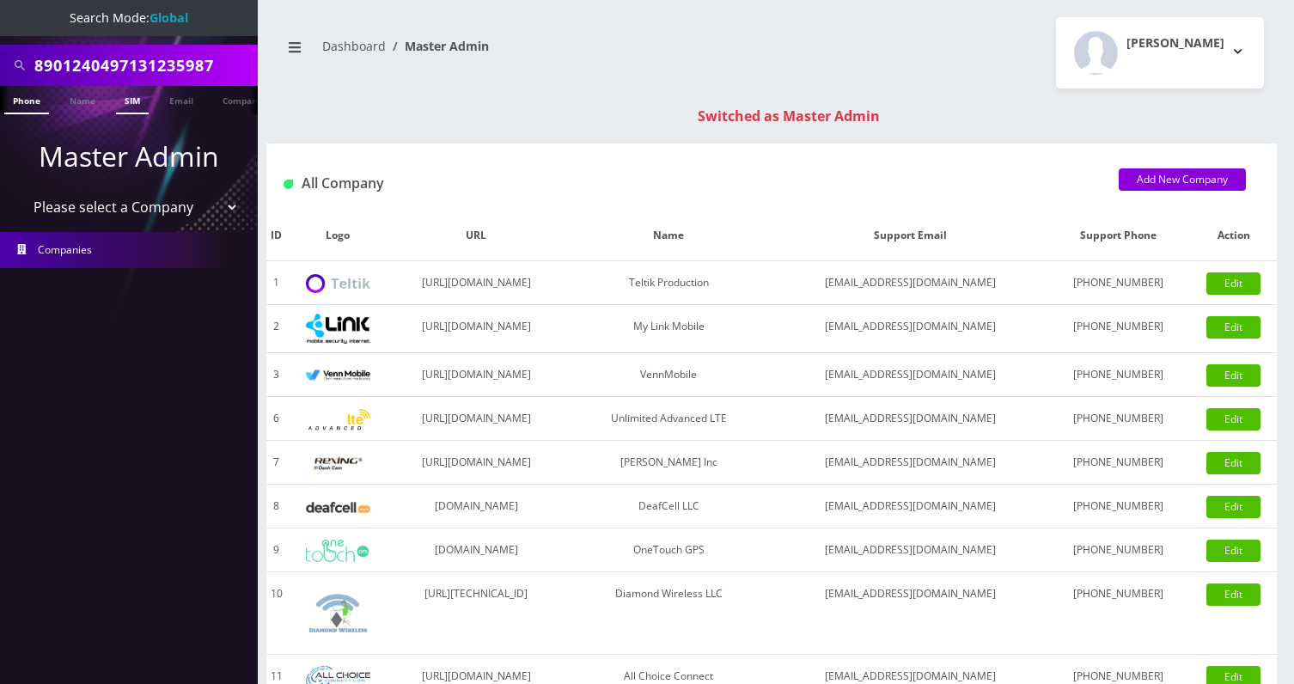
click at [131, 101] on link "SIM" at bounding box center [132, 100] width 33 height 28
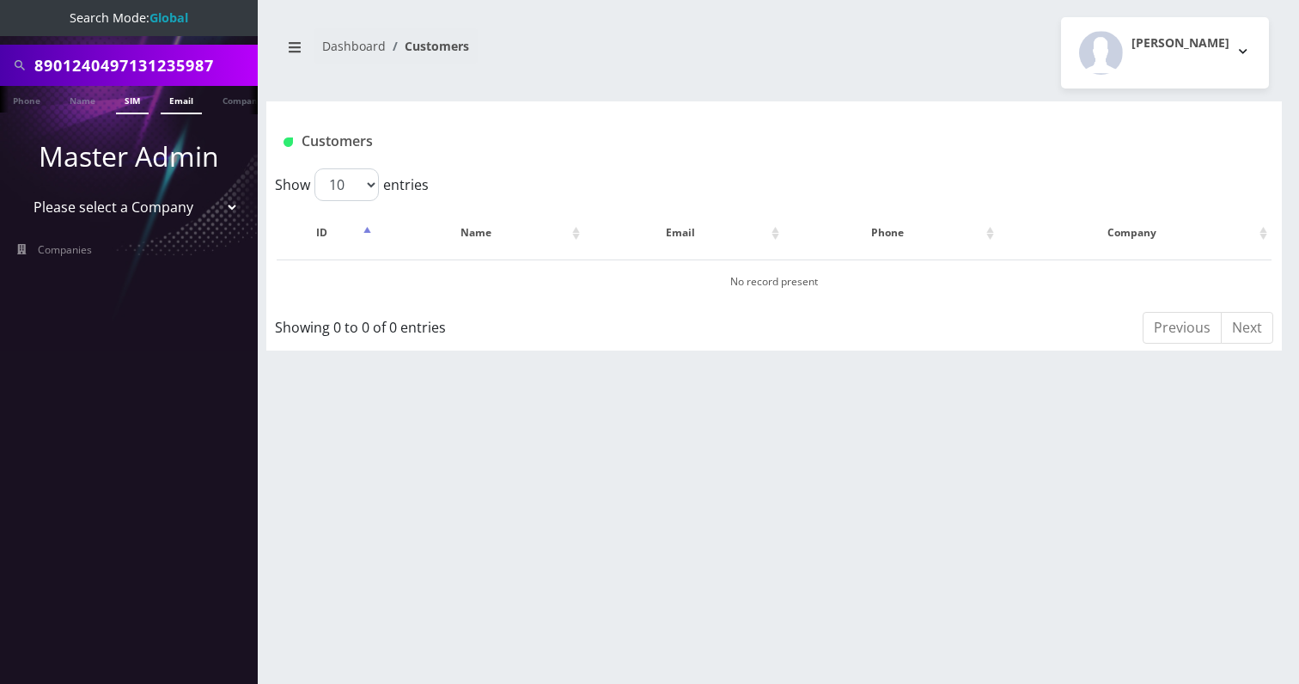
scroll to position [0, 9]
click at [205, 68] on input "8901240497131235987" at bounding box center [143, 65] width 219 height 33
paste input "620402F"
type input "8901240497131620402"
click at [113, 103] on link "SIM" at bounding box center [123, 100] width 33 height 28
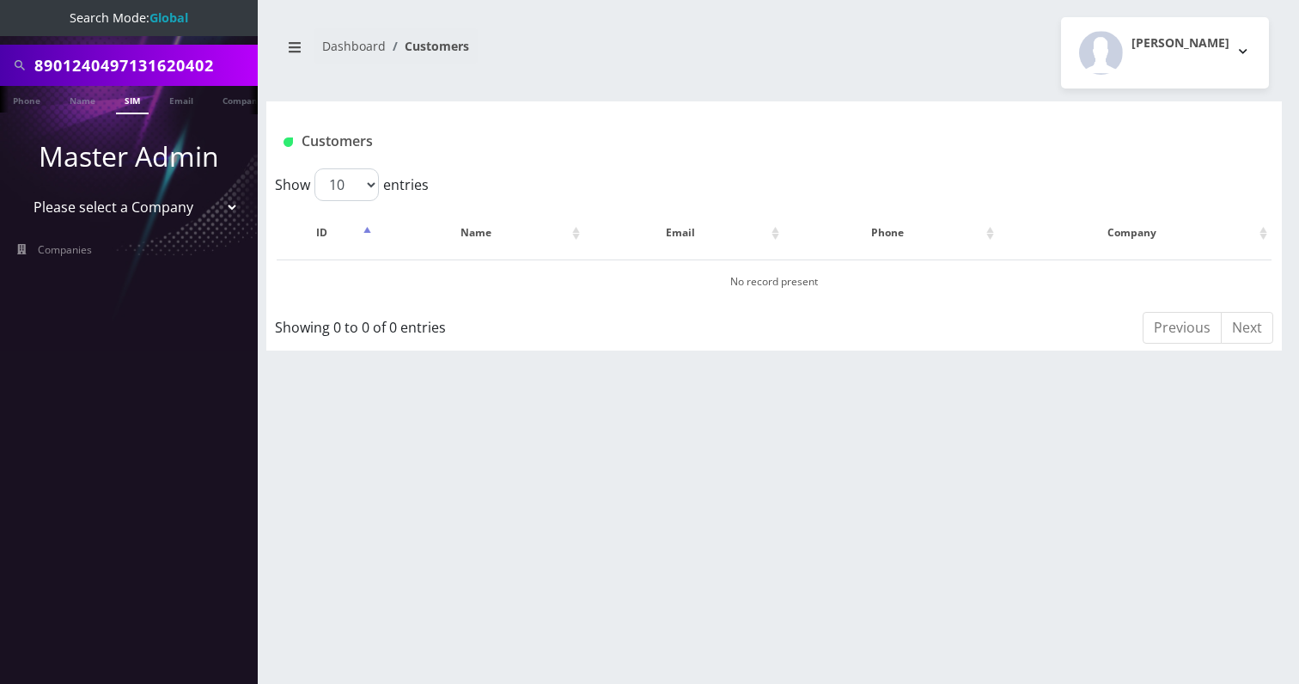
click at [133, 100] on link "SIM" at bounding box center [132, 100] width 33 height 28
click at [198, 54] on input "8901240497131620402" at bounding box center [143, 65] width 219 height 33
paste input "245242F"
type input "8901240497131245242"
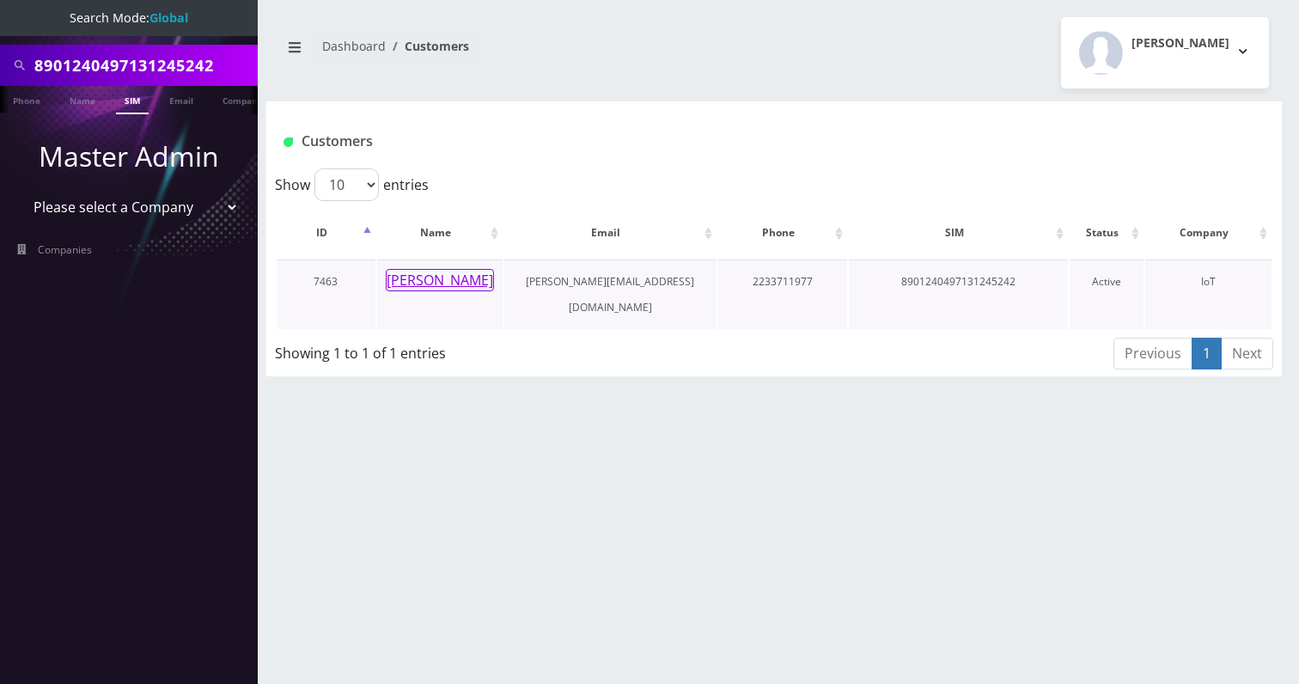
click at [427, 277] on button "[PERSON_NAME]" at bounding box center [440, 280] width 108 height 22
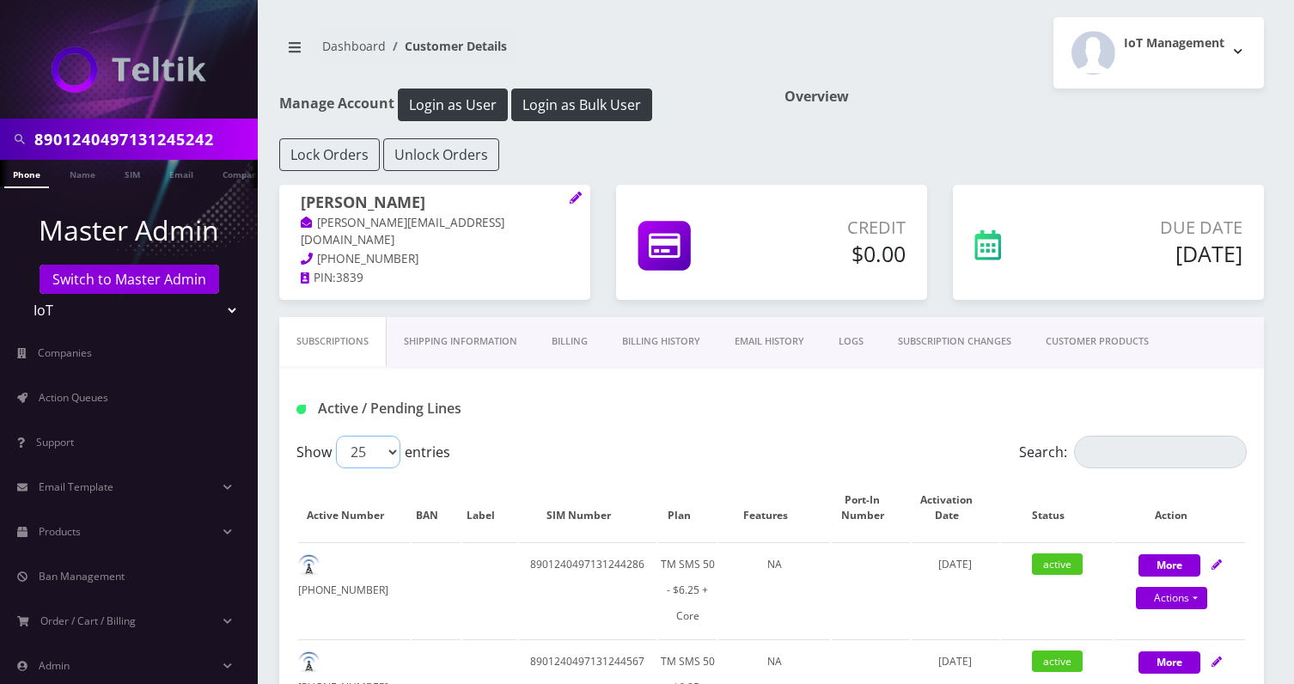
click at [388, 452] on select "25 50 100 250 500" at bounding box center [368, 452] width 64 height 33
select select "500"
click at [336, 436] on select "25 50 100 250 500" at bounding box center [368, 452] width 64 height 33
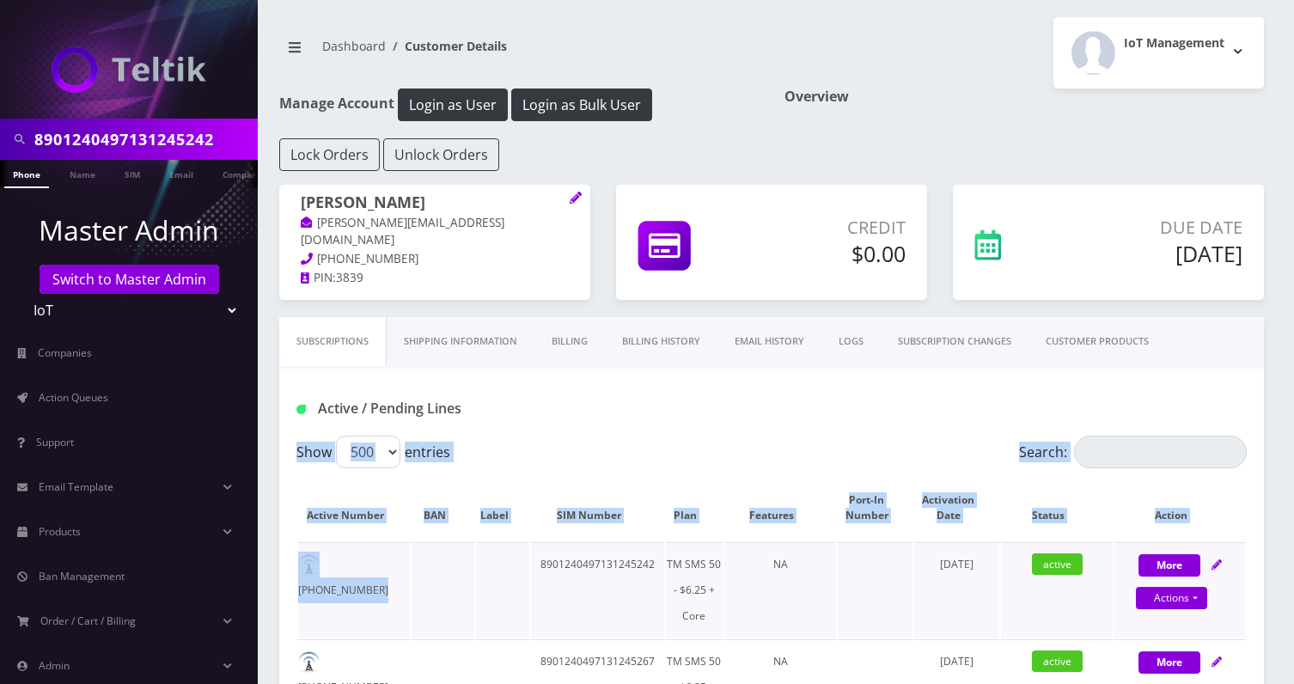
drag, startPoint x: 289, startPoint y: 464, endPoint x: 531, endPoint y: 620, distance: 288.4
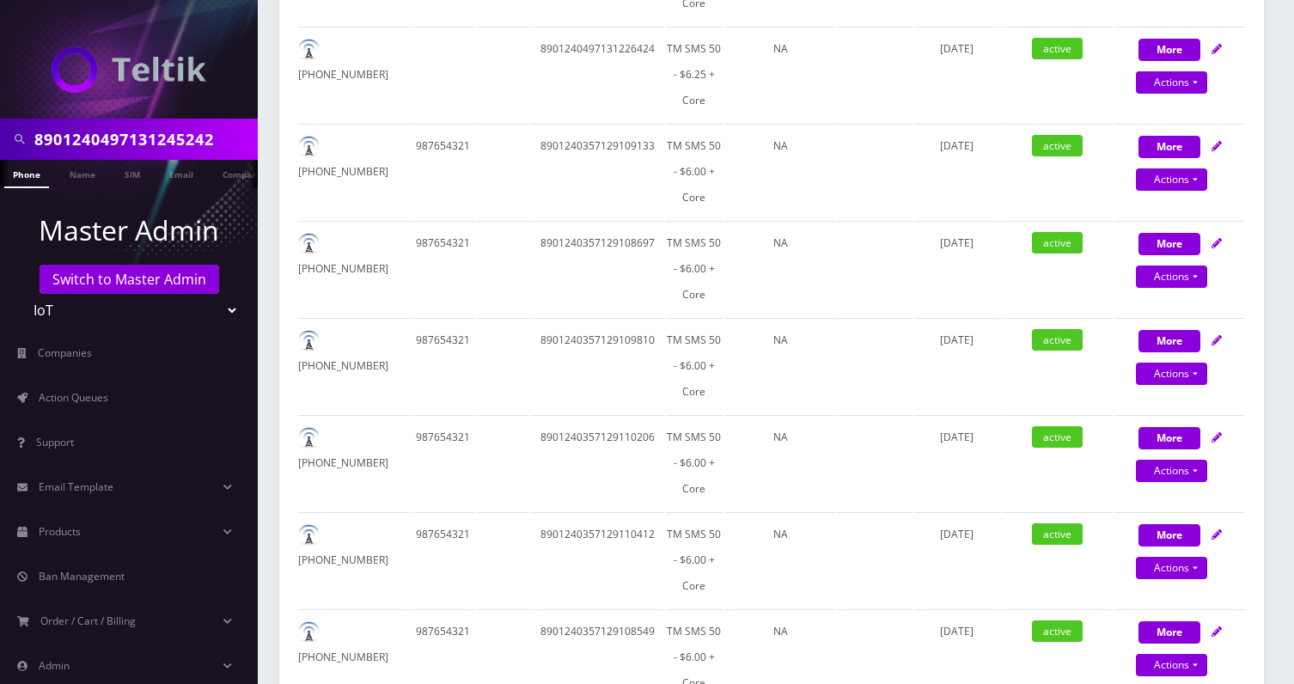
scroll to position [25548, 0]
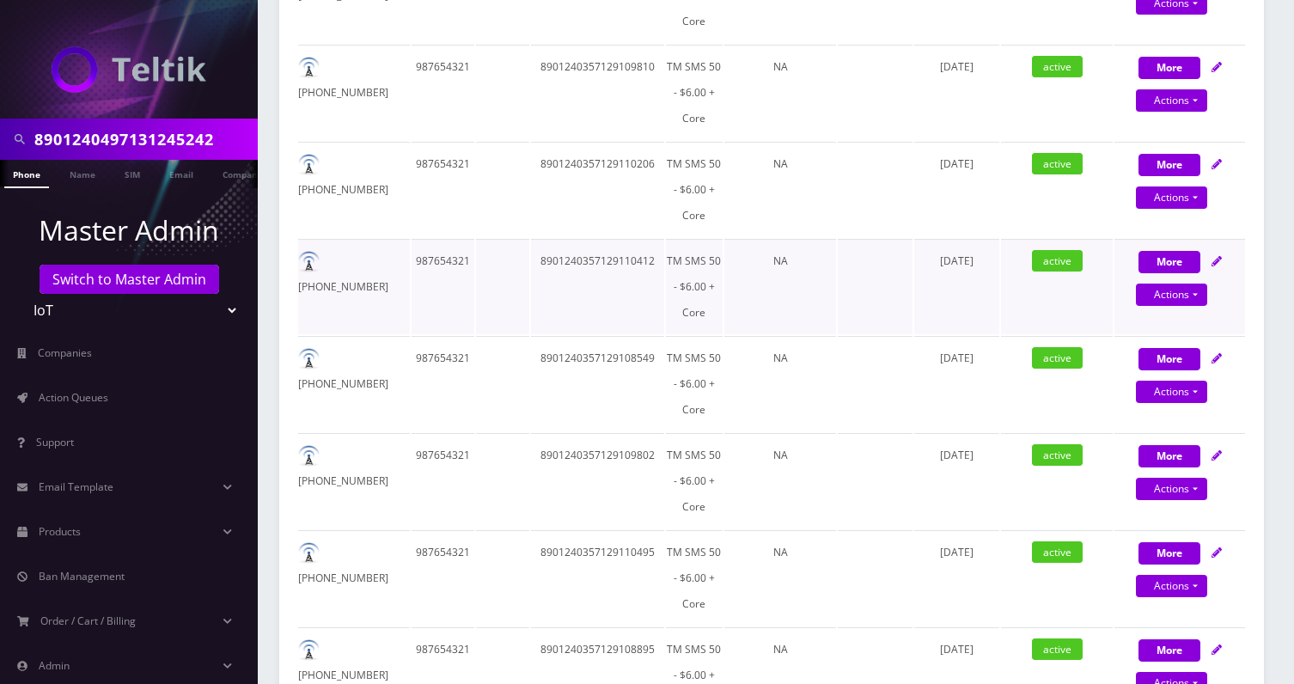
click at [847, 301] on td at bounding box center [875, 286] width 75 height 95
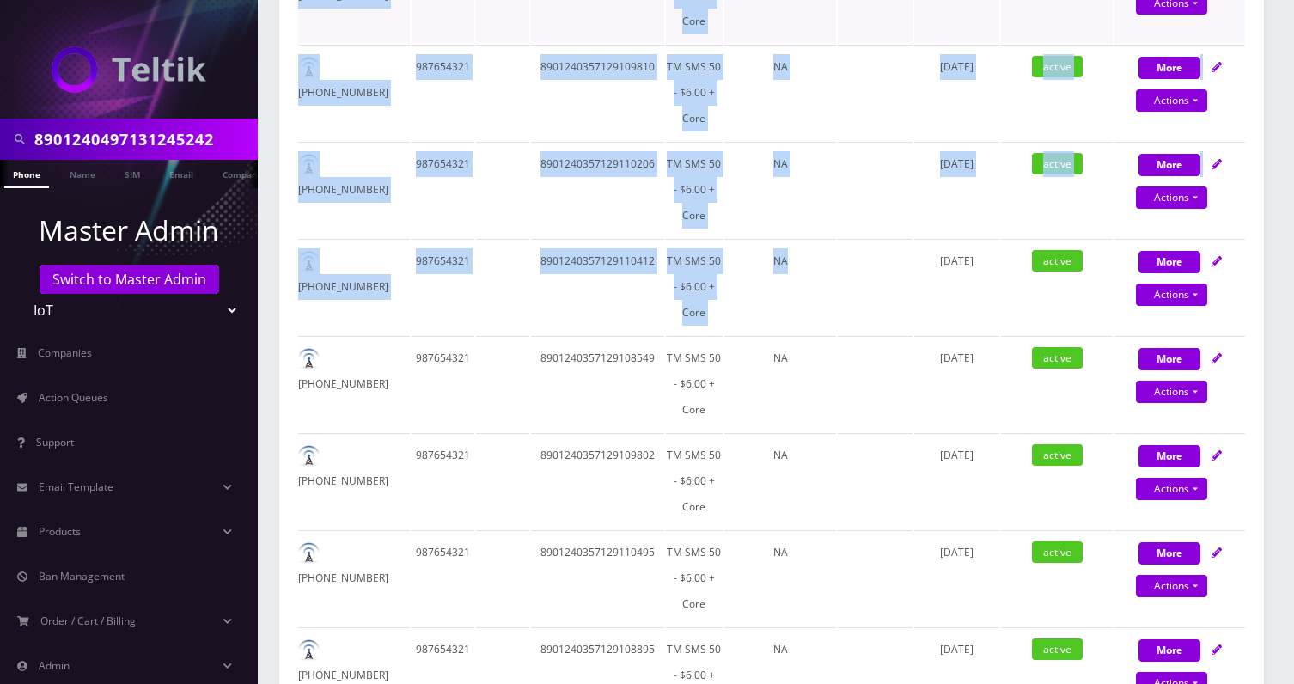
copy div "Show 25 50 100 250 500 entries Search: Active Number BAN Label SIM Number Plan …"
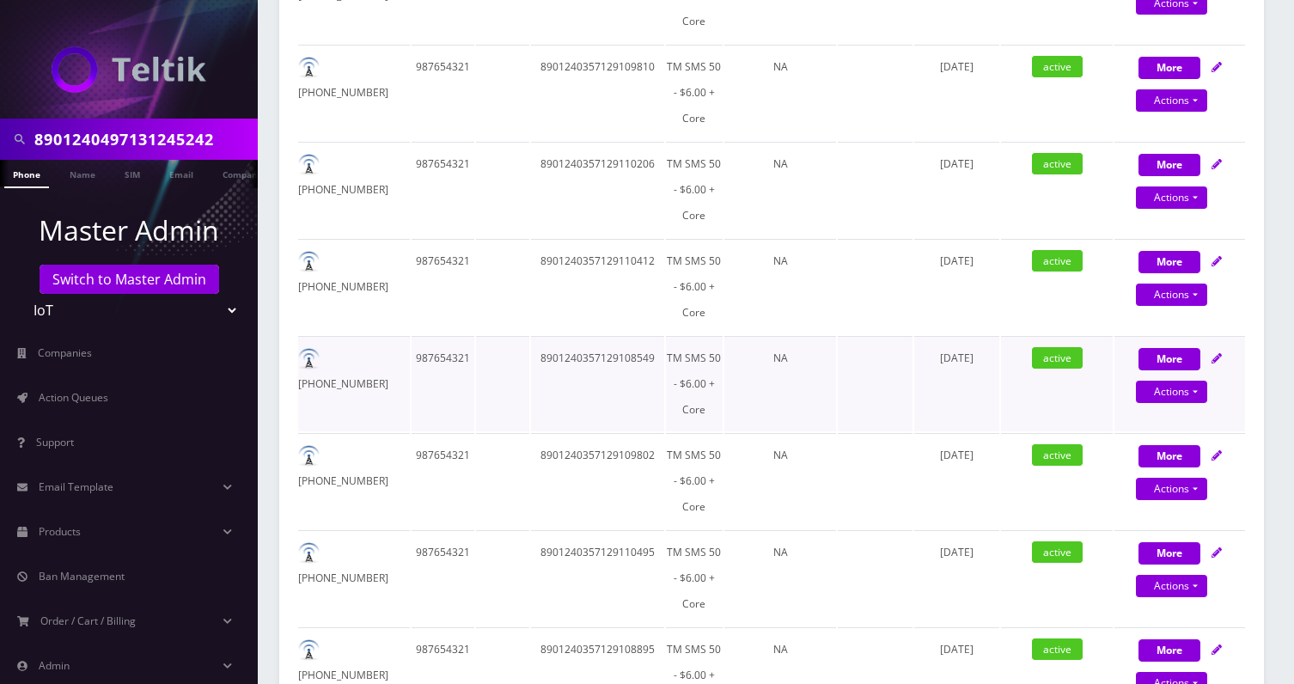
click at [614, 360] on td "8901240357129108549" at bounding box center [597, 383] width 133 height 95
copy td "8901240357129108549"
click at [188, 128] on input "8901240497131245242" at bounding box center [143, 139] width 219 height 33
paste input "31721F"
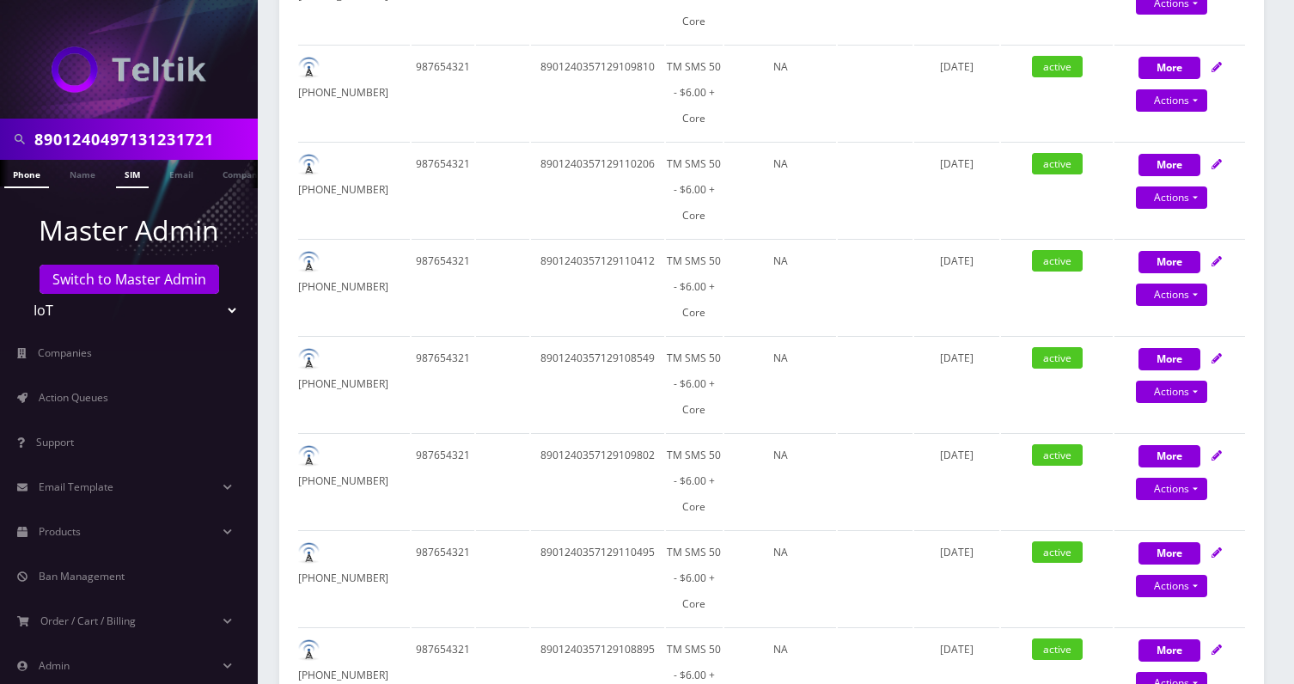
type input "8901240497131231721"
click at [119, 168] on link "SIM" at bounding box center [132, 174] width 33 height 28
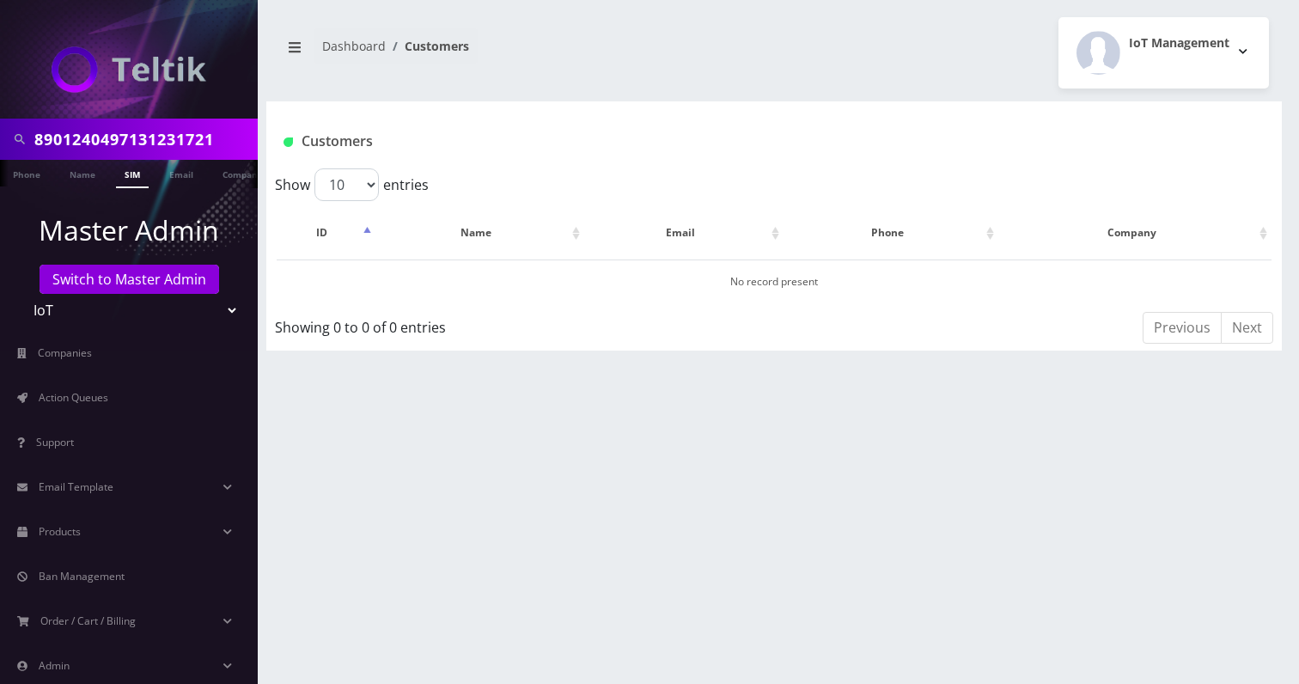
click at [193, 130] on input "8901240497131231721" at bounding box center [143, 139] width 219 height 33
paste input "353236F"
type input "8901240497131353236"
click at [133, 182] on link "SIM" at bounding box center [132, 174] width 33 height 28
click at [205, 143] on input "8901240497131353236" at bounding box center [143, 139] width 219 height 33
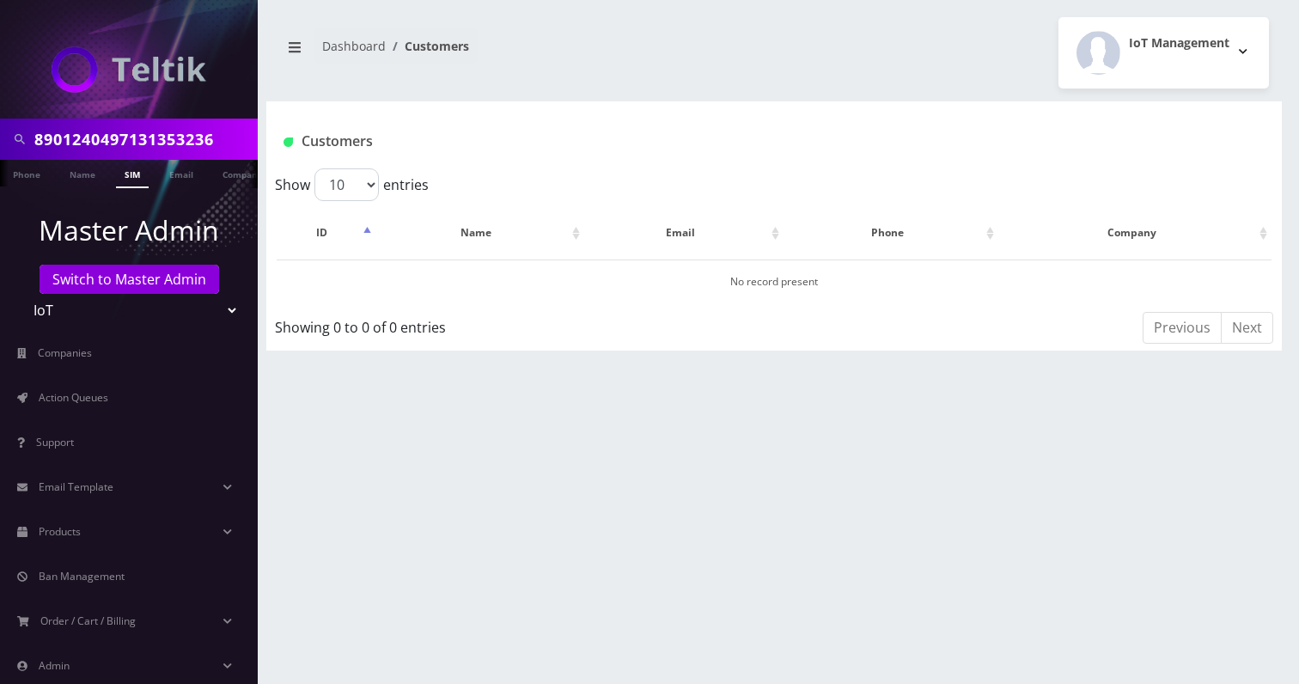
paste input "F"
type input "8901240497131353236"
click at [128, 127] on input "8901240497131353236" at bounding box center [143, 139] width 219 height 33
paste input "1396F"
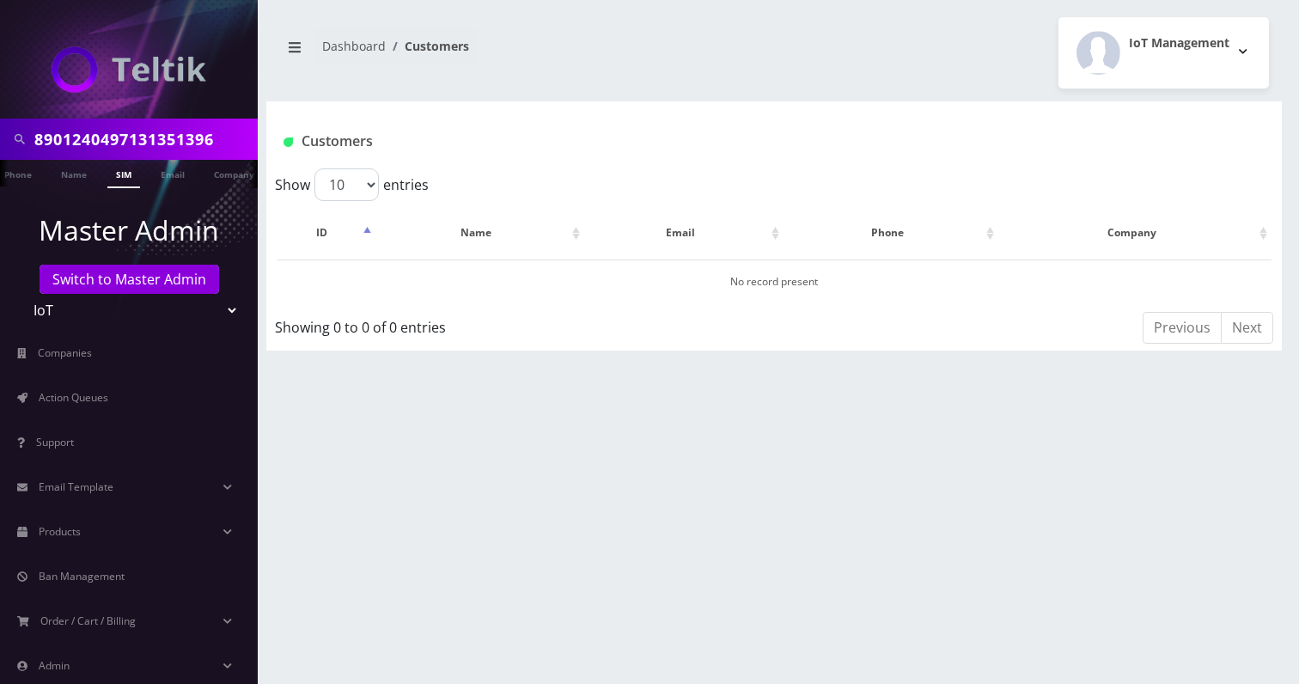
type input "8901240497131351396"
click at [113, 174] on link "SIM" at bounding box center [115, 174] width 33 height 28
click at [189, 145] on input "8901240497131351396" at bounding box center [143, 139] width 219 height 33
paste input "46545F"
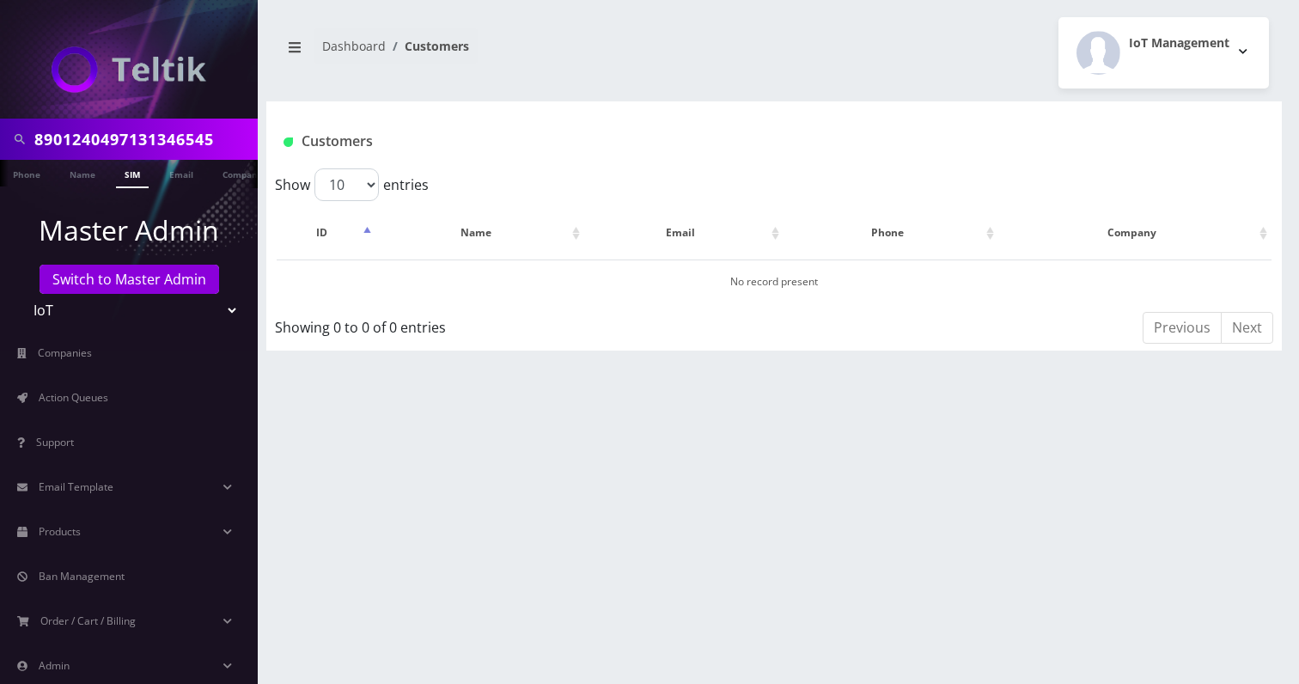
type input "8901240497131346545"
click at [132, 182] on link "SIM" at bounding box center [132, 174] width 33 height 28
click at [159, 135] on input "8901240497131346545" at bounding box center [143, 139] width 219 height 33
type input "online"
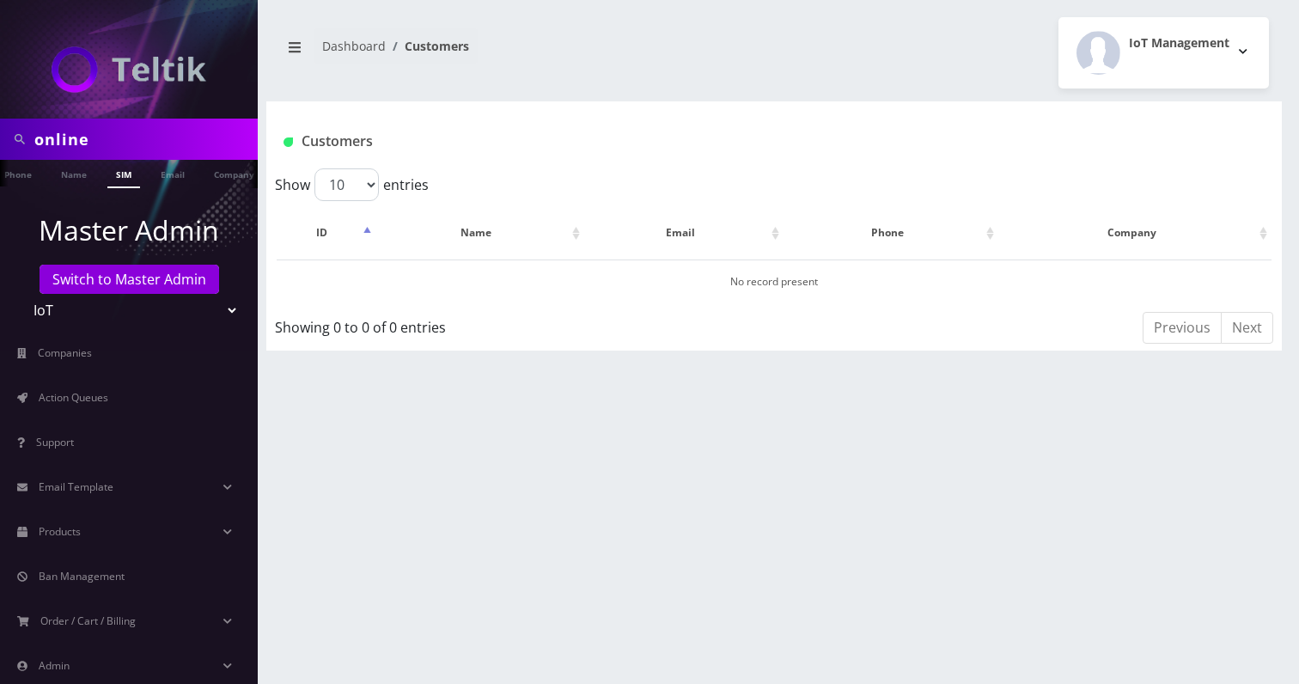
click at [222, 186] on ul "Phone Name SIM Email Company Customer" at bounding box center [129, 174] width 258 height 28
click at [222, 169] on link "Company" at bounding box center [234, 174] width 58 height 28
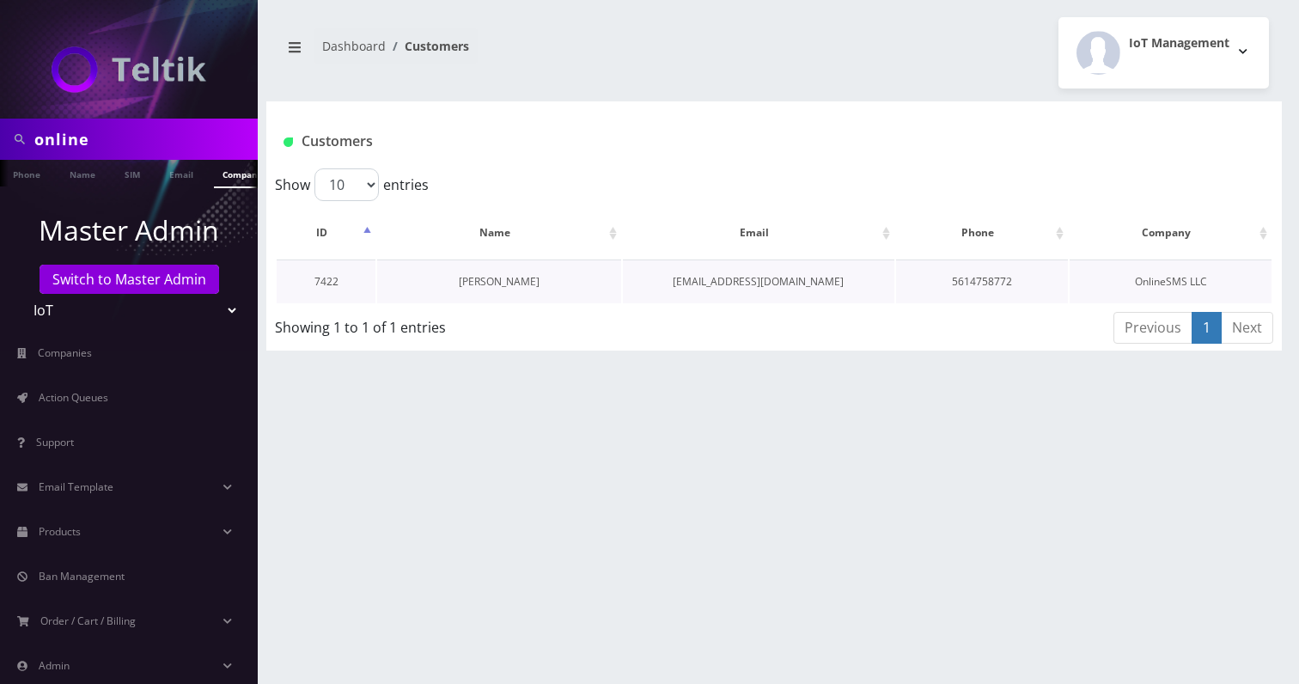
click at [479, 284] on link "[PERSON_NAME]" at bounding box center [499, 281] width 81 height 15
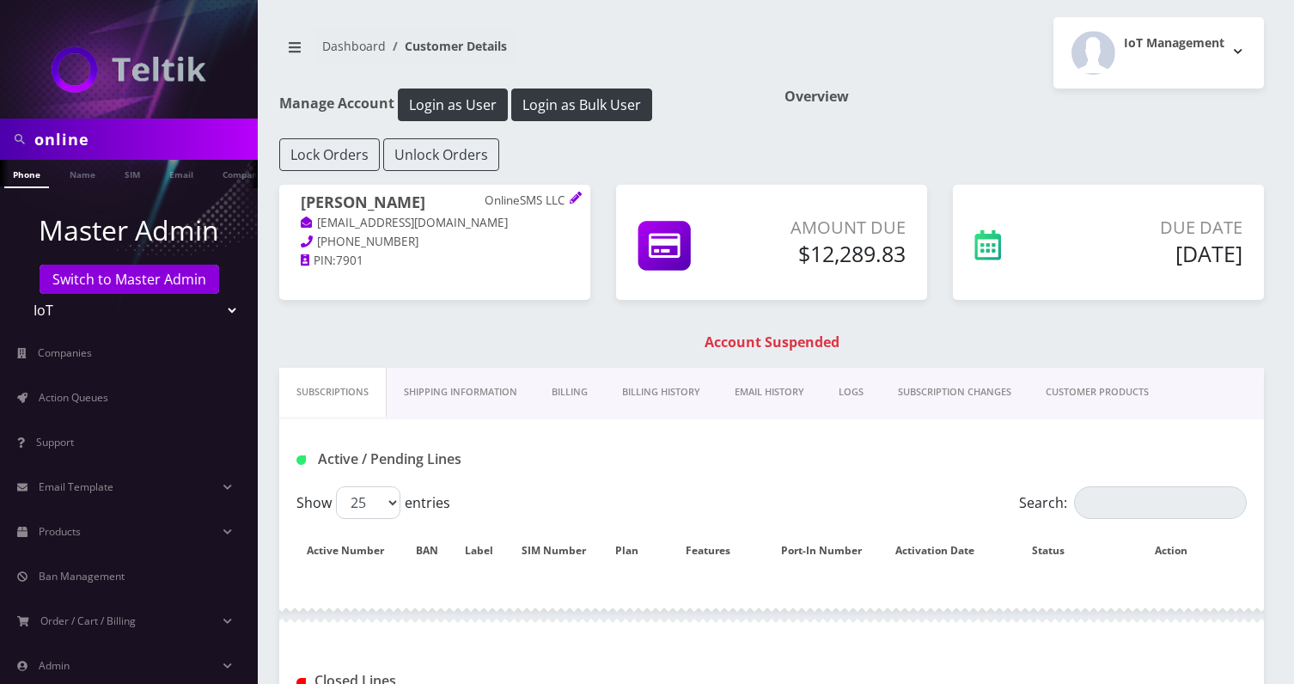
click at [679, 408] on link "Billing History" at bounding box center [661, 392] width 113 height 49
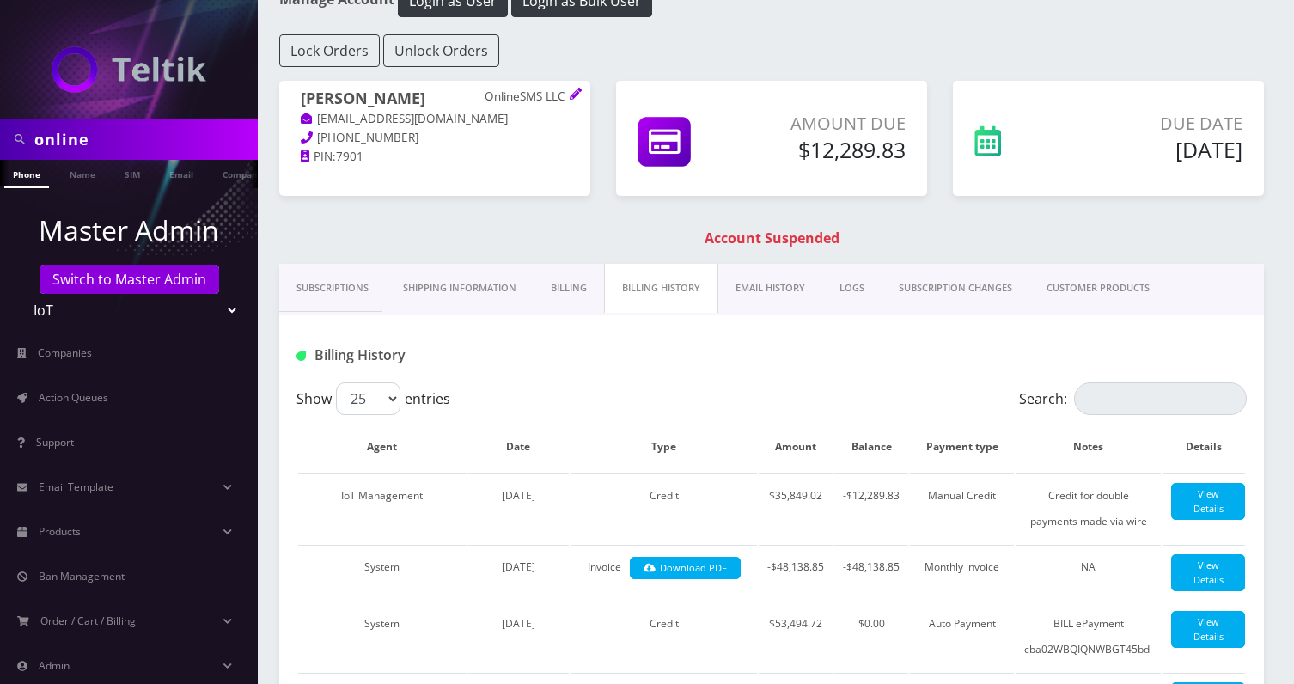
scroll to position [56, 0]
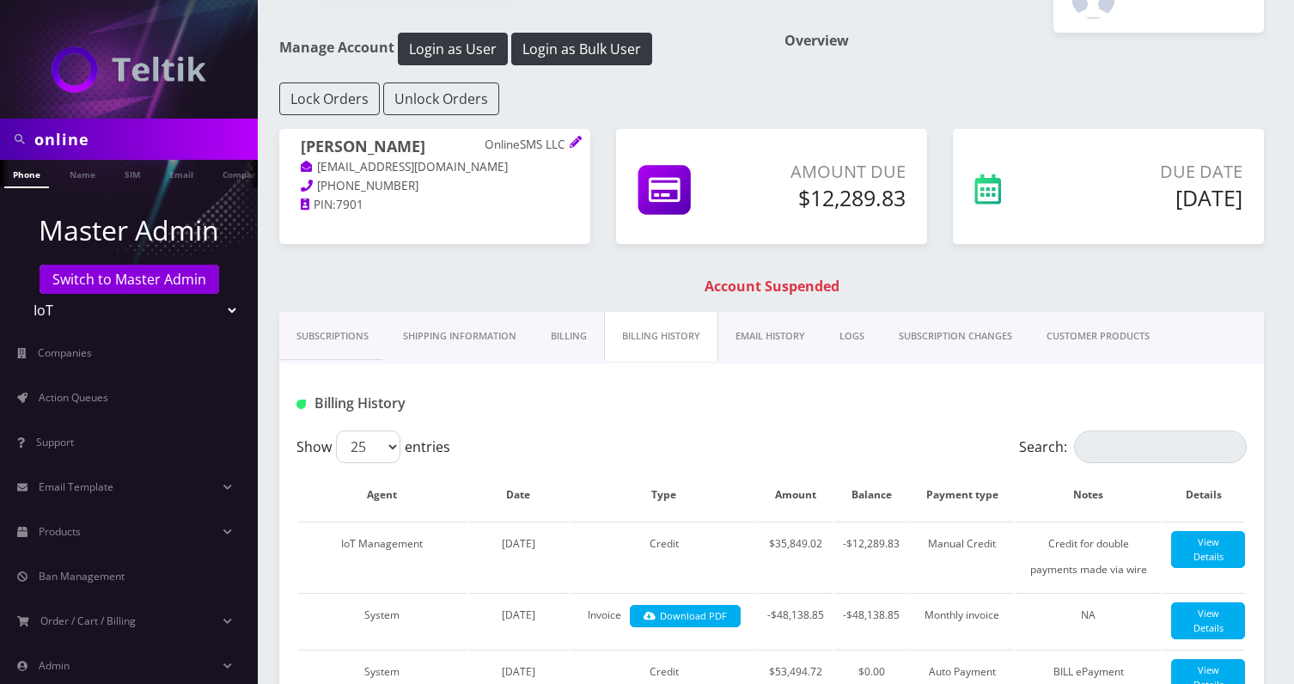
click at [122, 136] on input "online" at bounding box center [143, 139] width 219 height 33
paste input "89010304300129834024"
type input "89010304300129834024"
click at [129, 186] on ul "Phone Name SIM Email Company Customer" at bounding box center [129, 174] width 258 height 28
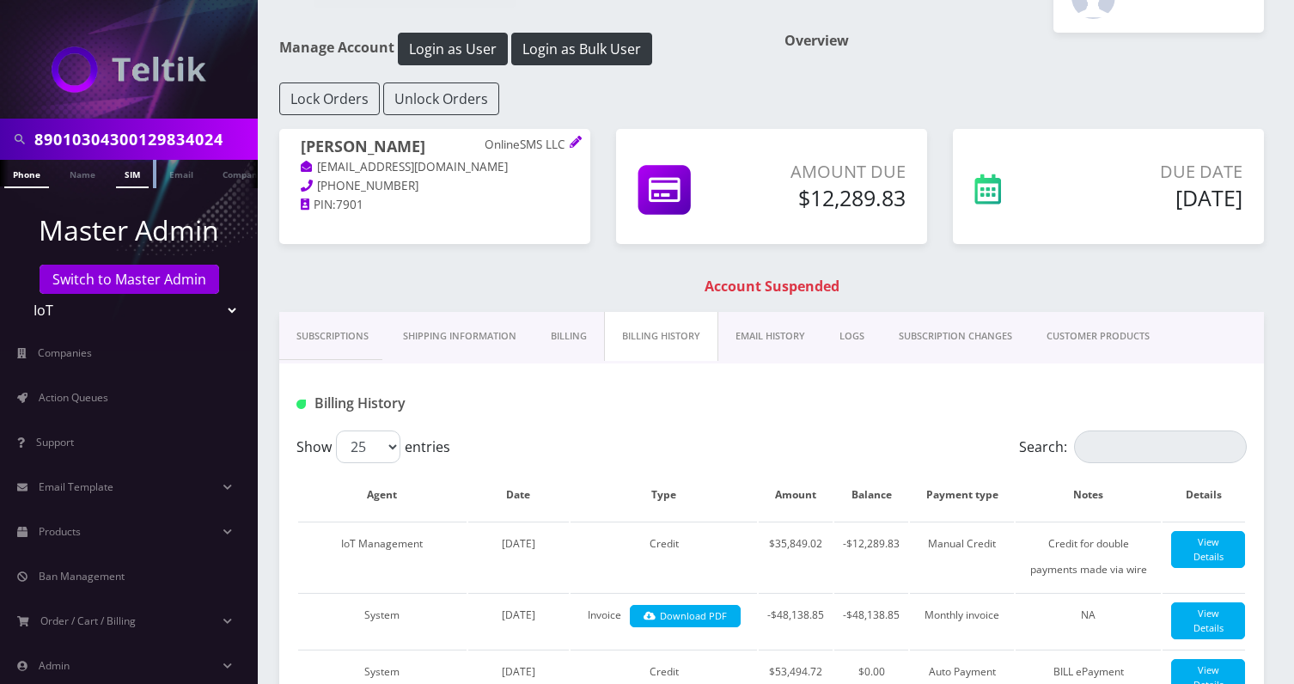
click at [135, 177] on link "SIM" at bounding box center [132, 174] width 33 height 28
